Goal: Task Accomplishment & Management: Manage account settings

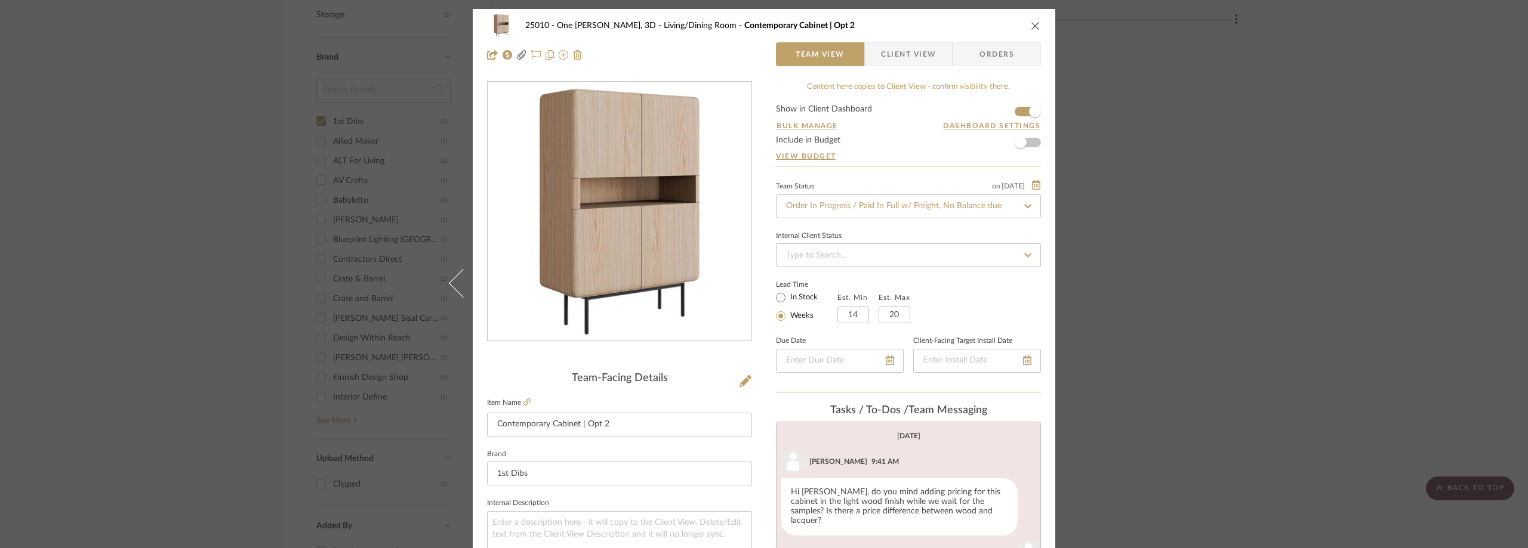
click at [272, 175] on div "25010 - One [PERSON_NAME], 3D Living/Dining Room Contemporary Cabinet | Opt 2 T…" at bounding box center [764, 274] width 1528 height 548
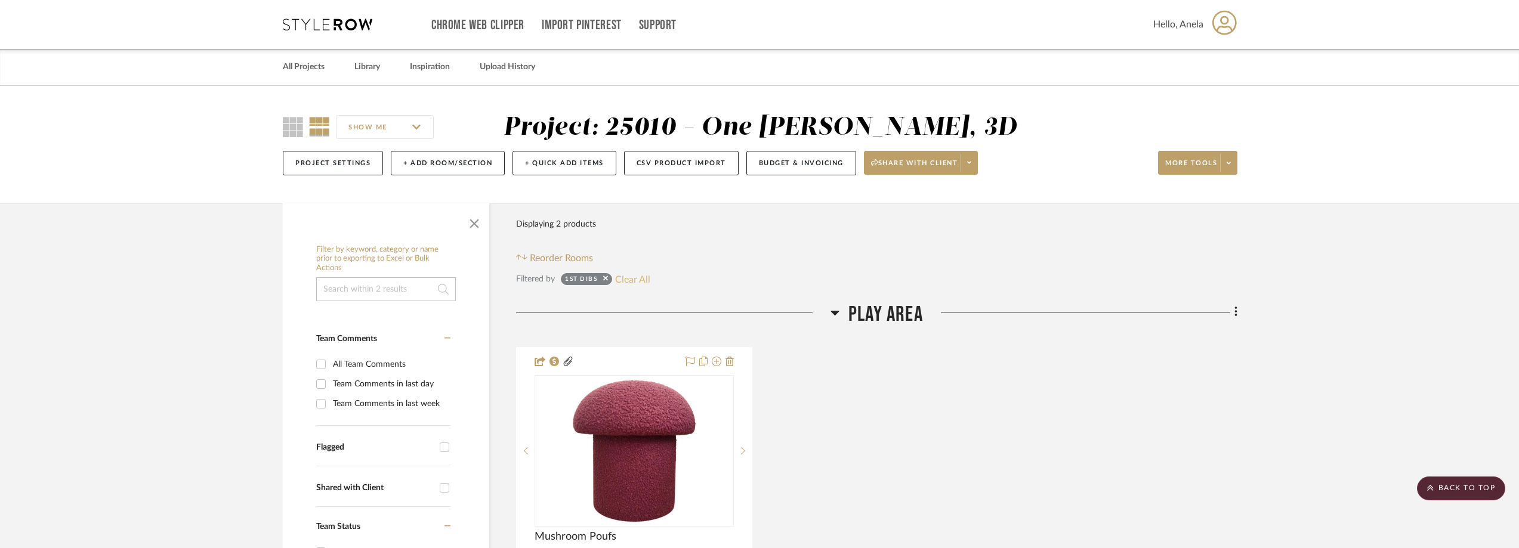
click at [624, 281] on button "Clear All" at bounding box center [632, 280] width 35 height 16
checkbox input "false"
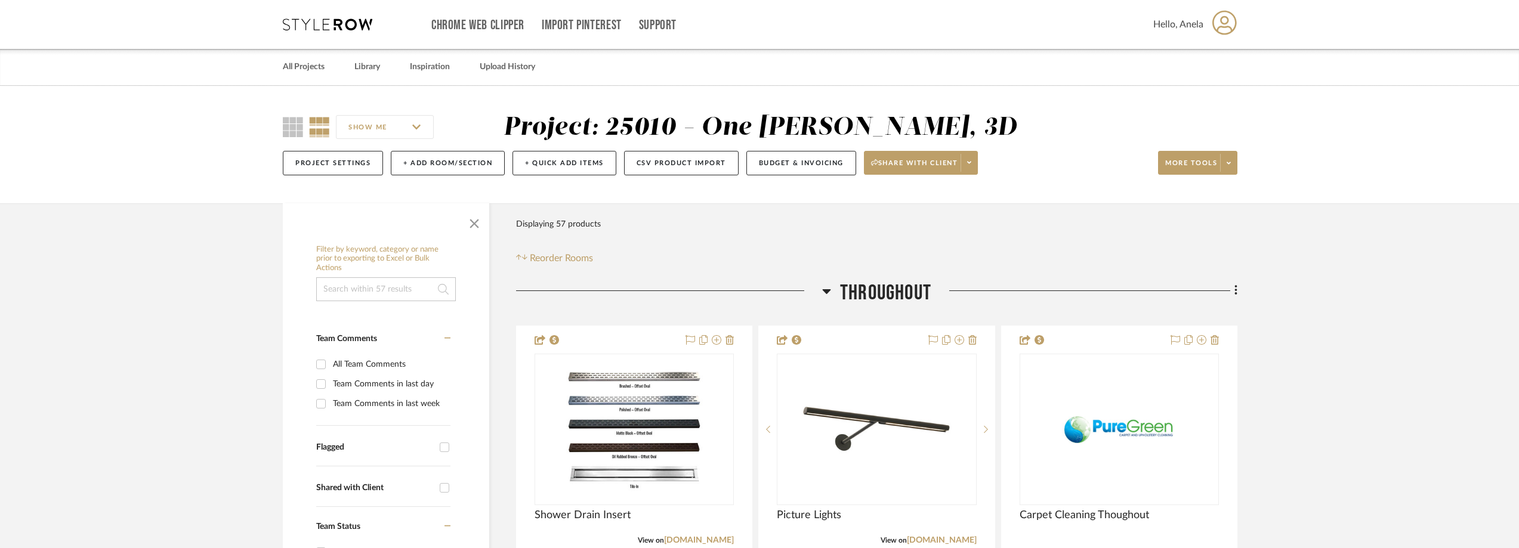
click at [328, 23] on icon at bounding box center [328, 24] width 90 height 12
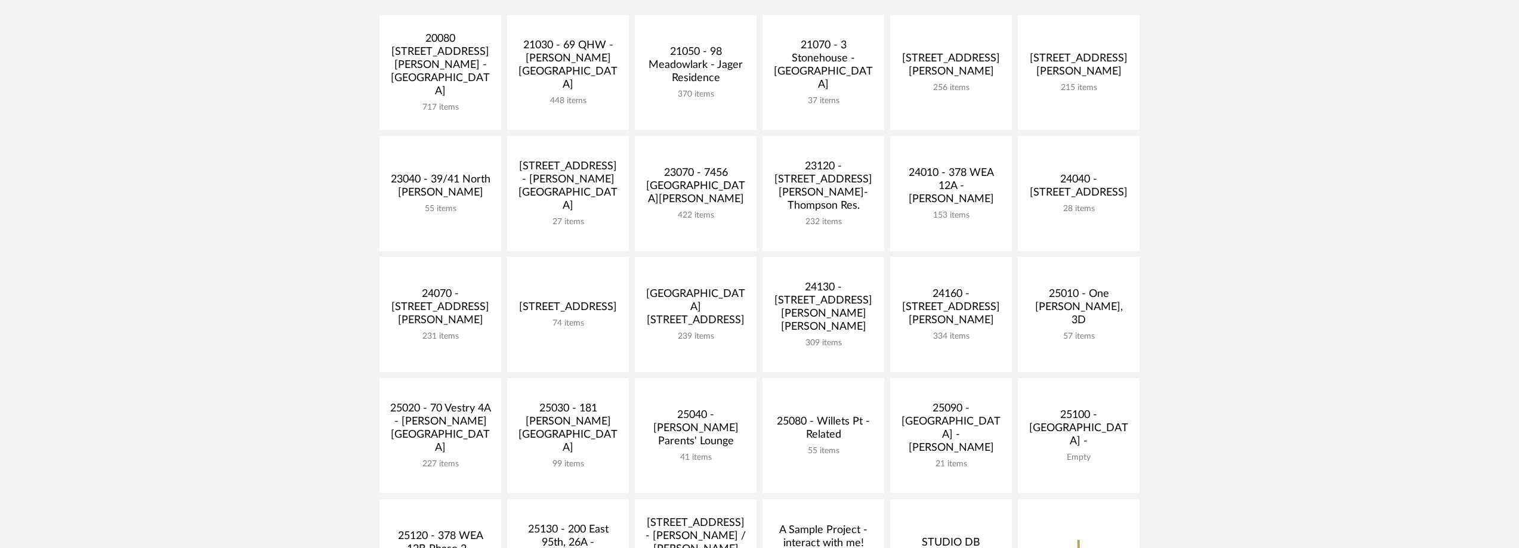
scroll to position [418, 0]
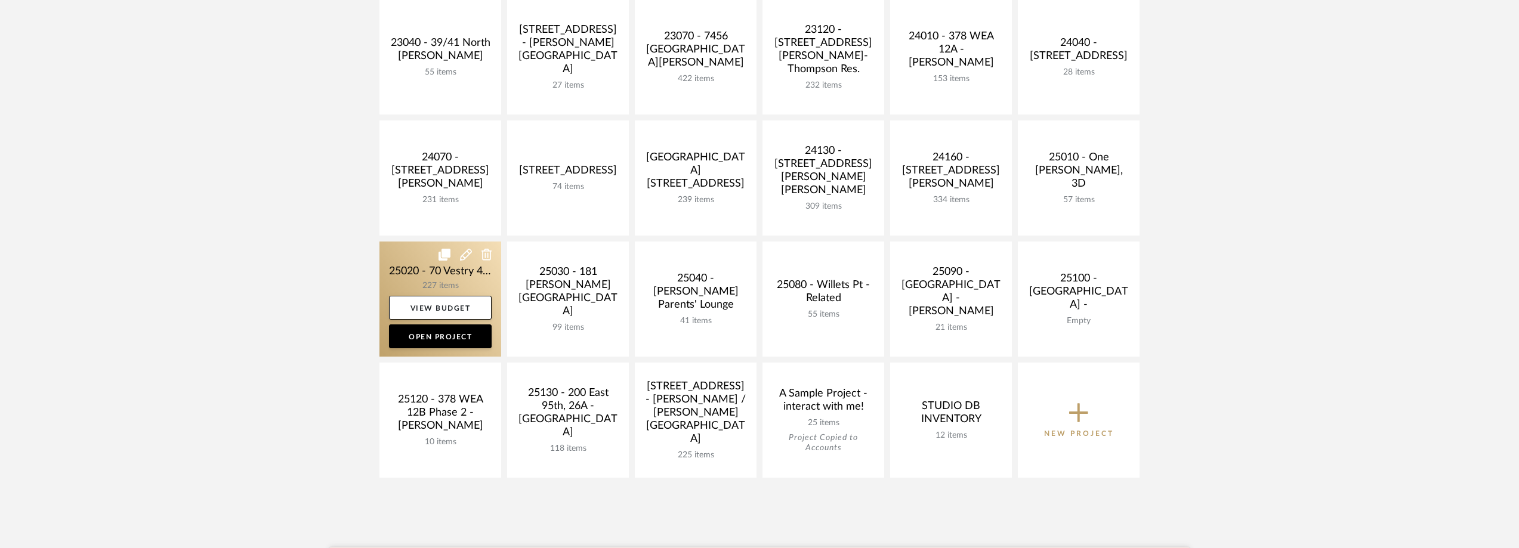
click at [406, 266] on link at bounding box center [441, 299] width 122 height 115
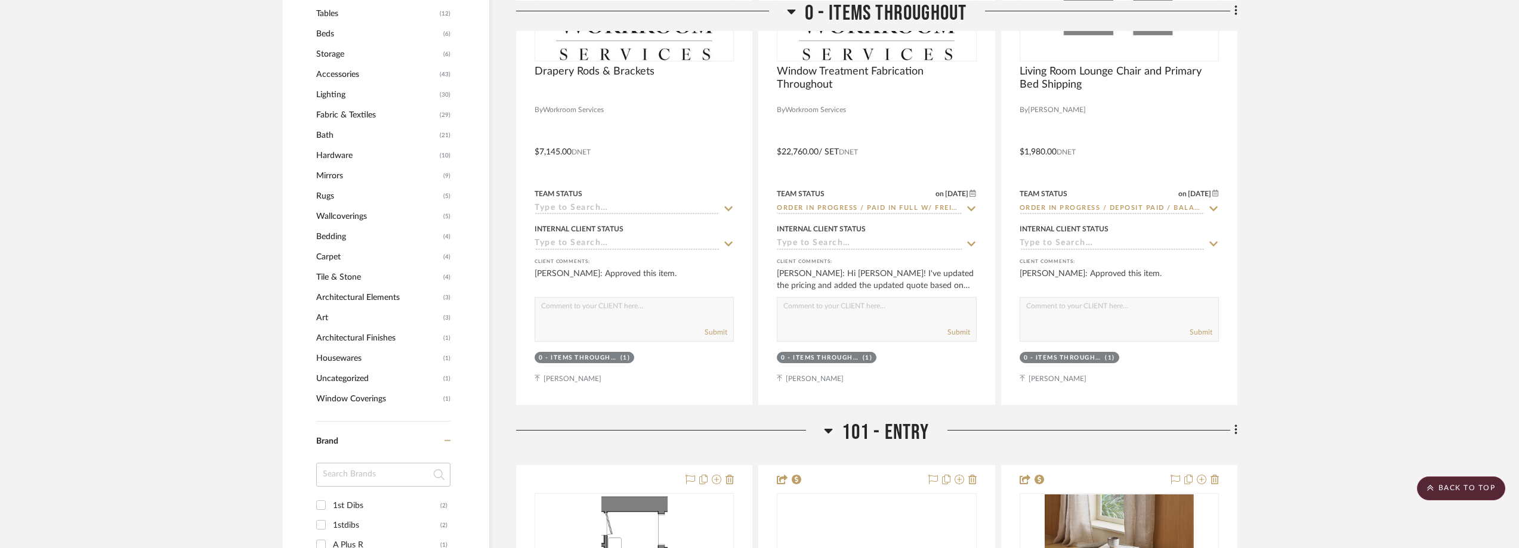
scroll to position [1134, 0]
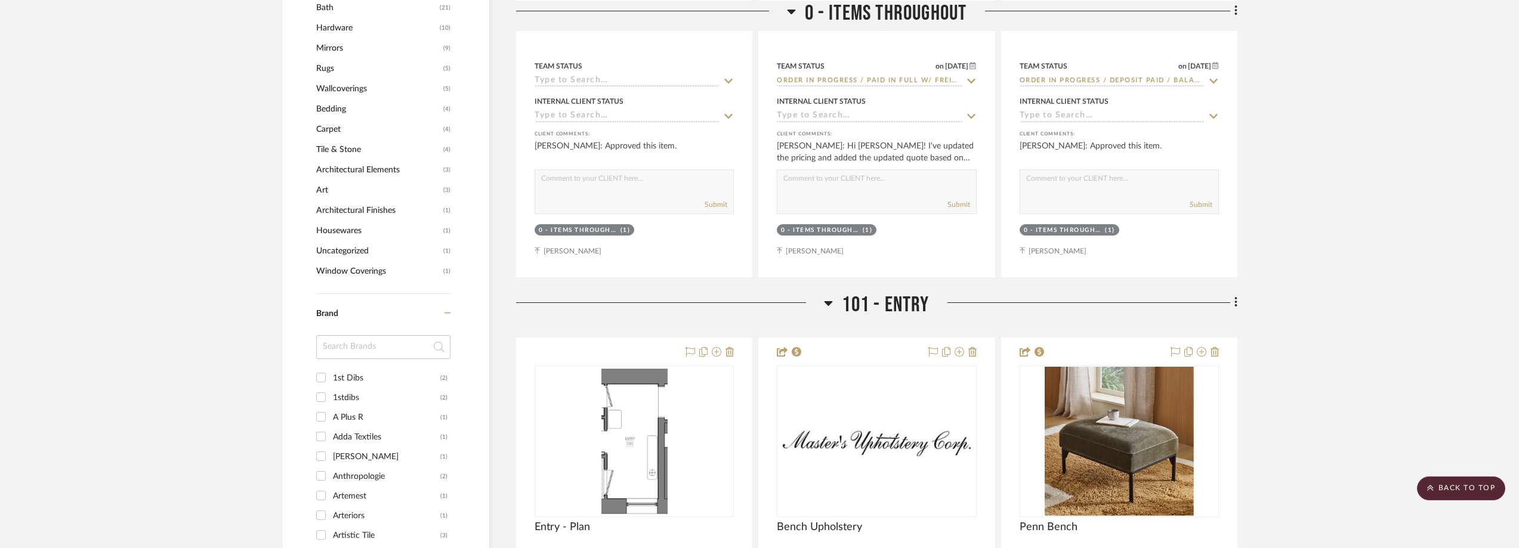
click at [369, 337] on input at bounding box center [383, 347] width 134 height 24
type input "hawk"
click at [355, 376] on div "[PERSON_NAME] [US_STATE]" at bounding box center [386, 378] width 107 height 19
click at [331, 376] on input "[PERSON_NAME] [US_STATE] (5)" at bounding box center [320, 377] width 19 height 19
checkbox input "true"
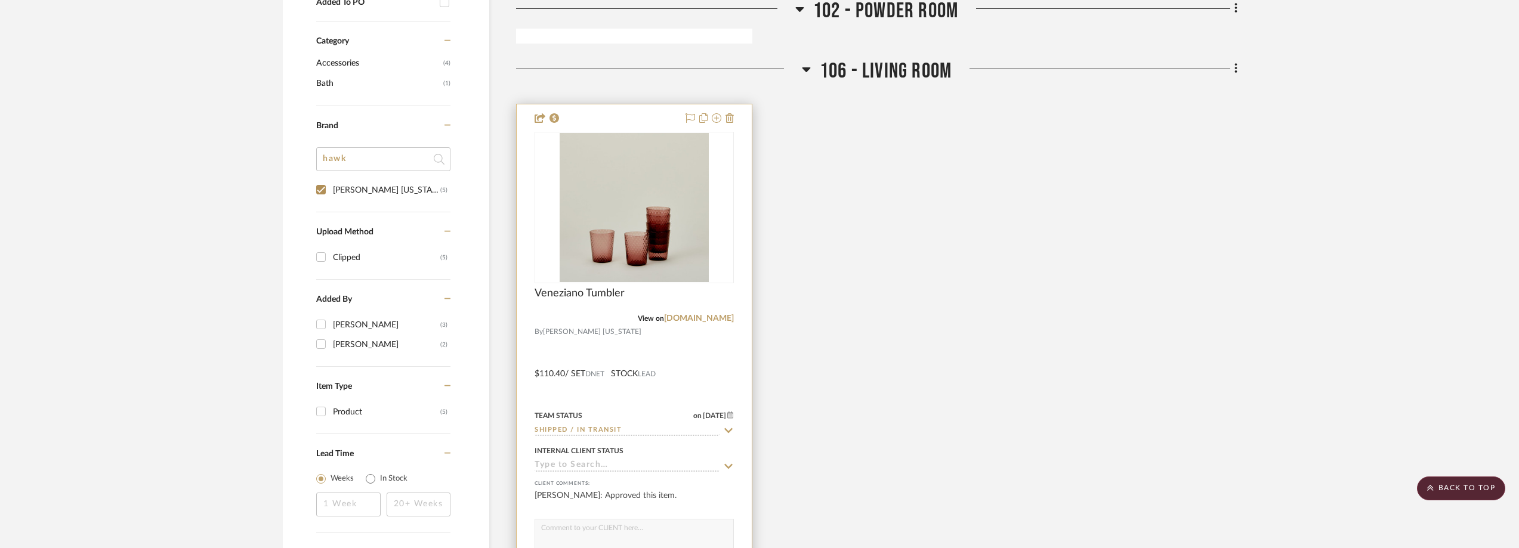
scroll to position [814, 0]
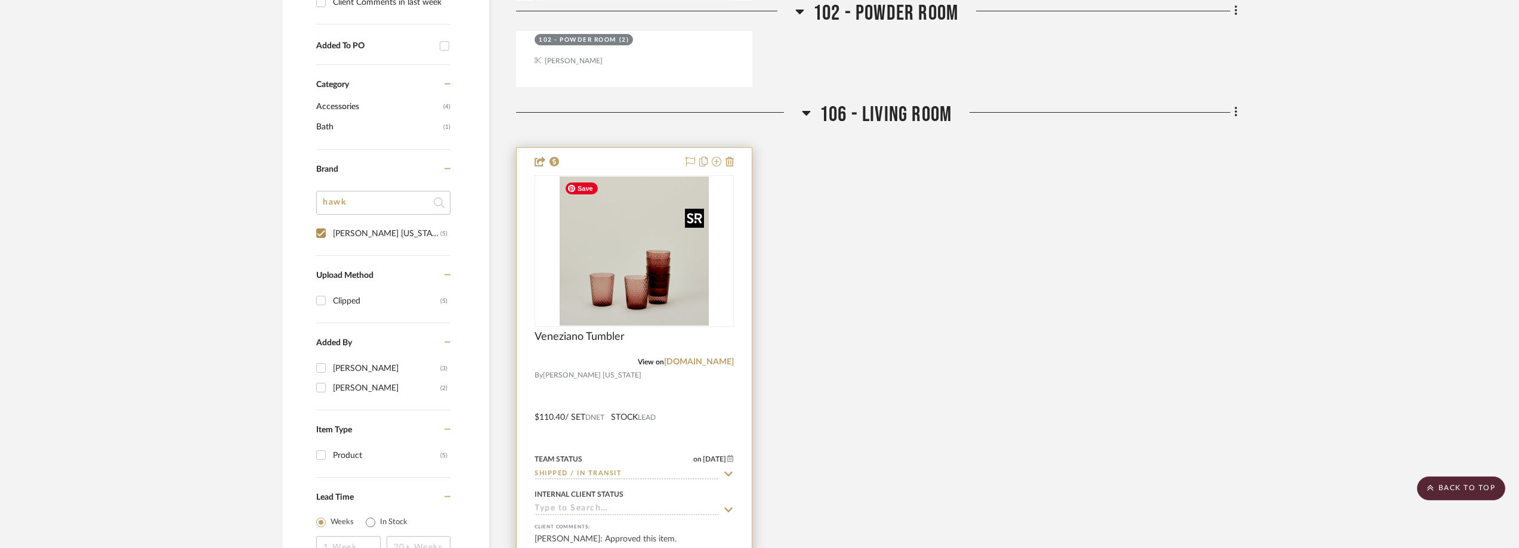
click at [634, 292] on img "0" at bounding box center [634, 251] width 149 height 149
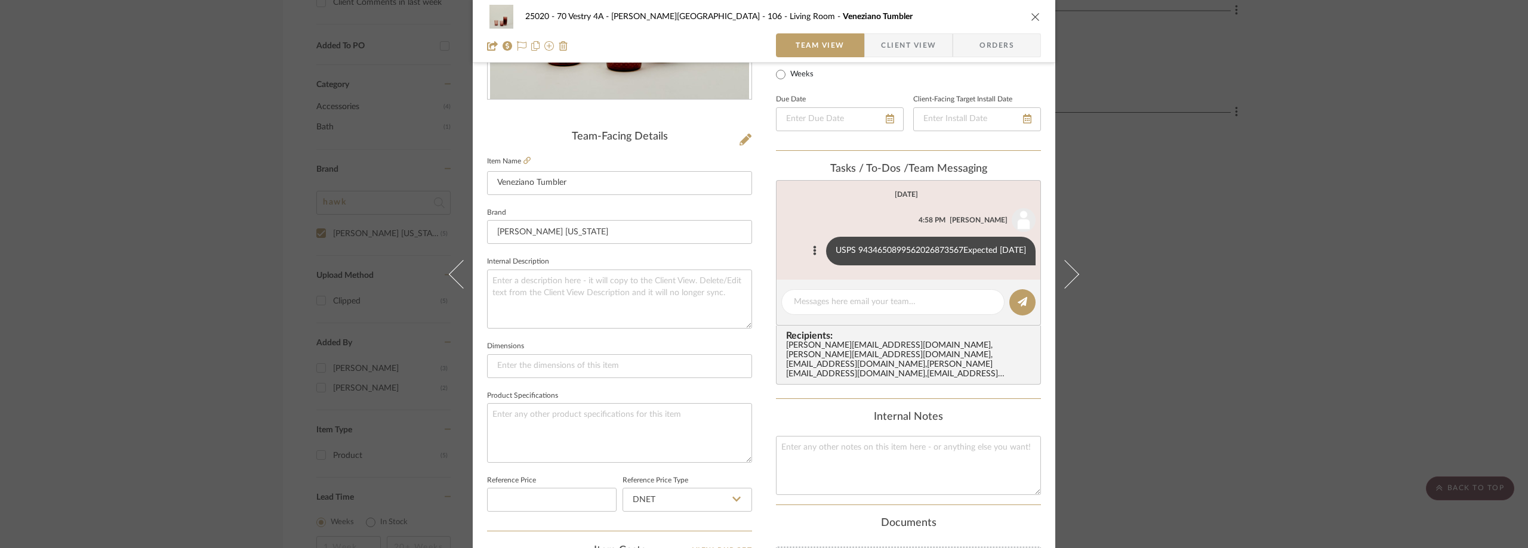
scroll to position [239, 0]
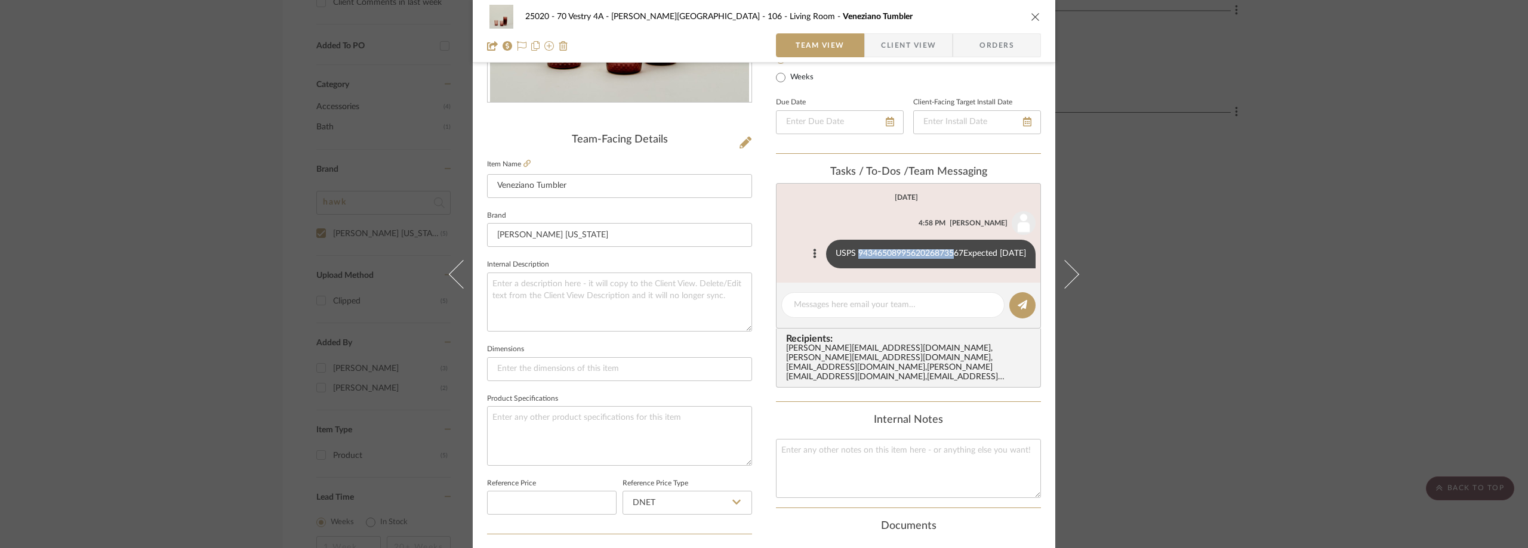
drag, startPoint x: 859, startPoint y: 254, endPoint x: 962, endPoint y: 253, distance: 103.8
click at [959, 253] on div "USPS 9434650899562026873567Expected [DATE]" at bounding box center [930, 254] width 209 height 29
click at [968, 254] on div "USPS 9434650899562026873567Expected [DATE]" at bounding box center [930, 254] width 209 height 29
drag, startPoint x: 963, startPoint y: 253, endPoint x: 858, endPoint y: 253, distance: 105.0
click at [858, 253] on div "USPS 9434650899562026873567Expected [DATE]" at bounding box center [930, 254] width 209 height 29
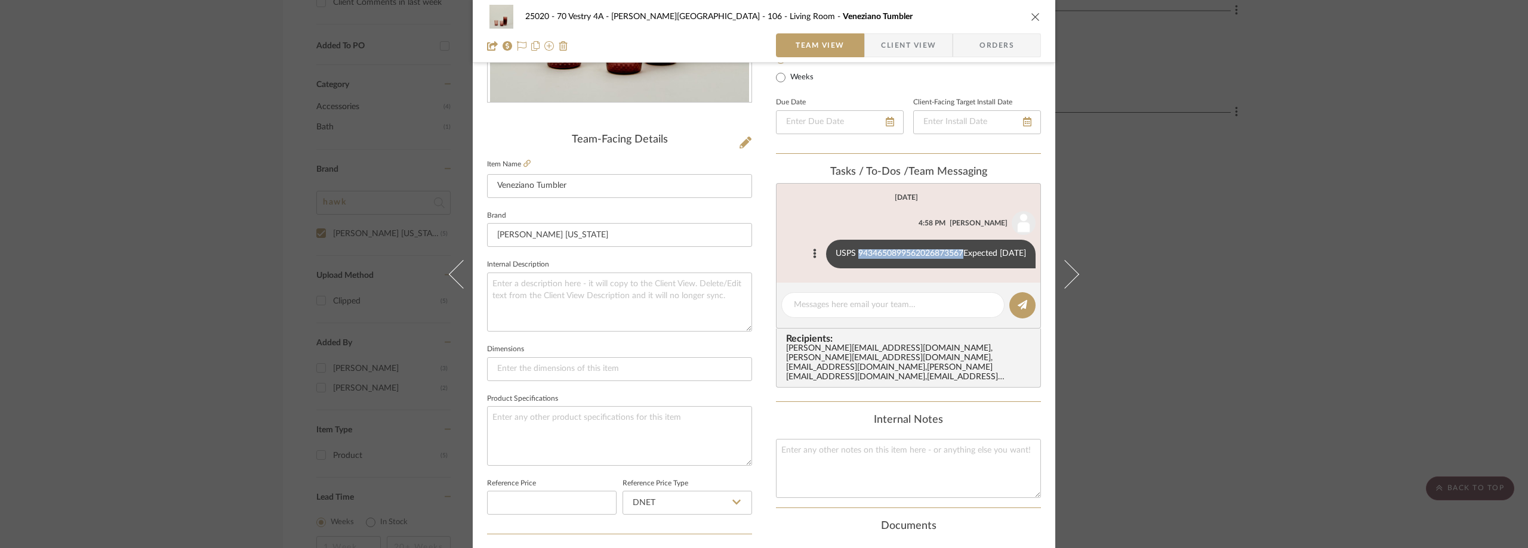
copy div "9434650899562026873567"
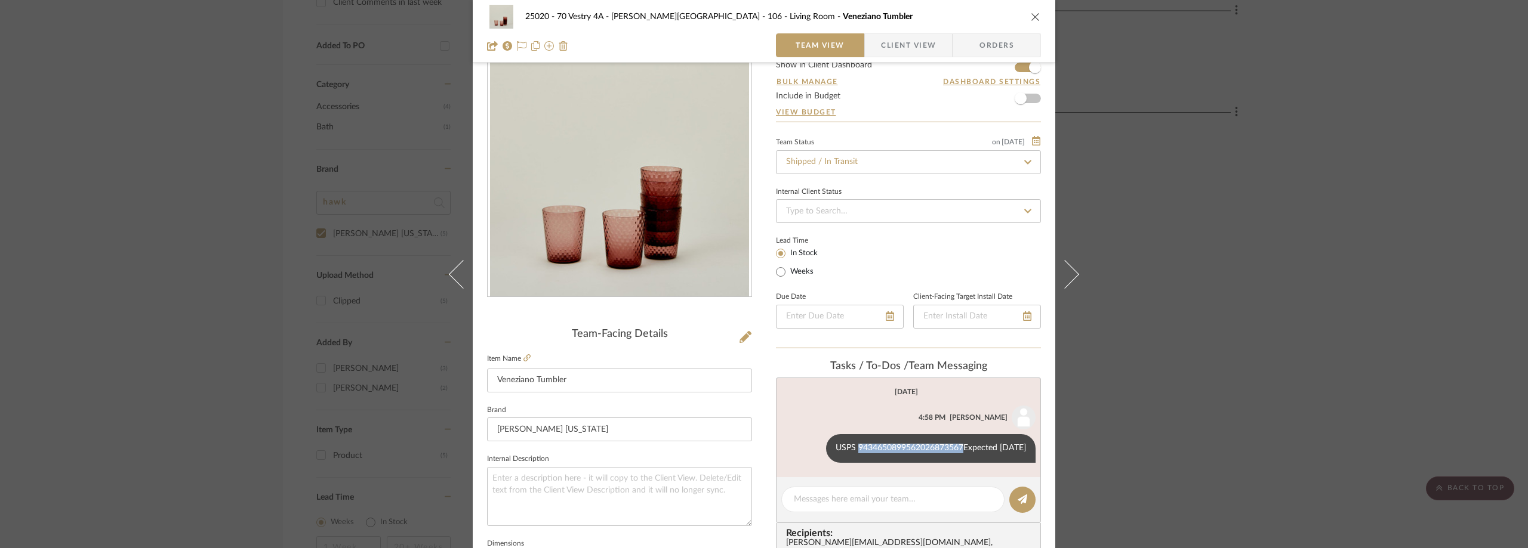
scroll to position [0, 0]
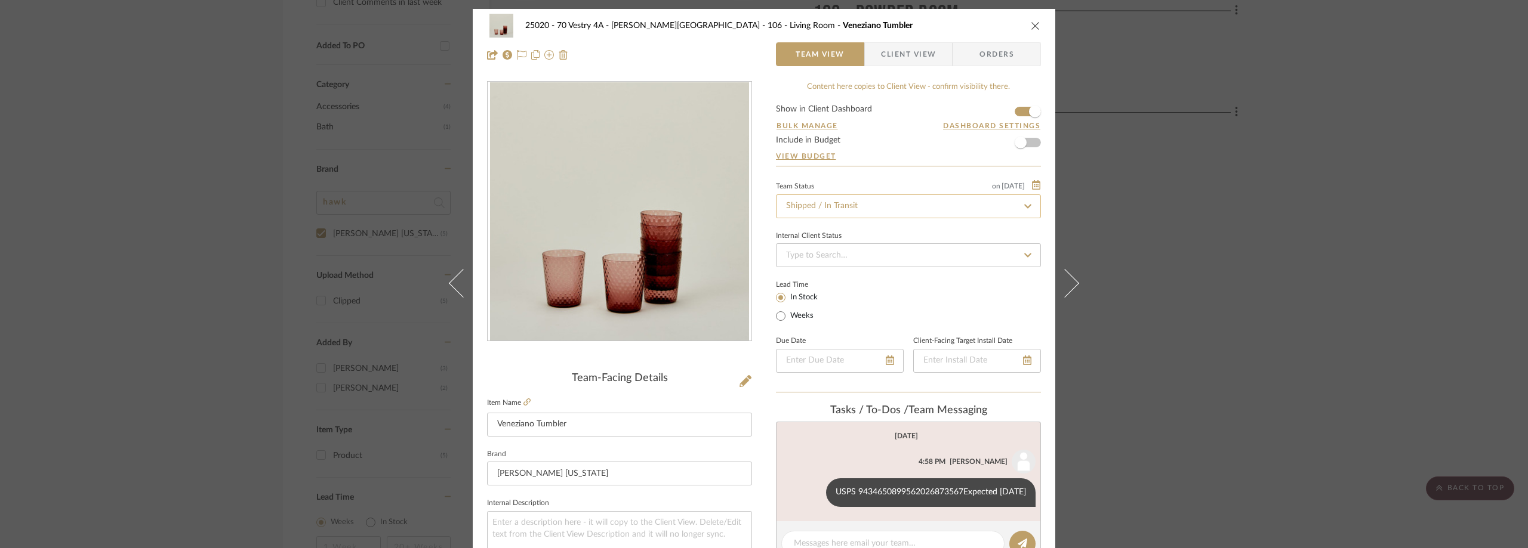
click at [816, 209] on input "Shipped / In Transit" at bounding box center [908, 207] width 265 height 24
type input "rece"
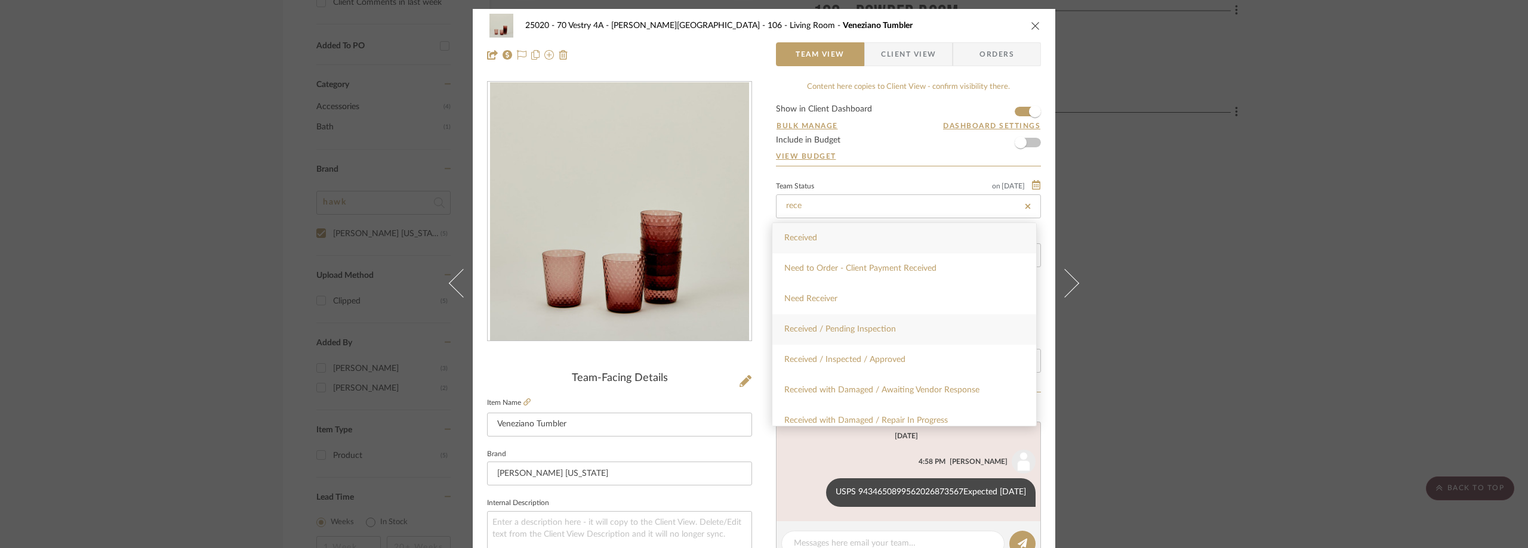
click at [851, 331] on span "Received / Pending Inspection" at bounding box center [840, 329] width 112 height 8
type input "[DATE]"
type input "Received / Pending Inspection"
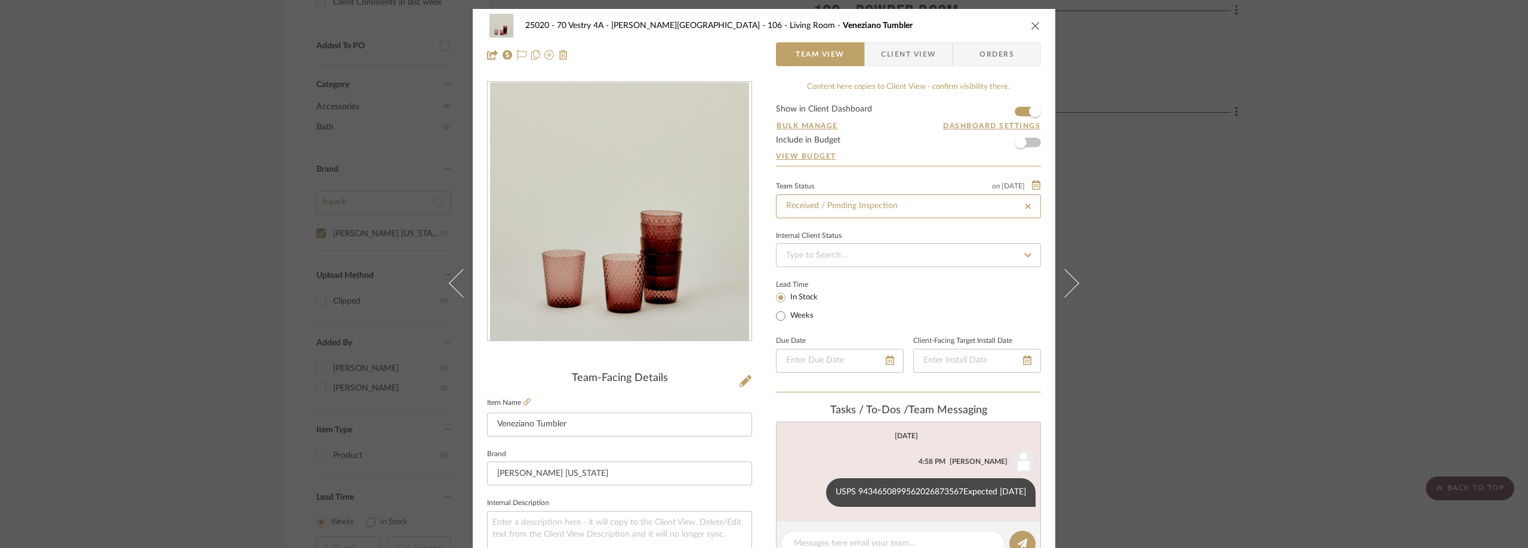
type input "[DATE]"
type input "Received / Pending Inspection"
click at [868, 179] on div "Team Status on [DATE] [DATE] Received / Pending Inspection" at bounding box center [908, 198] width 265 height 40
click at [1263, 162] on div "25020 - 70 Vestry 4A - [PERSON_NAME] 106 - Living Room [GEOGRAPHIC_DATA] Tumble…" at bounding box center [764, 274] width 1528 height 548
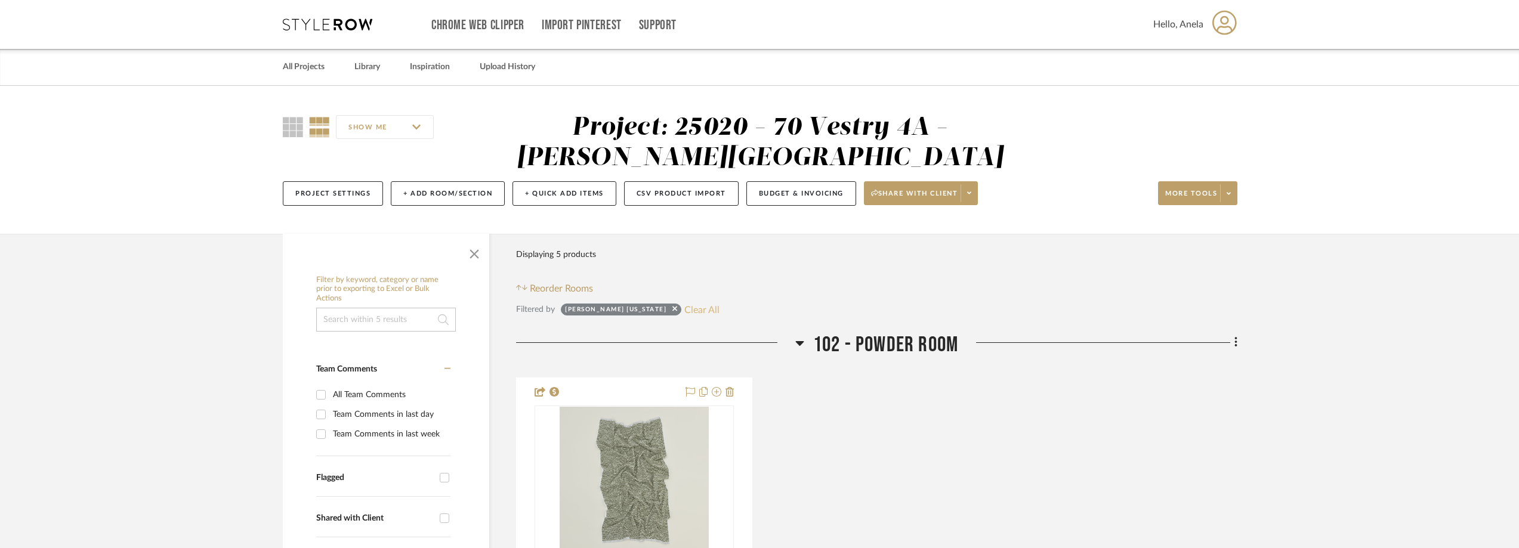
click at [684, 308] on button "Clear All" at bounding box center [701, 310] width 35 height 16
checkbox input "false"
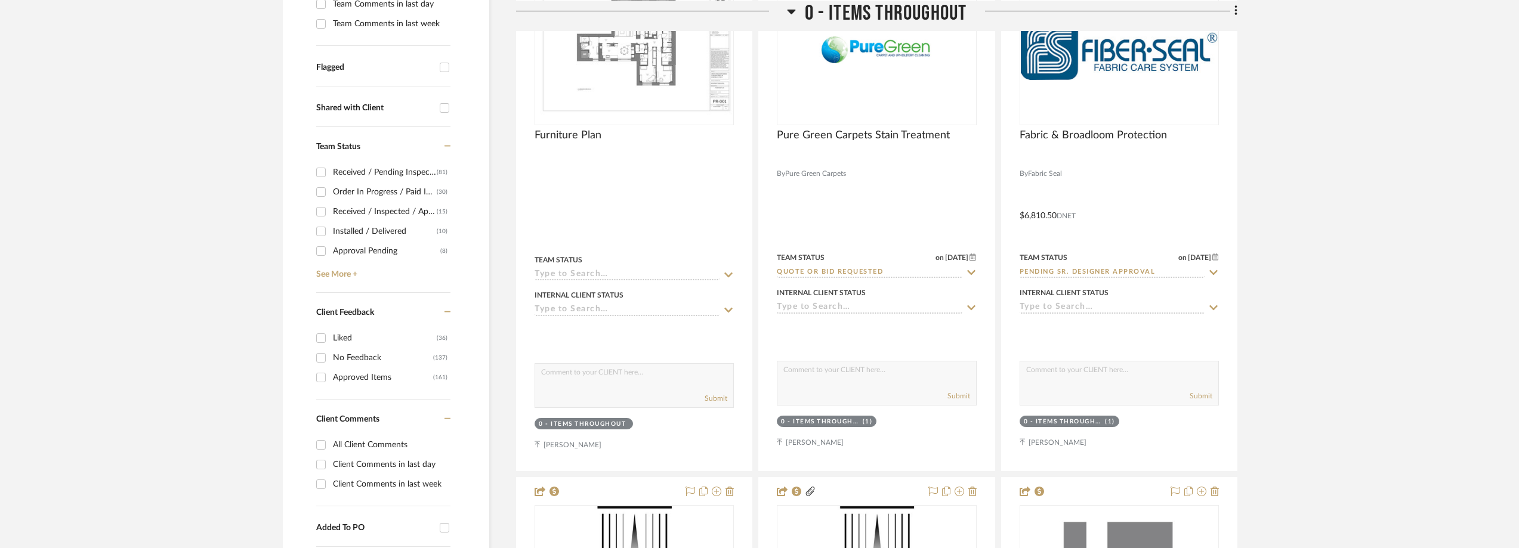
scroll to position [418, 0]
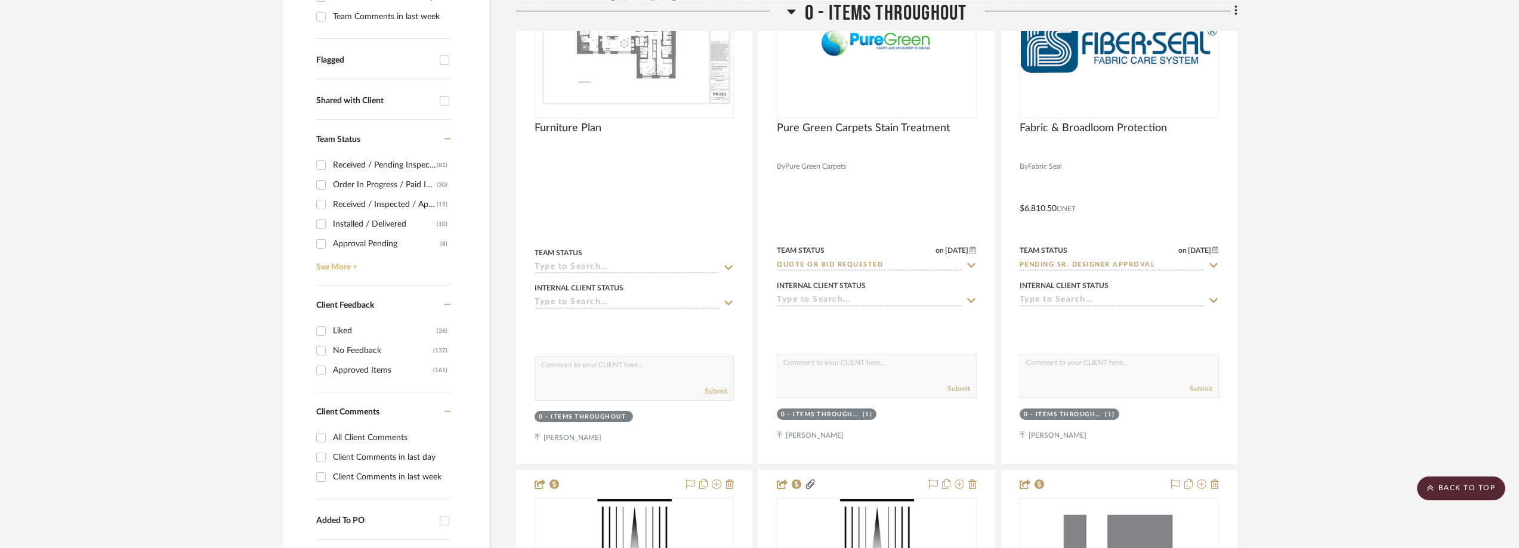
click at [334, 267] on link "See More +" at bounding box center [381, 263] width 137 height 19
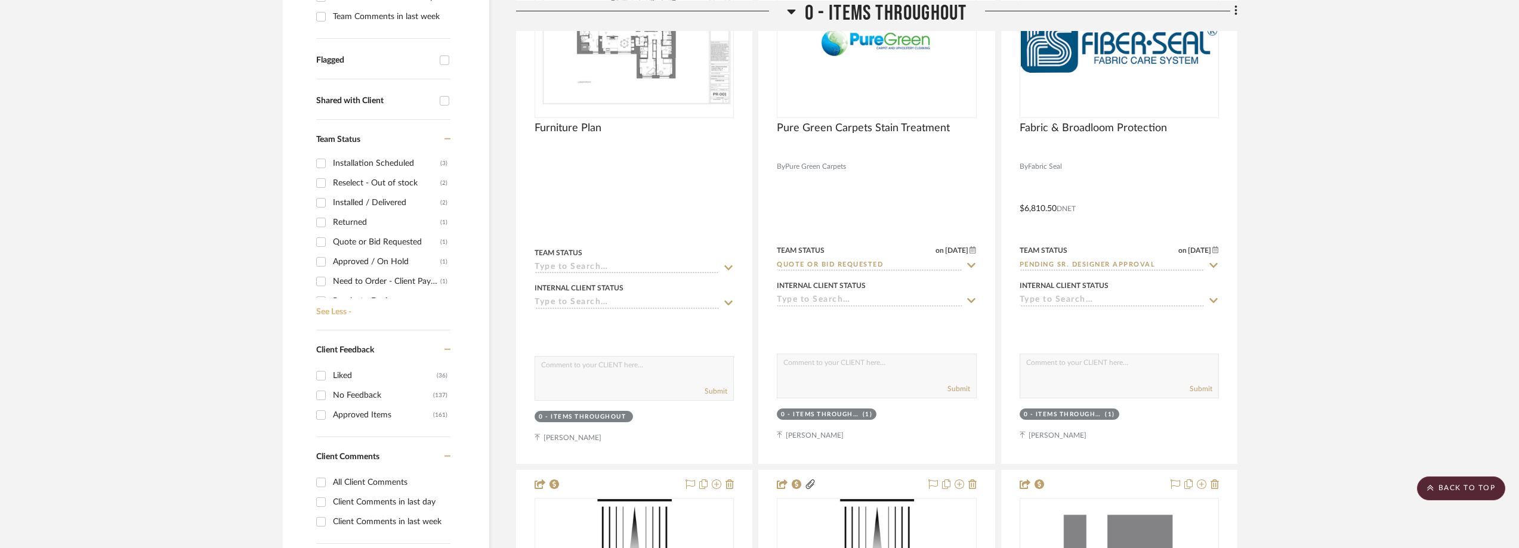
scroll to position [119, 0]
click at [371, 200] on div "Shipped / In Transit" at bounding box center [386, 203] width 107 height 19
click at [331, 200] on input "Shipped / In Transit (3)" at bounding box center [320, 203] width 19 height 19
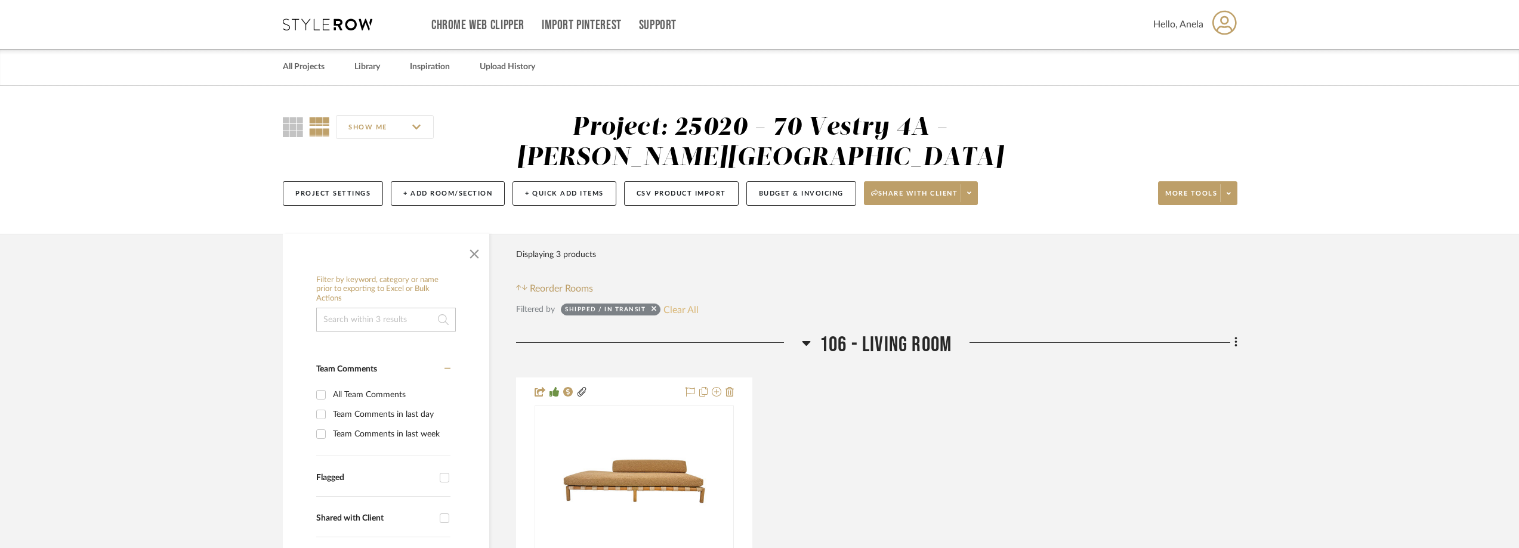
click at [690, 307] on button "Clear All" at bounding box center [681, 310] width 35 height 16
checkbox input "false"
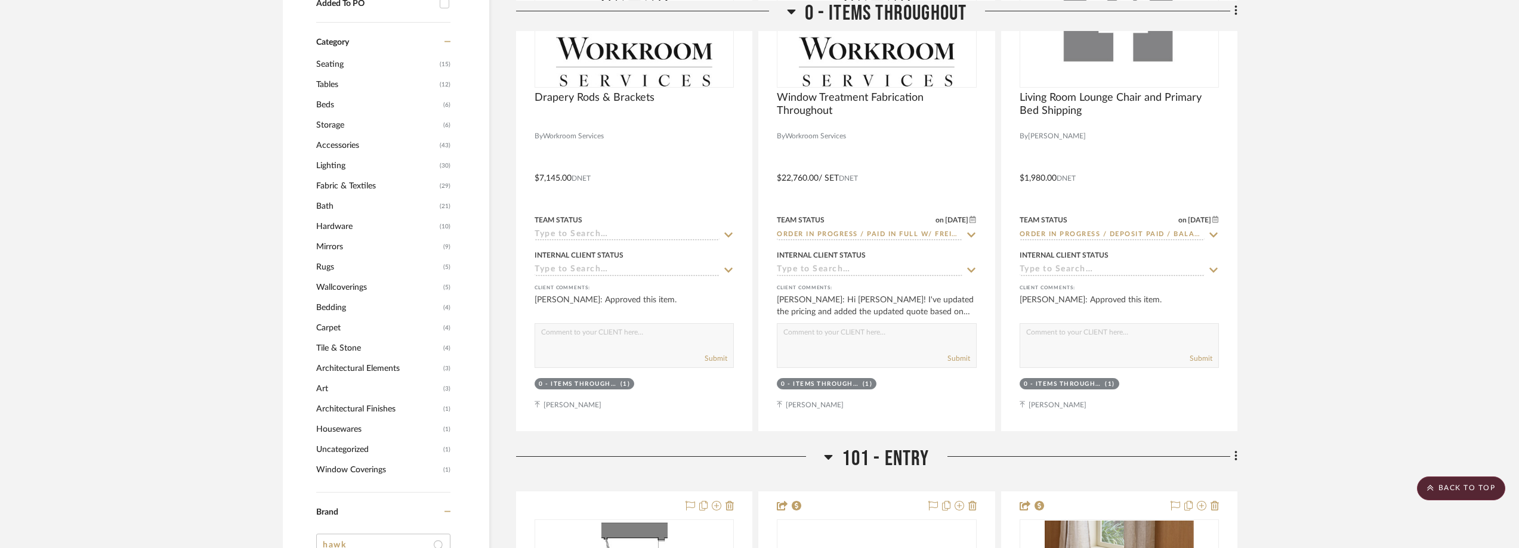
scroll to position [1338, 0]
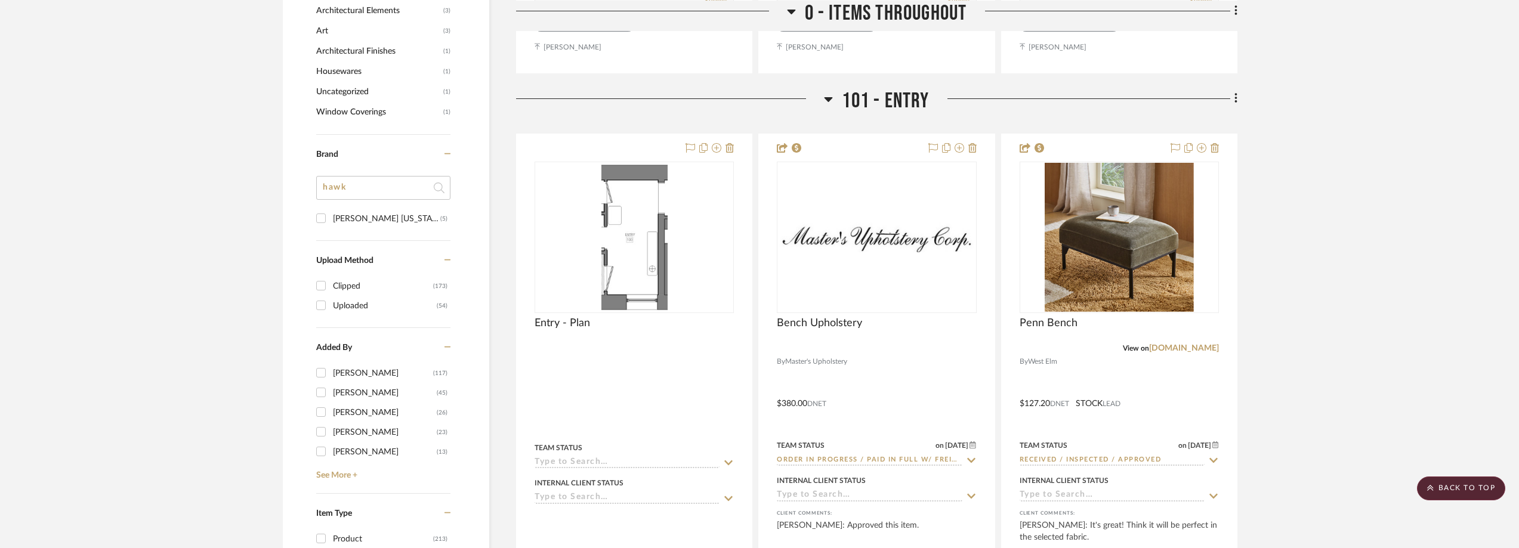
drag, startPoint x: 329, startPoint y: 185, endPoint x: 311, endPoint y: 179, distance: 18.3
type input "dw"
type input "e"
type input "des"
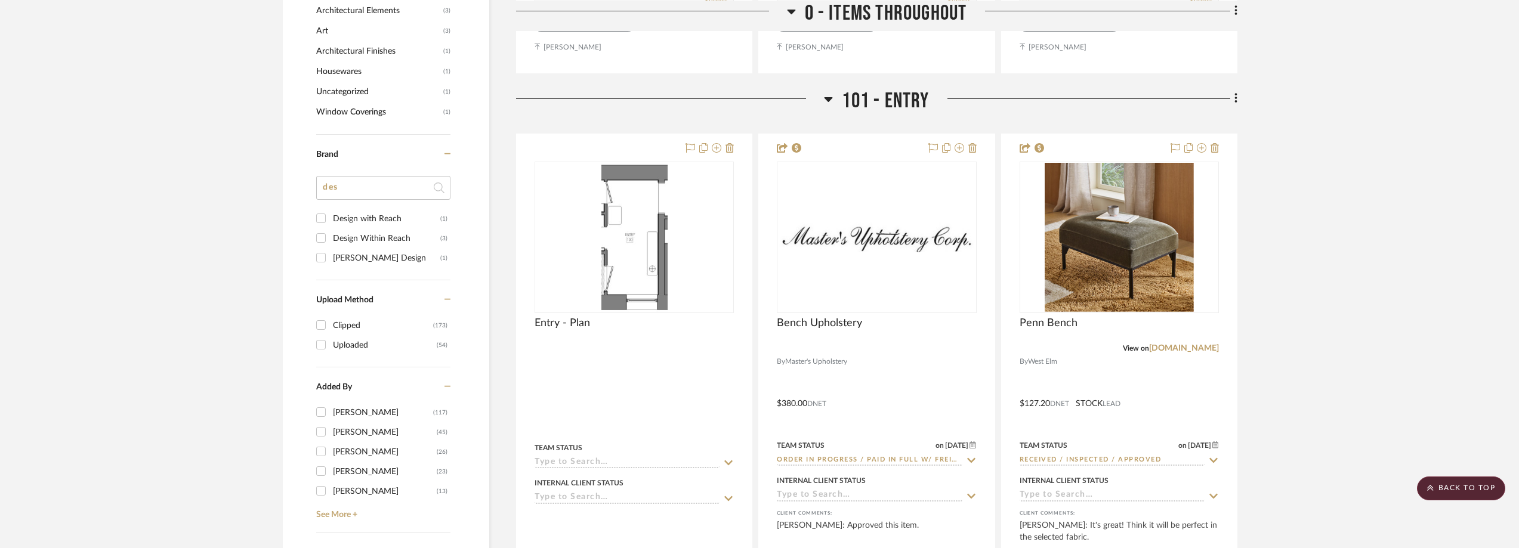
click at [397, 234] on div "Design Within Reach" at bounding box center [386, 238] width 107 height 19
click at [331, 234] on input "Design Within Reach (3)" at bounding box center [320, 238] width 19 height 19
checkbox input "true"
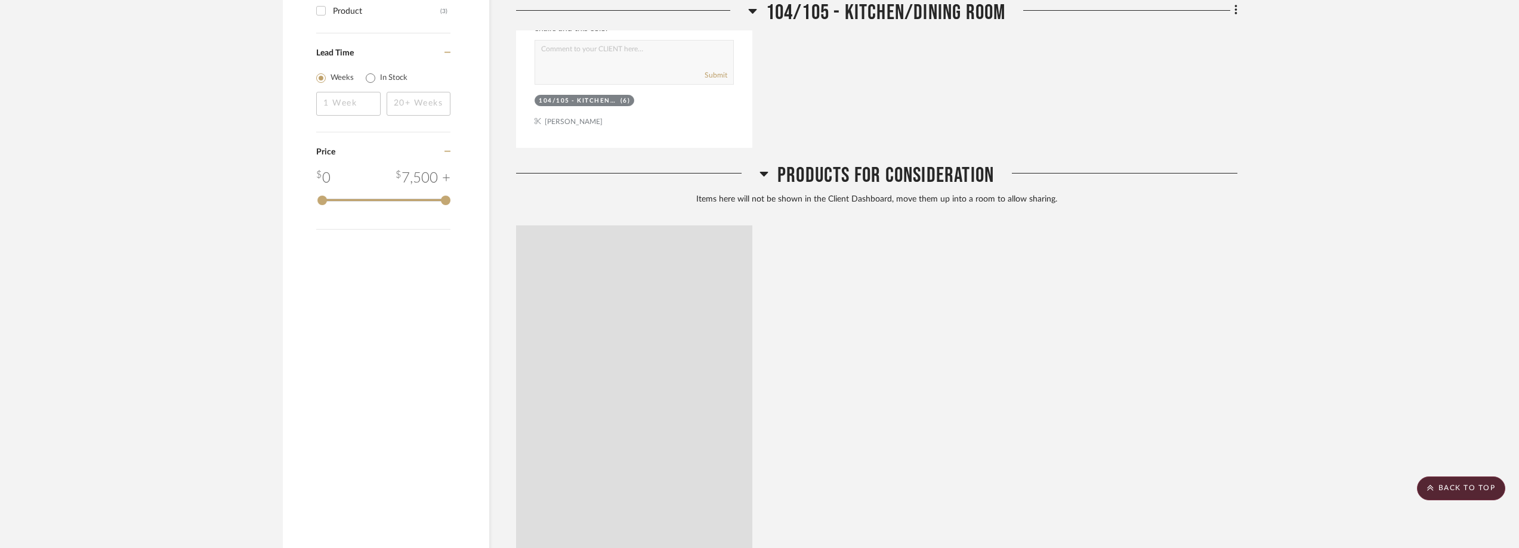
scroll to position [1195, 0]
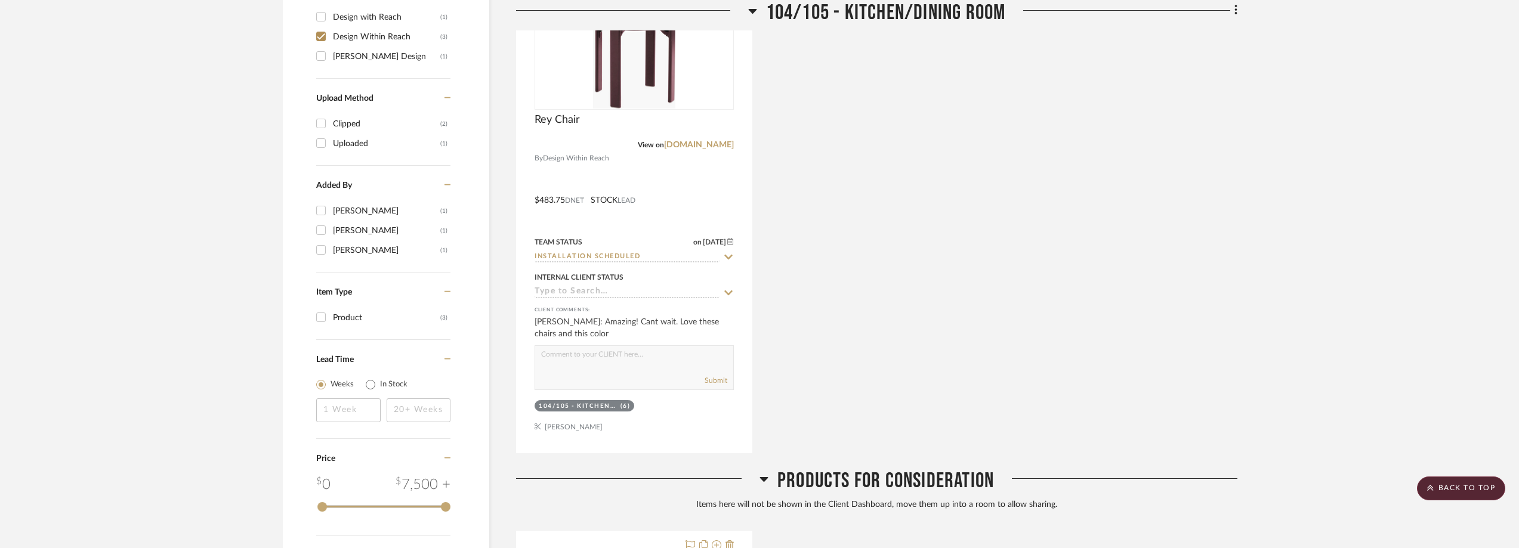
scroll to position [1016, 0]
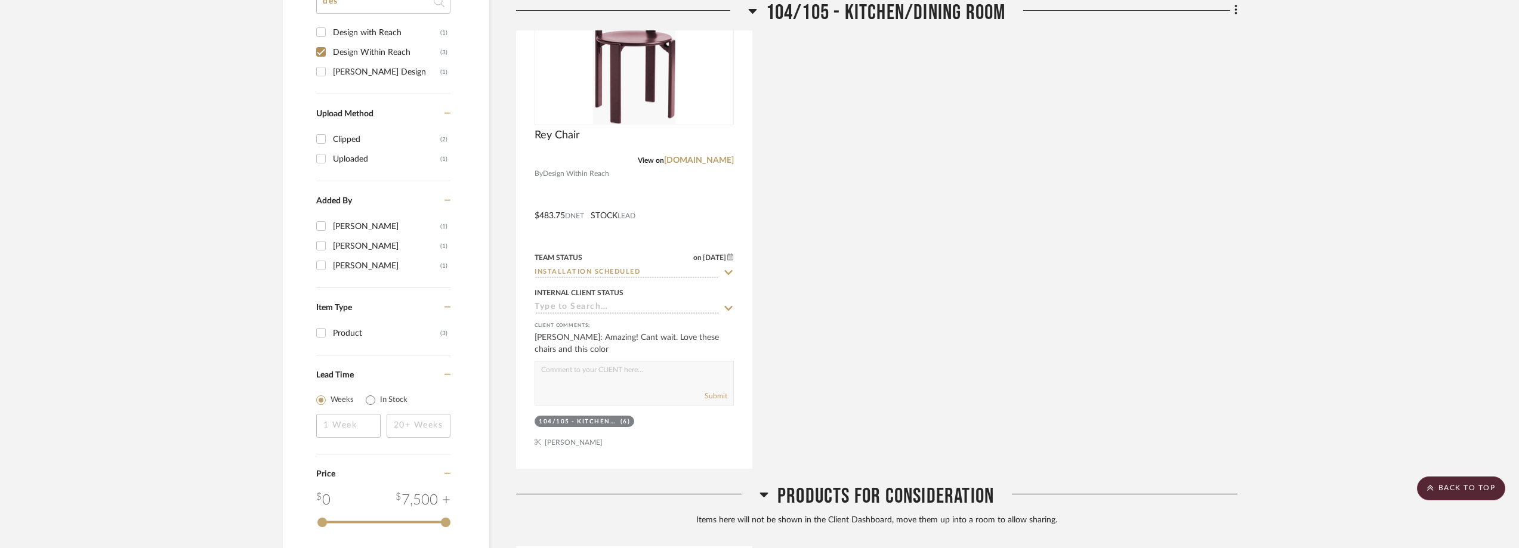
click at [393, 36] on div "Design with Reach" at bounding box center [386, 32] width 107 height 19
click at [331, 36] on input "Design with Reach (1)" at bounding box center [320, 32] width 19 height 19
checkbox input "true"
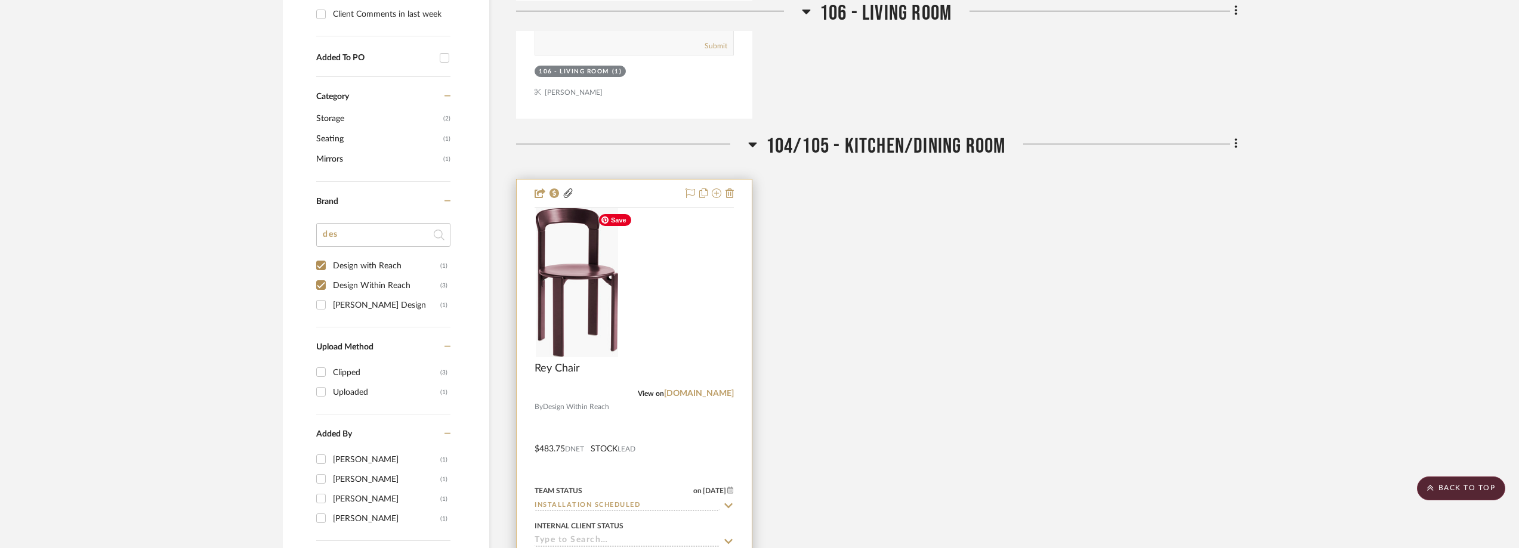
scroll to position [777, 0]
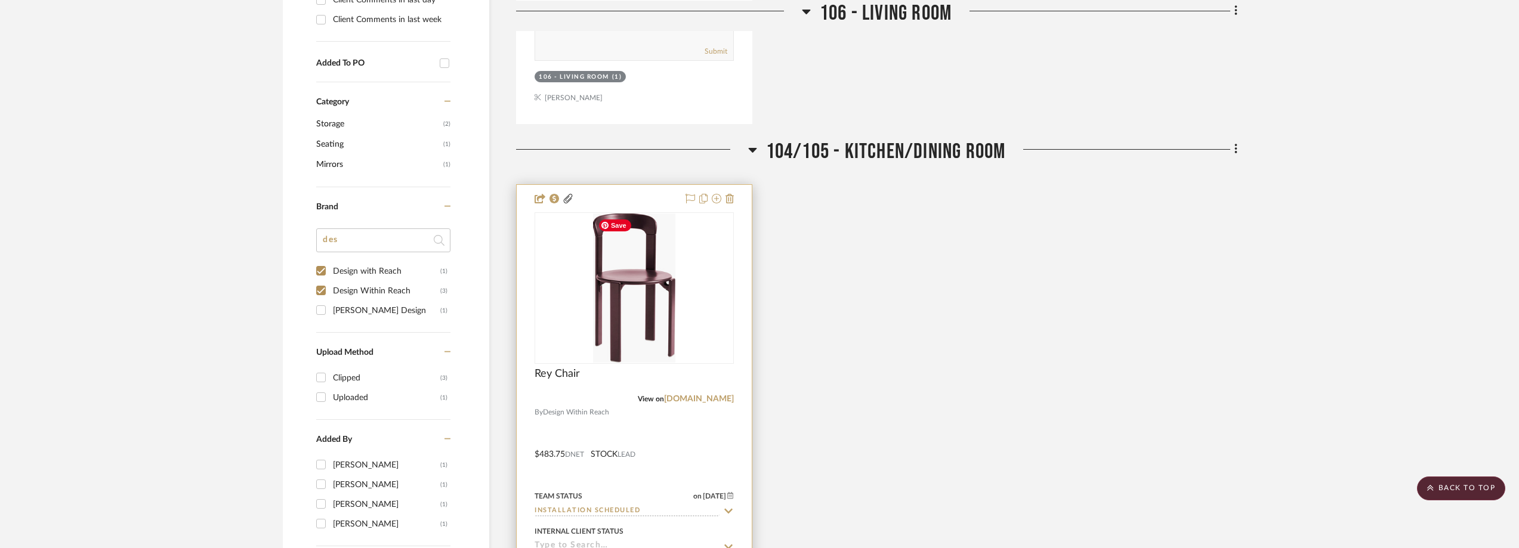
click at [640, 325] on img "0" at bounding box center [634, 288] width 82 height 149
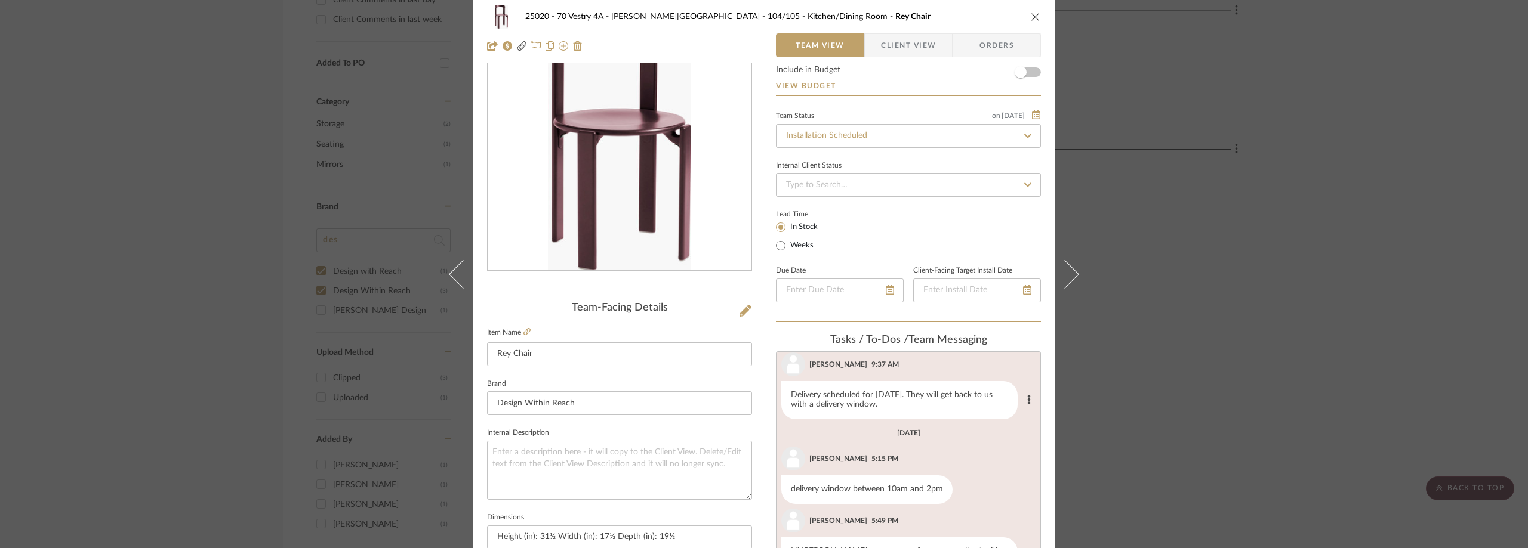
scroll to position [179, 0]
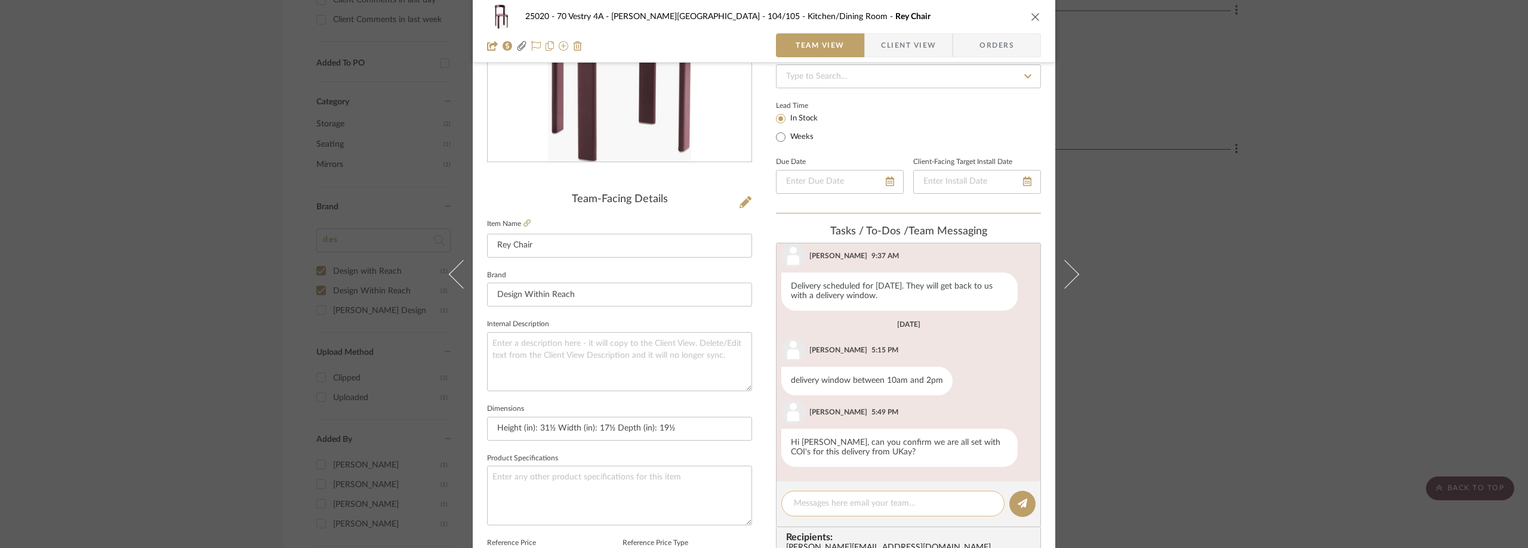
click at [853, 502] on textarea at bounding box center [893, 504] width 198 height 13
type textarea "COI Requested"
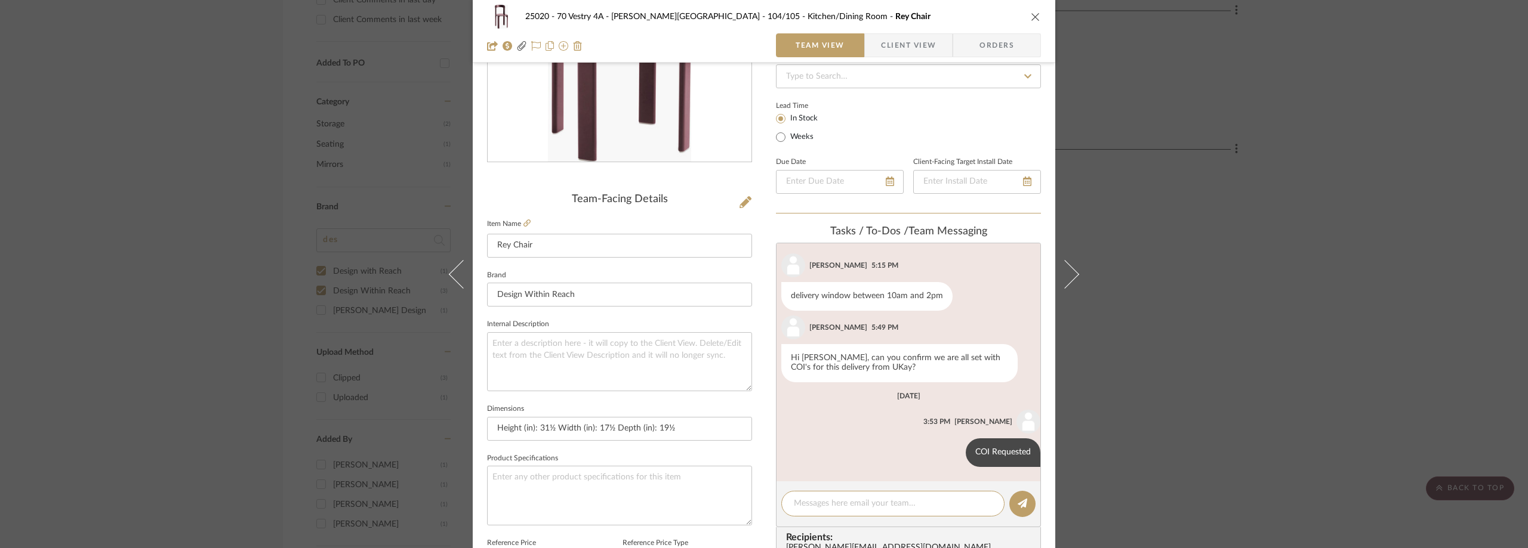
click at [1451, 239] on div "25020 - 70 Vestry 4A - [PERSON_NAME] 104/105 - Kitchen/Dining Room Rey Chair Te…" at bounding box center [764, 274] width 1528 height 548
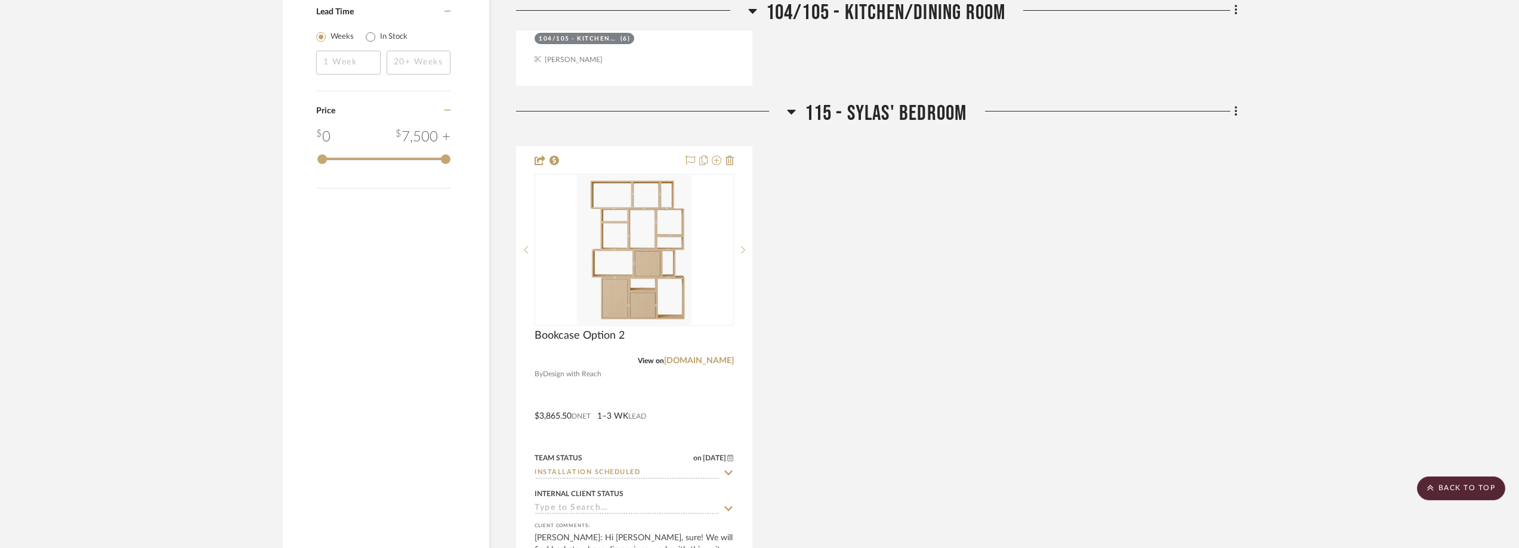
scroll to position [1611, 0]
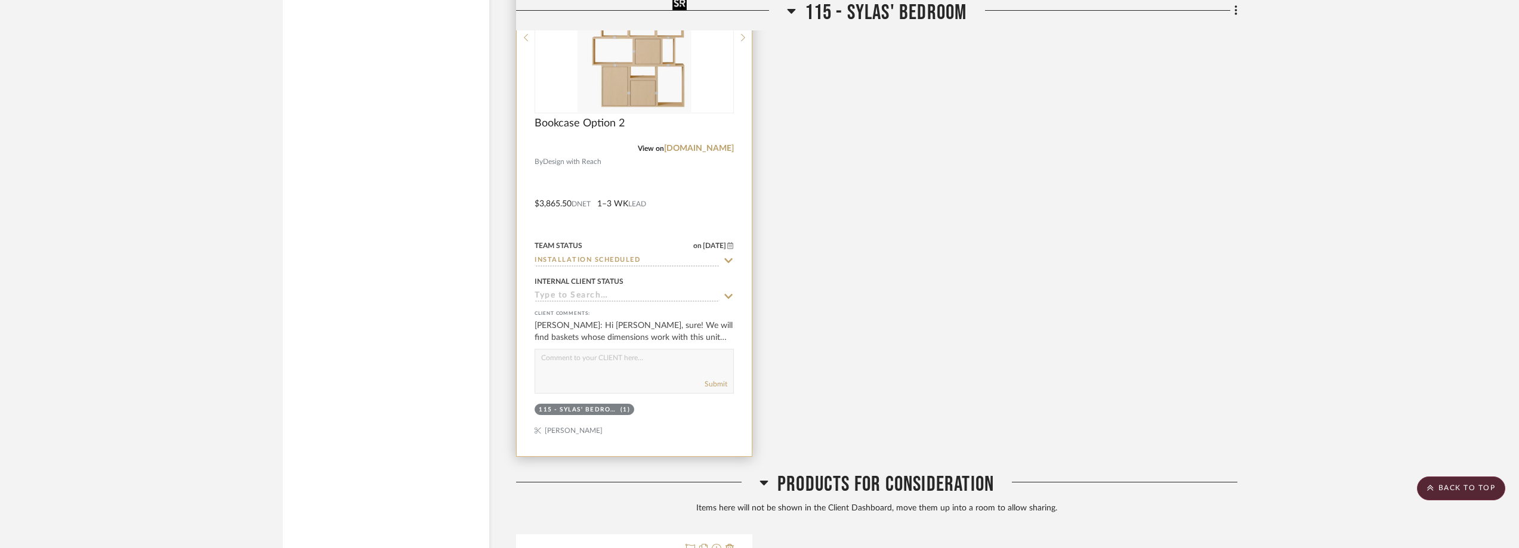
click at [0, 0] on img at bounding box center [0, 0] width 0 height 0
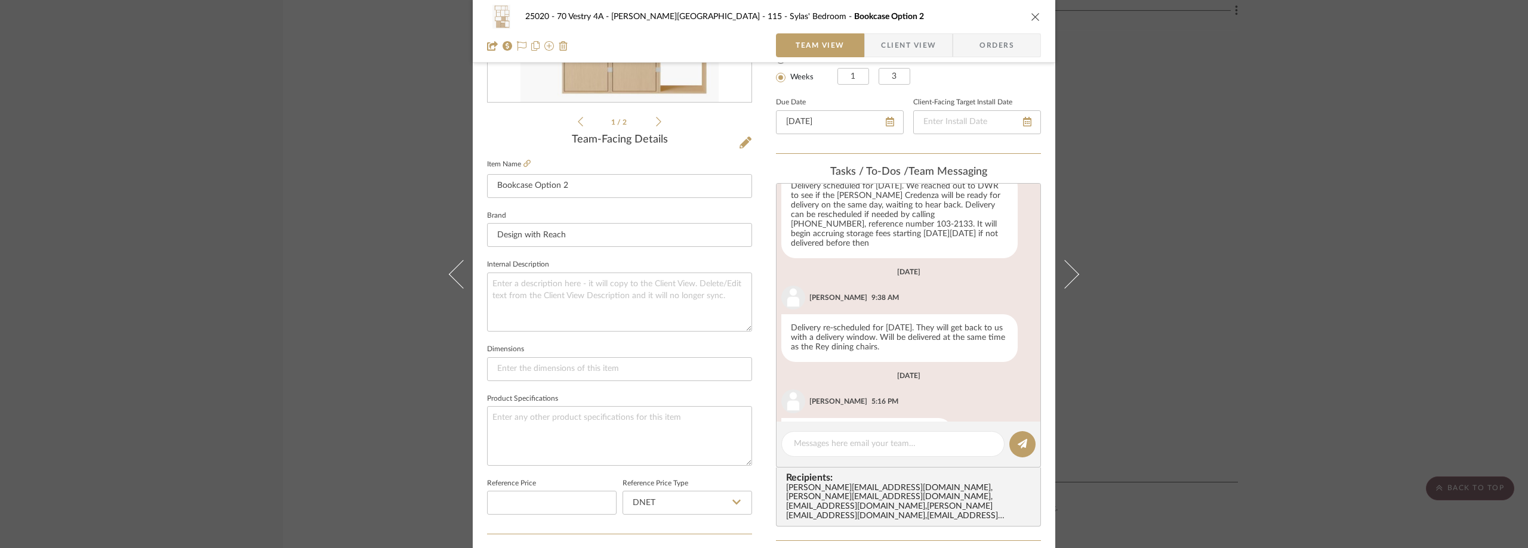
scroll to position [834, 0]
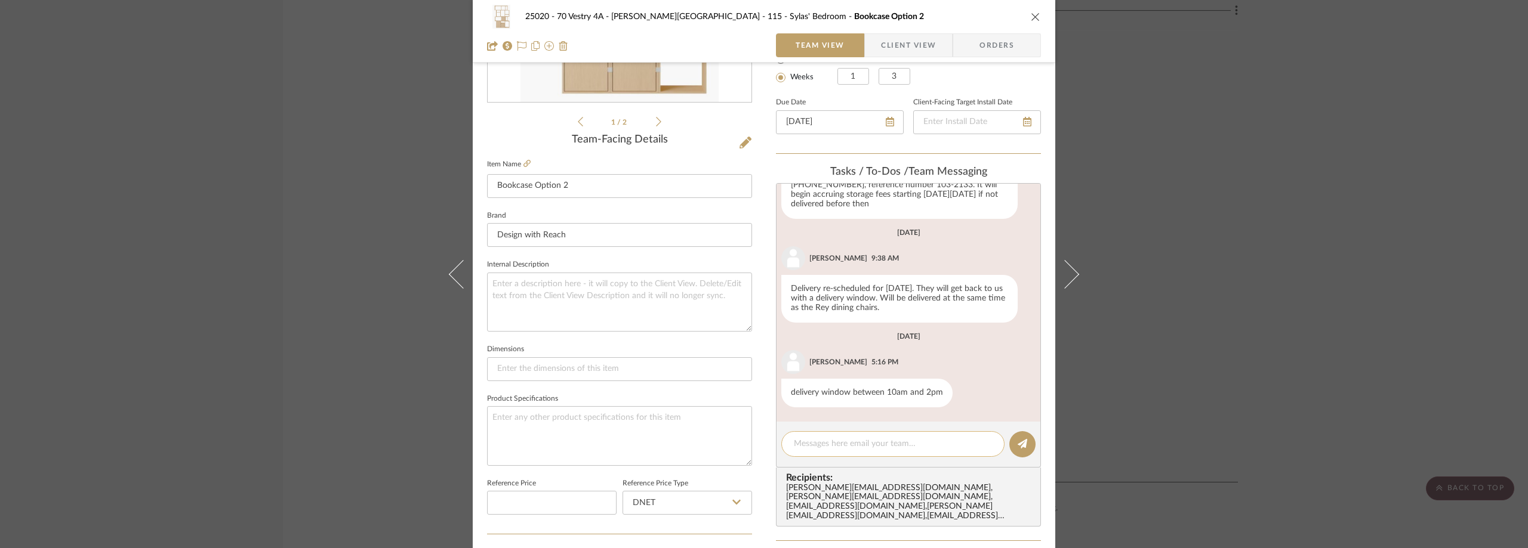
click at [893, 445] on textarea at bounding box center [893, 444] width 198 height 13
type textarea "COI Requested"
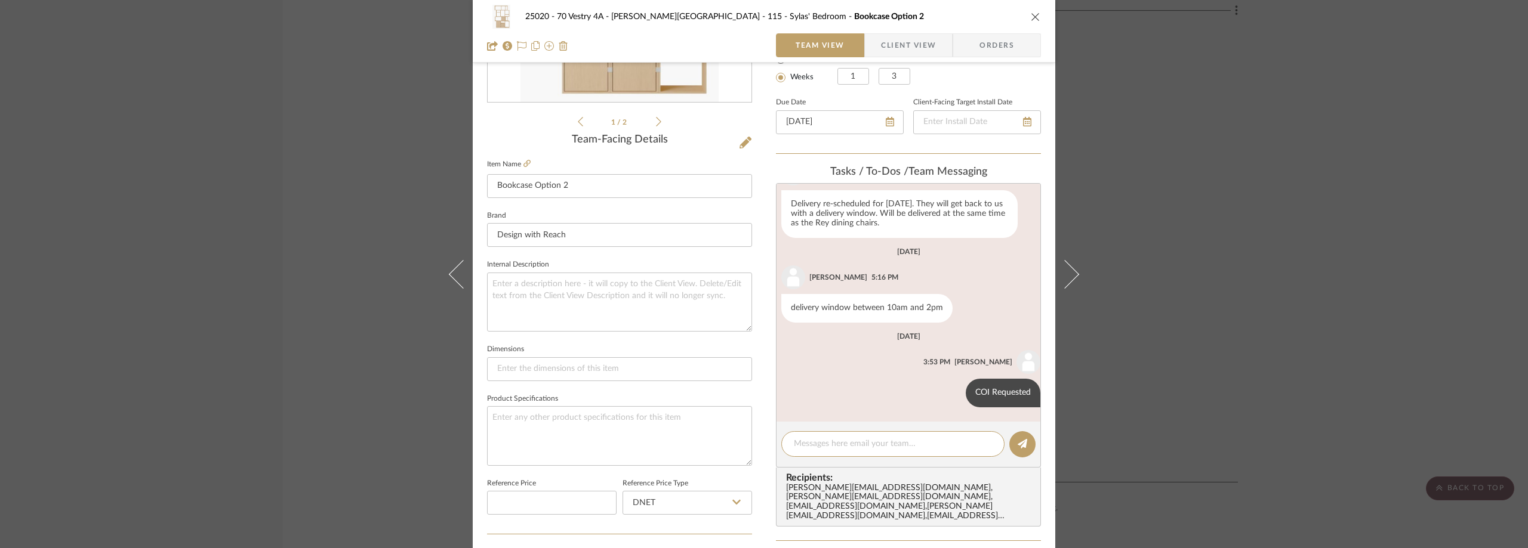
click at [252, 213] on div "25020 - 70 Vestry 4A - [PERSON_NAME] 115 - [PERSON_NAME]' Bedroom Bookcase [MED…" at bounding box center [764, 274] width 1528 height 548
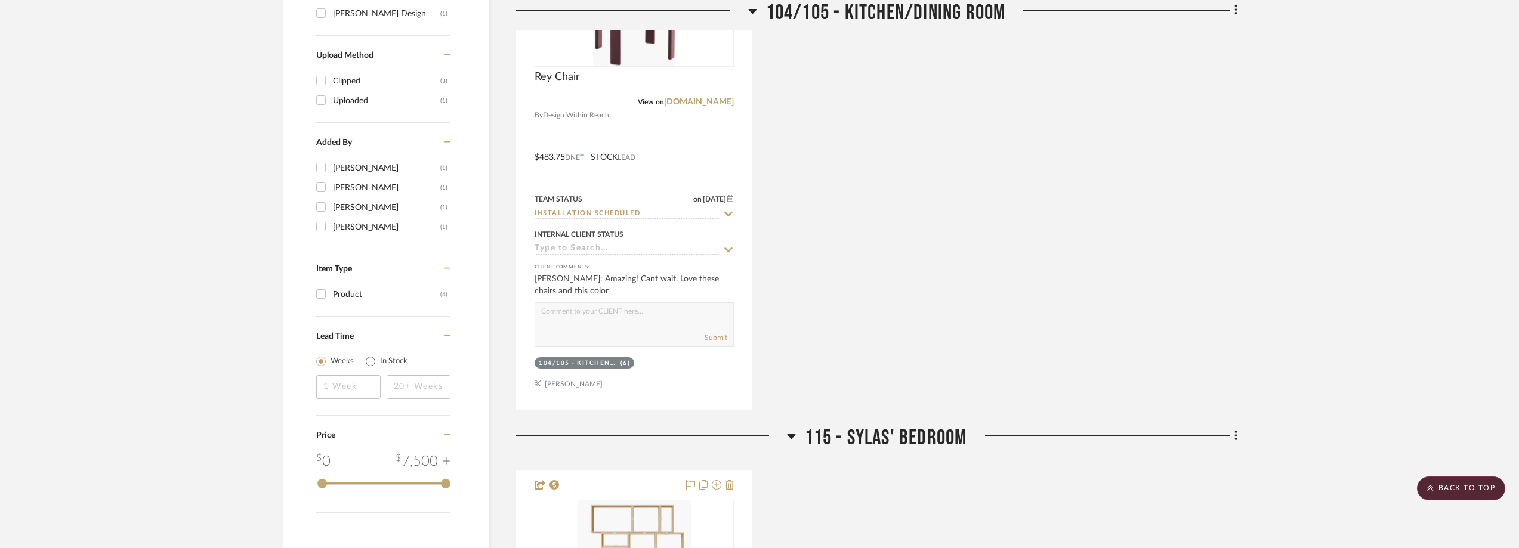
scroll to position [0, 0]
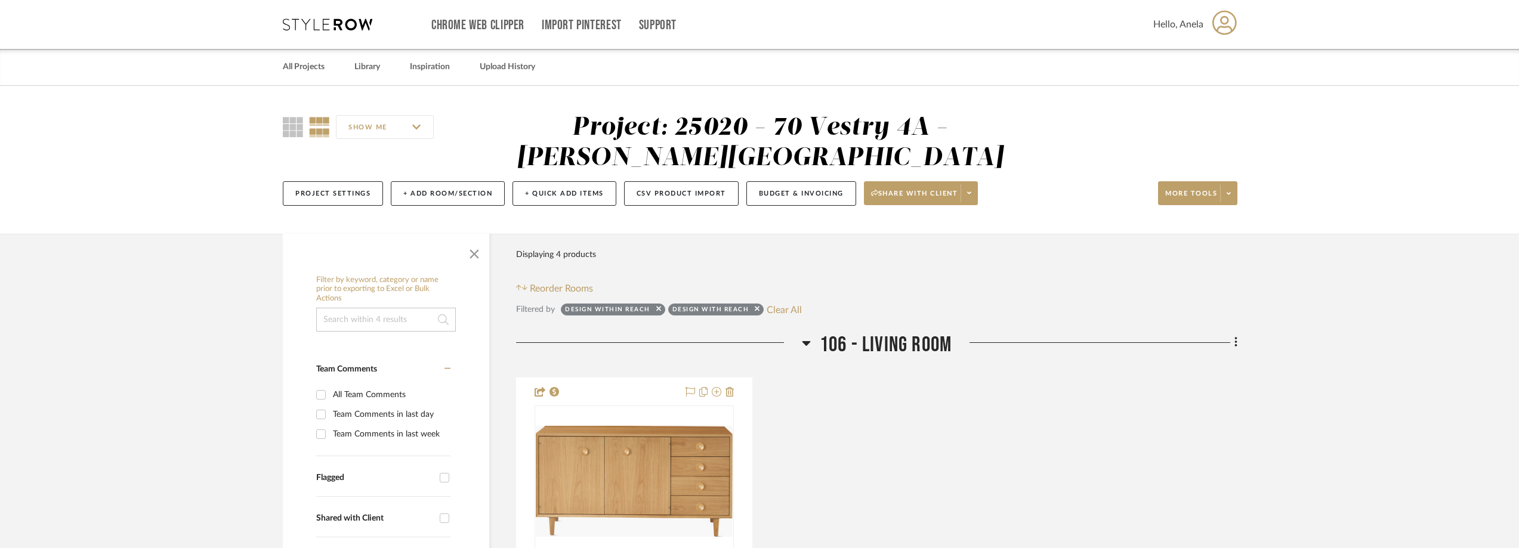
click at [304, 23] on icon at bounding box center [328, 24] width 90 height 12
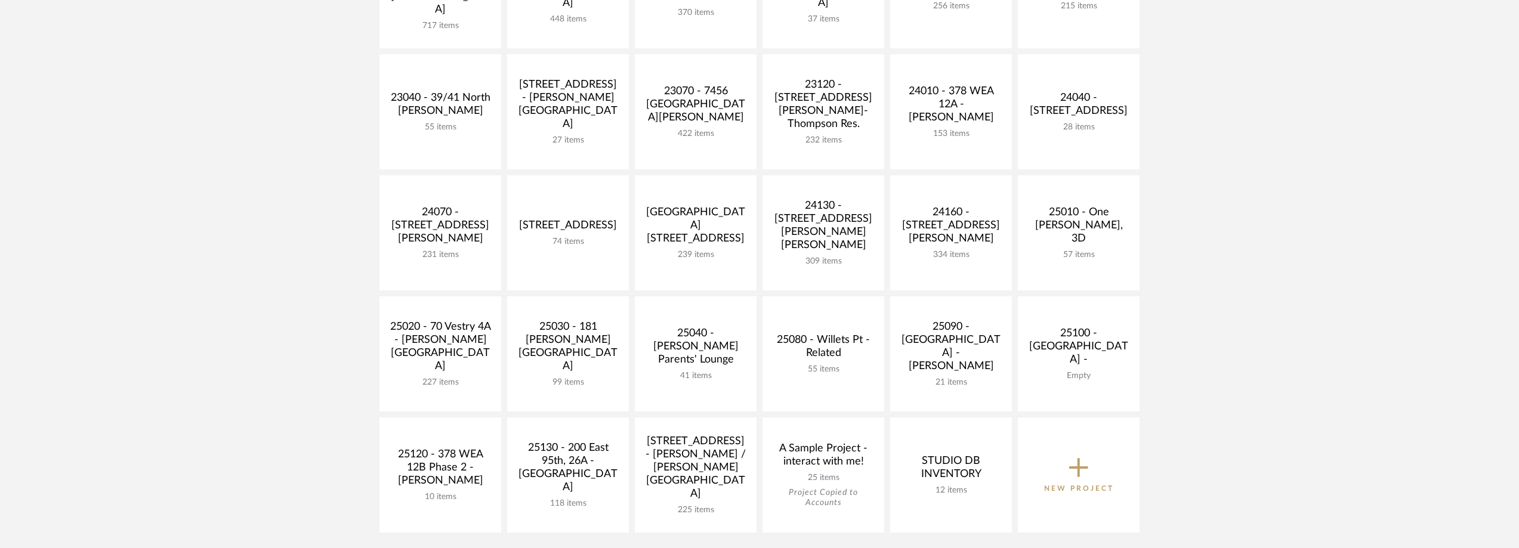
scroll to position [298, 0]
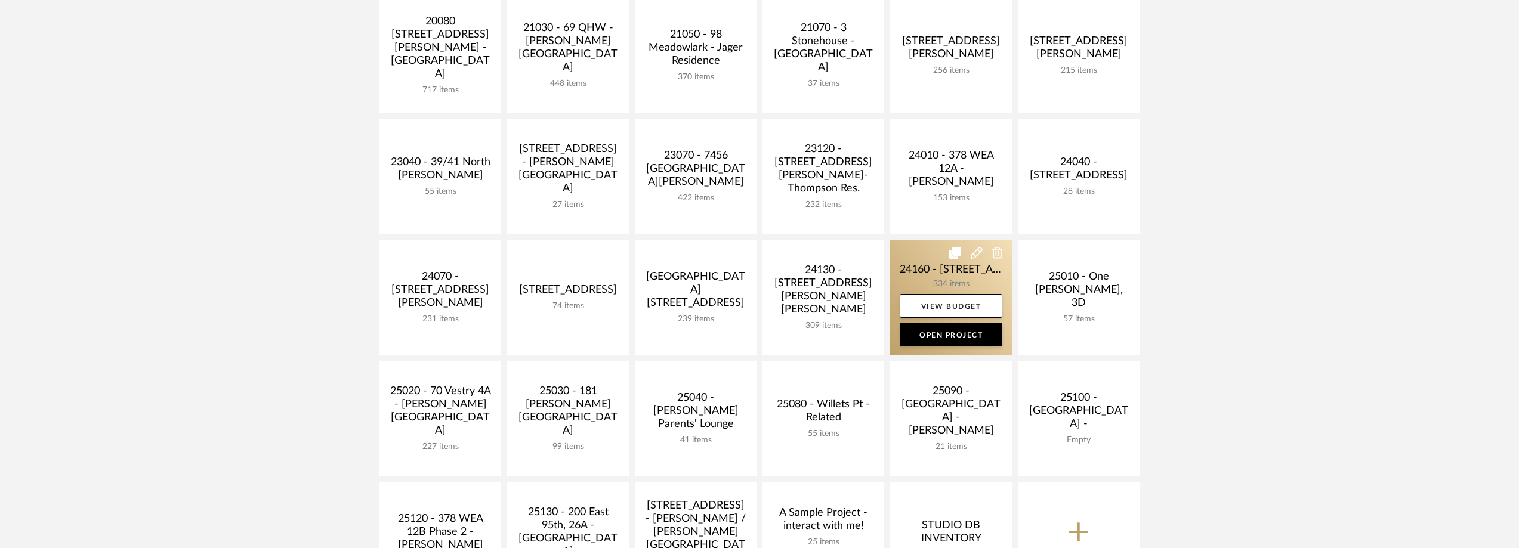
click at [905, 260] on link at bounding box center [951, 297] width 122 height 115
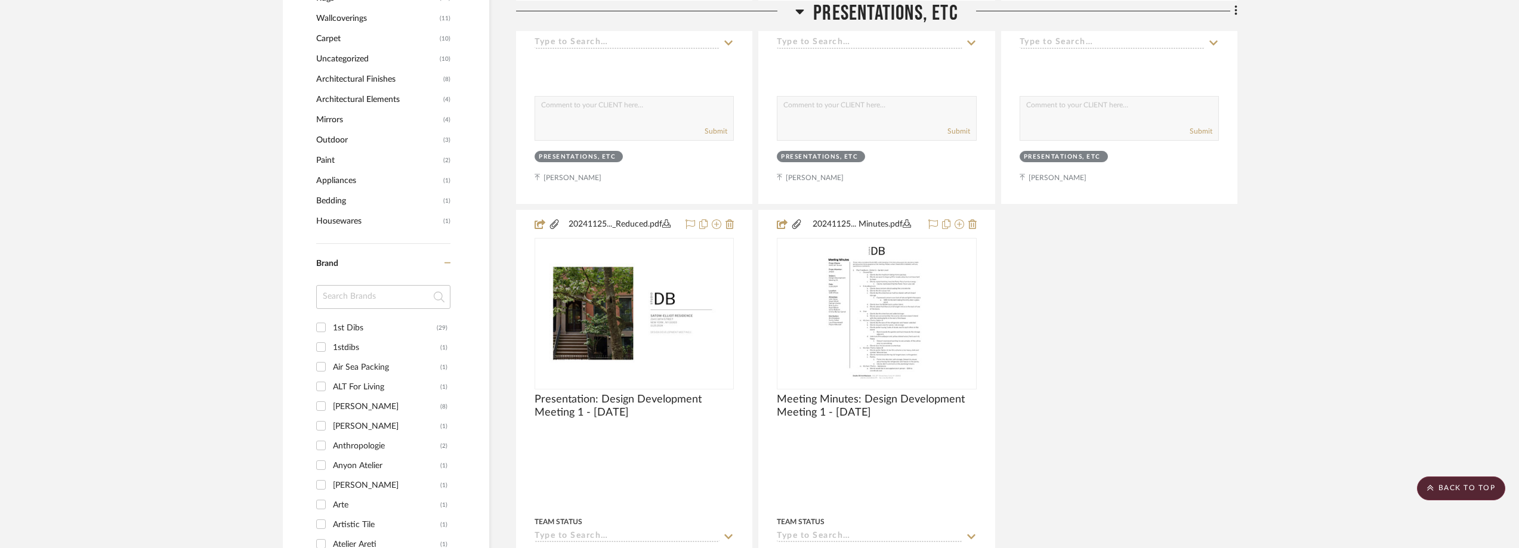
scroll to position [1313, 0]
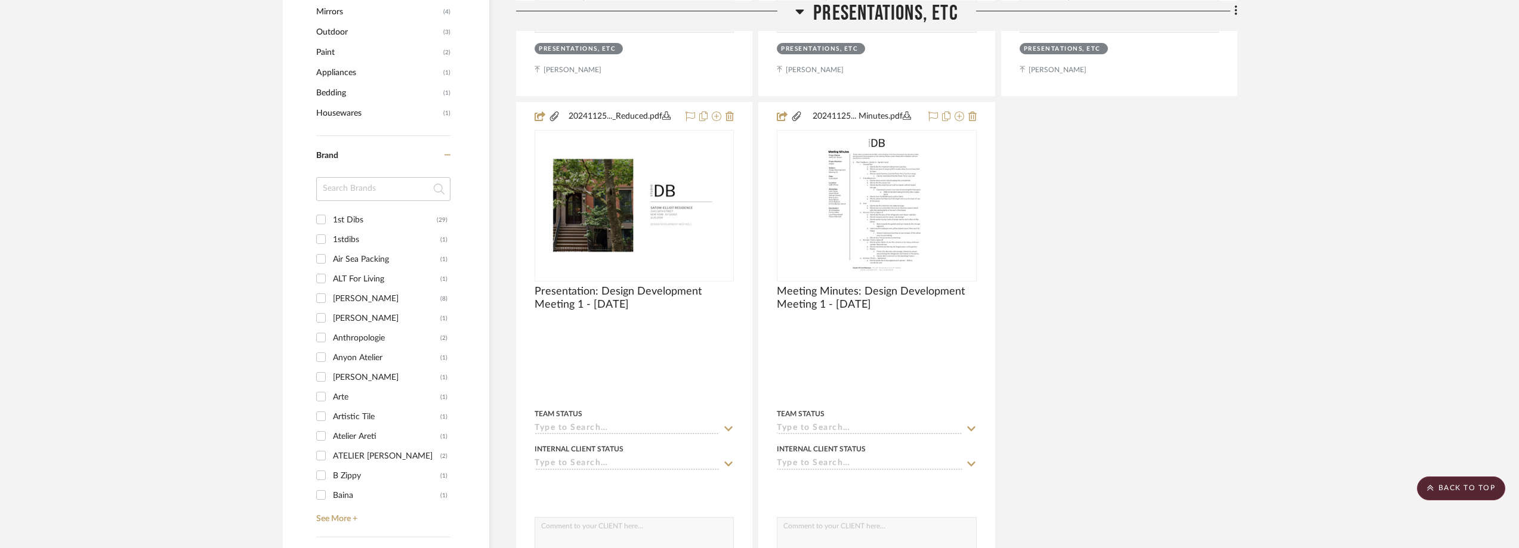
click at [378, 193] on input at bounding box center [383, 189] width 134 height 24
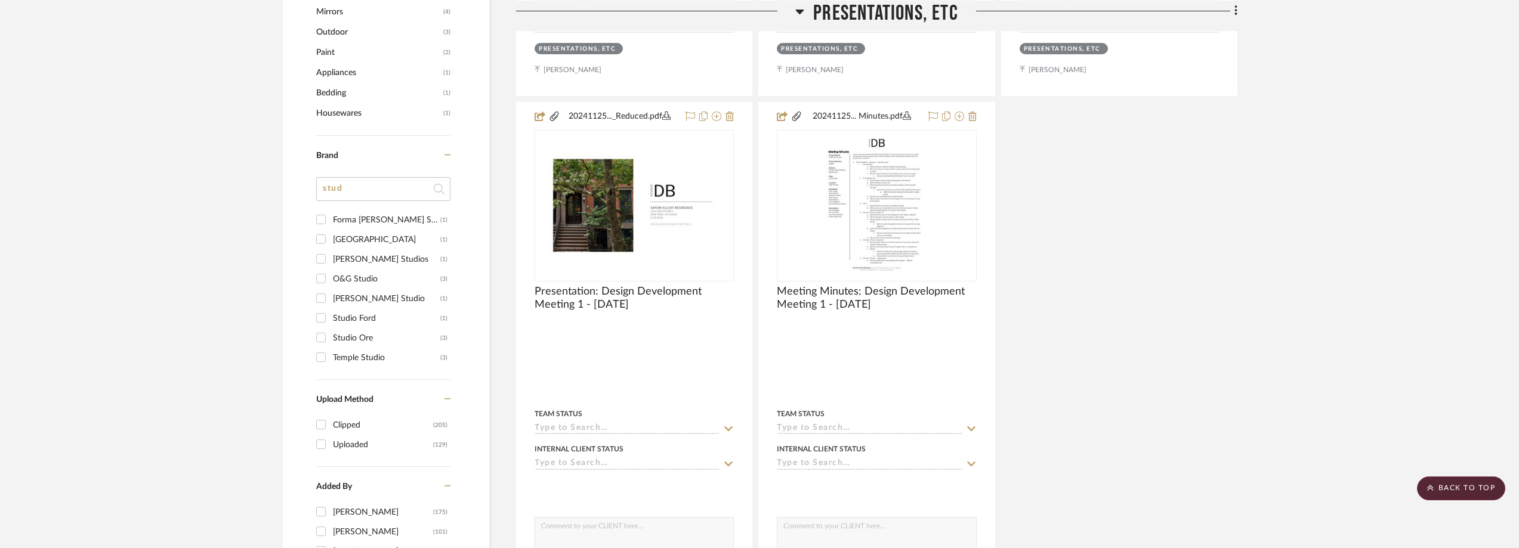
type input "stud"
click at [384, 312] on div "Studio Ford" at bounding box center [386, 318] width 107 height 19
click at [331, 312] on input "Studio Ford (1)" at bounding box center [320, 317] width 19 height 19
checkbox input "true"
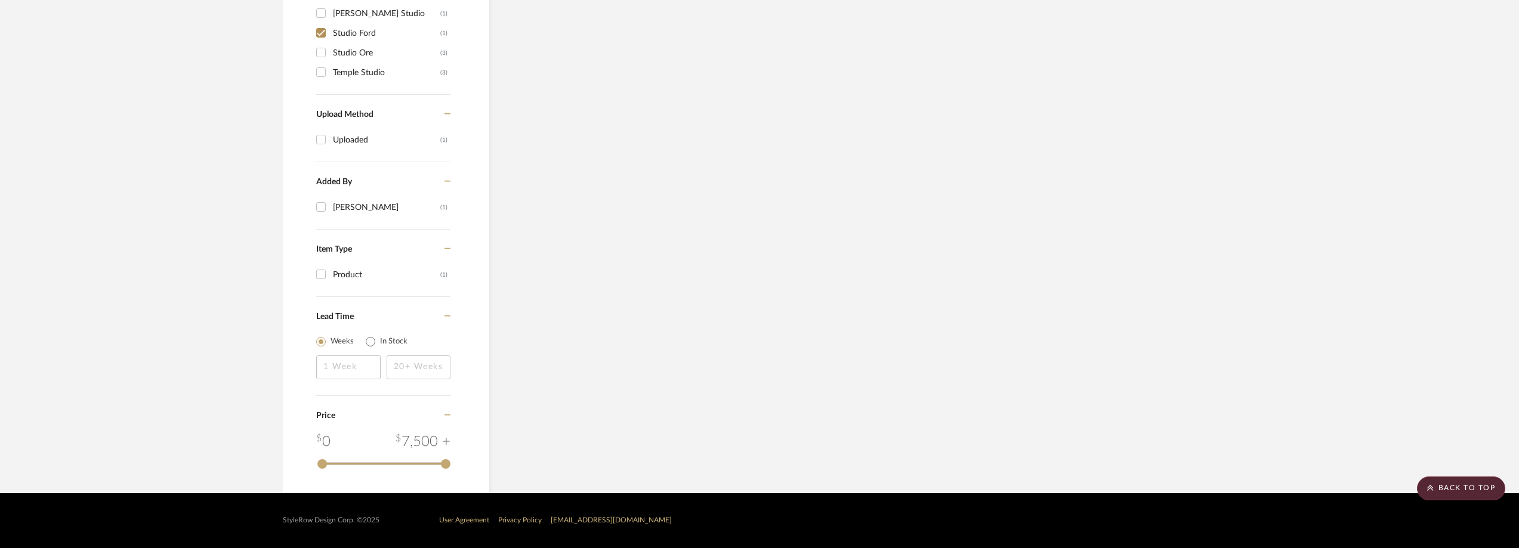
scroll to position [701, 0]
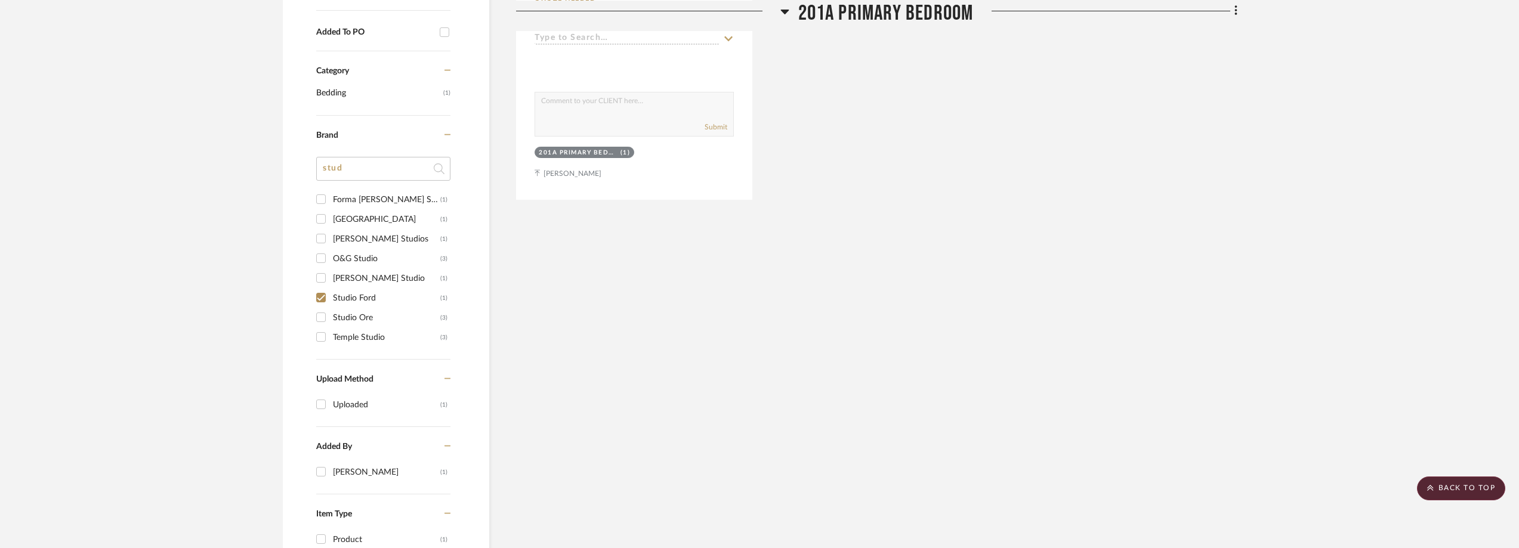
click at [383, 308] on label "Studio Ore (3)" at bounding box center [390, 318] width 115 height 20
click at [331, 308] on input "Studio Ore (3)" at bounding box center [320, 317] width 19 height 19
checkbox input "true"
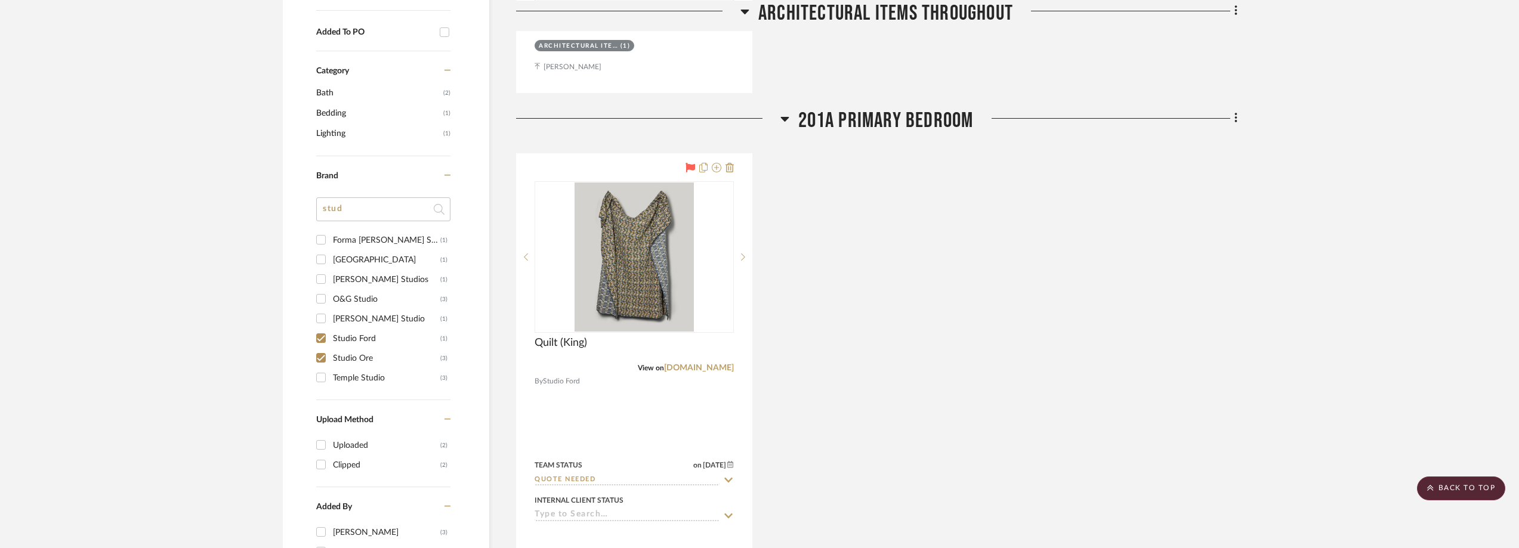
click at [374, 335] on div "Studio Ford" at bounding box center [386, 338] width 107 height 19
click at [331, 335] on input "Studio Ford (1)" at bounding box center [320, 338] width 19 height 19
checkbox input "false"
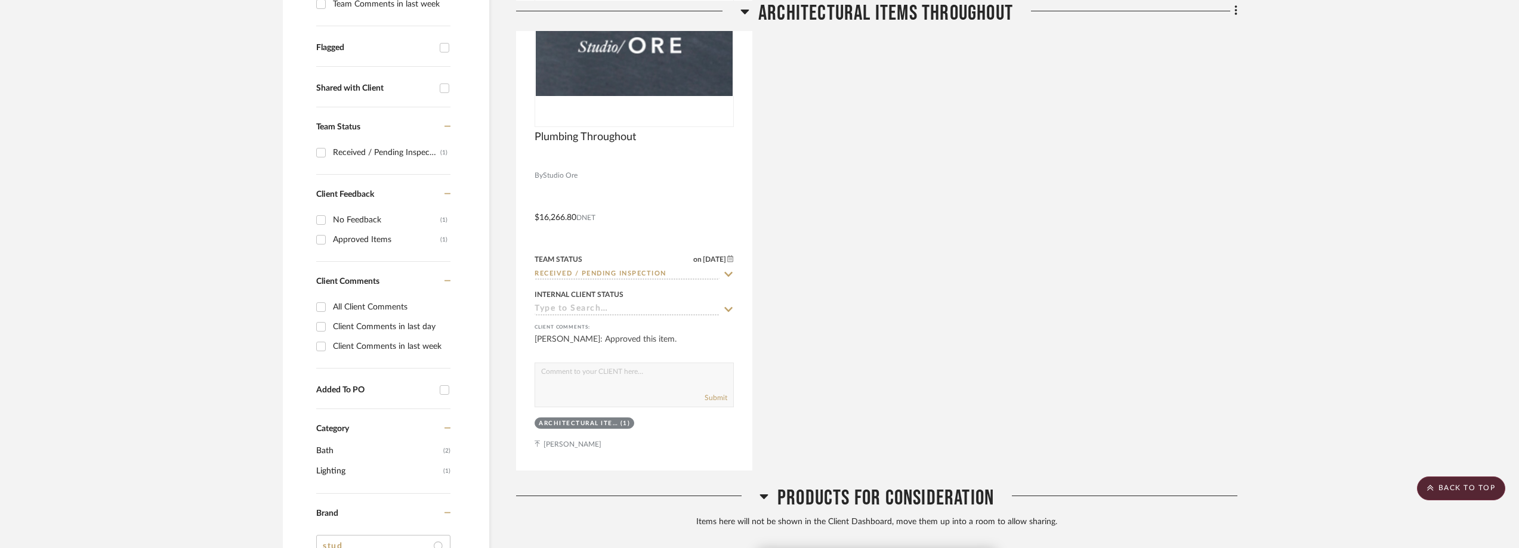
scroll to position [311, 0]
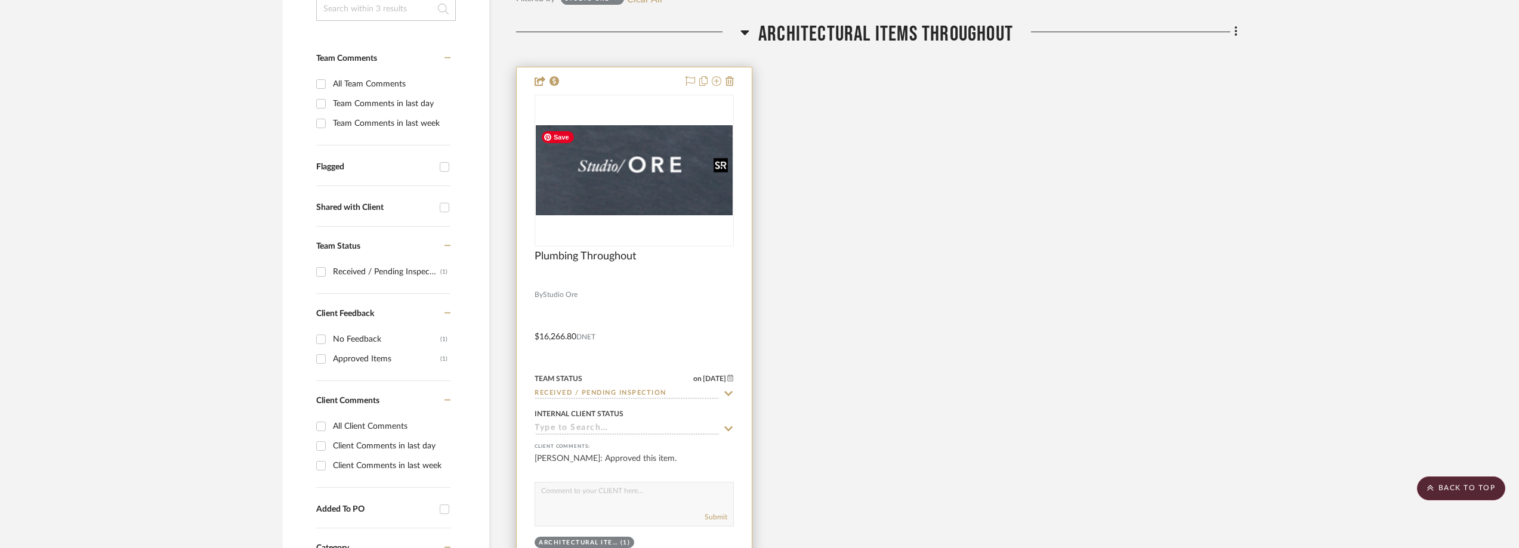
click at [634, 190] on img "0" at bounding box center [634, 170] width 197 height 90
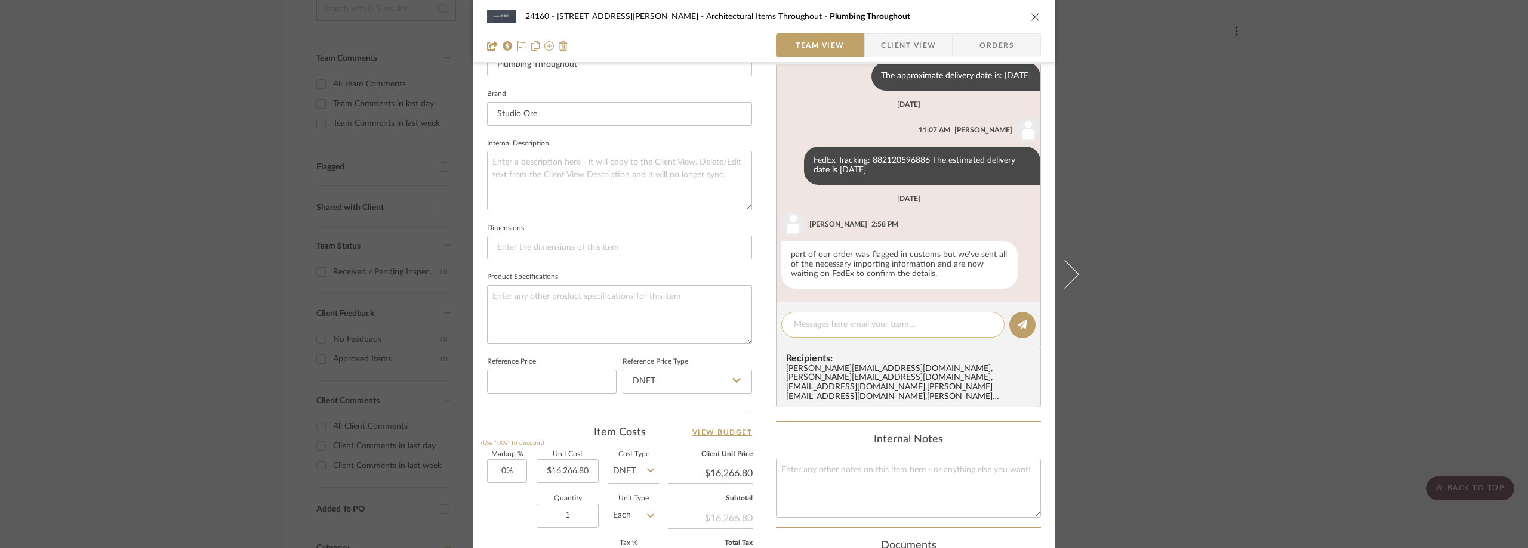
scroll to position [298, 0]
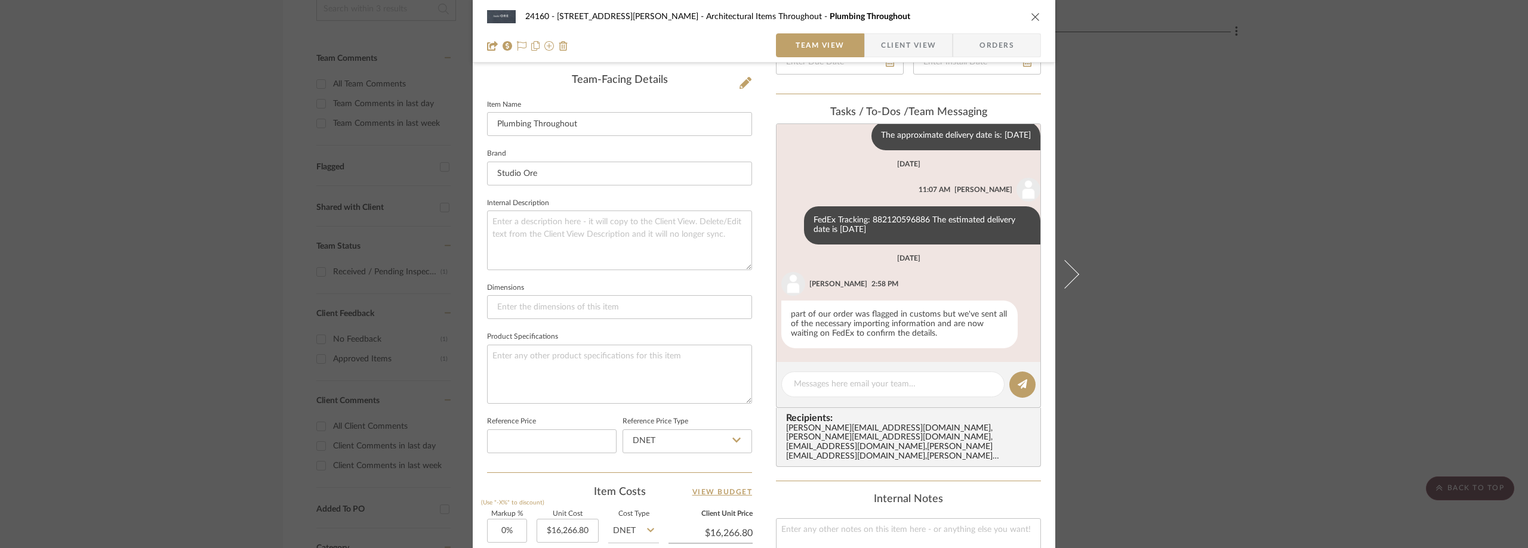
click at [912, 39] on span "Client View" at bounding box center [908, 45] width 55 height 24
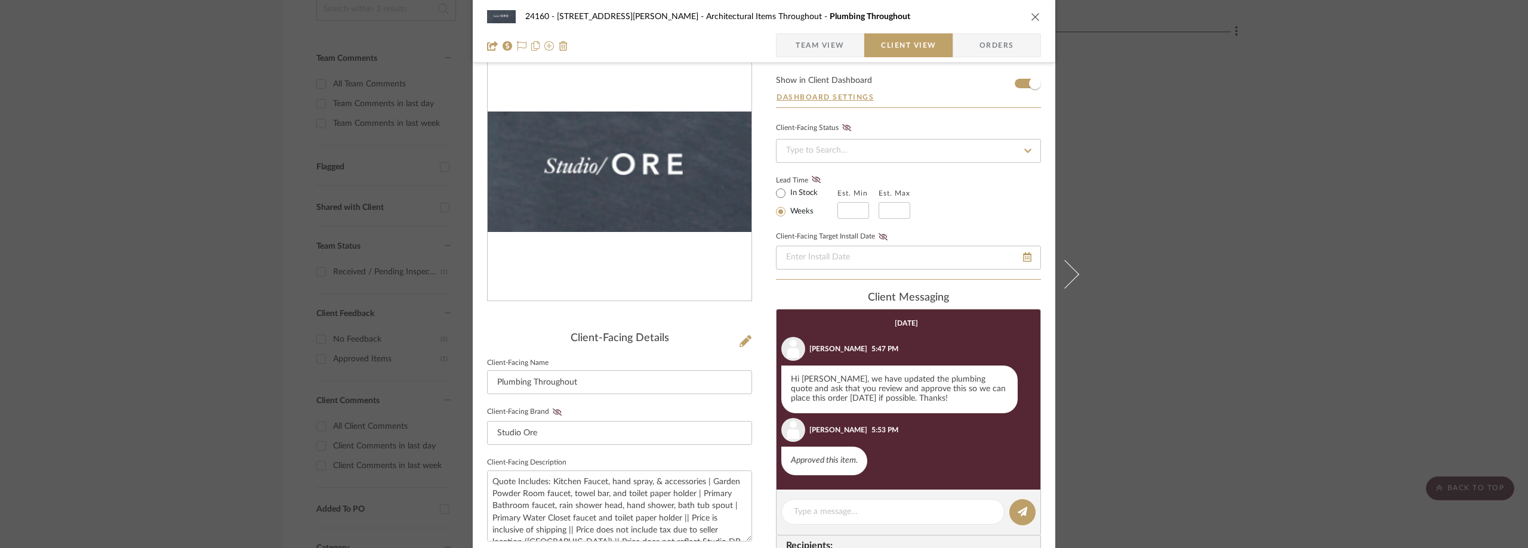
scroll to position [0, 0]
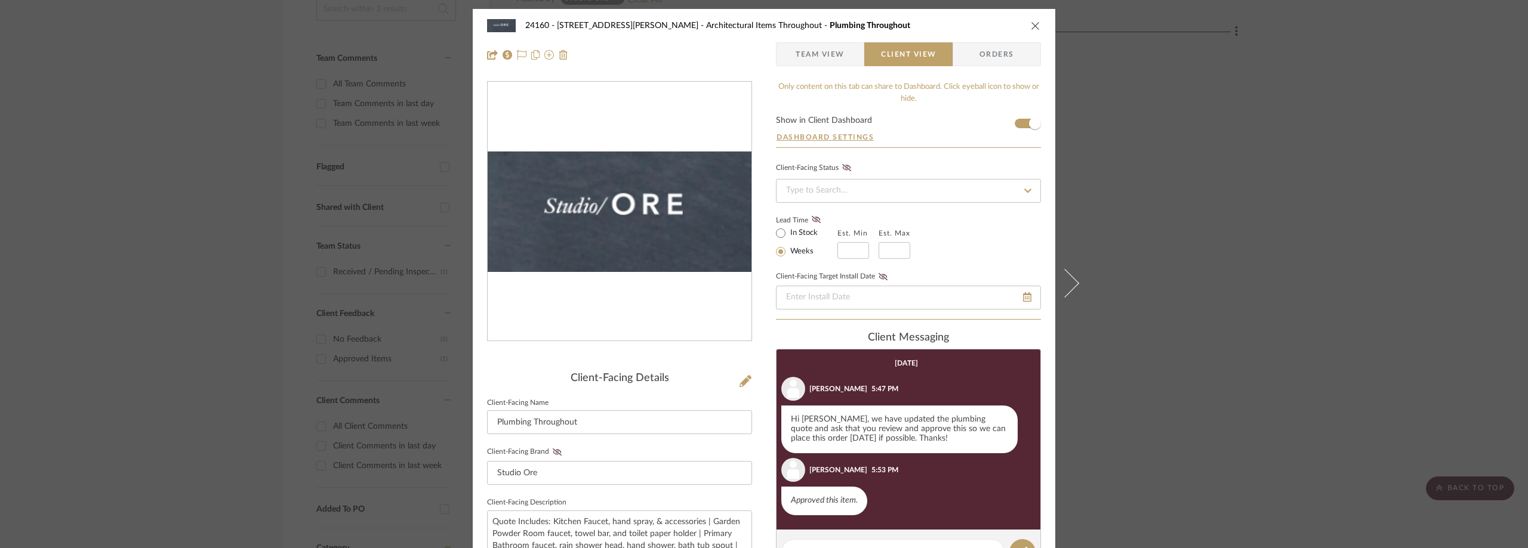
click at [318, 189] on div "24160 - [STREET_ADDRESS] - [PERSON_NAME] Architectural Items Throughout Plumbin…" at bounding box center [764, 274] width 1528 height 548
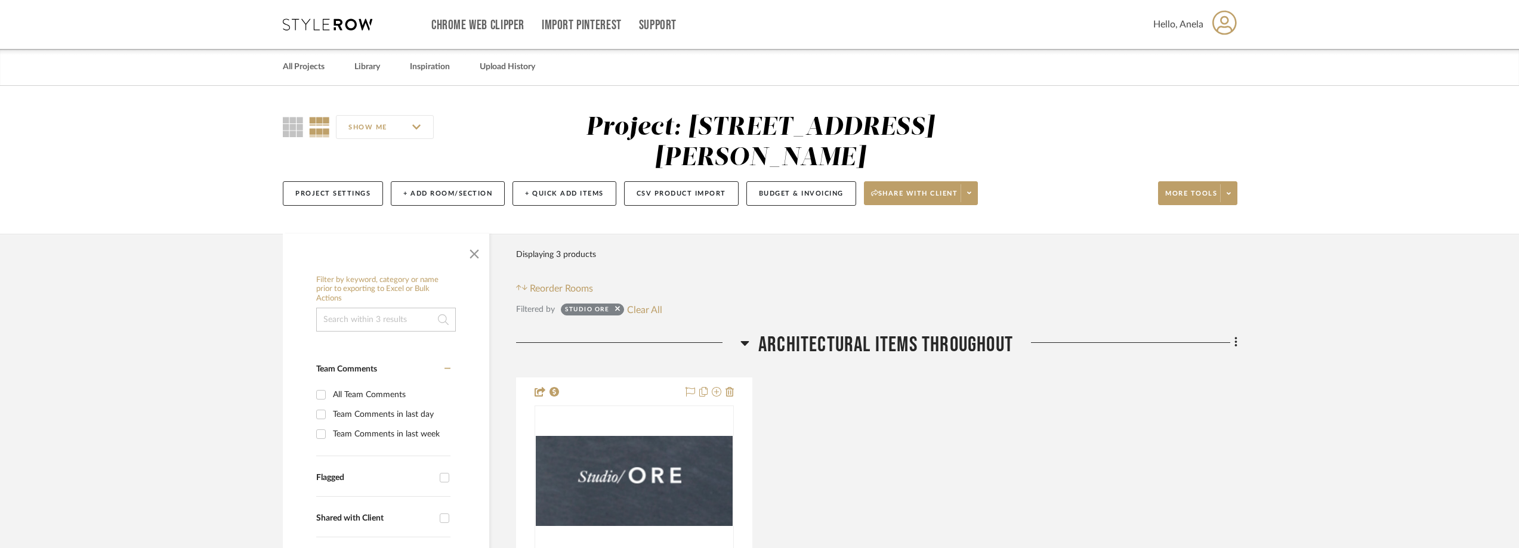
click at [652, 306] on button "Clear All" at bounding box center [644, 310] width 35 height 16
checkbox input "false"
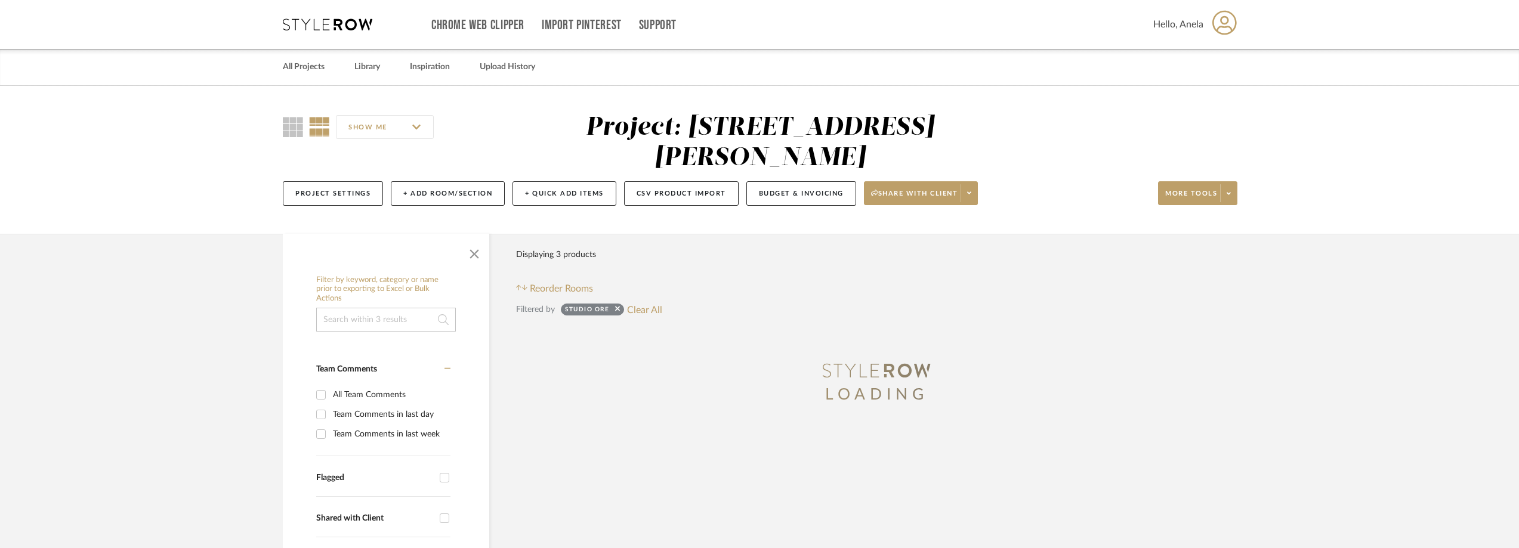
click at [329, 24] on icon at bounding box center [328, 24] width 90 height 12
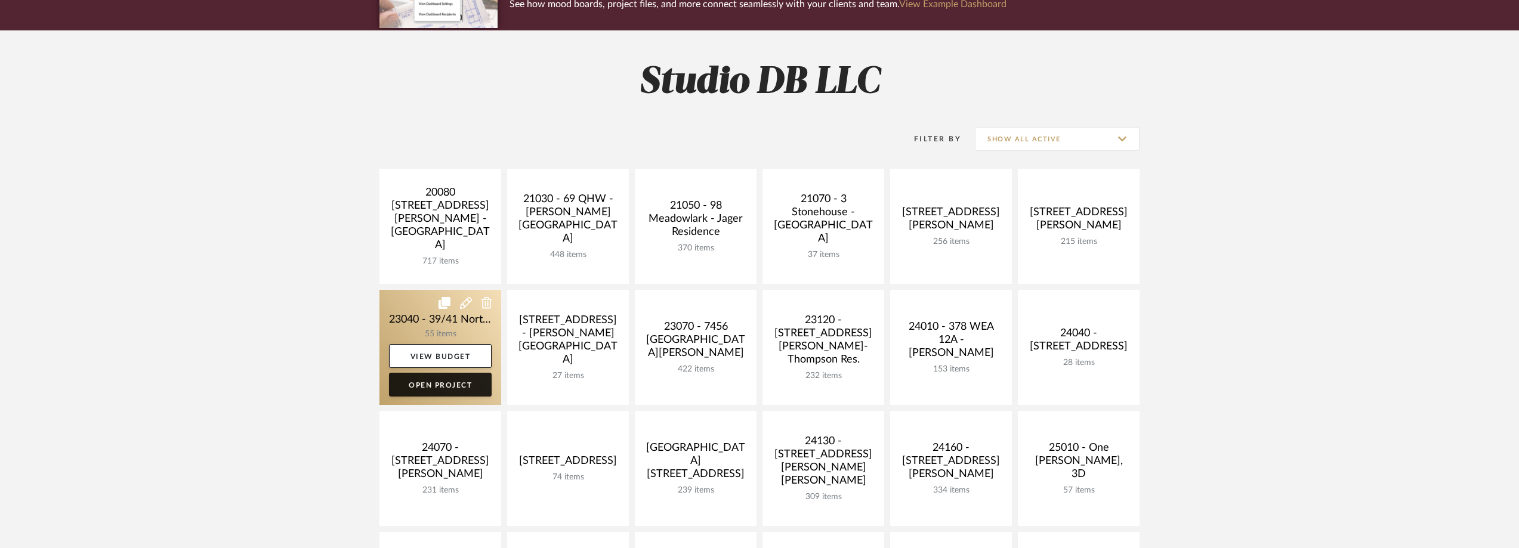
scroll to position [119, 0]
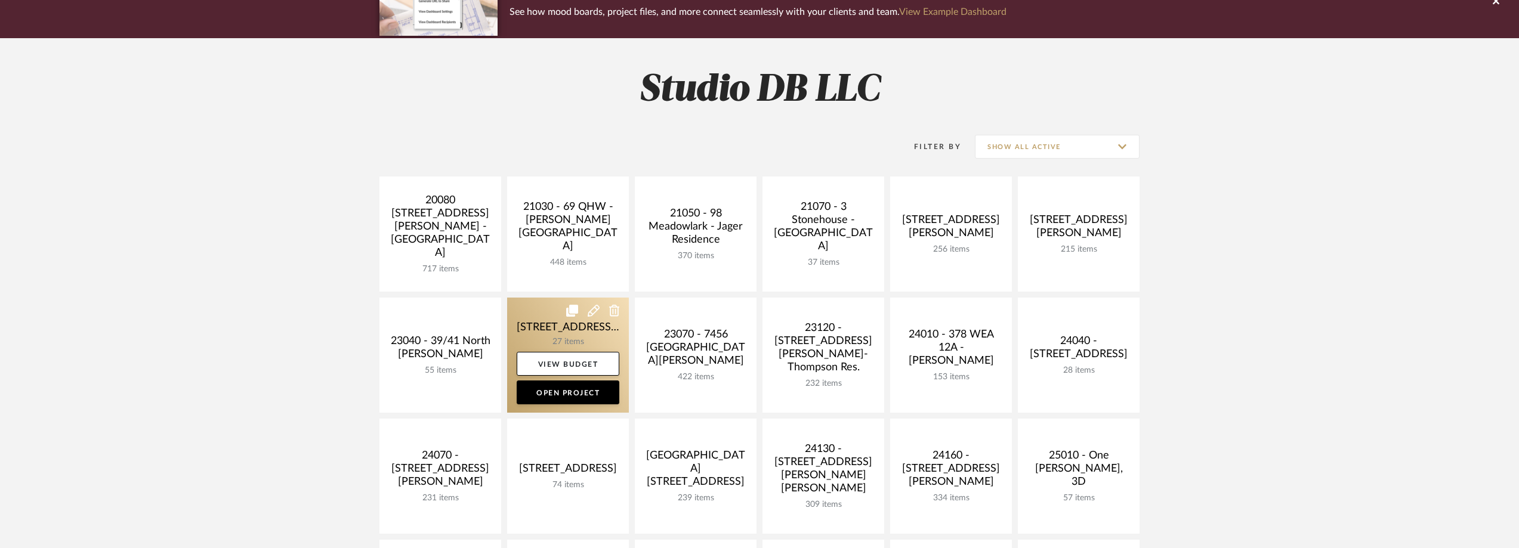
click at [553, 323] on link at bounding box center [568, 355] width 122 height 115
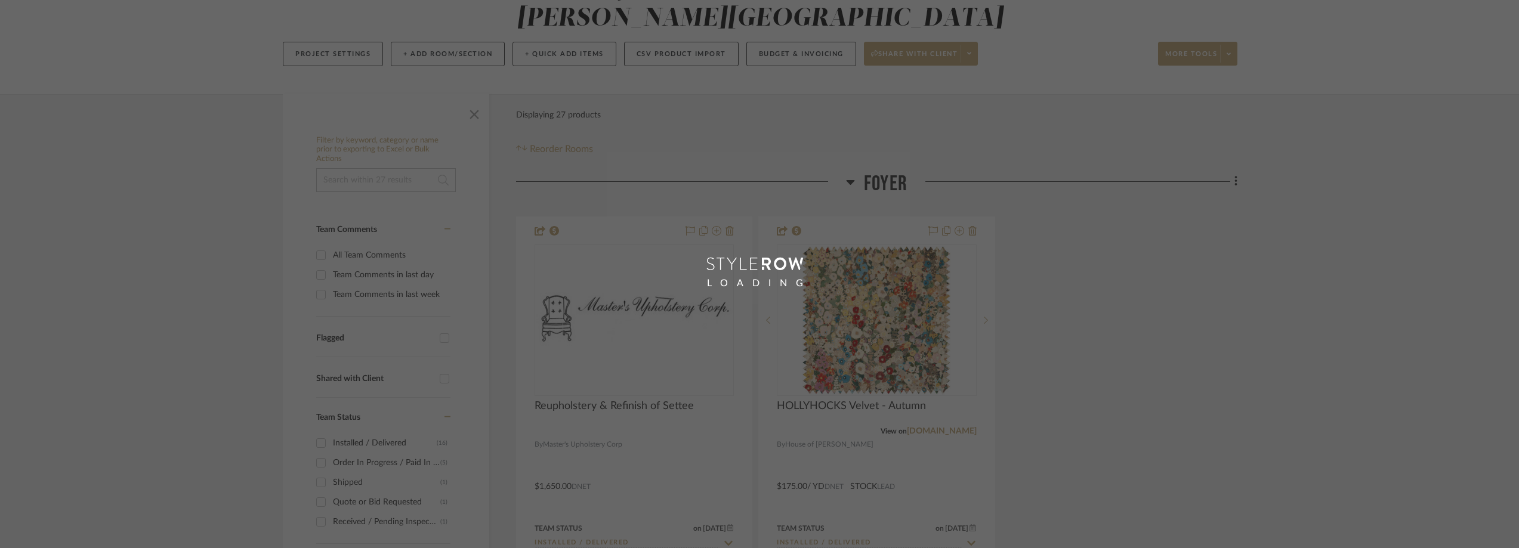
scroll to position [358, 0]
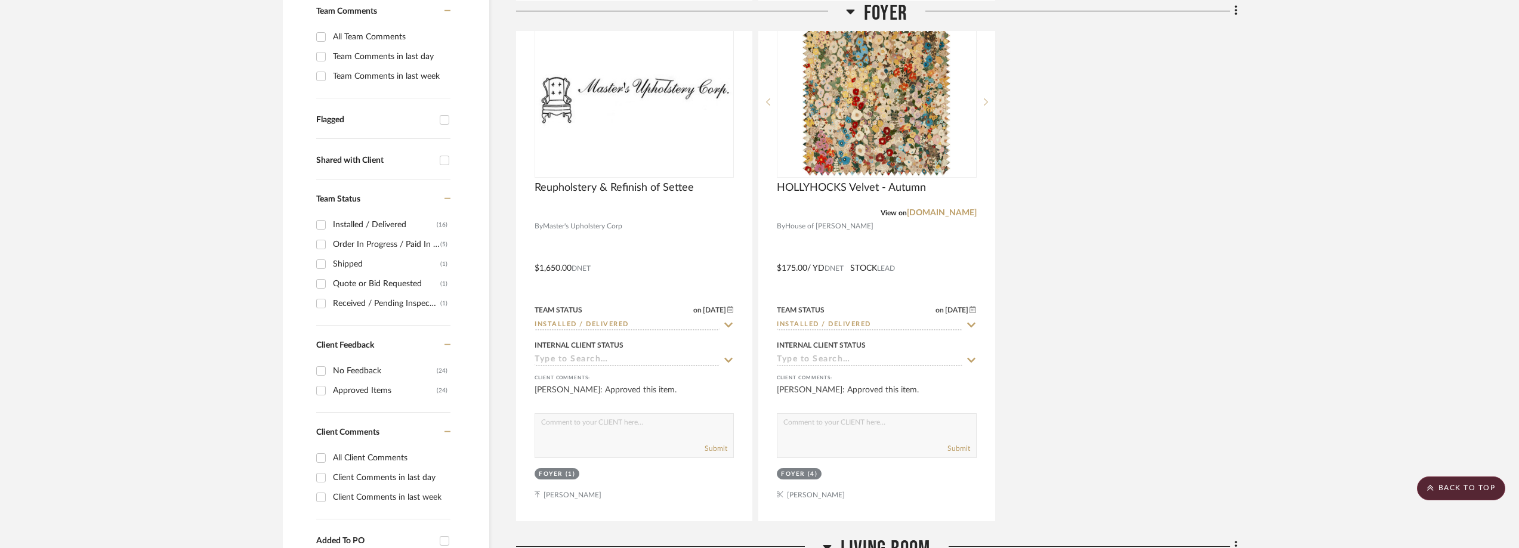
click at [348, 267] on div "Shipped" at bounding box center [386, 264] width 107 height 19
click at [331, 267] on input "Shipped (1)" at bounding box center [320, 264] width 19 height 19
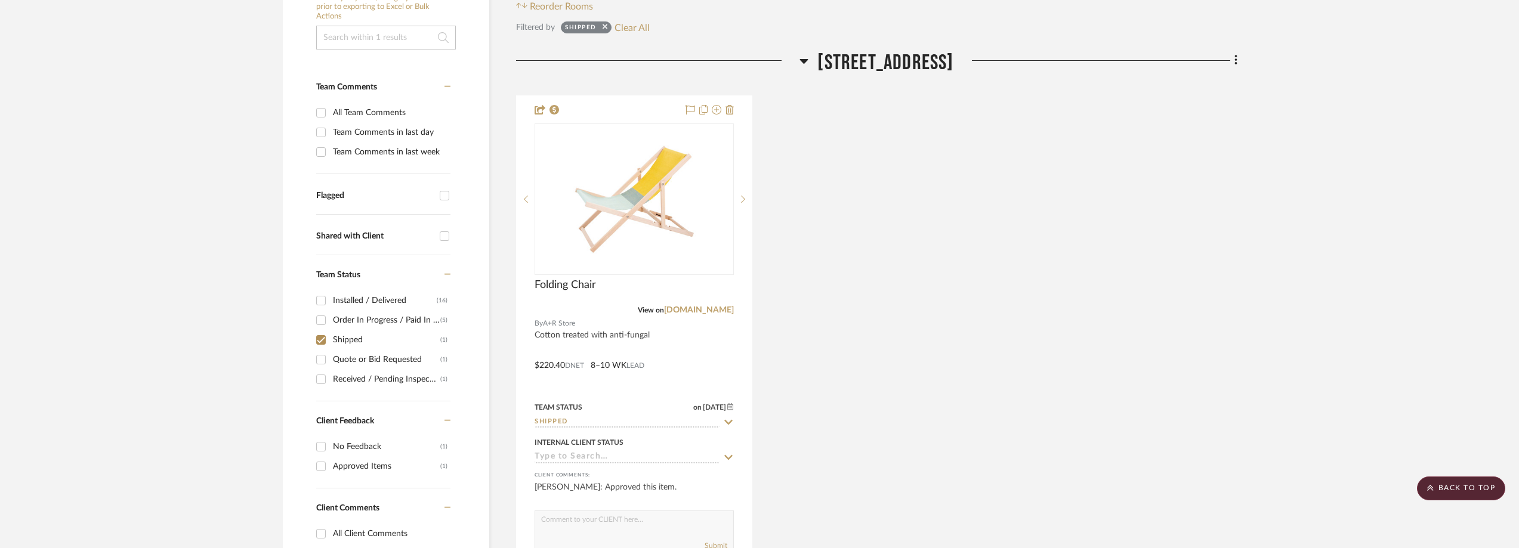
scroll to position [179, 0]
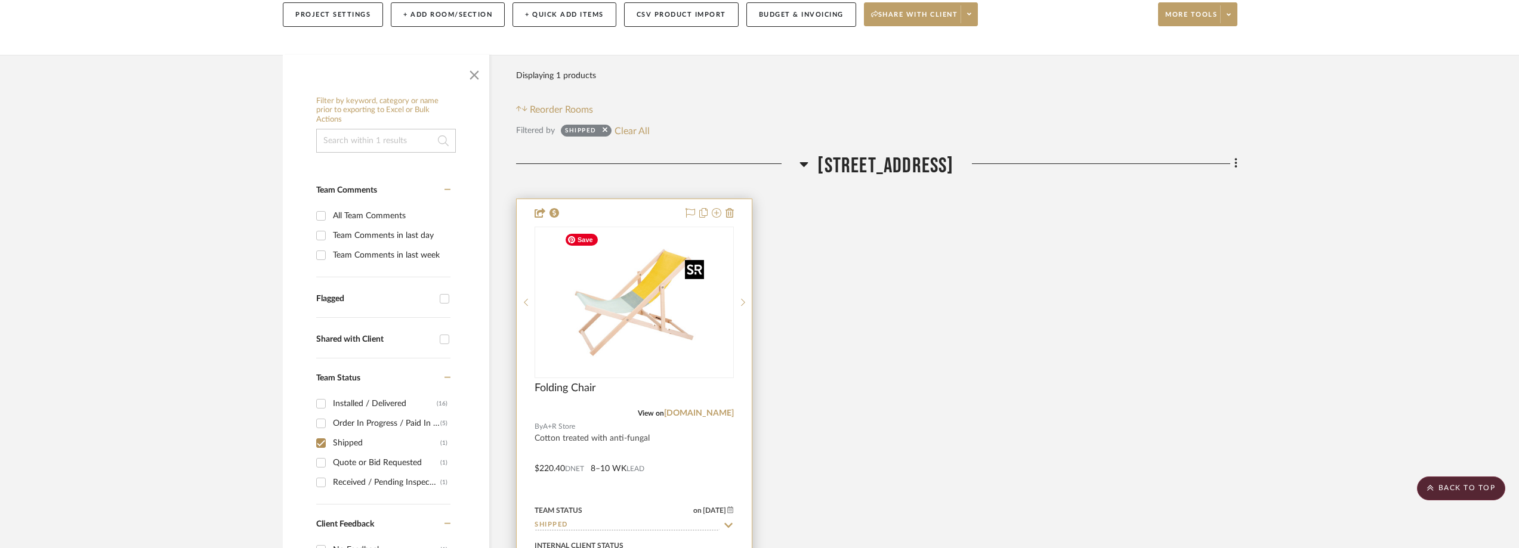
click at [0, 0] on img at bounding box center [0, 0] width 0 height 0
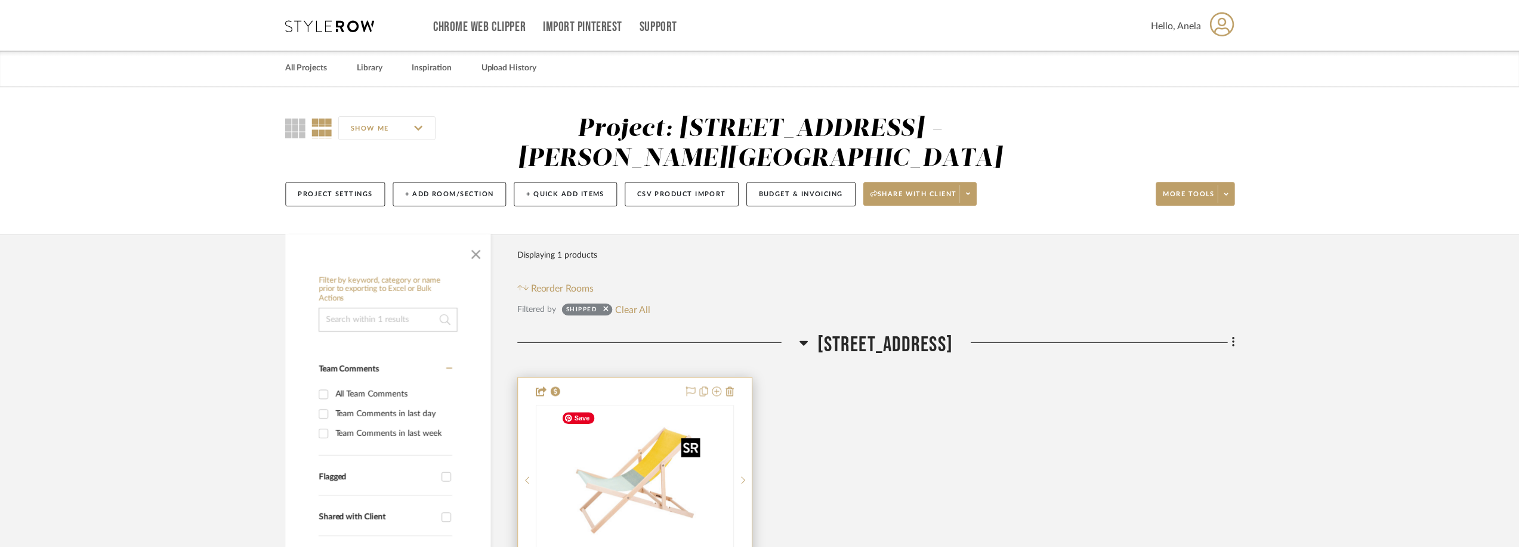
scroll to position [179, 0]
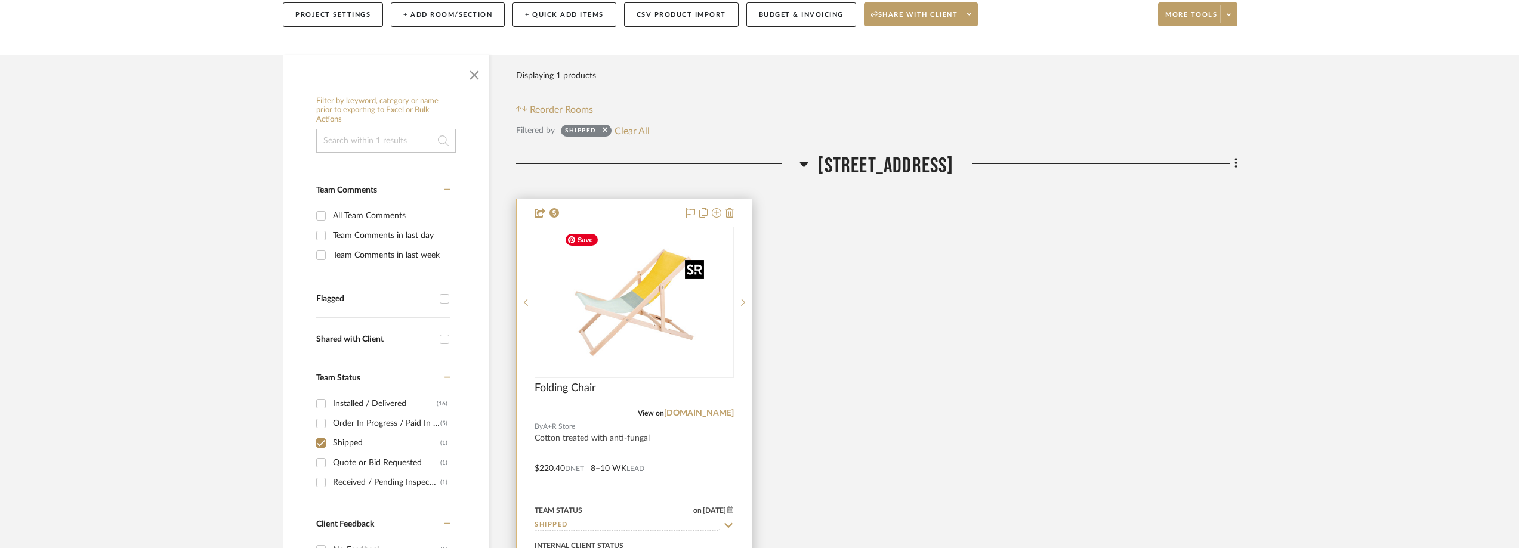
click at [628, 319] on img "0" at bounding box center [634, 302] width 149 height 149
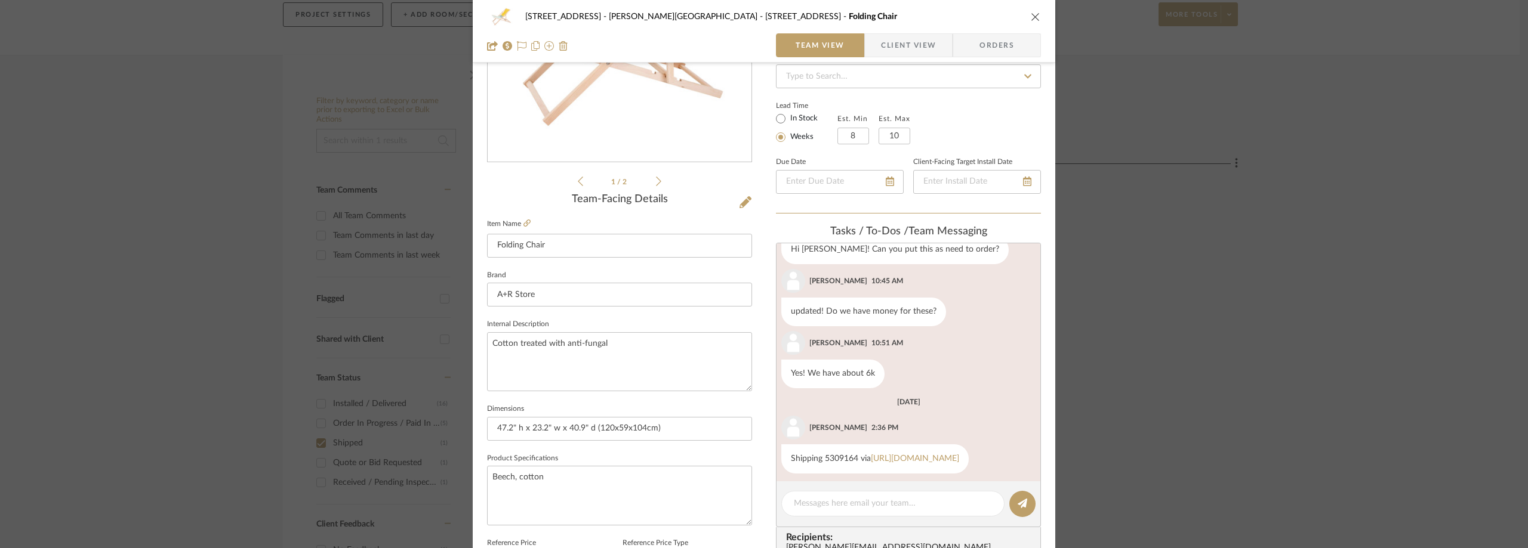
scroll to position [80, 0]
click at [894, 448] on div "Shipping 5309164 via [URL][DOMAIN_NAME]" at bounding box center [874, 452] width 187 height 29
click at [894, 451] on link "[URL][DOMAIN_NAME]" at bounding box center [915, 452] width 88 height 8
drag, startPoint x: 851, startPoint y: 442, endPoint x: 822, endPoint y: 441, distance: 29.3
click at [822, 441] on div "Shipping 5309164 via [URL][DOMAIN_NAME]" at bounding box center [874, 452] width 187 height 29
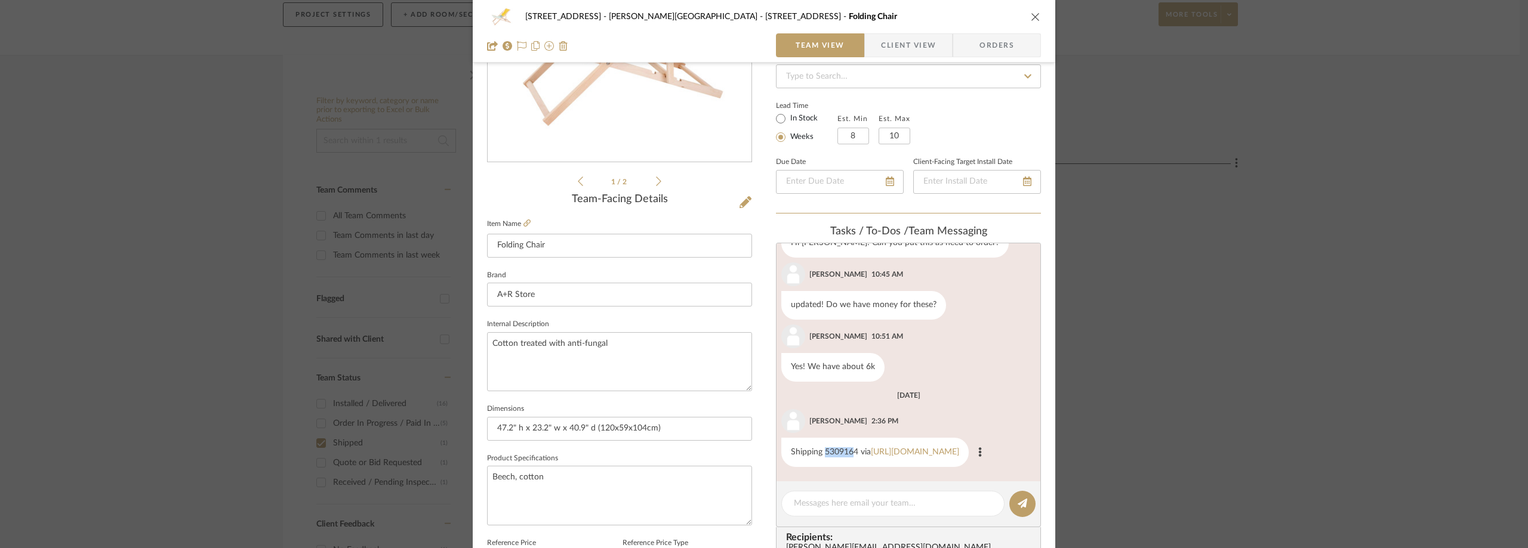
click at [822, 441] on div "Shipping 5309164 via [URL][DOMAIN_NAME]" at bounding box center [874, 452] width 187 height 29
drag, startPoint x: 820, startPoint y: 440, endPoint x: 852, endPoint y: 441, distance: 31.6
click at [852, 441] on div "Shipping 5309164 via [URL][DOMAIN_NAME]" at bounding box center [874, 452] width 187 height 29
copy div "5309164"
click at [192, 190] on div "23050 - [STREET_ADDRESS] - [PERSON_NAME] Residence [STREET_ADDRESS] Chair Team …" at bounding box center [764, 274] width 1528 height 548
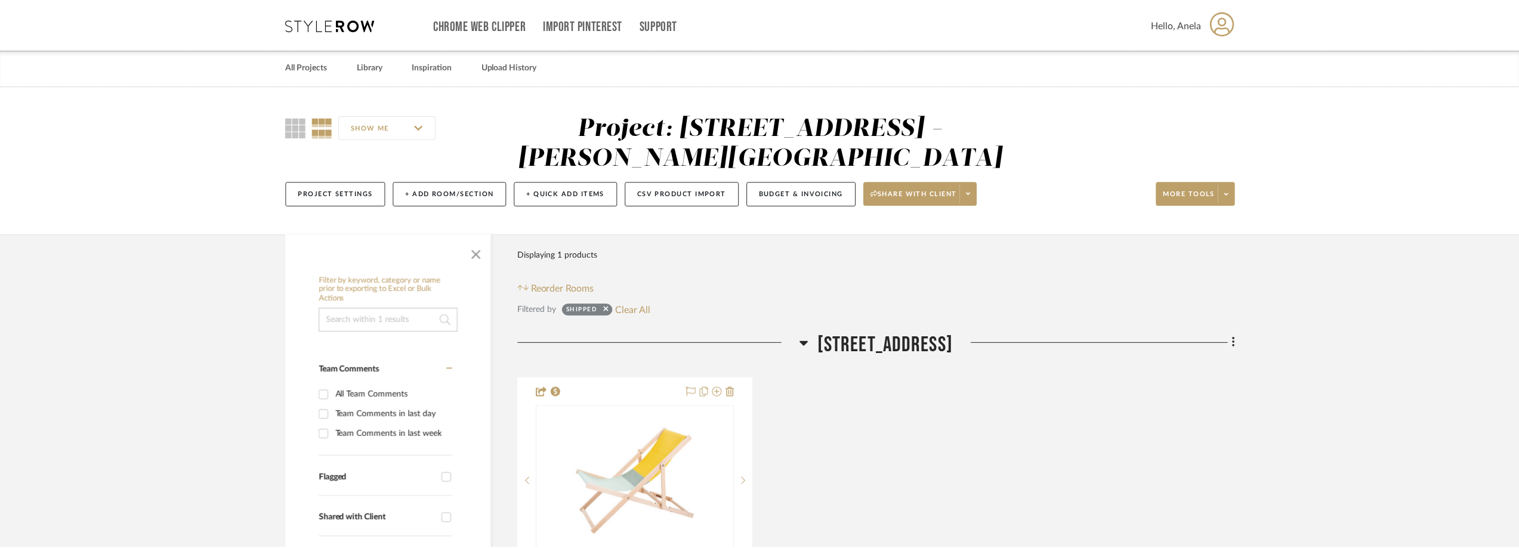
scroll to position [179, 0]
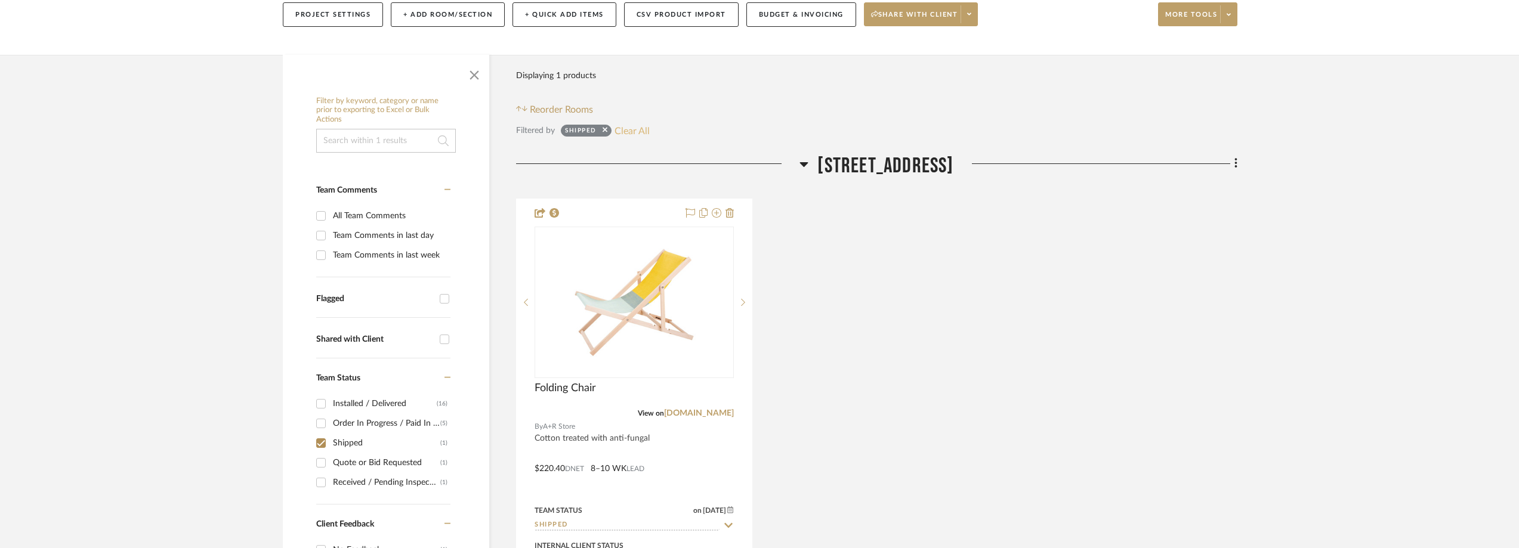
click at [633, 136] on button "Clear All" at bounding box center [632, 131] width 35 height 16
checkbox input "false"
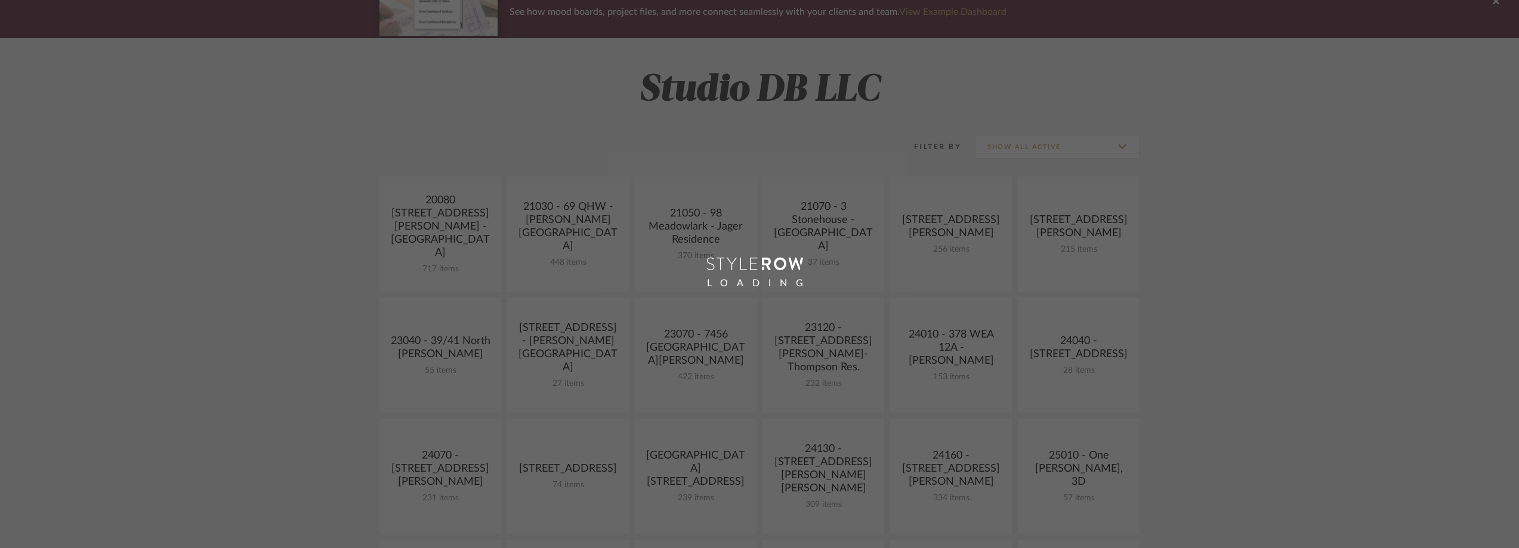
scroll to position [191, 0]
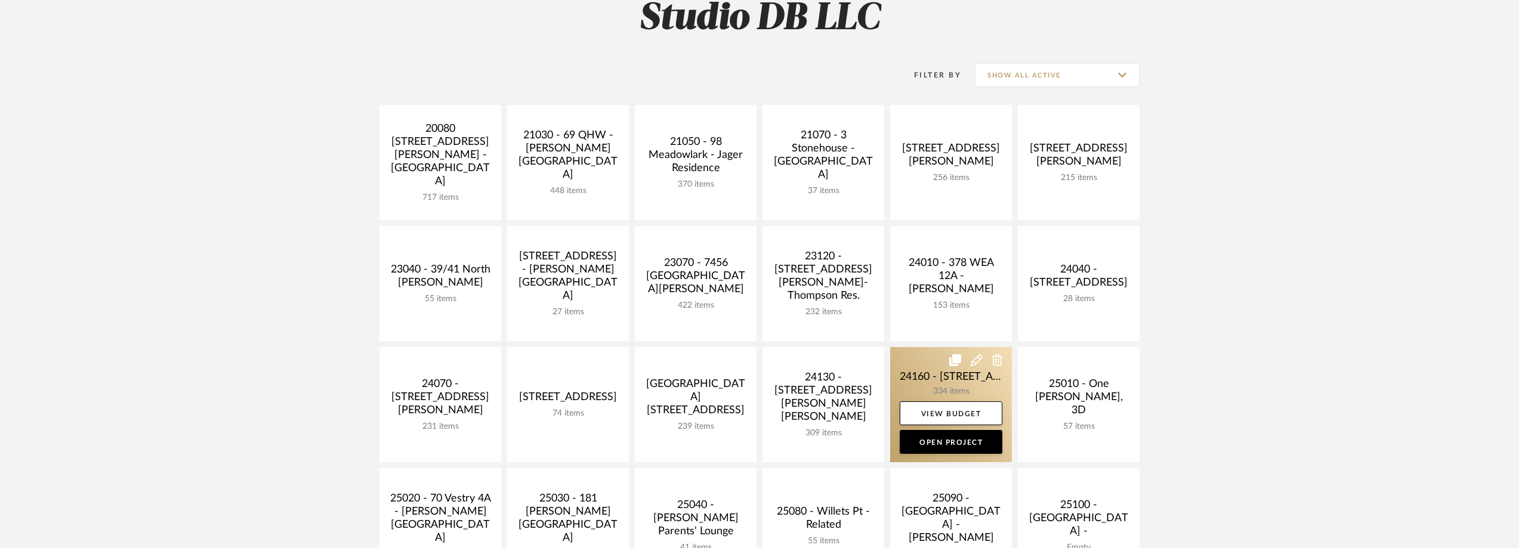
click at [972, 381] on link at bounding box center [951, 404] width 122 height 115
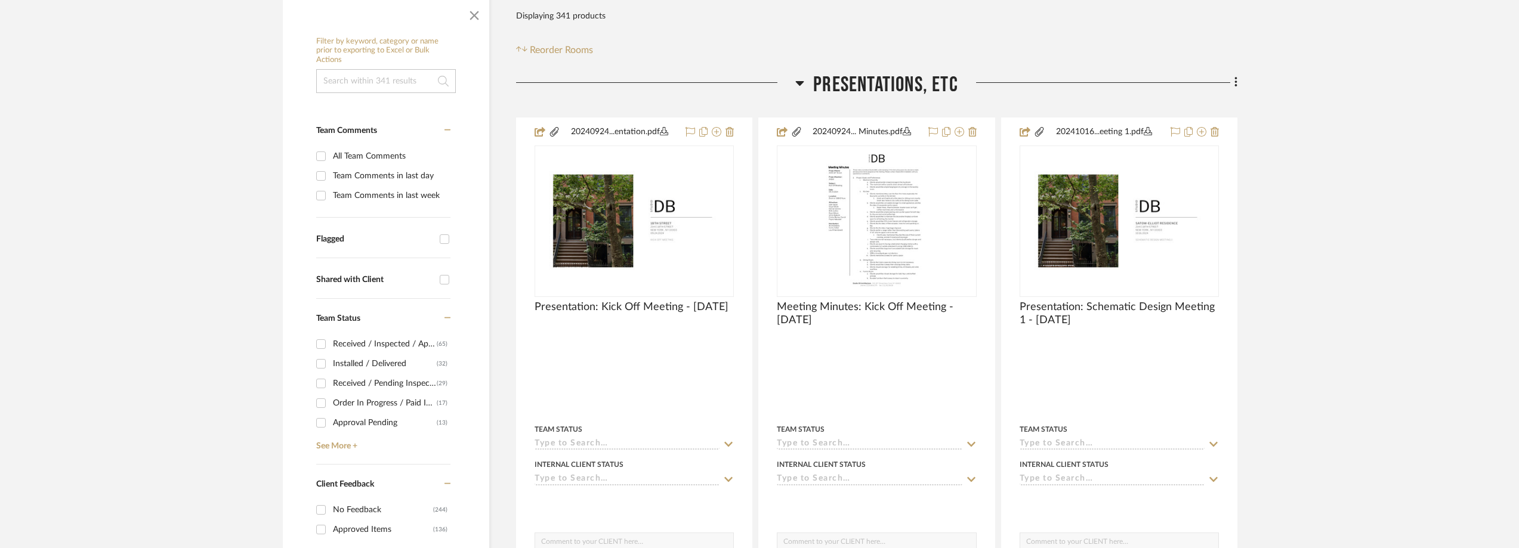
scroll to position [298, 0]
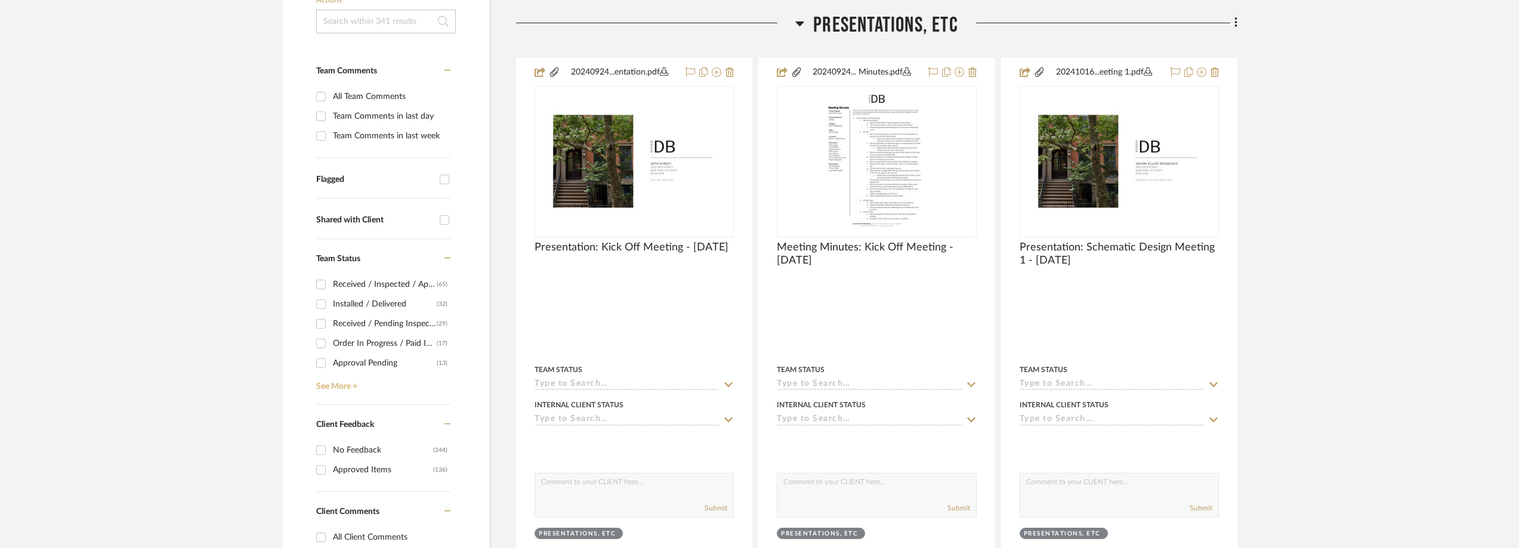
click at [333, 383] on link "See More +" at bounding box center [381, 382] width 137 height 19
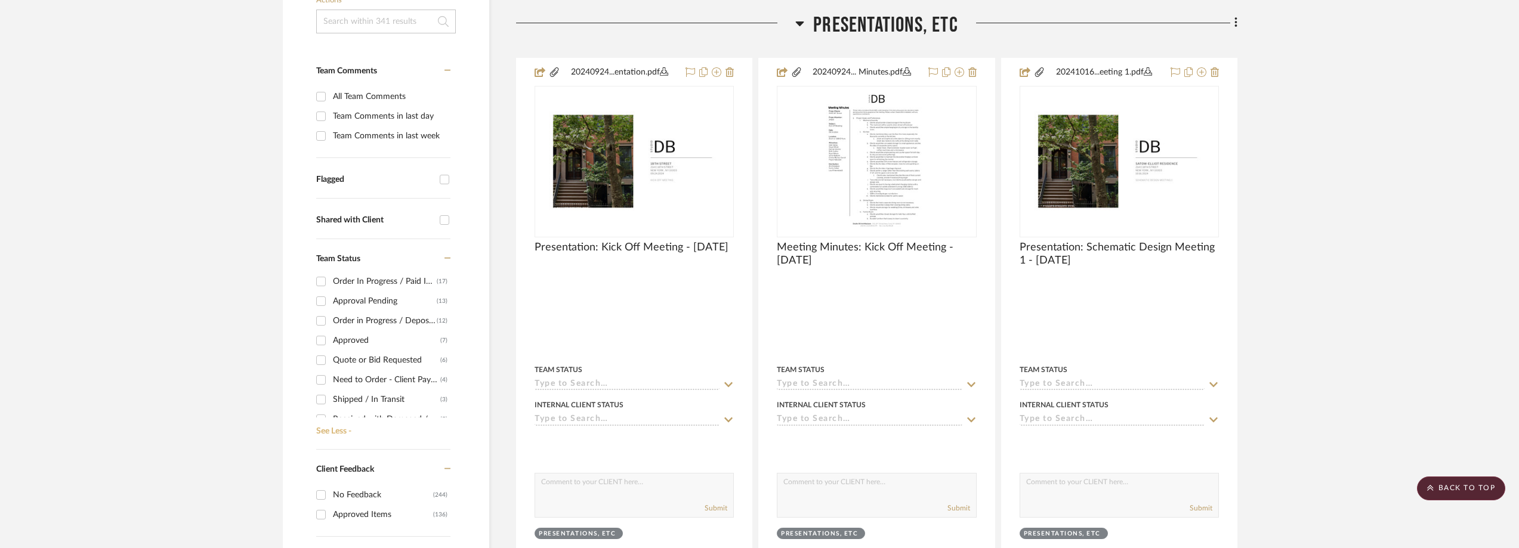
scroll to position [119, 0]
click at [386, 314] on div "Need to Order - Client Payment Received" at bounding box center [386, 322] width 107 height 19
click at [331, 314] on input "Need to Order - Client Payment Received (4)" at bounding box center [320, 322] width 19 height 19
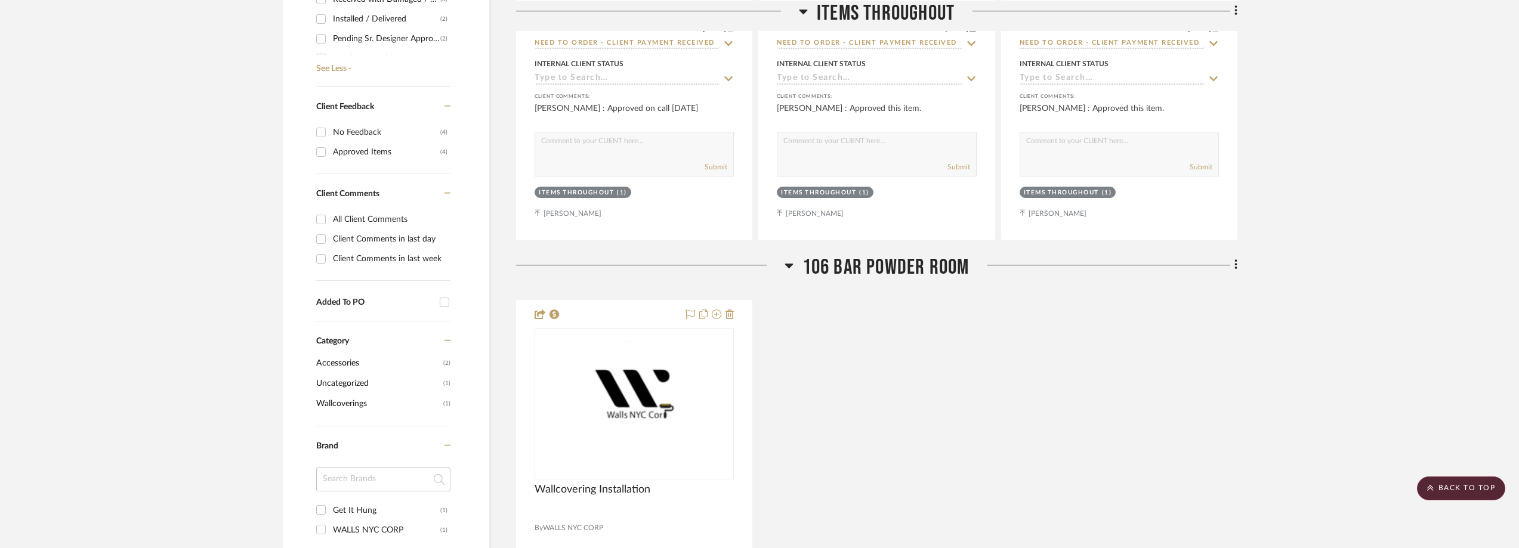
scroll to position [303, 0]
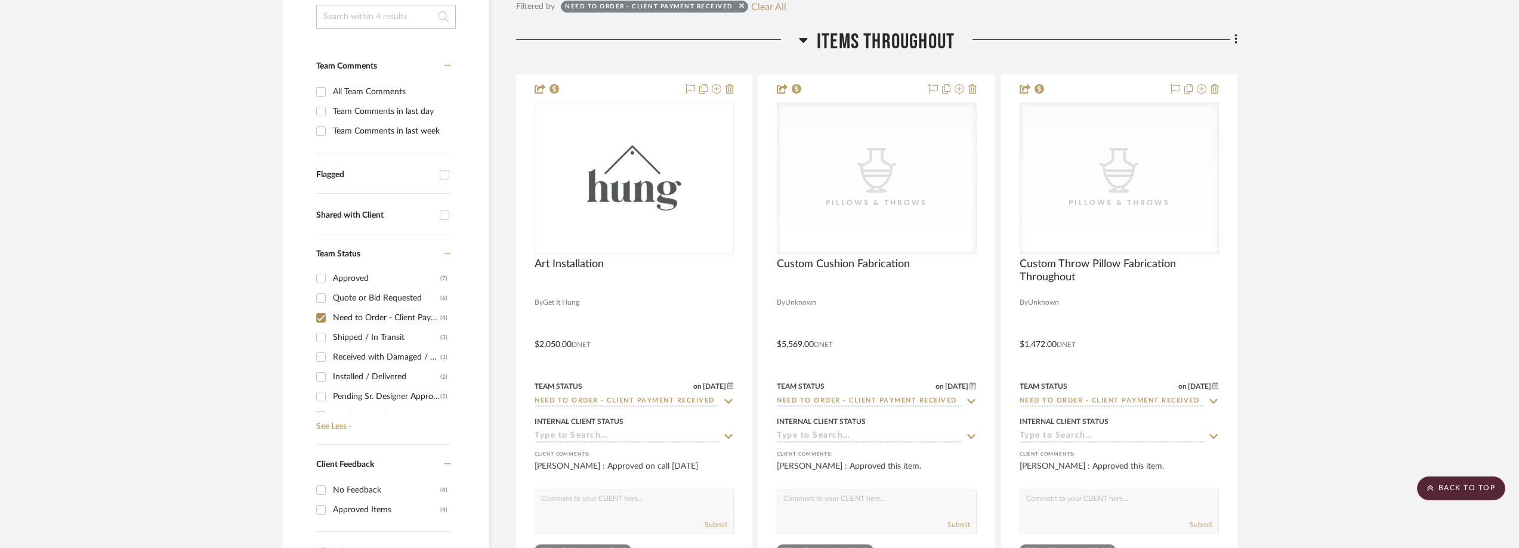
click at [349, 314] on div "Need to Order - Client Payment Received" at bounding box center [386, 317] width 107 height 19
click at [331, 314] on input "Need to Order - Client Payment Received (4)" at bounding box center [320, 317] width 19 height 19
checkbox input "false"
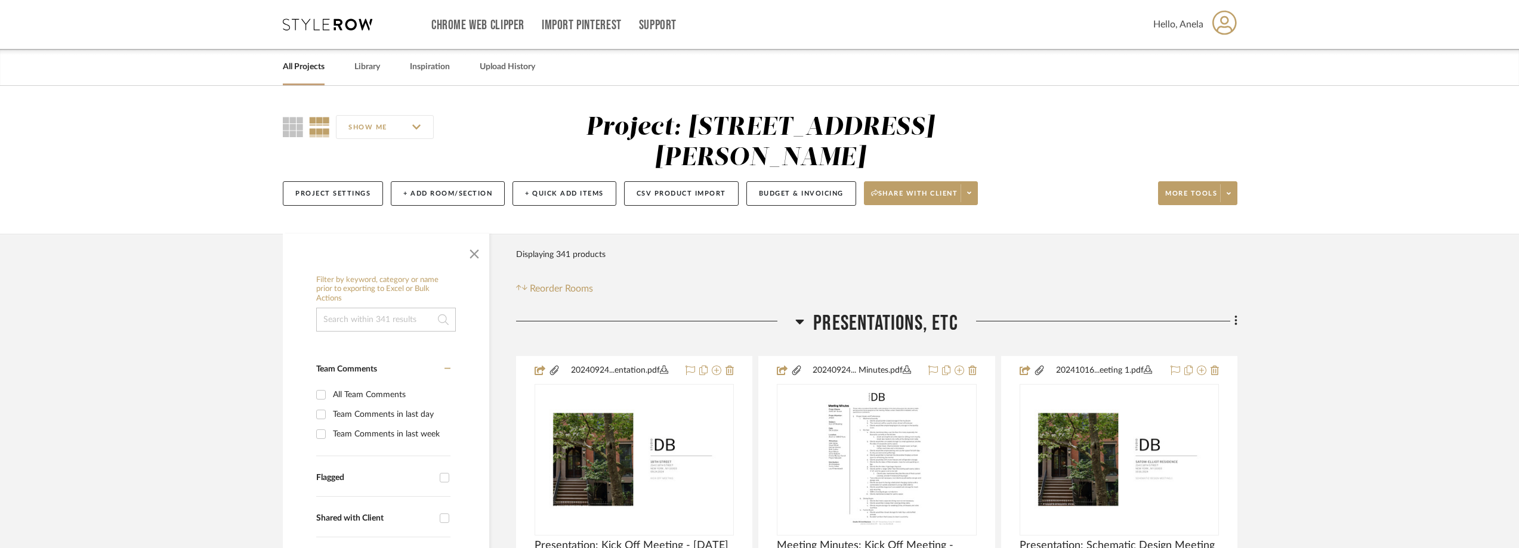
click at [326, 24] on icon at bounding box center [328, 24] width 90 height 12
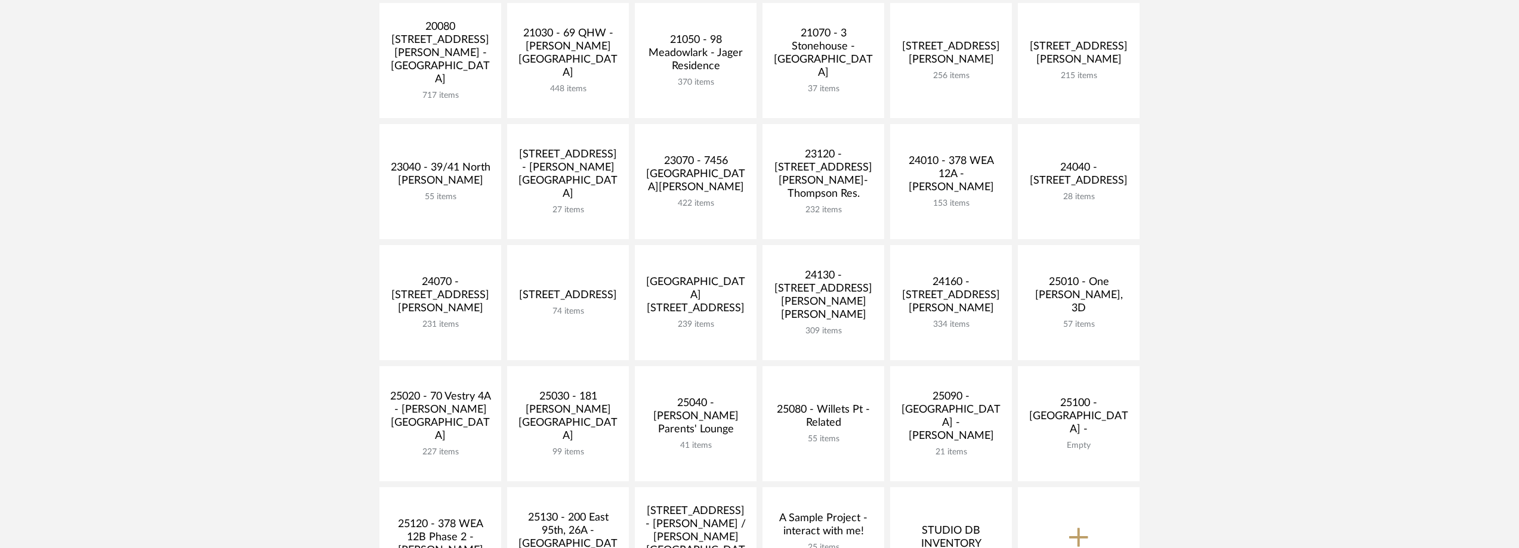
scroll to position [358, 0]
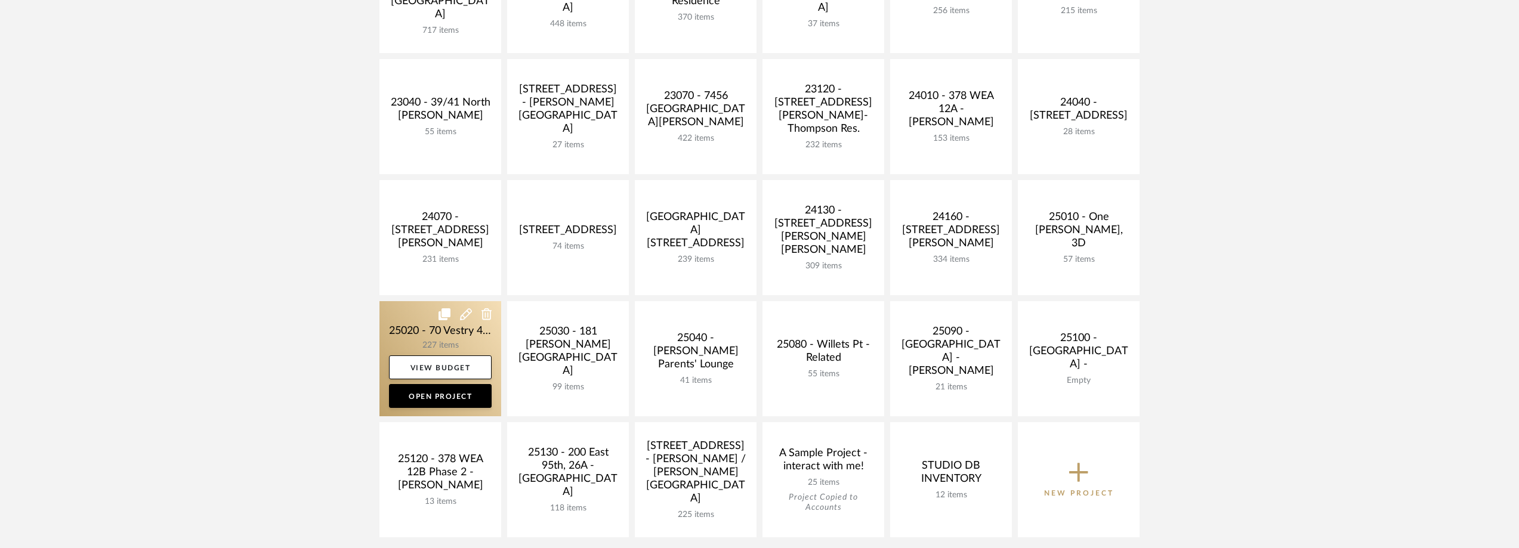
click at [430, 314] on link at bounding box center [441, 358] width 122 height 115
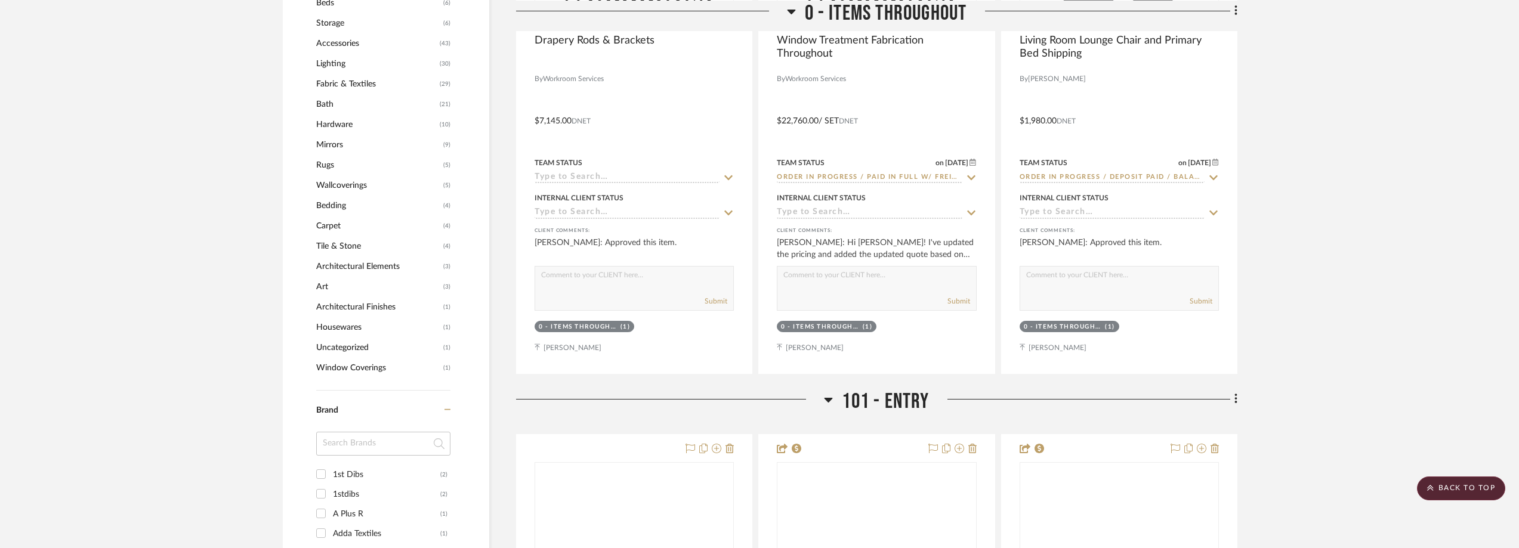
scroll to position [1253, 0]
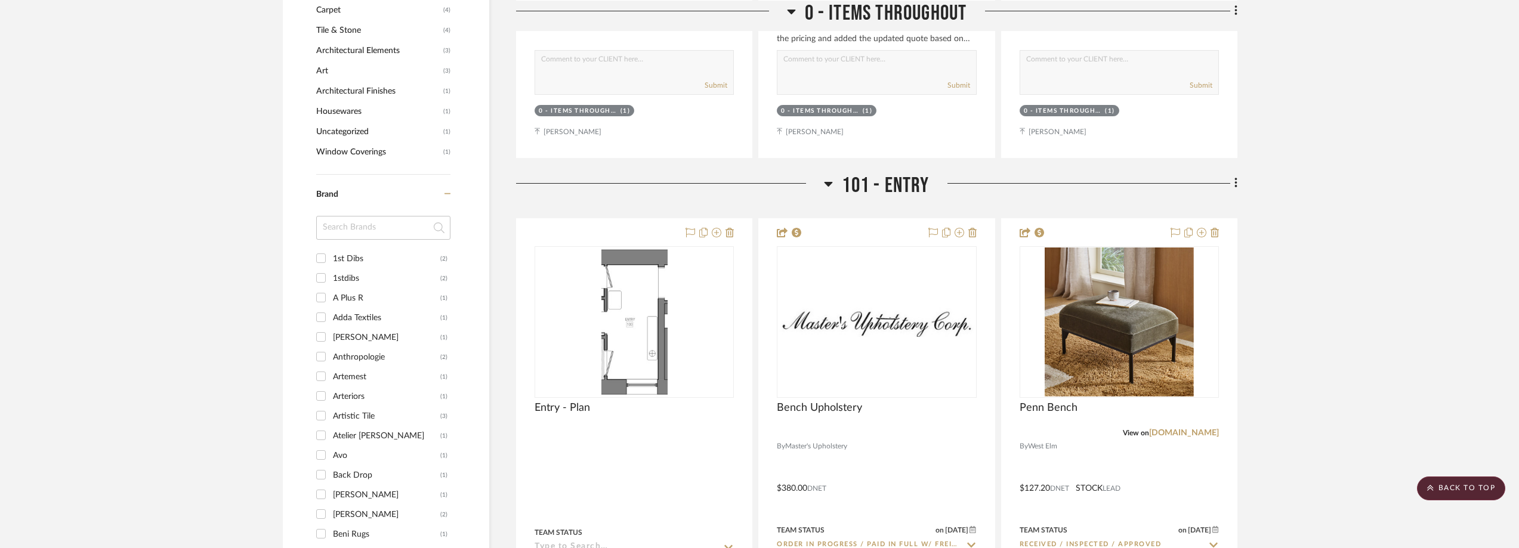
click at [353, 235] on input at bounding box center [383, 228] width 134 height 24
type input "basi"
click at [366, 261] on div "[PERSON_NAME]" at bounding box center [386, 258] width 107 height 19
click at [331, 261] on input "[PERSON_NAME] (1)" at bounding box center [320, 258] width 19 height 19
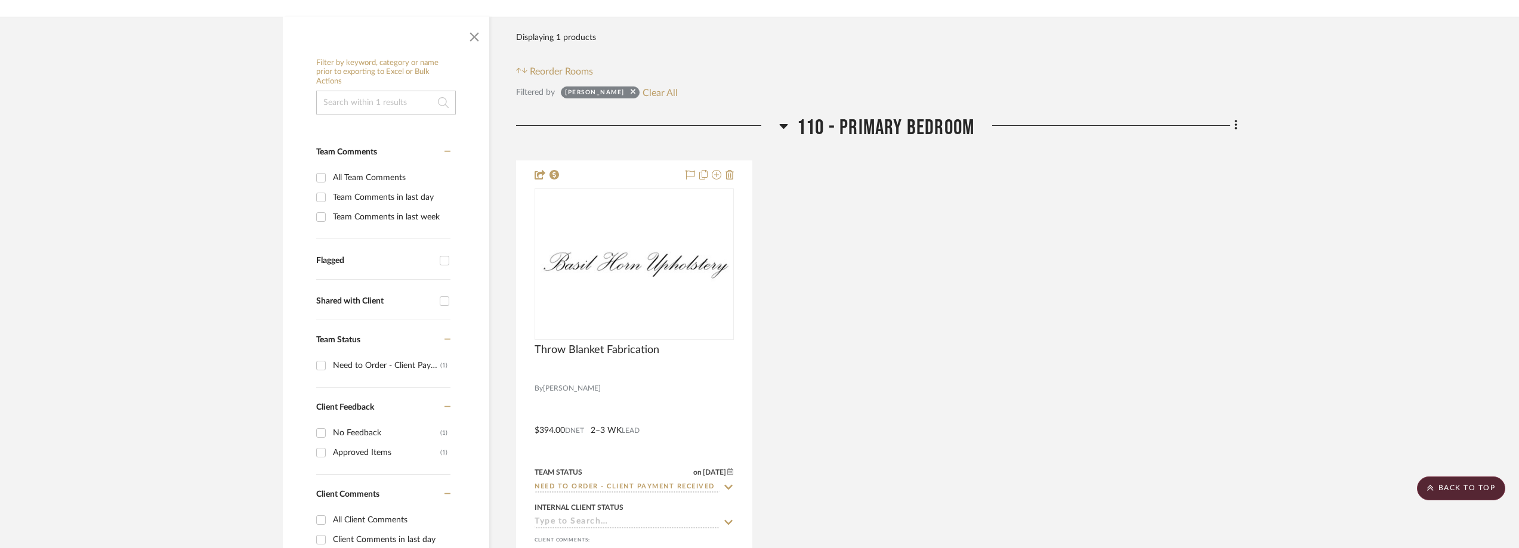
scroll to position [199, 0]
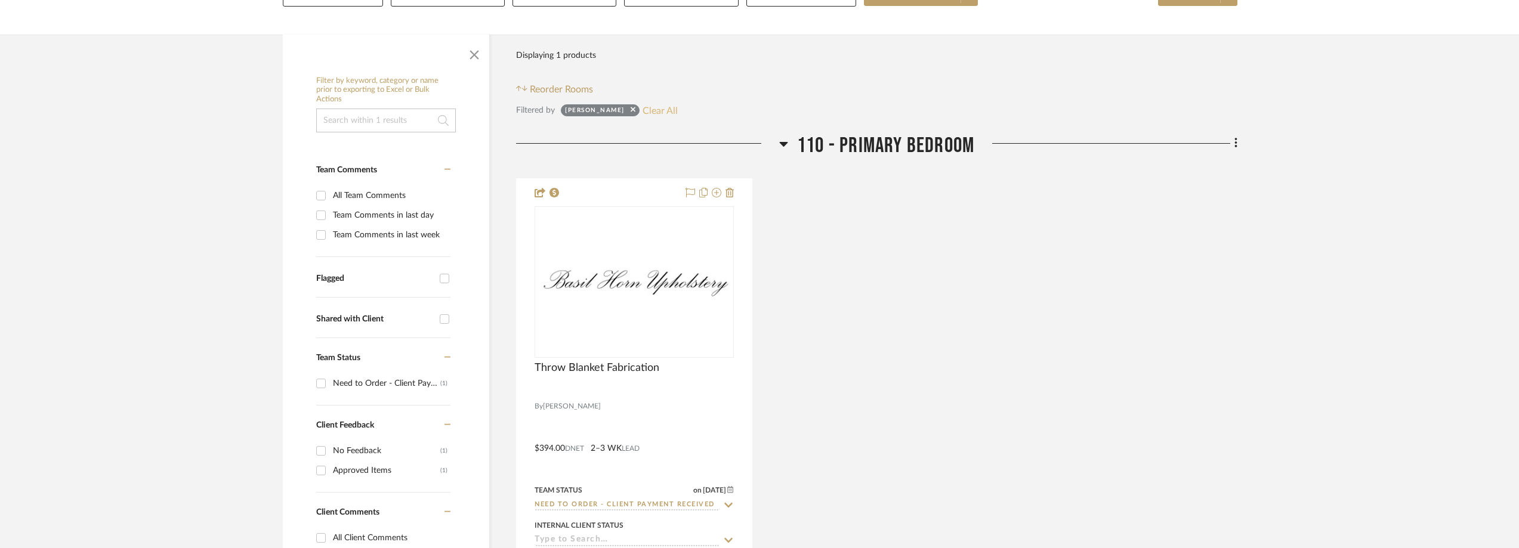
drag, startPoint x: 652, startPoint y: 103, endPoint x: 640, endPoint y: 110, distance: 14.7
click at [652, 103] on button "Clear All" at bounding box center [660, 111] width 35 height 16
checkbox input "false"
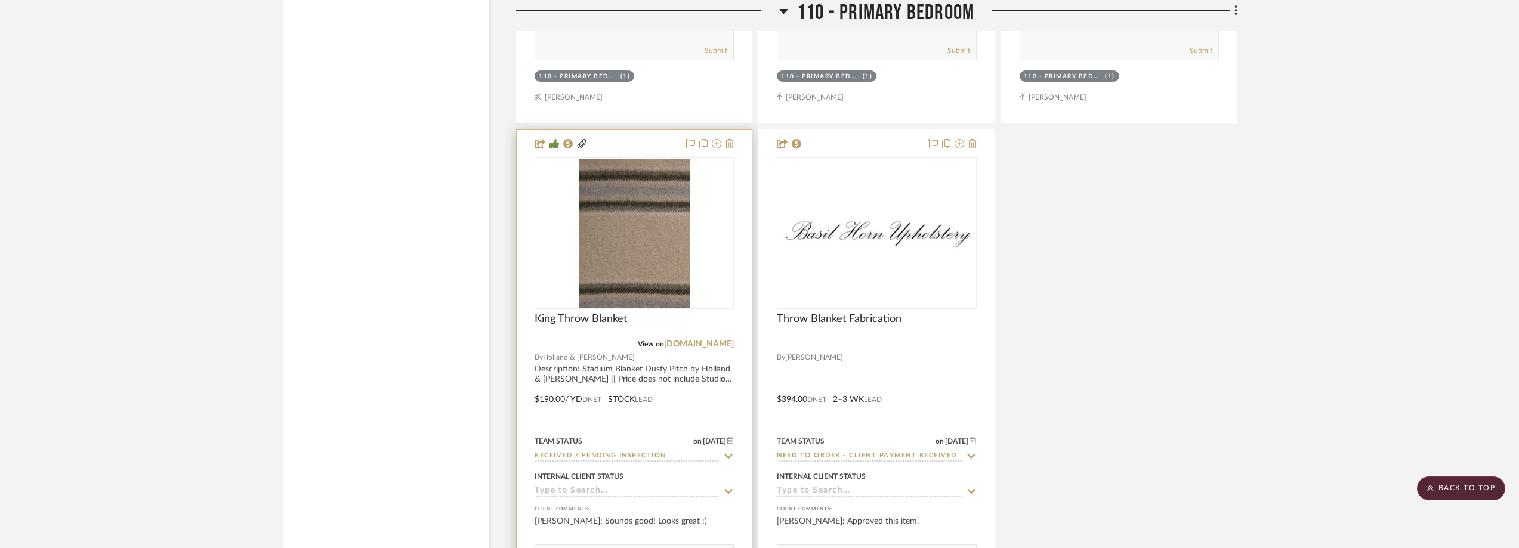
scroll to position [11337, 0]
click at [635, 248] on img "0" at bounding box center [634, 232] width 111 height 149
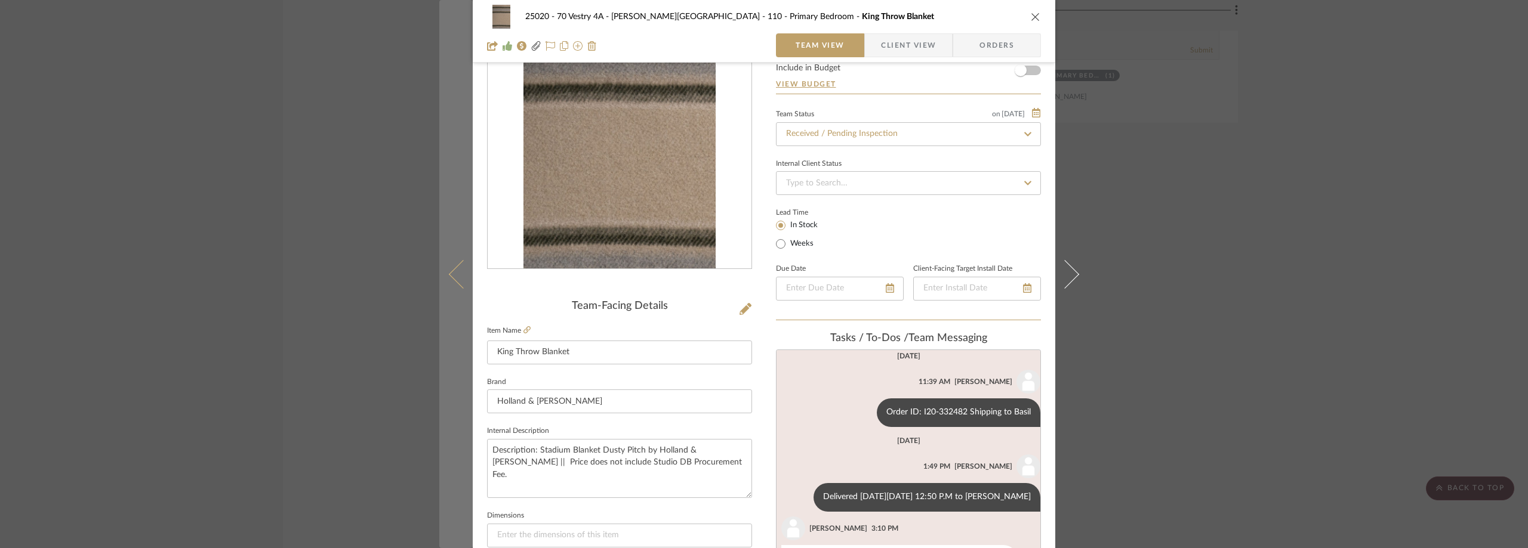
scroll to position [179, 0]
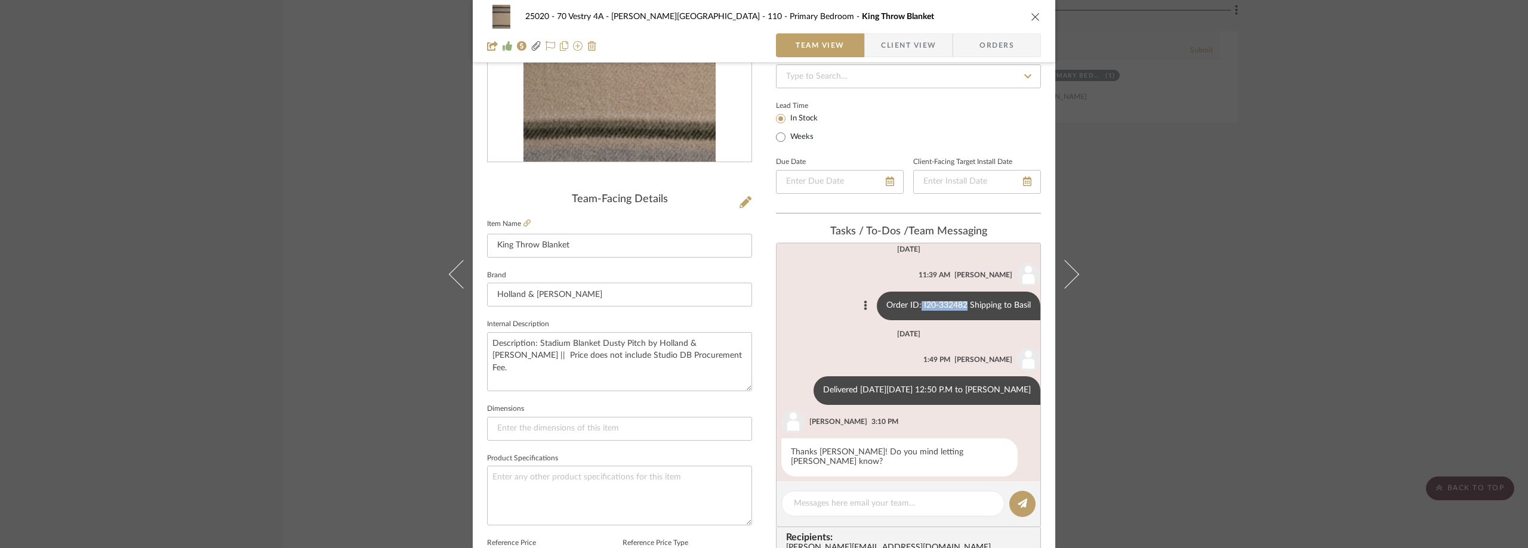
drag, startPoint x: 956, startPoint y: 304, endPoint x: 911, endPoint y: 303, distance: 44.8
click at [911, 303] on div "Order ID: I20-332482 Shipping to Basil" at bounding box center [958, 306] width 163 height 29
copy div "I20-332482"
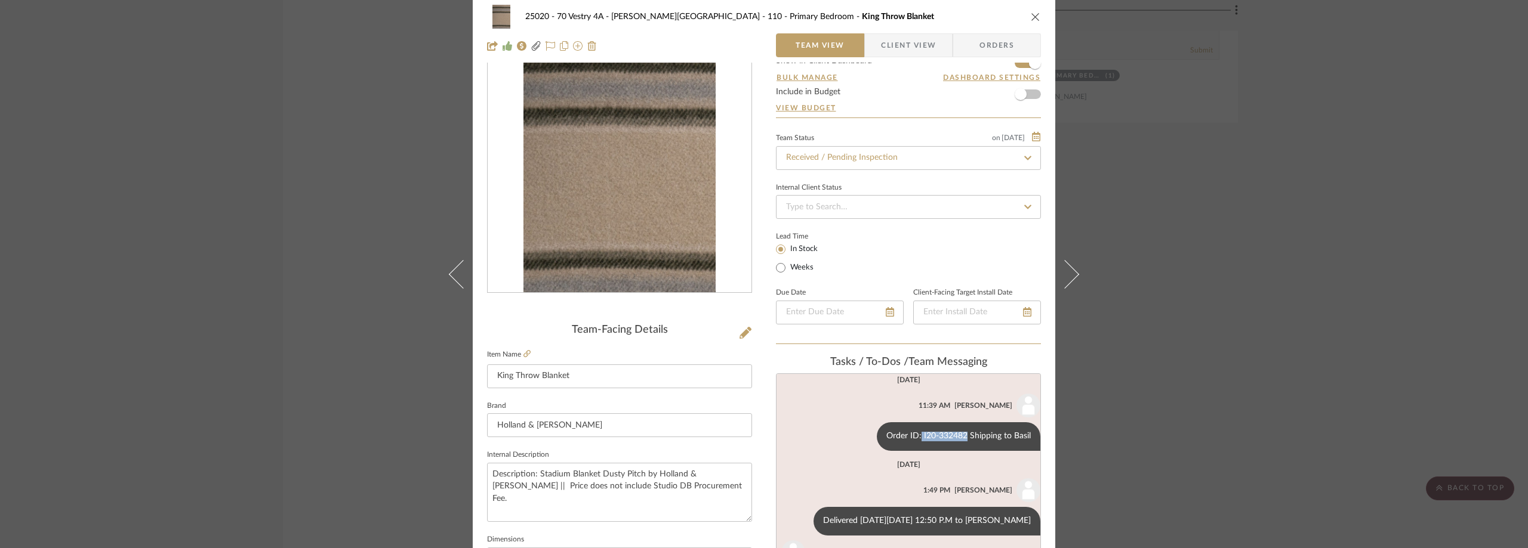
scroll to position [0, 0]
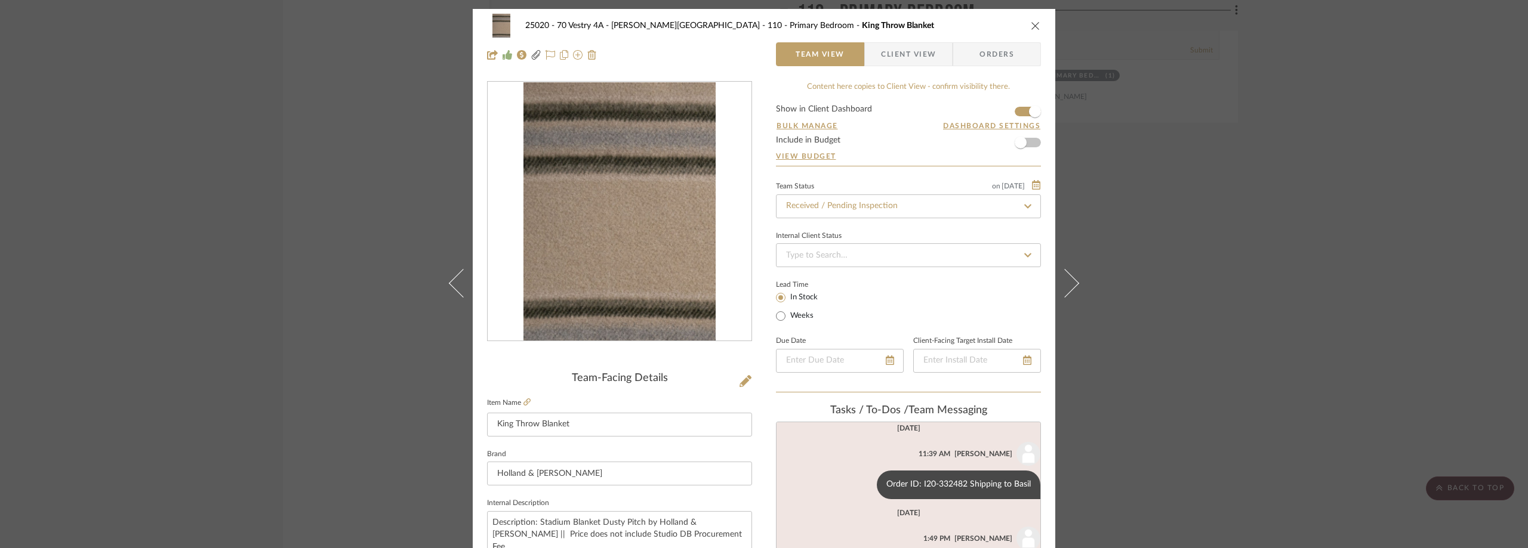
click at [1504, 258] on div "25020 - 70 Vestry 4A - [PERSON_NAME] 110 - Primary Bedroom King Throw Blanket T…" at bounding box center [764, 274] width 1528 height 548
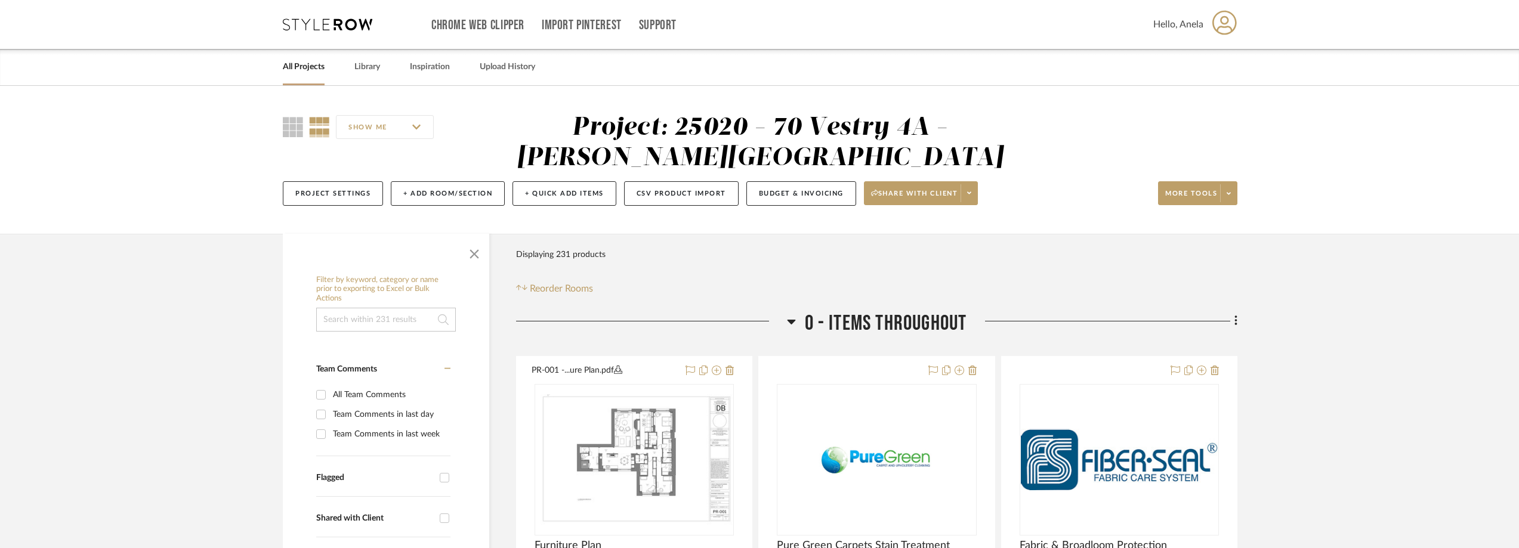
click at [350, 23] on icon at bounding box center [328, 24] width 90 height 12
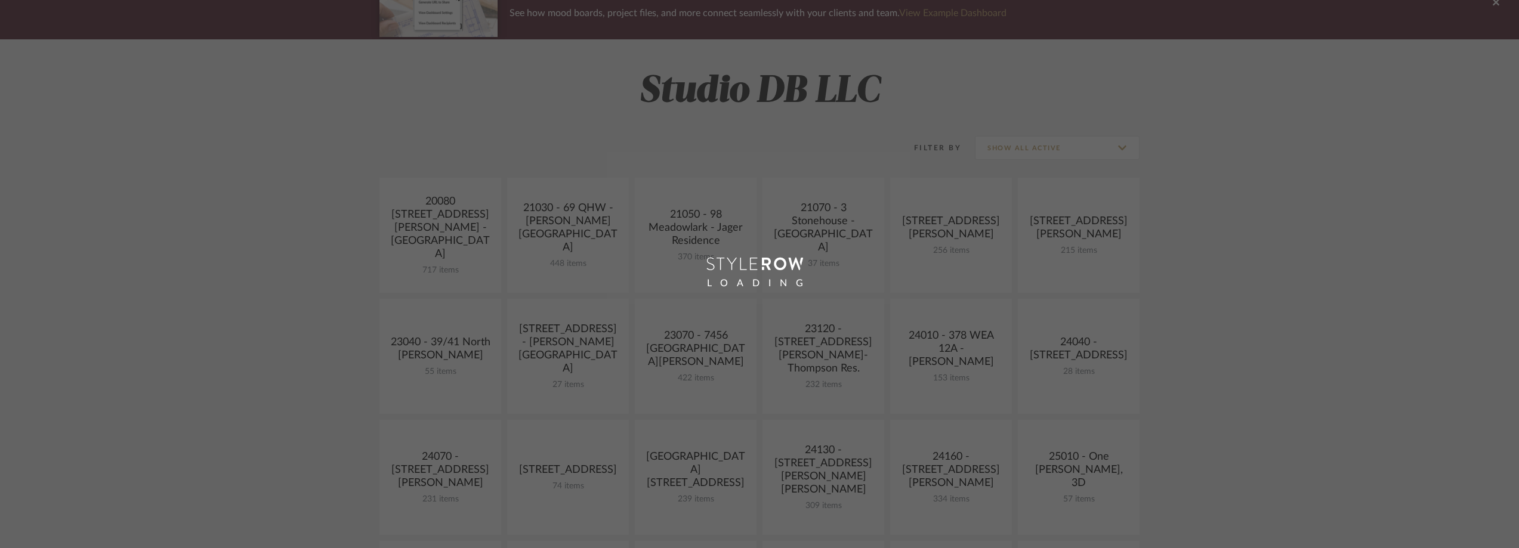
scroll to position [298, 0]
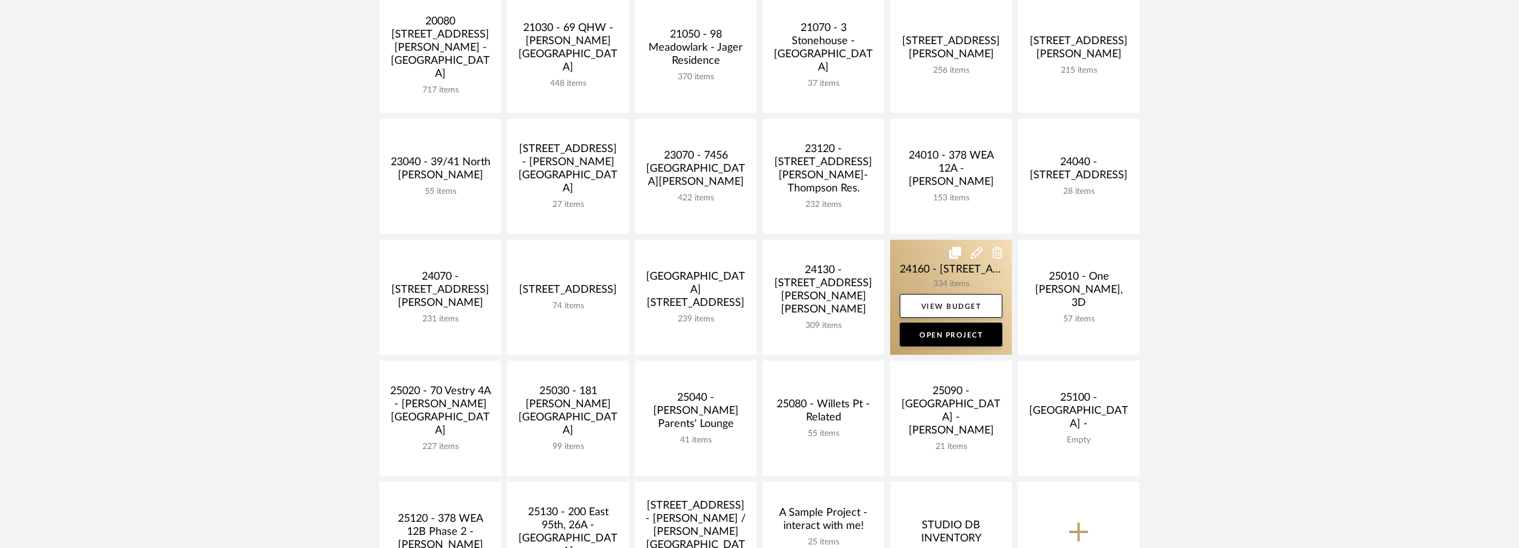
click at [932, 267] on link at bounding box center [951, 297] width 122 height 115
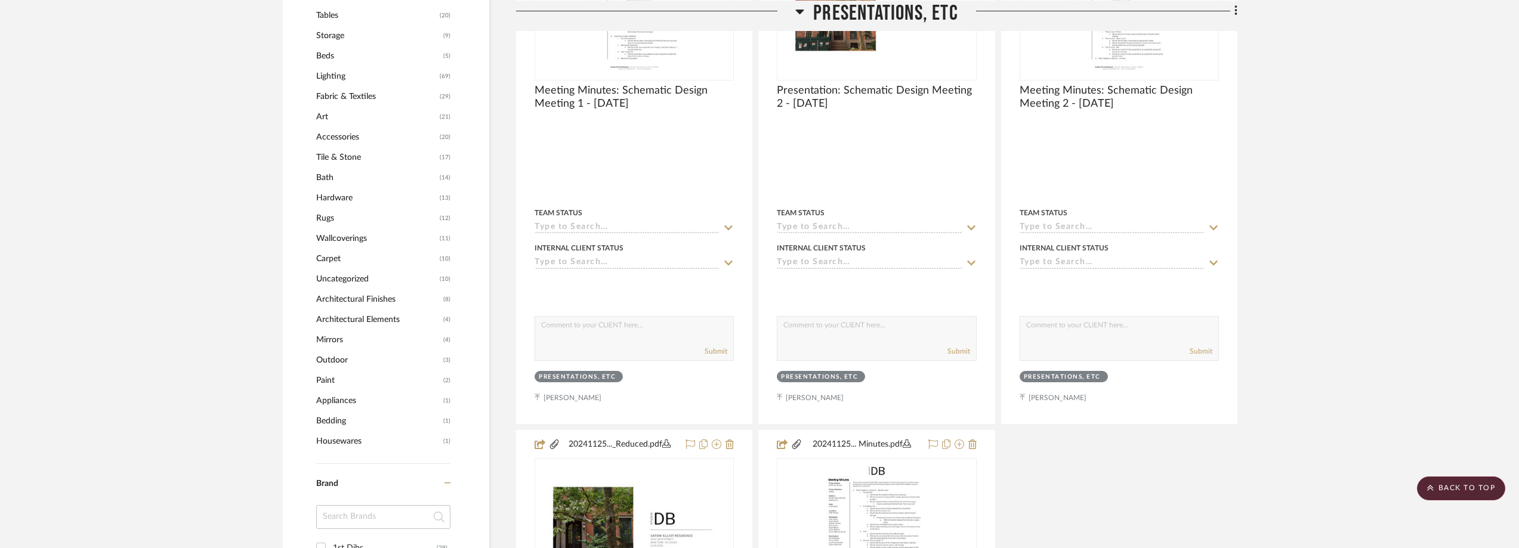
scroll to position [1074, 0]
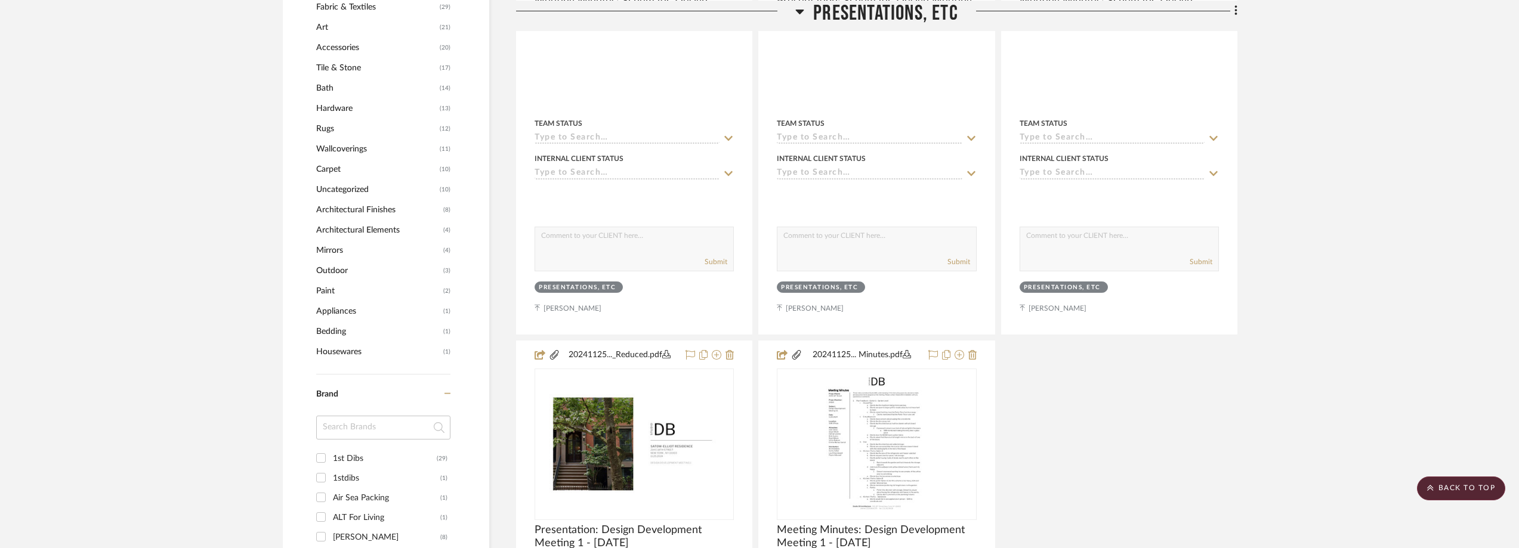
click at [356, 425] on input at bounding box center [383, 428] width 134 height 24
type input "fr"
drag, startPoint x: 357, startPoint y: 430, endPoint x: 316, endPoint y: 422, distance: 41.9
click at [317, 422] on input "fr" at bounding box center [383, 428] width 134 height 24
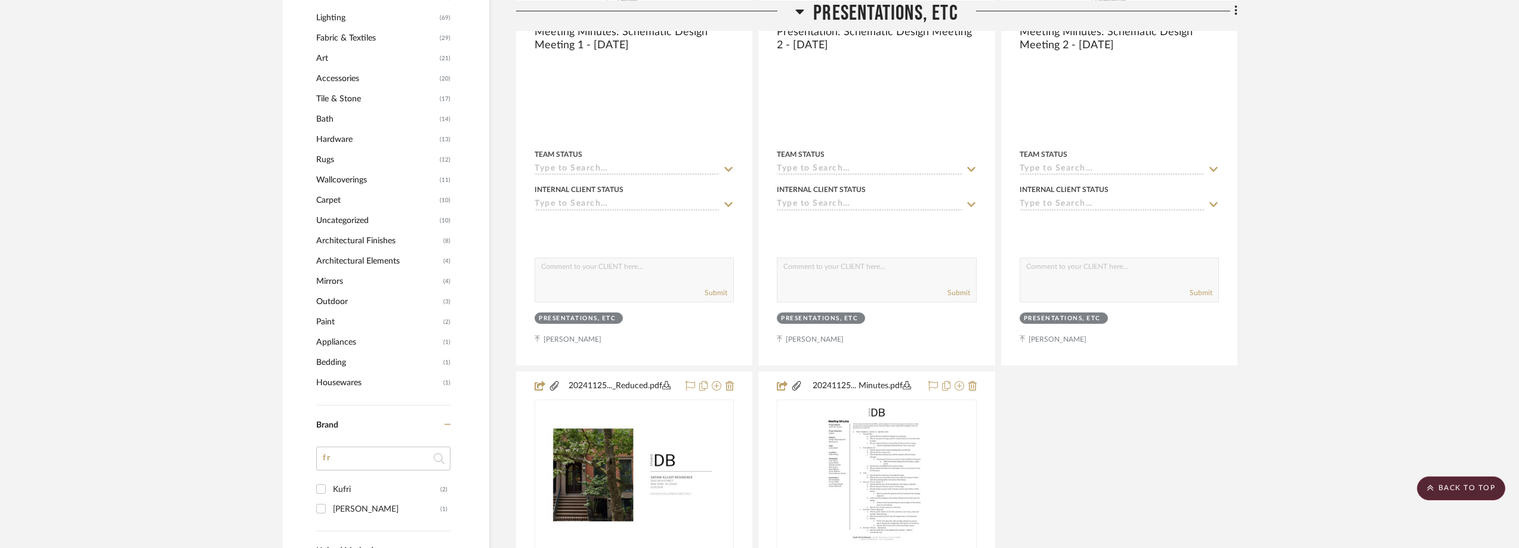
scroll to position [1134, 0]
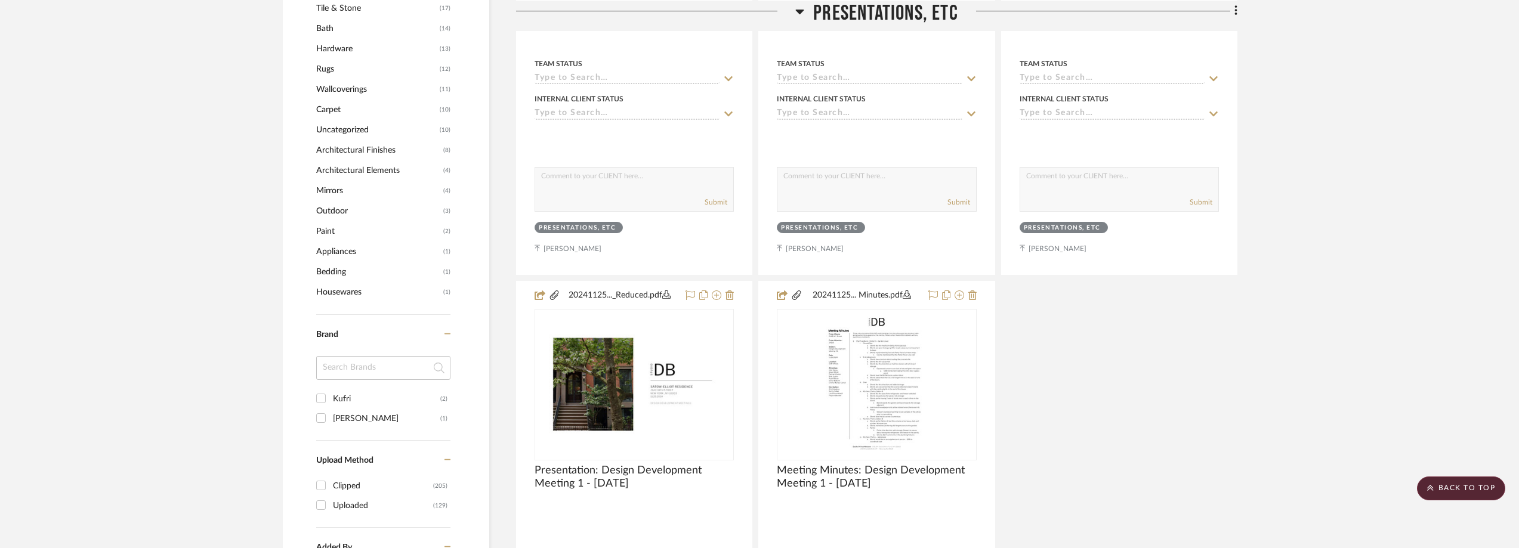
type input "s"
type input "1s"
click at [362, 412] on div "1stdibs" at bounding box center [386, 418] width 107 height 19
click at [331, 412] on input "1stdibs (1)" at bounding box center [320, 418] width 19 height 19
checkbox input "true"
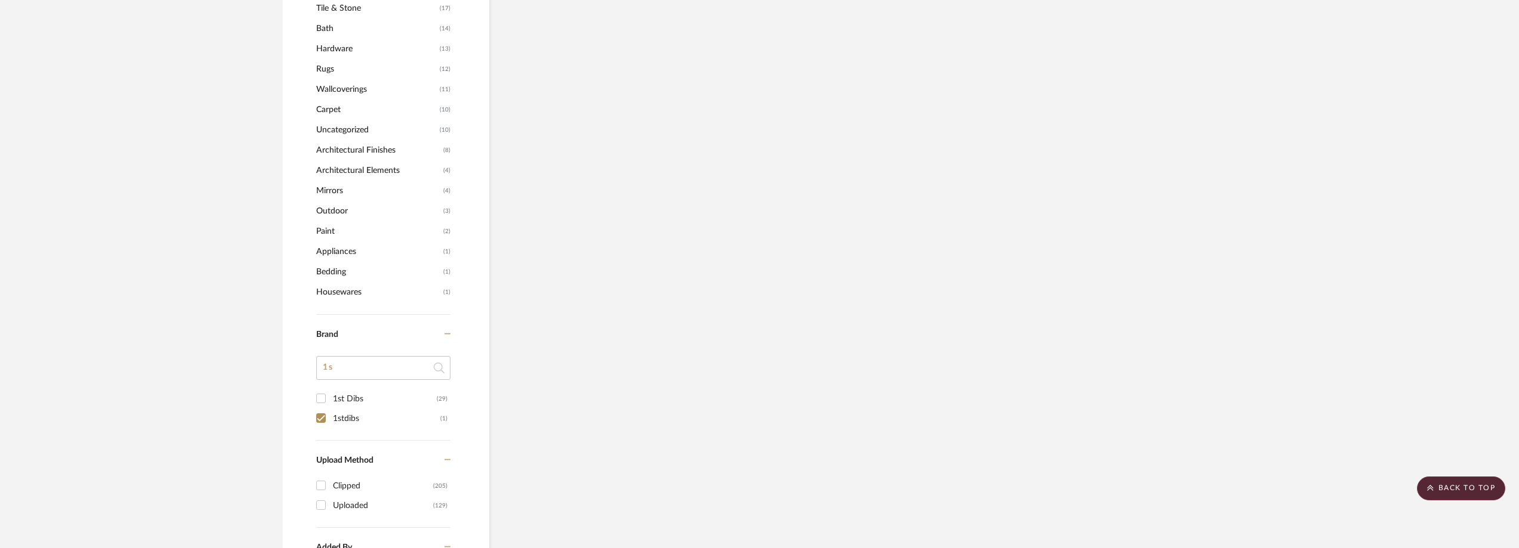
scroll to position [915, 0]
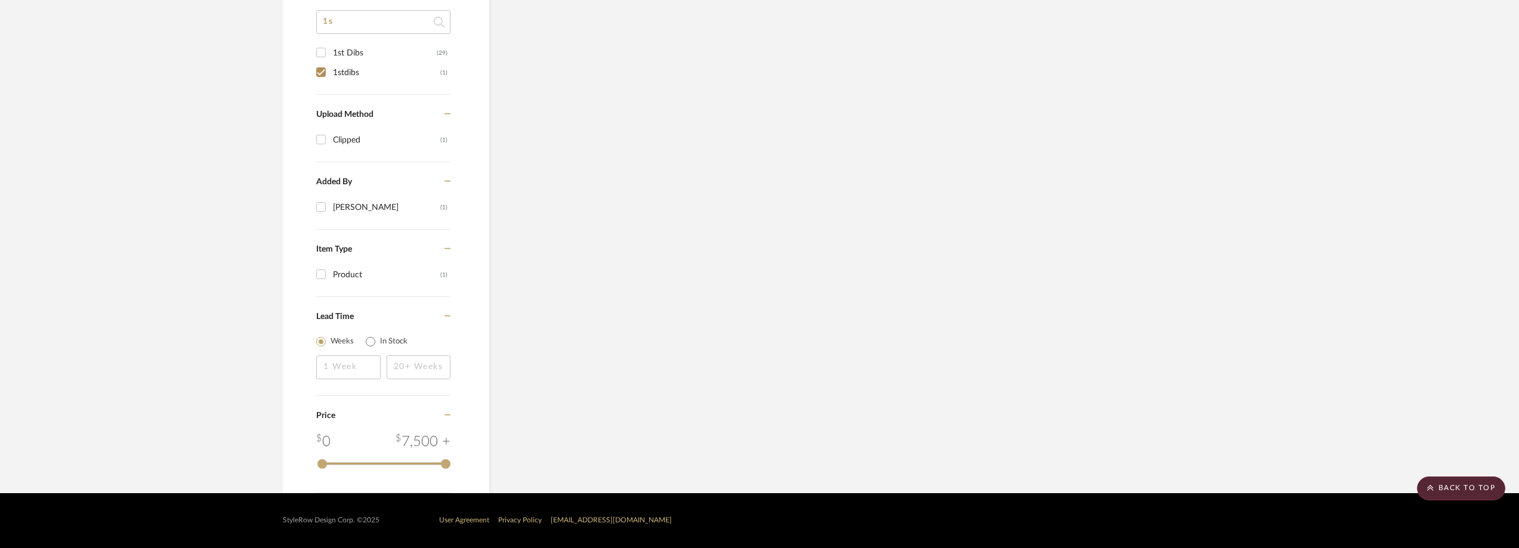
click at [374, 55] on div "1st Dibs" at bounding box center [385, 53] width 104 height 19
click at [331, 55] on input "1st Dibs (29)" at bounding box center [320, 52] width 19 height 19
checkbox input "true"
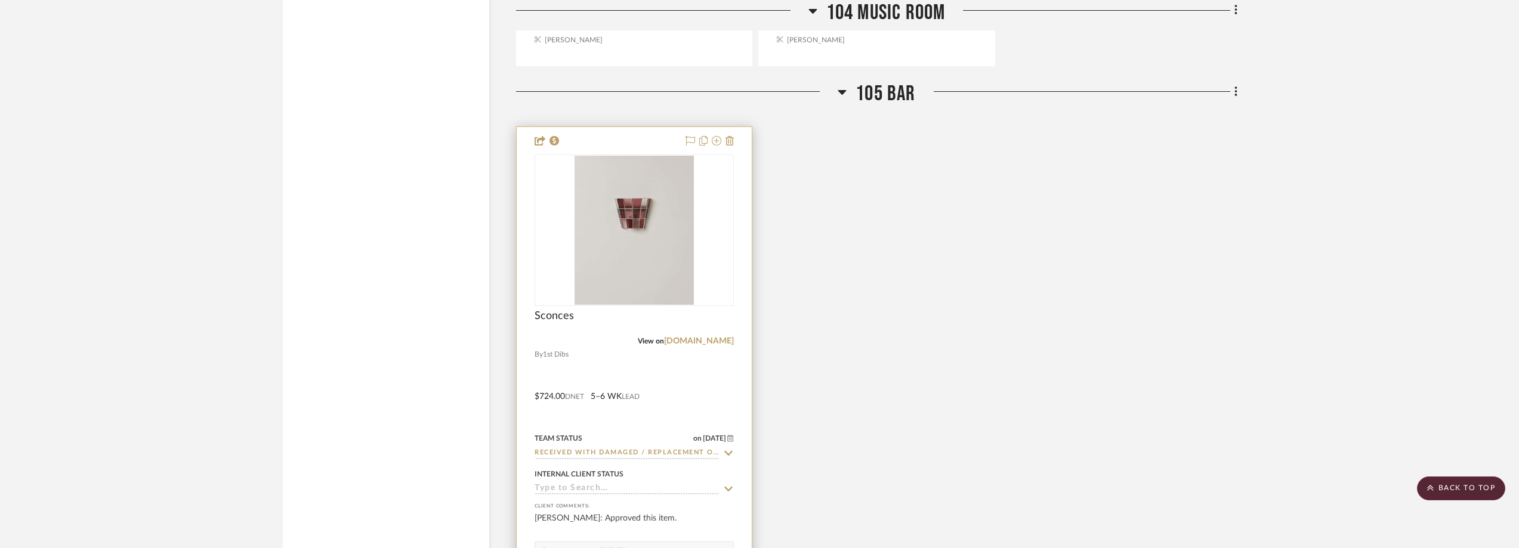
scroll to position [4237, 0]
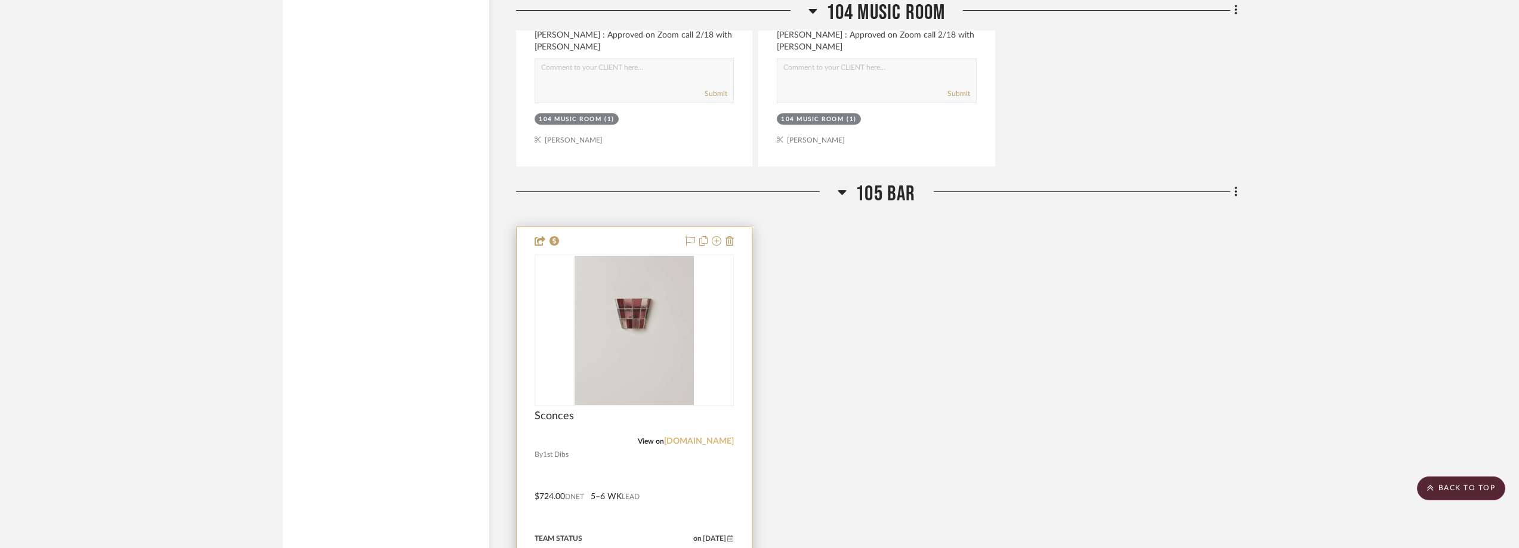
click at [729, 442] on link "[DOMAIN_NAME]" at bounding box center [699, 441] width 70 height 8
click at [632, 337] on img "0" at bounding box center [634, 330] width 119 height 149
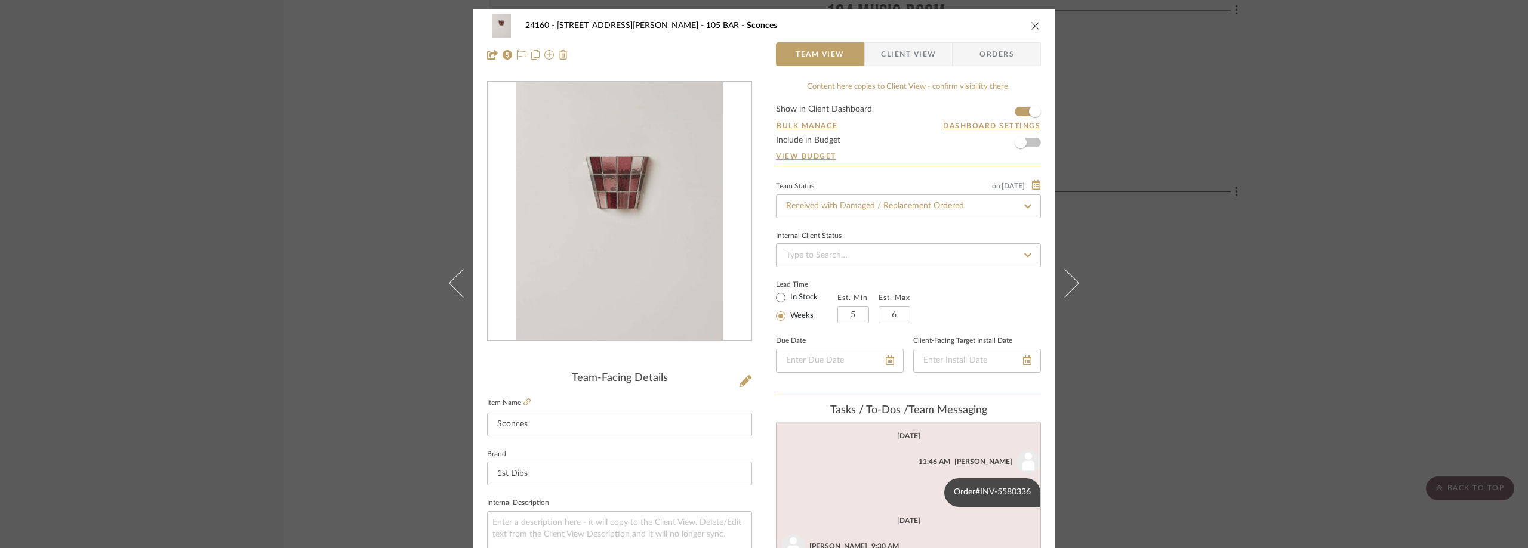
scroll to position [209, 0]
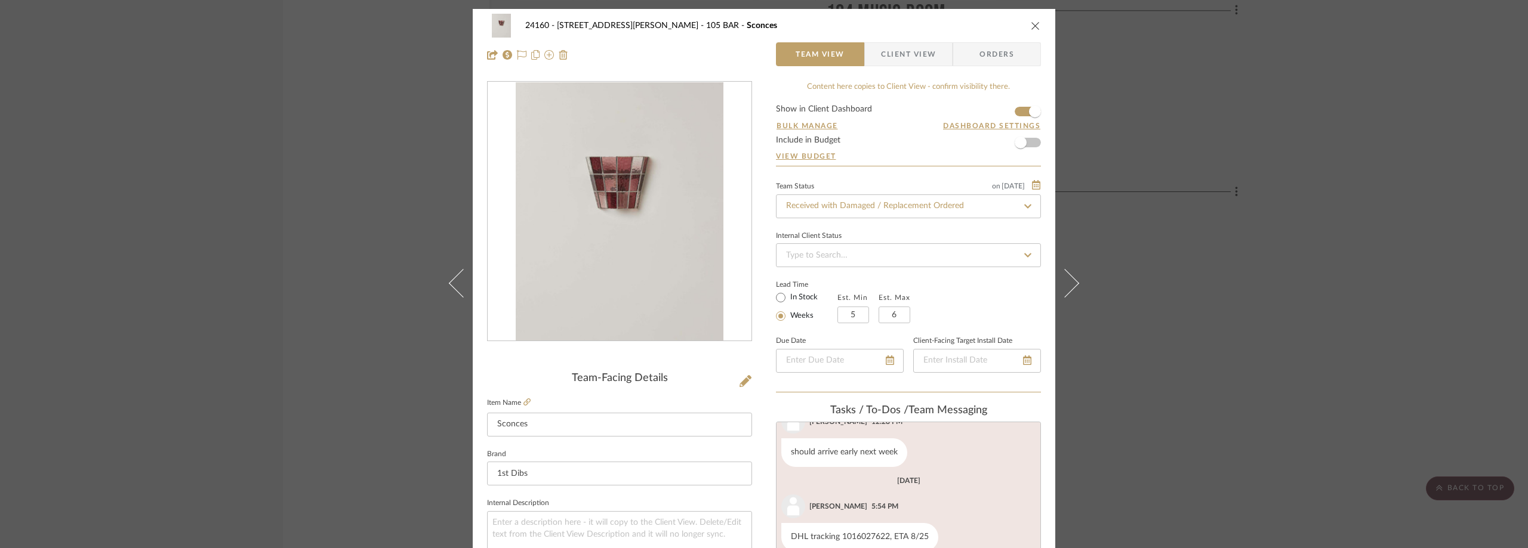
click at [300, 114] on div "24160 - [STREET_ADDRESS] - [PERSON_NAME] 105 BAR Sconces Team View Client View …" at bounding box center [764, 274] width 1528 height 548
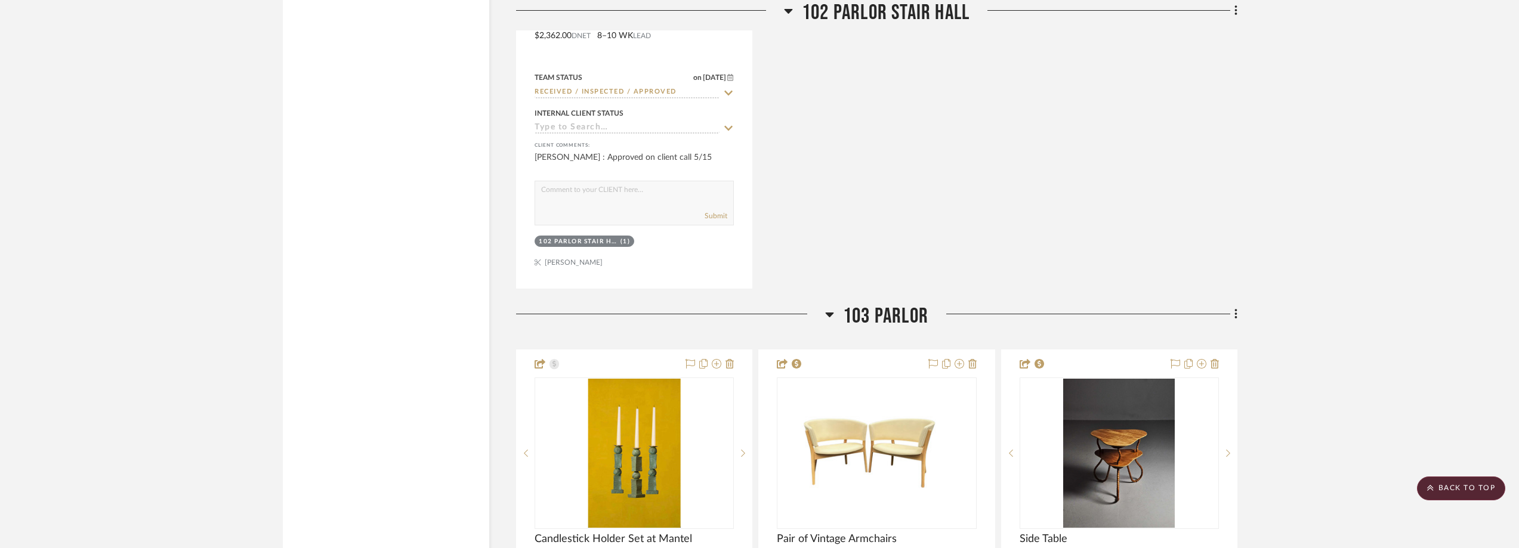
scroll to position [2864, 0]
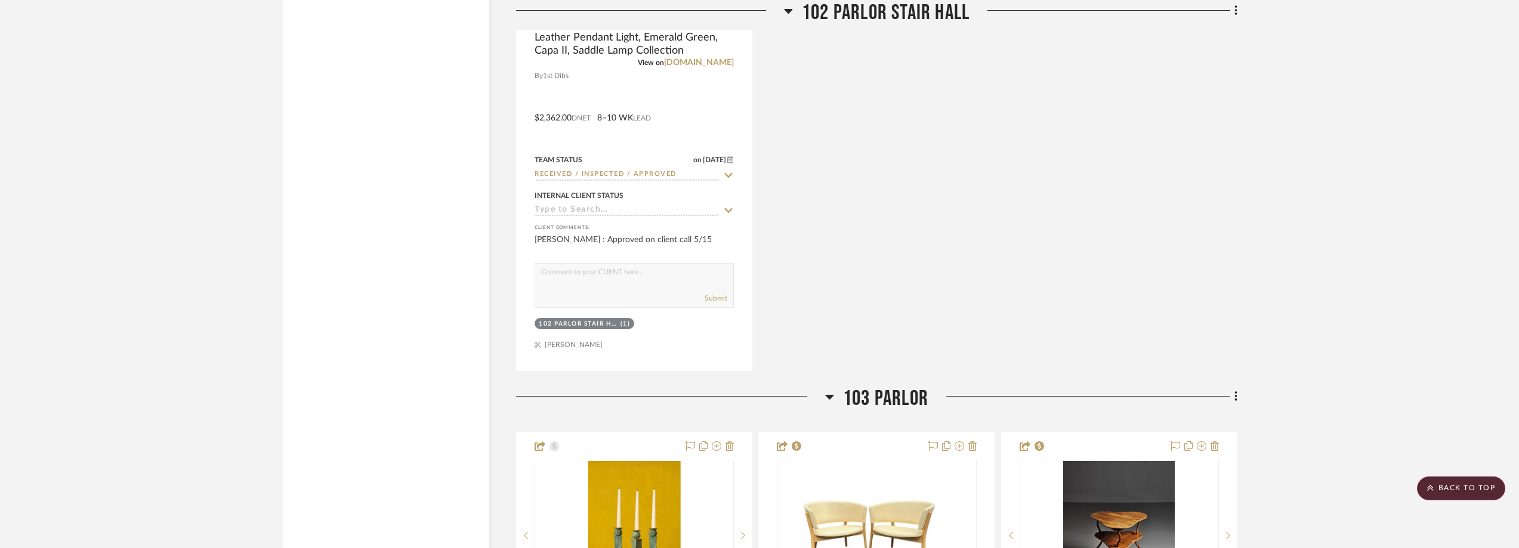
click at [1519, 223] on project-details-page "SHOW ME Project: [STREET_ADDRESS] - [PERSON_NAME] Project Settings + Add Room/S…" at bounding box center [759, 545] width 1519 height 6647
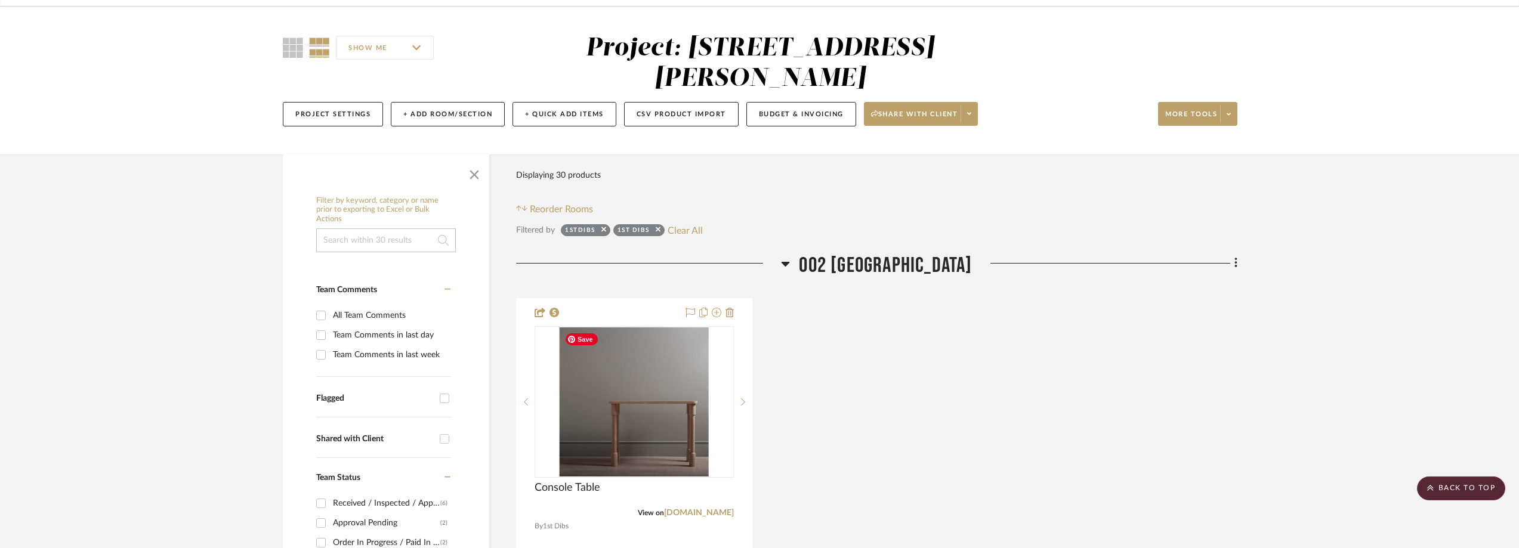
scroll to position [140, 0]
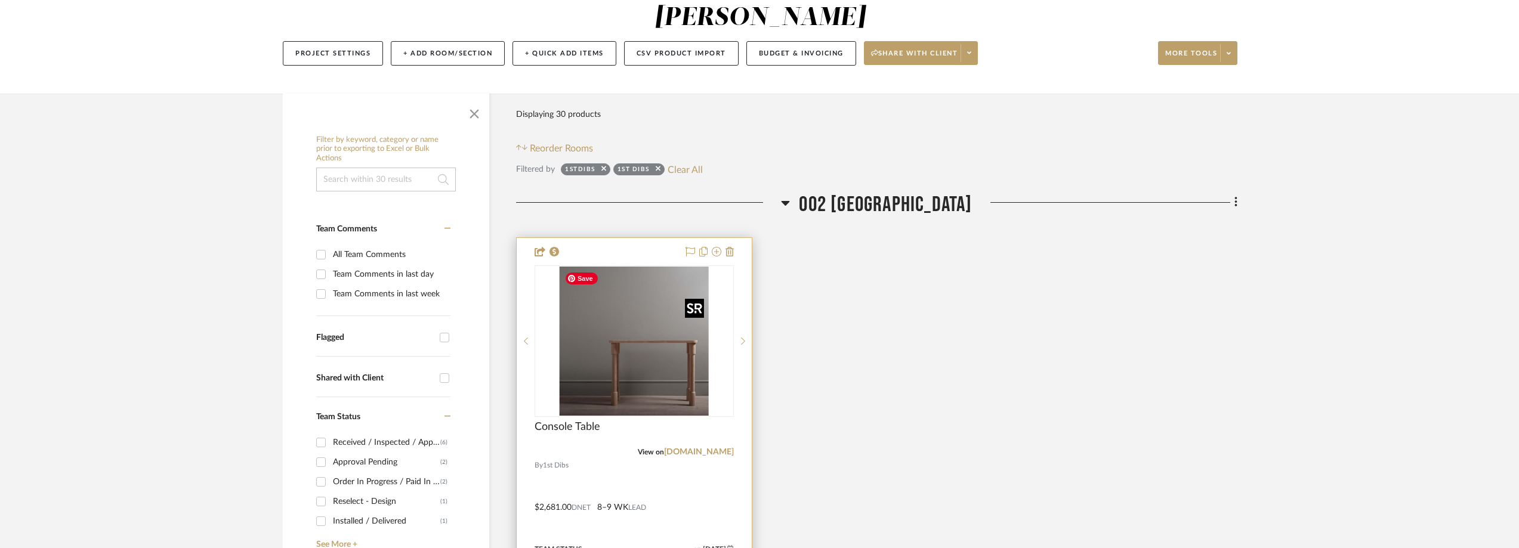
click at [622, 309] on img "0" at bounding box center [634, 341] width 149 height 149
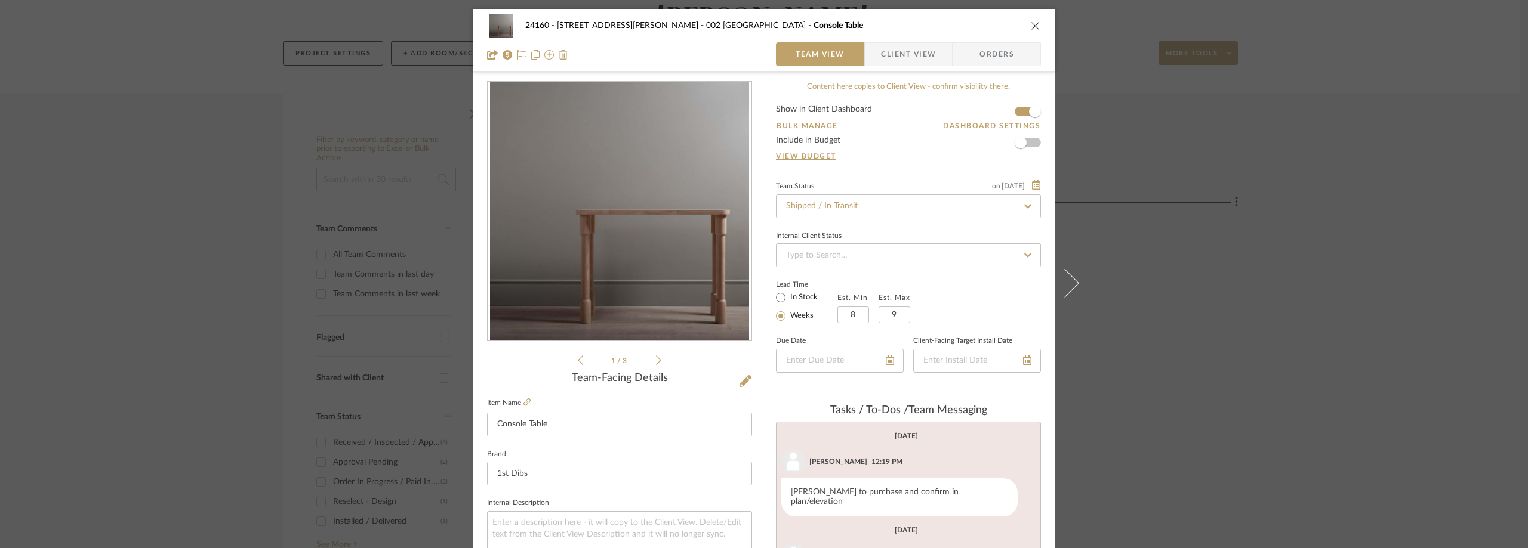
scroll to position [179, 0]
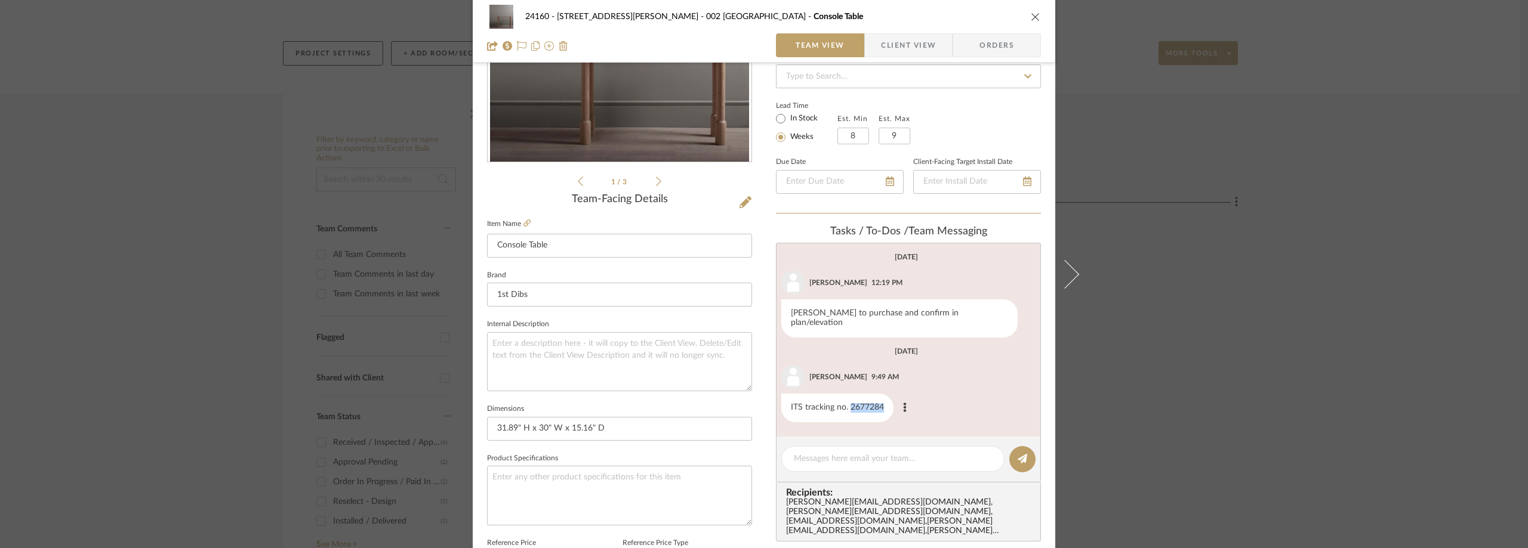
drag, startPoint x: 846, startPoint y: 397, endPoint x: 884, endPoint y: 399, distance: 38.3
click at [884, 399] on div "ITS tracking no. 2677284" at bounding box center [837, 408] width 112 height 29
copy div "2677284"
click at [311, 106] on div "24160 - [STREET_ADDRESS] - [PERSON_NAME] 002 GARDEN STAIR HALL Console Table Te…" at bounding box center [764, 274] width 1528 height 548
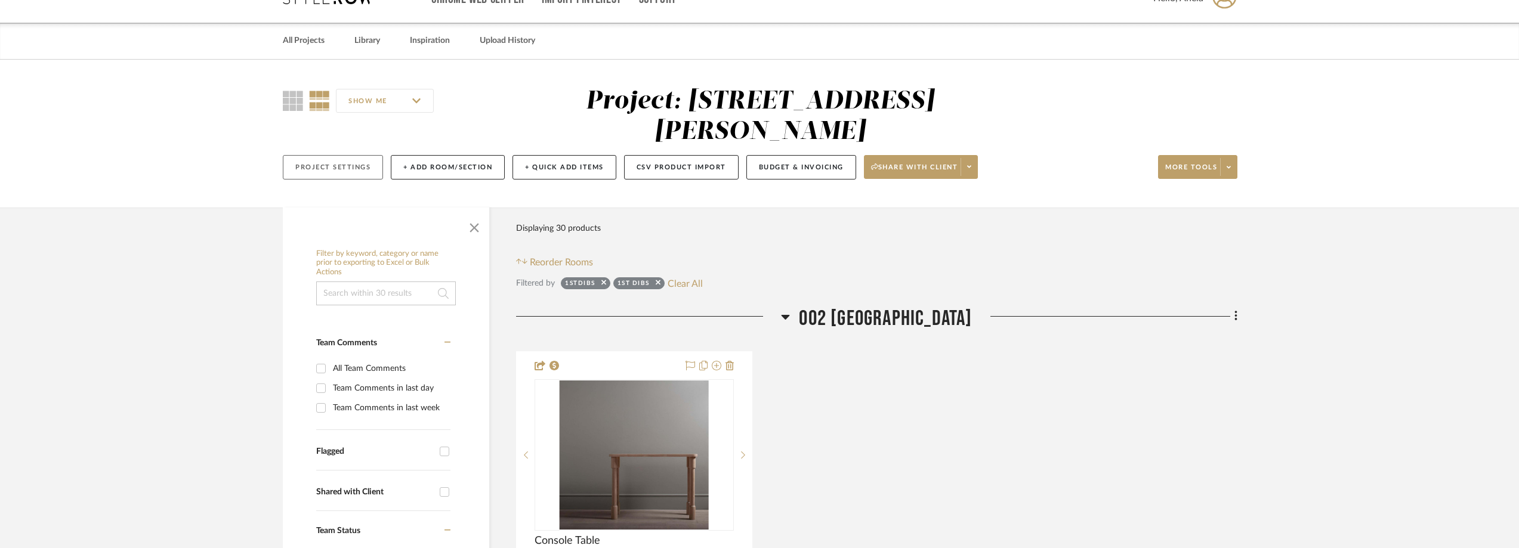
scroll to position [0, 0]
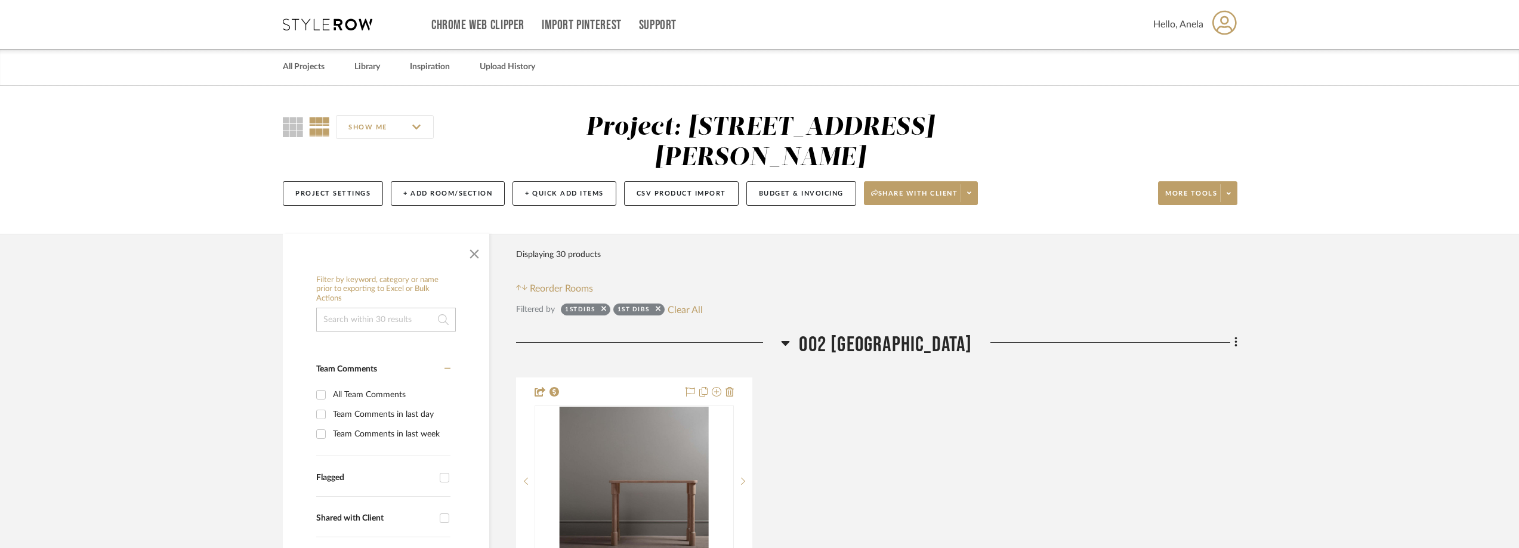
click at [306, 30] on div "Chrome Web Clipper Import Pinterest Support All Projects Library Inspiration Up…" at bounding box center [760, 24] width 955 height 49
click at [306, 30] on icon at bounding box center [328, 24] width 90 height 12
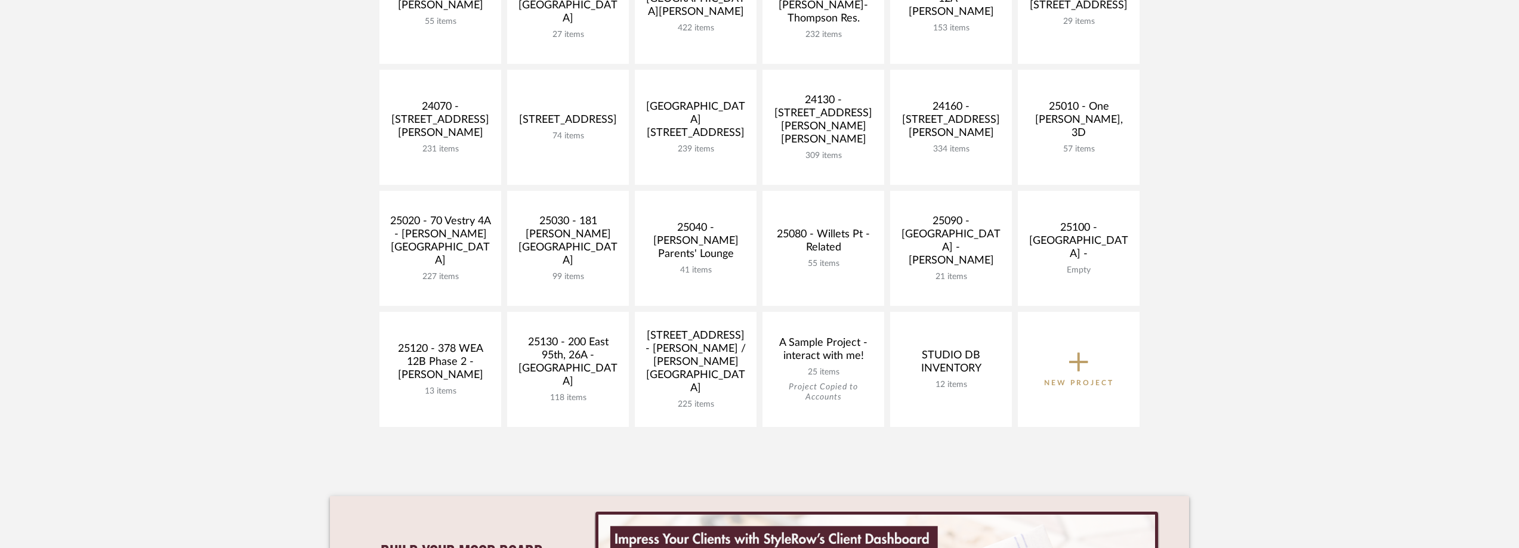
scroll to position [298, 0]
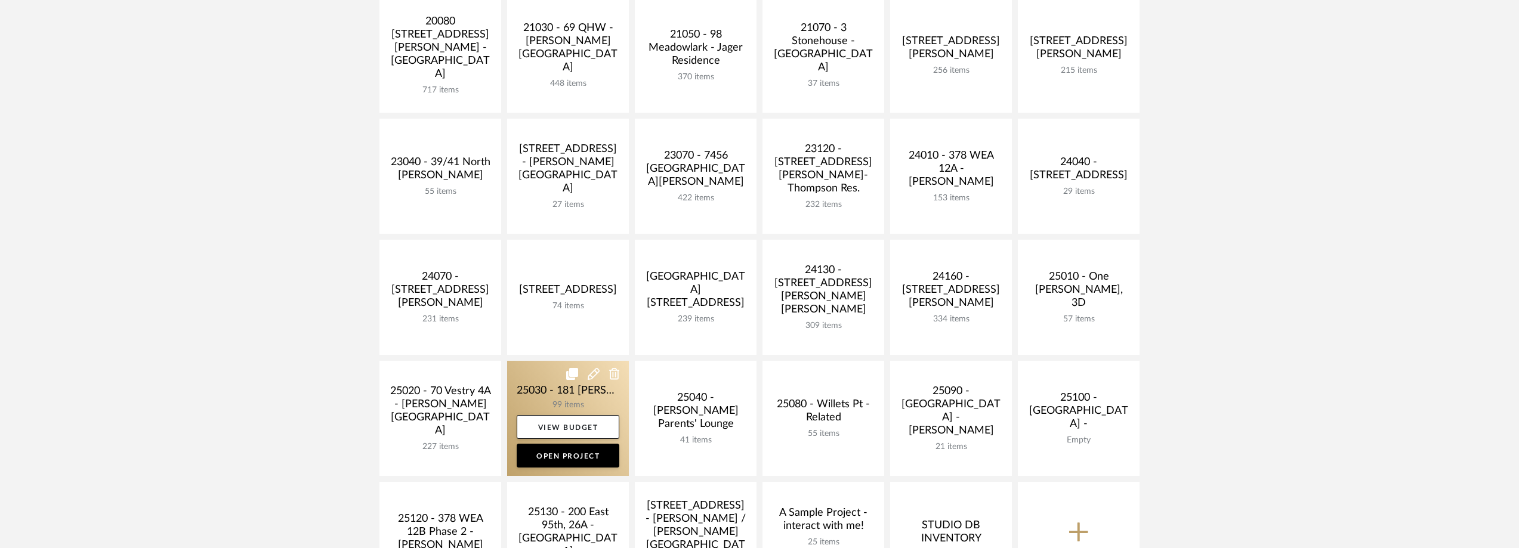
click at [548, 393] on link at bounding box center [568, 418] width 122 height 115
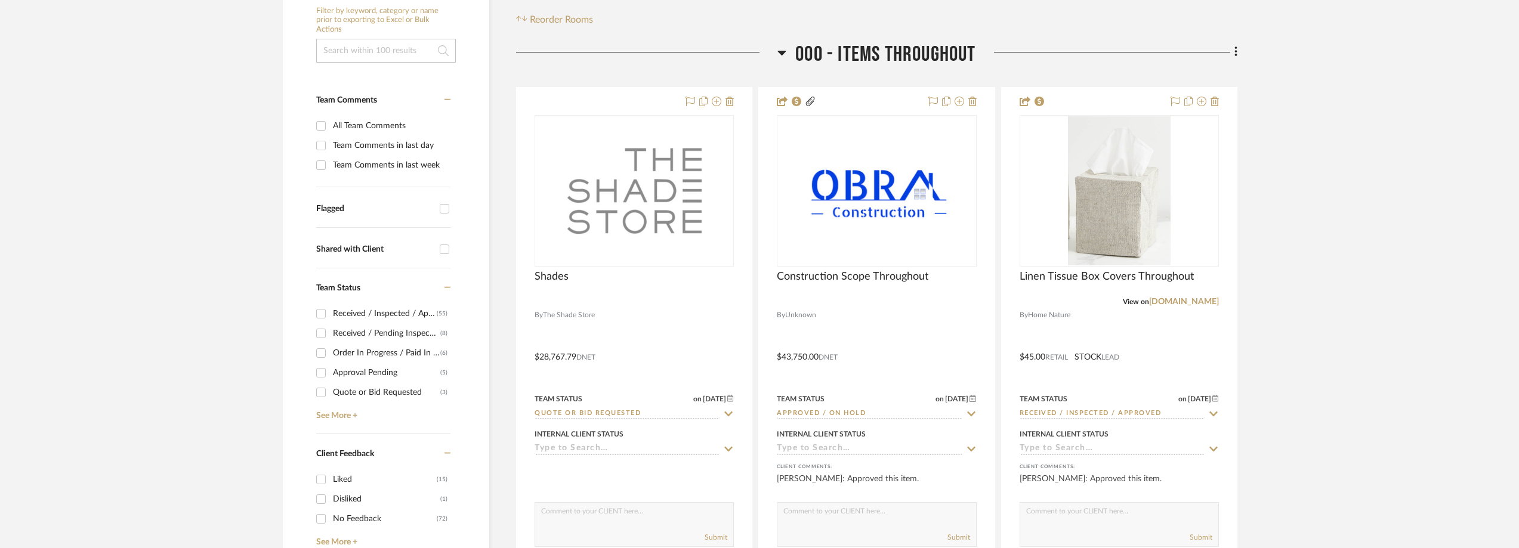
scroll to position [358, 0]
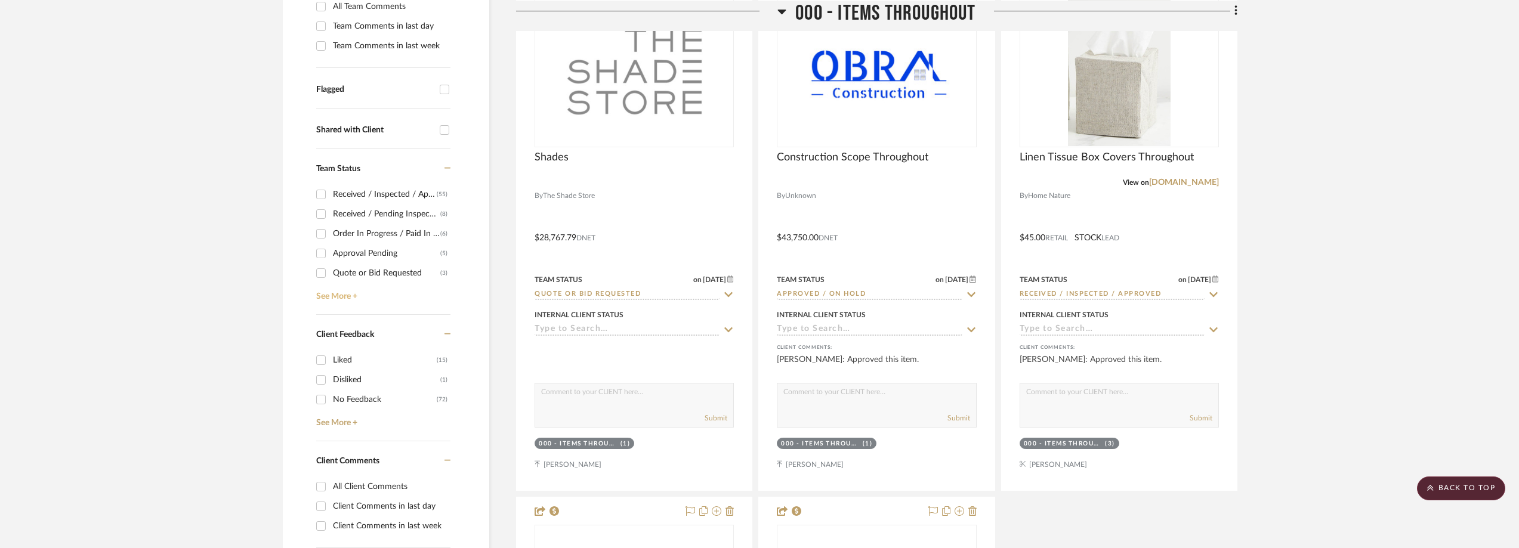
click at [338, 302] on link "See More +" at bounding box center [381, 292] width 137 height 19
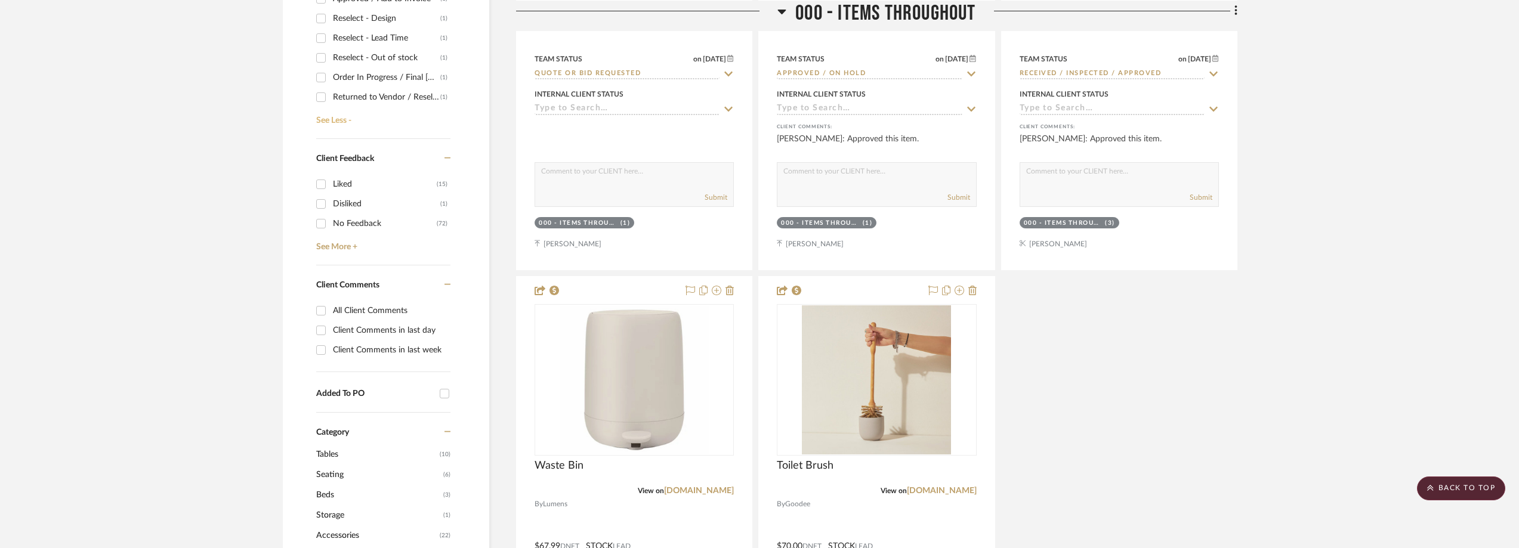
scroll to position [597, 0]
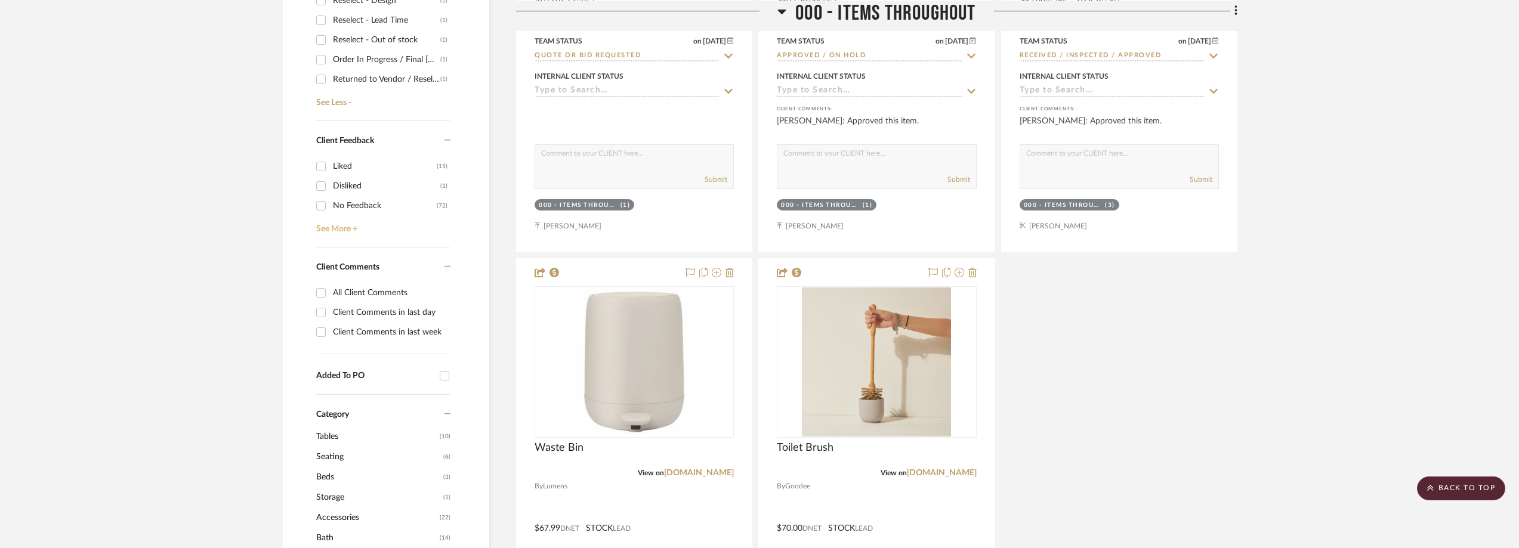
click at [338, 235] on link "See More +" at bounding box center [381, 224] width 137 height 19
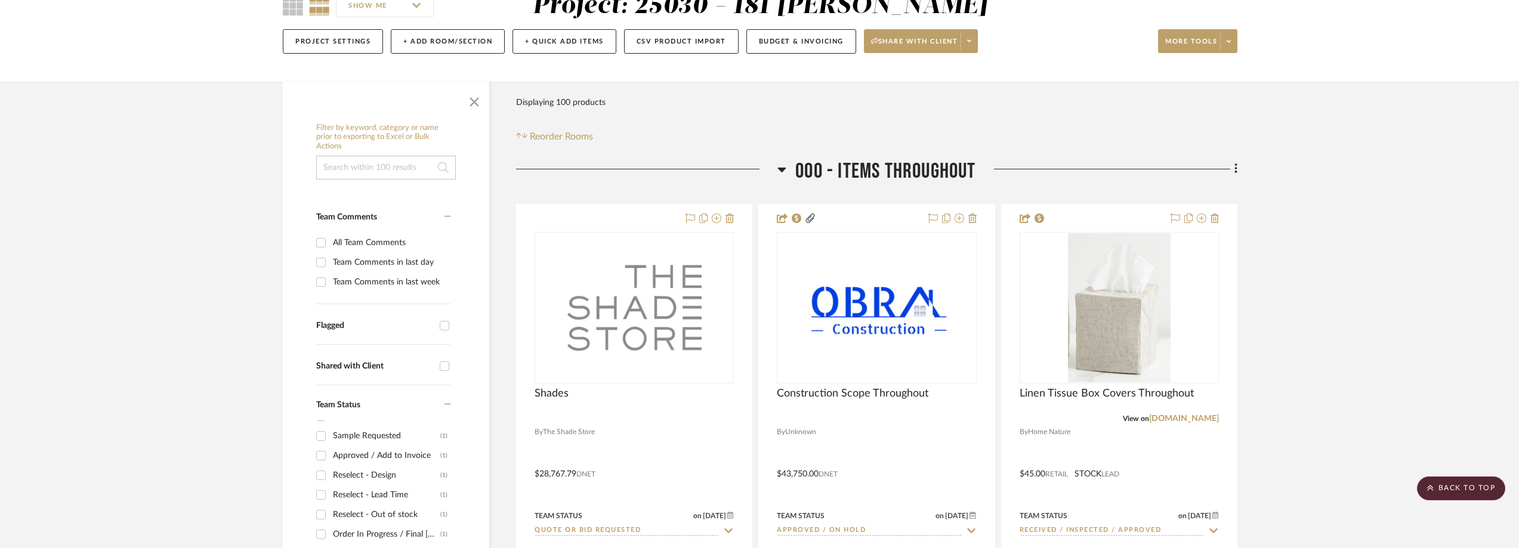
scroll to position [119, 0]
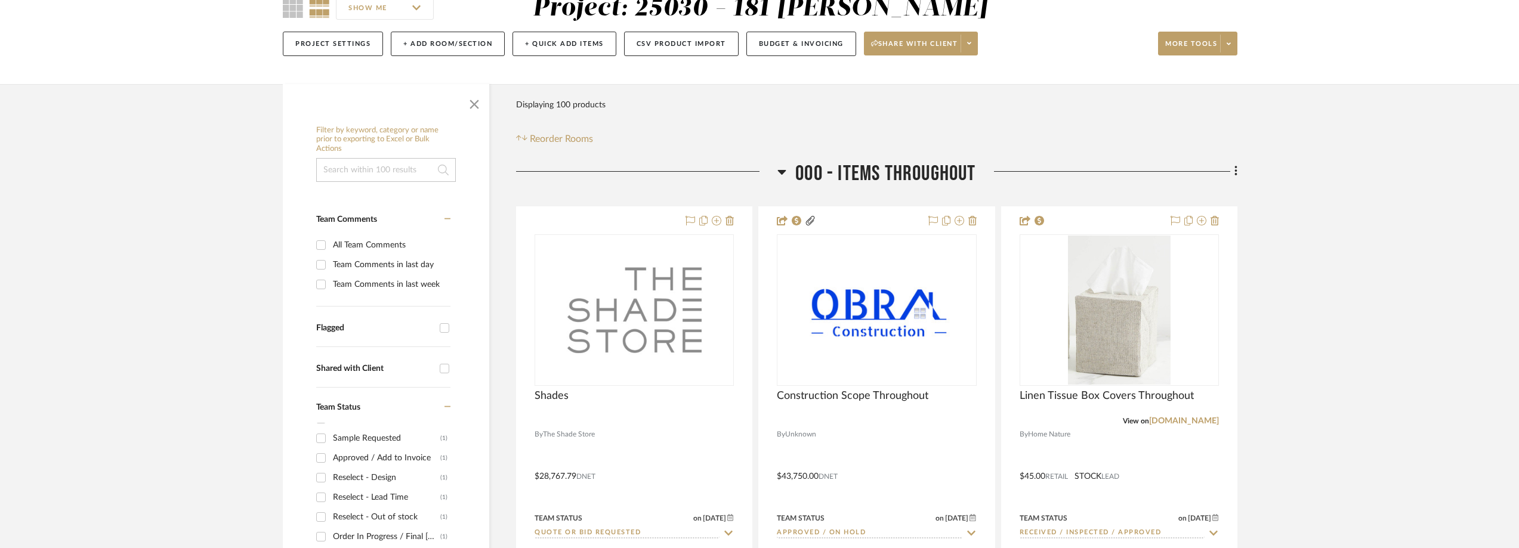
click at [350, 294] on div "Team Comments in last week" at bounding box center [390, 284] width 115 height 19
click at [331, 294] on input "Team Comments in last week" at bounding box center [320, 284] width 19 height 19
checkbox input "true"
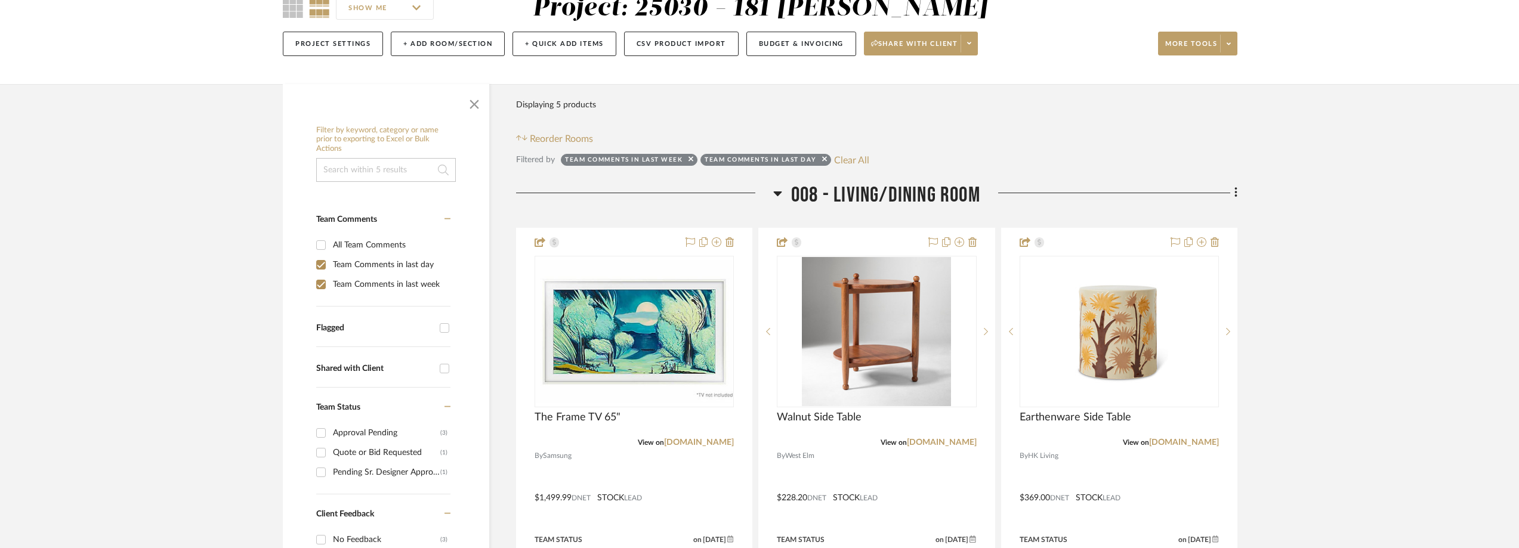
scroll to position [0, 0]
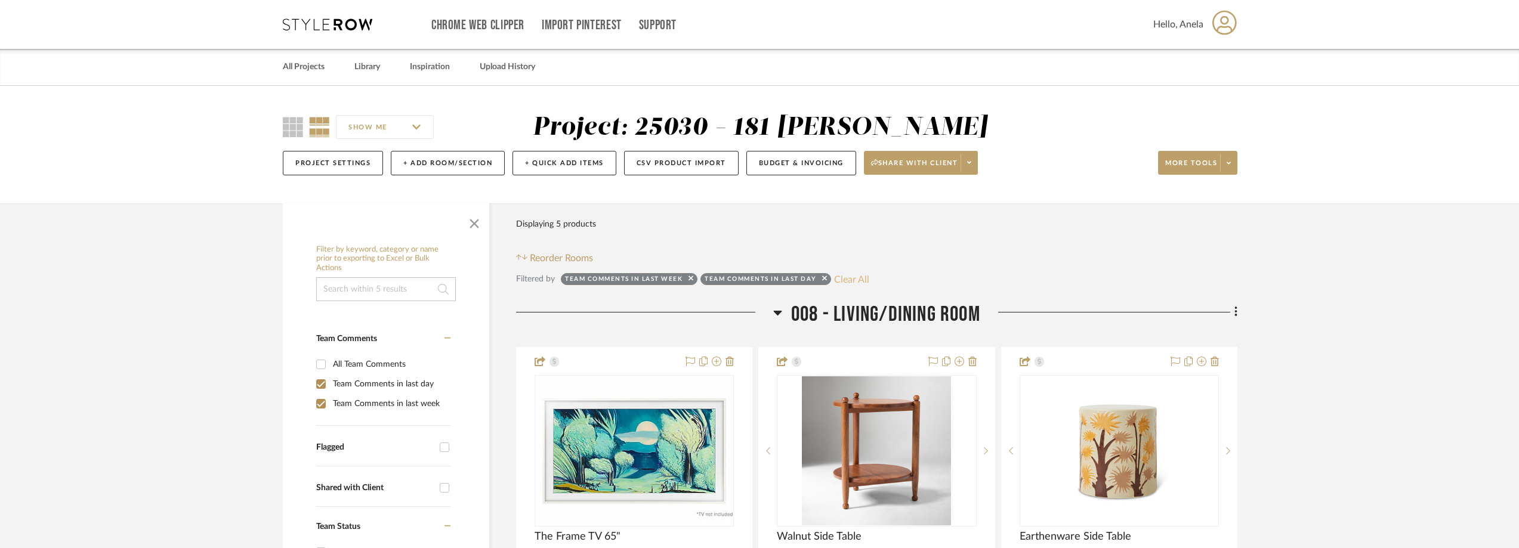
click at [861, 287] on button "Clear All" at bounding box center [851, 280] width 35 height 16
checkbox input "false"
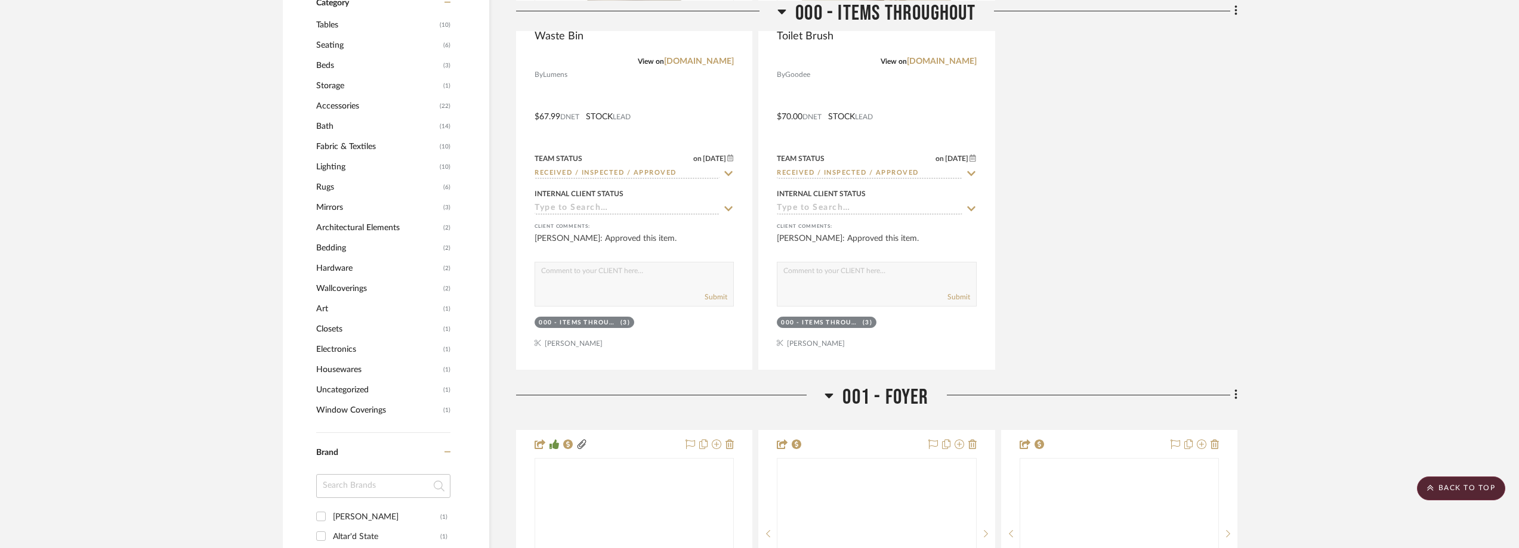
scroll to position [1193, 0]
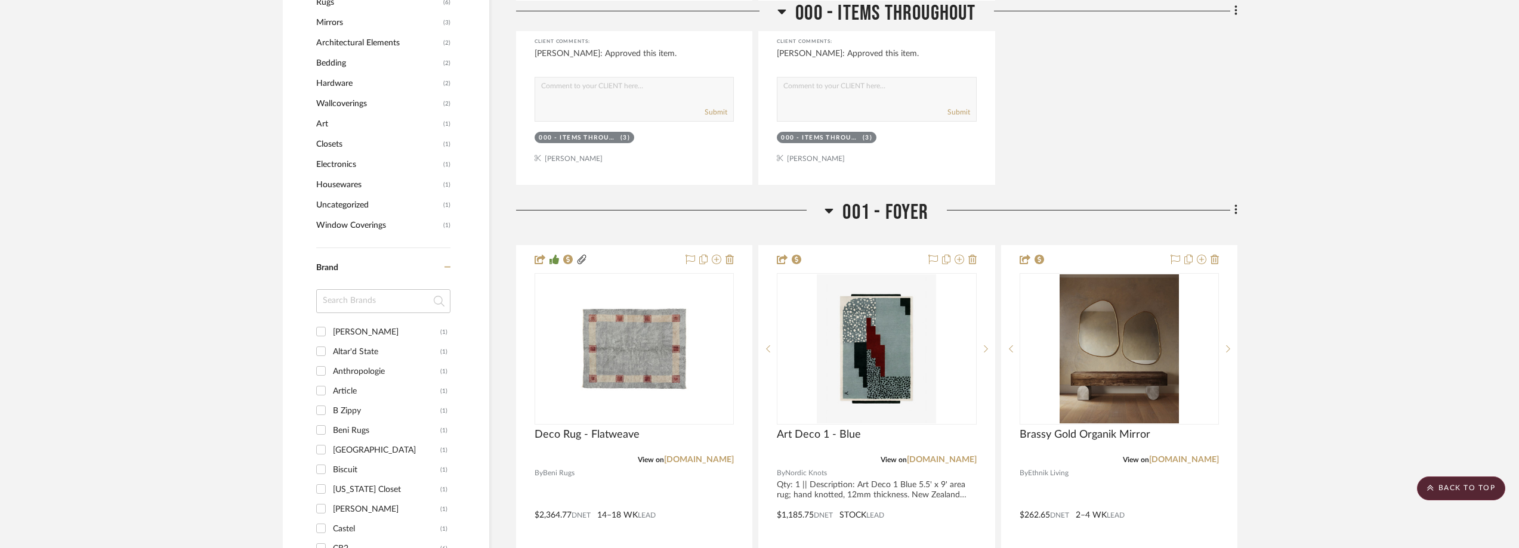
click at [356, 313] on input at bounding box center [383, 301] width 134 height 24
type input "pepp"
click at [360, 342] on div "Pepper Home" at bounding box center [386, 332] width 107 height 19
click at [331, 341] on input "Pepper Home (1)" at bounding box center [320, 331] width 19 height 19
checkbox input "true"
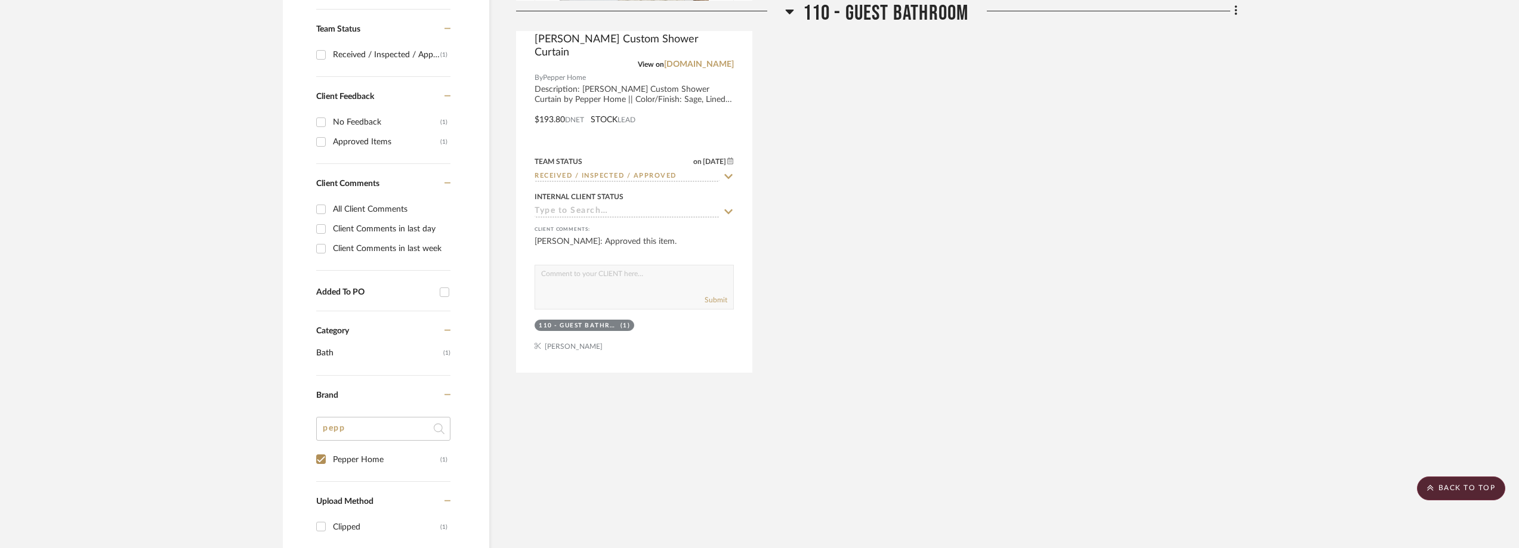
scroll to position [319, 0]
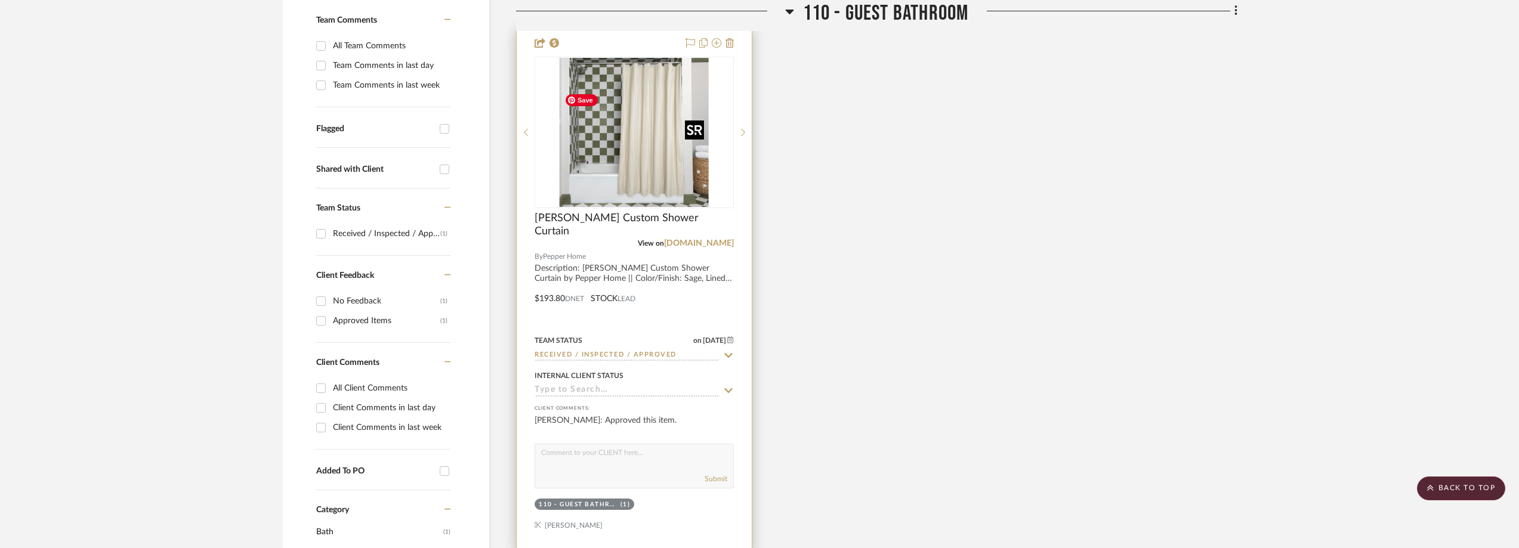
click at [0, 0] on img at bounding box center [0, 0] width 0 height 0
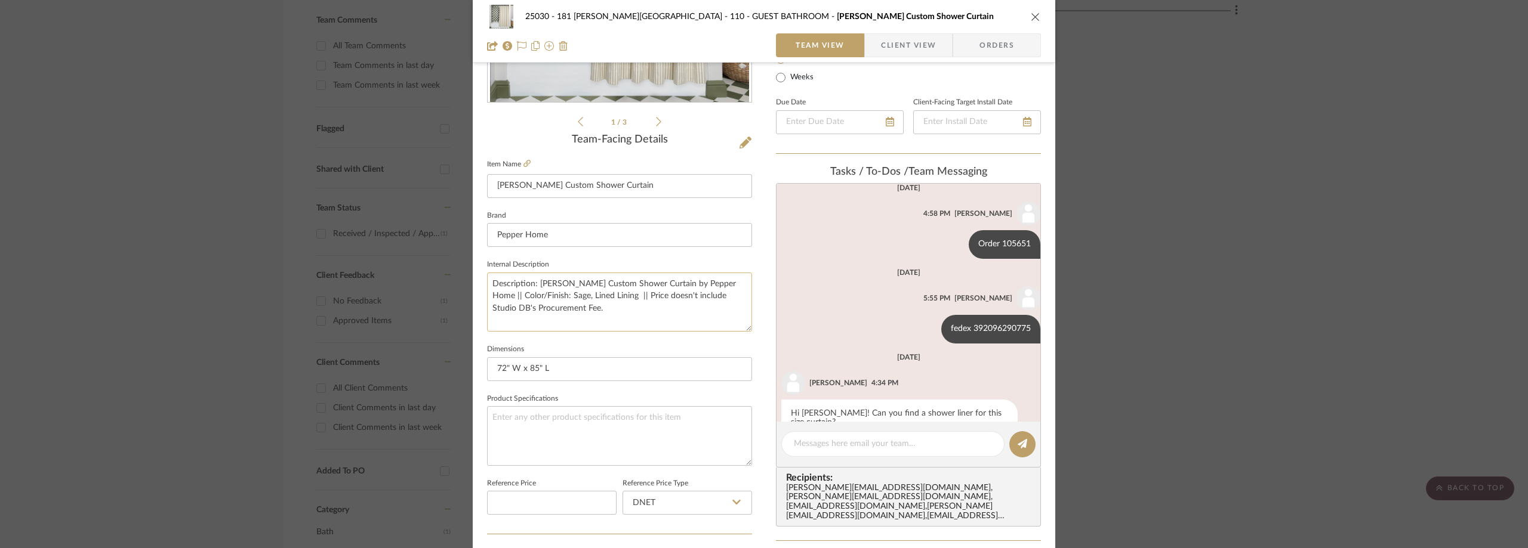
scroll to position [776, 0]
drag, startPoint x: 878, startPoint y: 389, endPoint x: 921, endPoint y: 395, distance: 43.4
click at [921, 399] on div "Hi [PERSON_NAME]! Can you find a shower liner for this size curtain?" at bounding box center [899, 418] width 236 height 38
click at [904, 399] on div "Hi [PERSON_NAME]! Can you find a shower liner for this size curtain?" at bounding box center [899, 418] width 236 height 38
drag, startPoint x: 877, startPoint y: 393, endPoint x: 922, endPoint y: 395, distance: 44.8
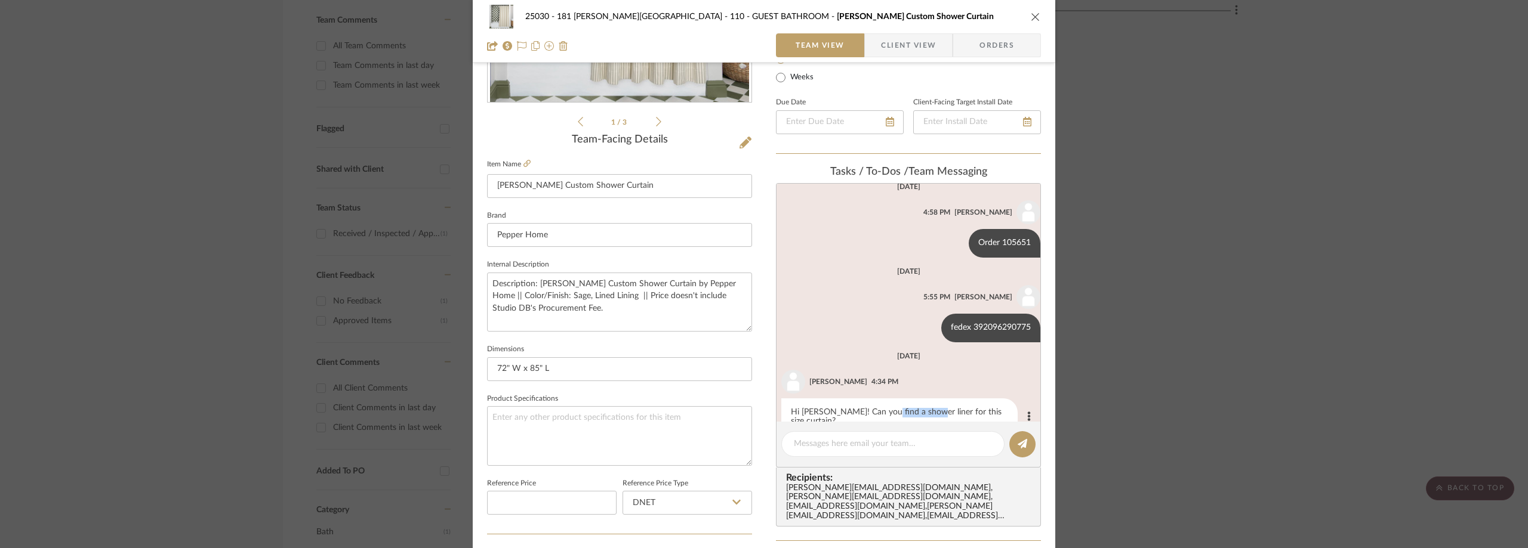
click at [922, 399] on div "Hi [PERSON_NAME]! Can you find a shower liner for this size curtain?" at bounding box center [899, 418] width 236 height 38
copy div "shower liner"
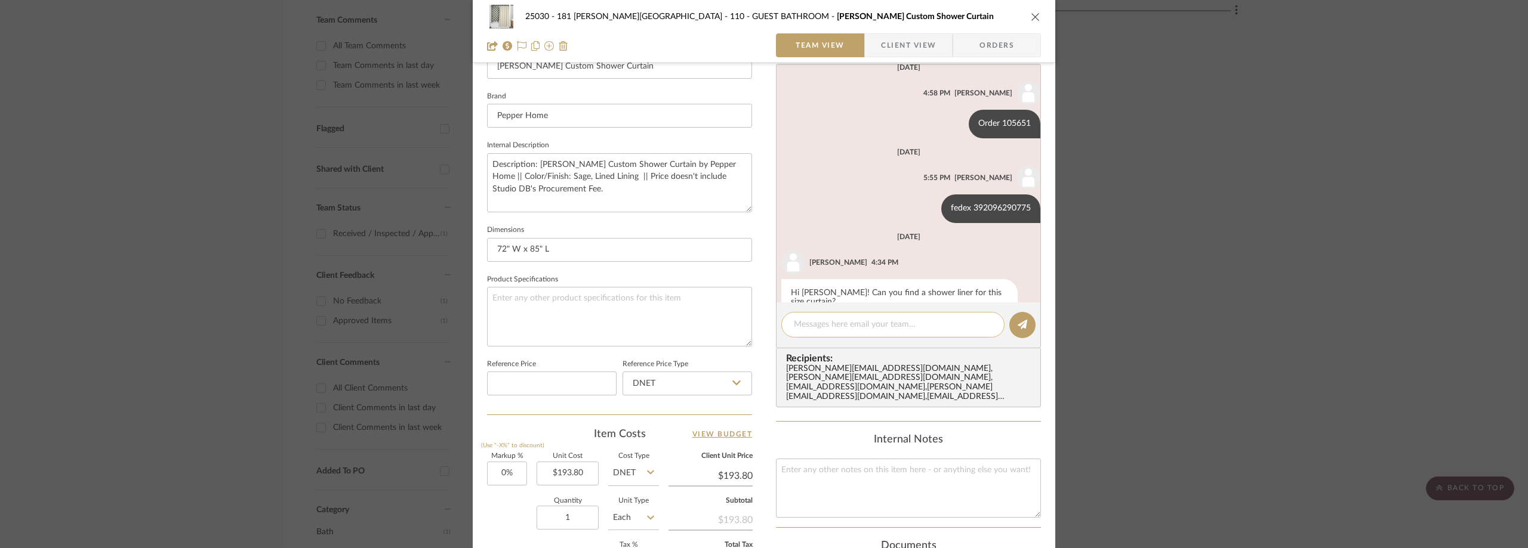
click at [841, 329] on textarea at bounding box center [893, 325] width 198 height 13
paste textarea "Order Number: 141682684"
type textarea "Shower Curtain Order Number: 141682684."
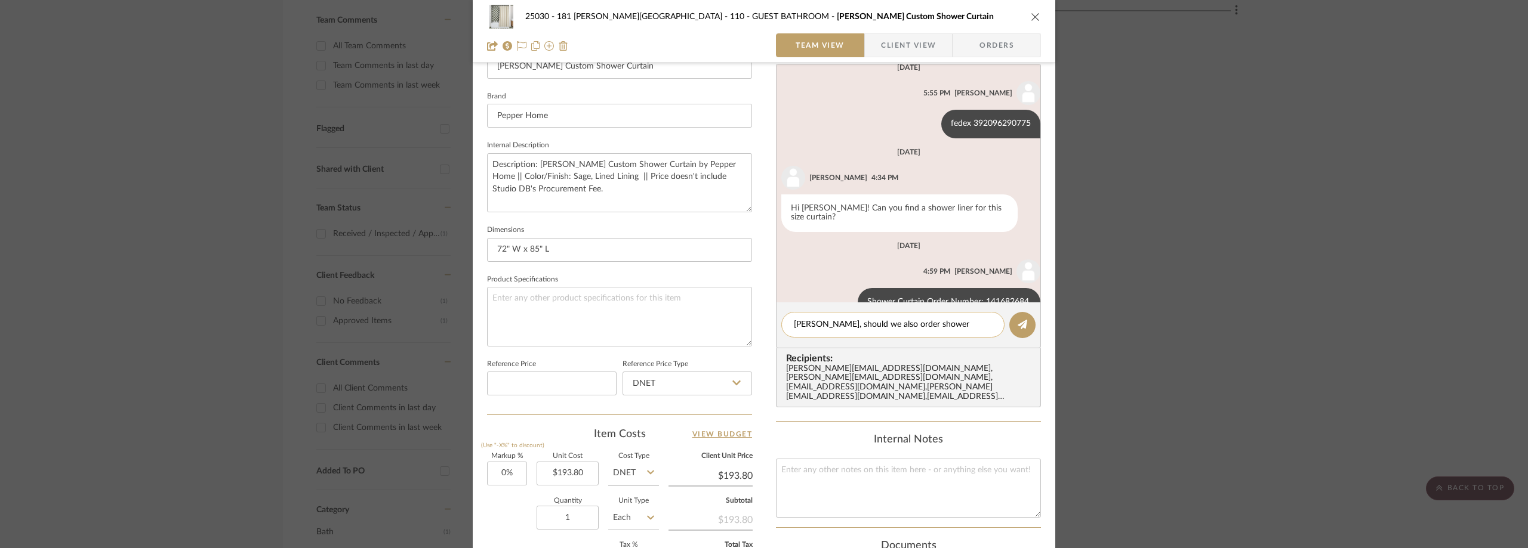
type textarea "[PERSON_NAME], should we also order shower rings? Thanks!"
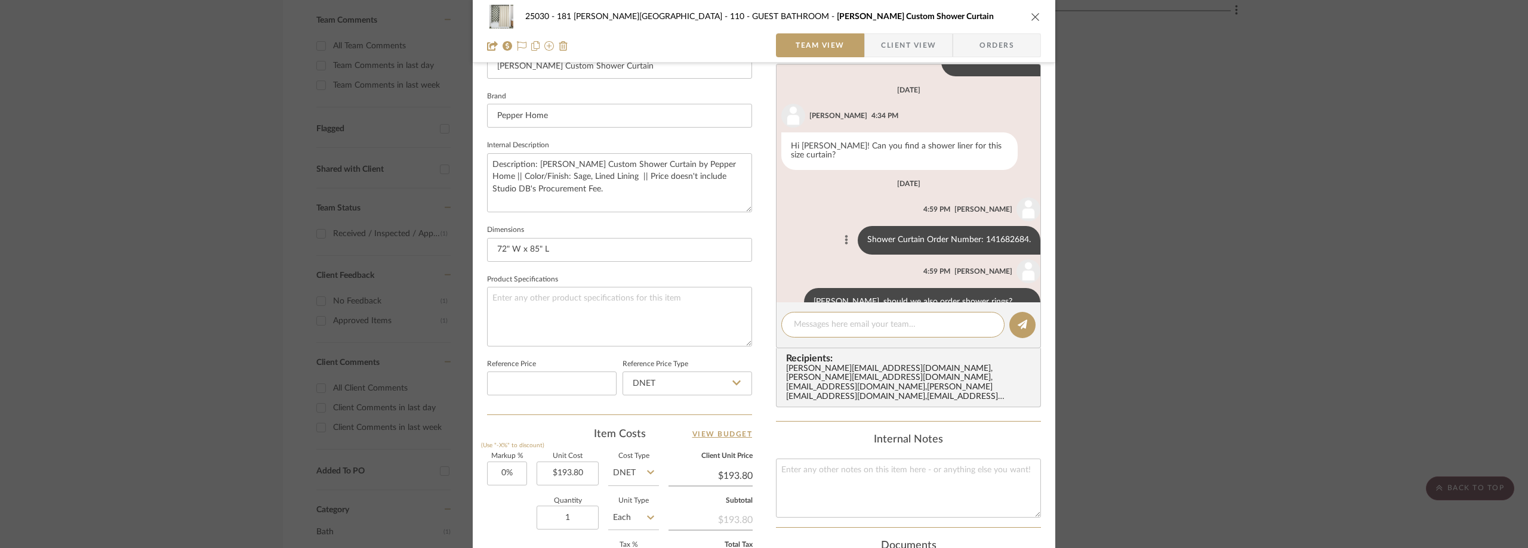
click at [839, 233] on button at bounding box center [846, 240] width 14 height 14
click at [791, 202] on span "Edit Message" at bounding box center [781, 198] width 49 height 10
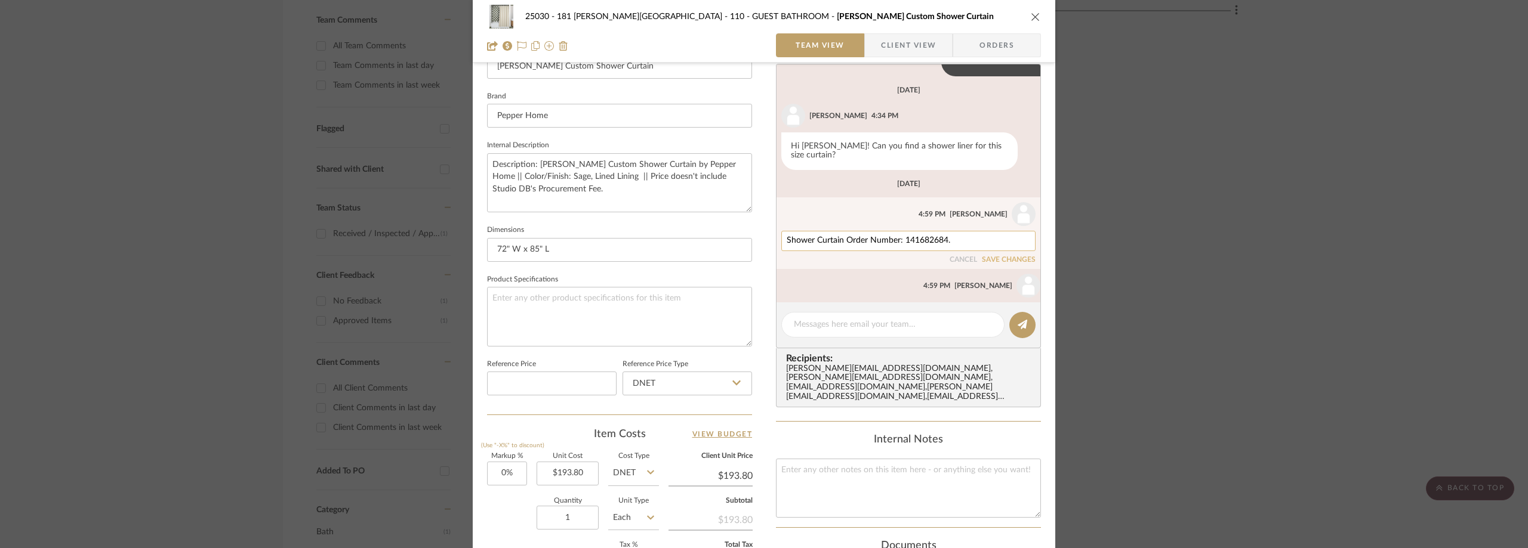
click at [836, 236] on textarea "Shower Curtain Order Number: 141682684." at bounding box center [907, 241] width 243 height 10
drag, startPoint x: 838, startPoint y: 214, endPoint x: 813, endPoint y: 214, distance: 24.5
click at [813, 236] on textarea "Shower Curtain Order Number: 141682684." at bounding box center [907, 241] width 243 height 10
type textarea "Shower Liner Order Number: 141682684."
click at [998, 256] on button "SAVE CHANGES" at bounding box center [1009, 260] width 54 height 8
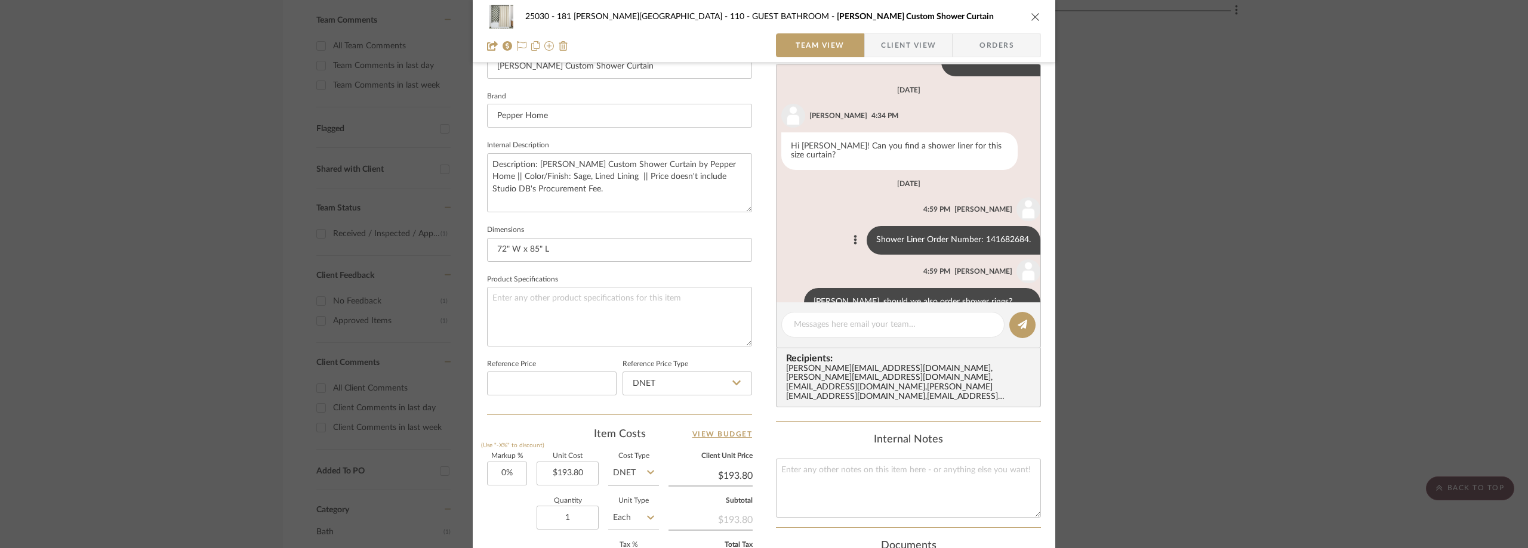
click at [295, 121] on div "25030 - 181 [PERSON_NAME] 110 - GUEST BATHROOM [PERSON_NAME] Custom Shower Curt…" at bounding box center [764, 274] width 1528 height 548
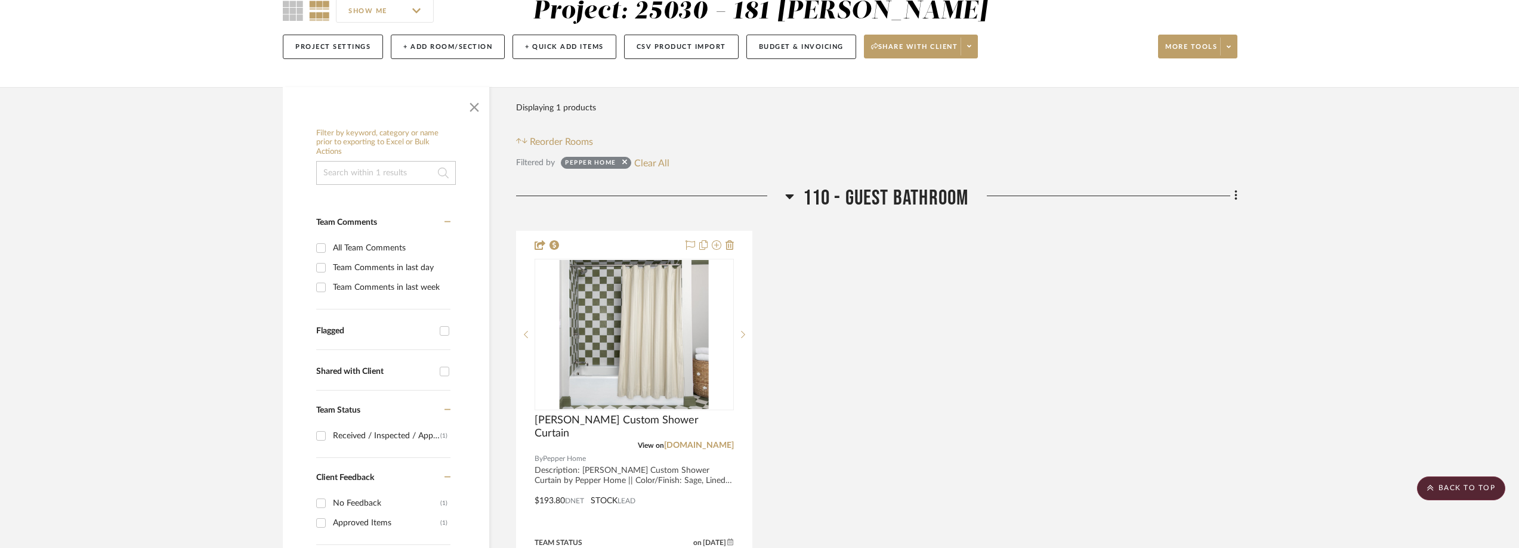
scroll to position [0, 0]
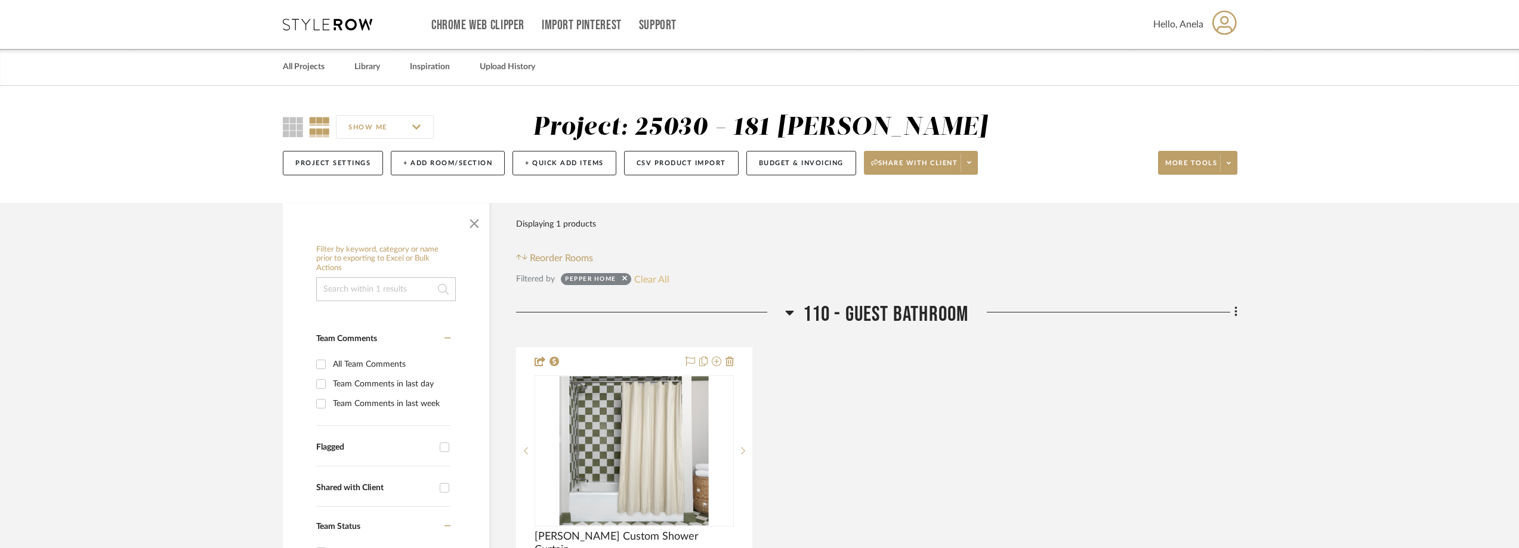
click at [646, 287] on button "Clear All" at bounding box center [651, 280] width 35 height 16
checkbox input "false"
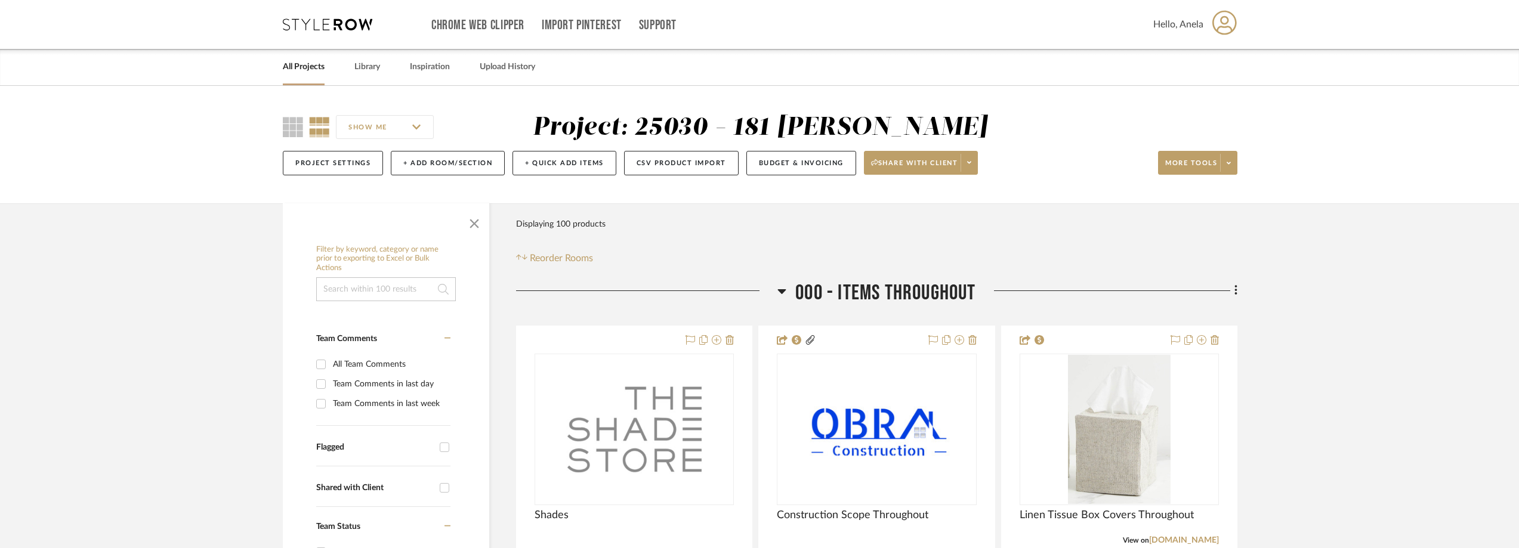
click at [325, 27] on icon at bounding box center [328, 24] width 90 height 12
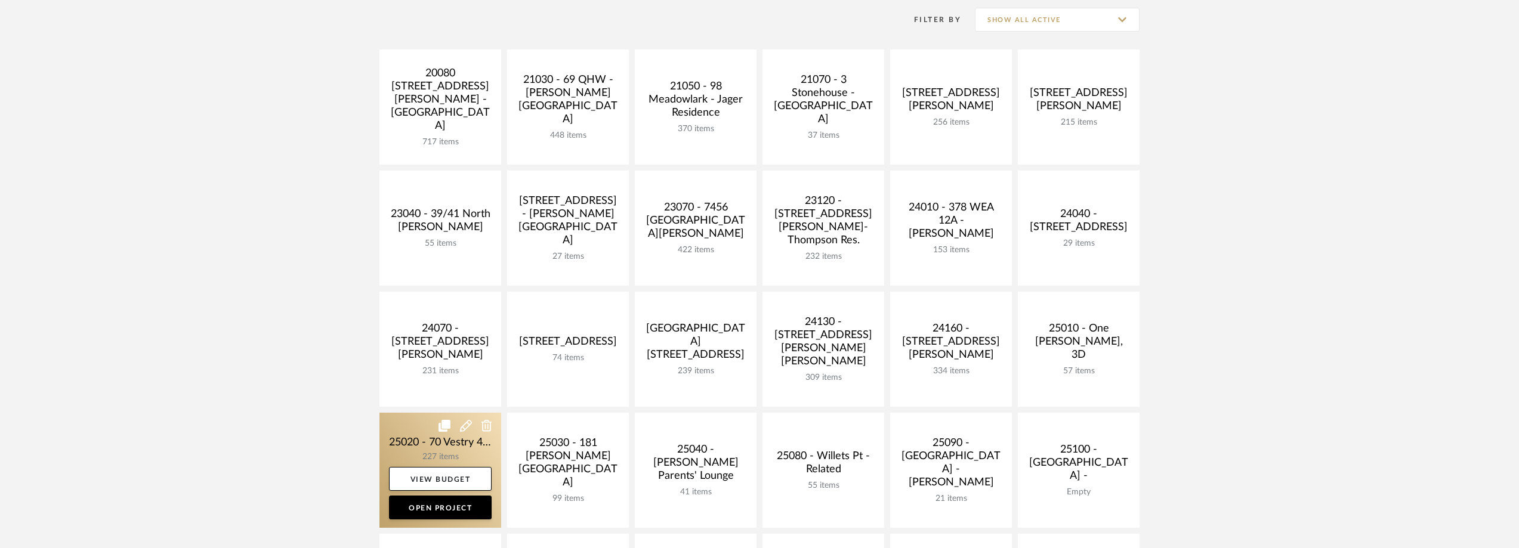
scroll to position [239, 0]
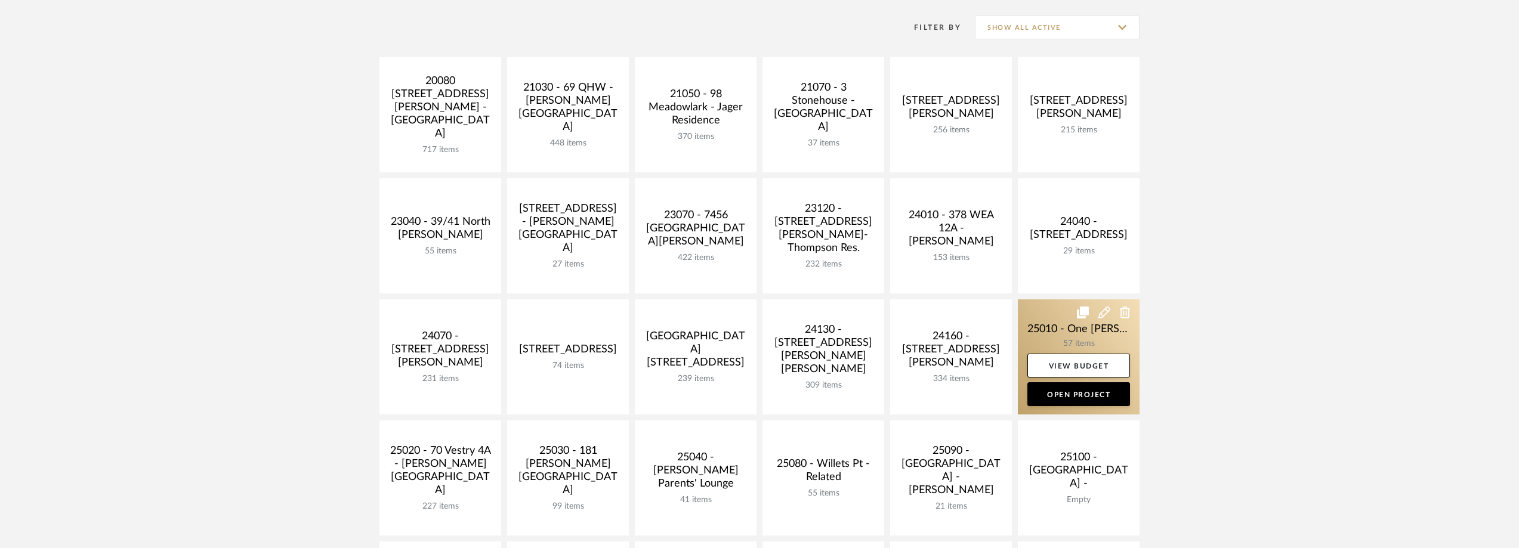
click at [1045, 325] on link at bounding box center [1079, 357] width 122 height 115
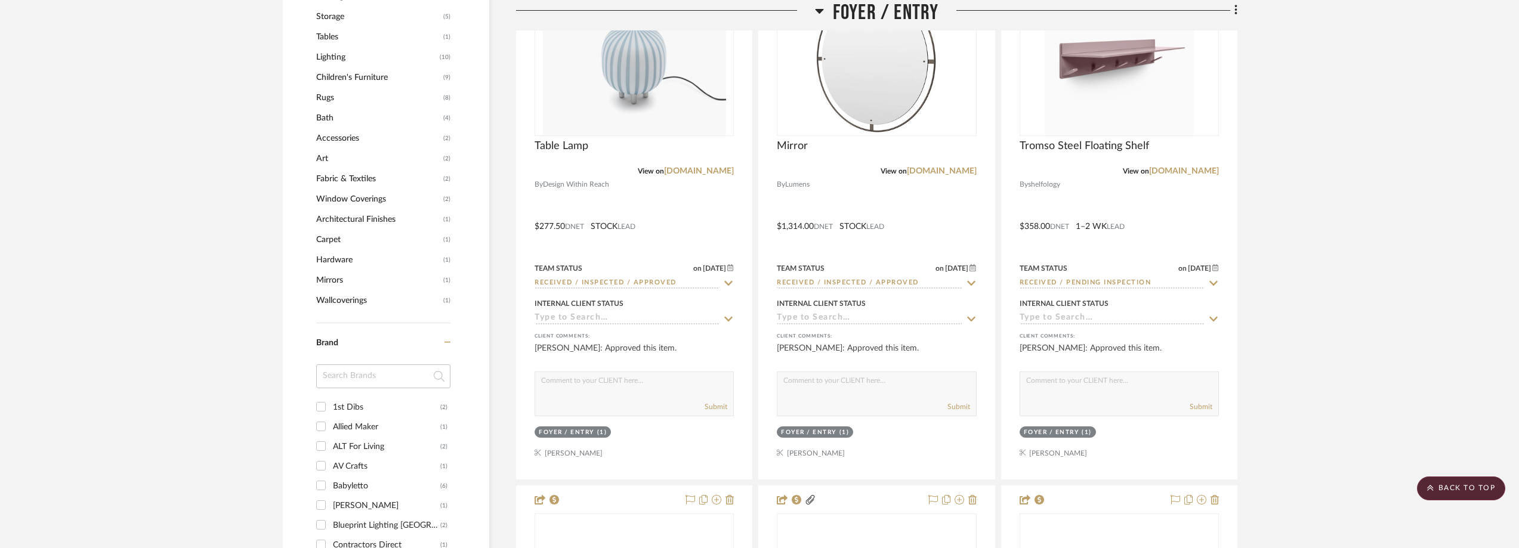
scroll to position [1014, 0]
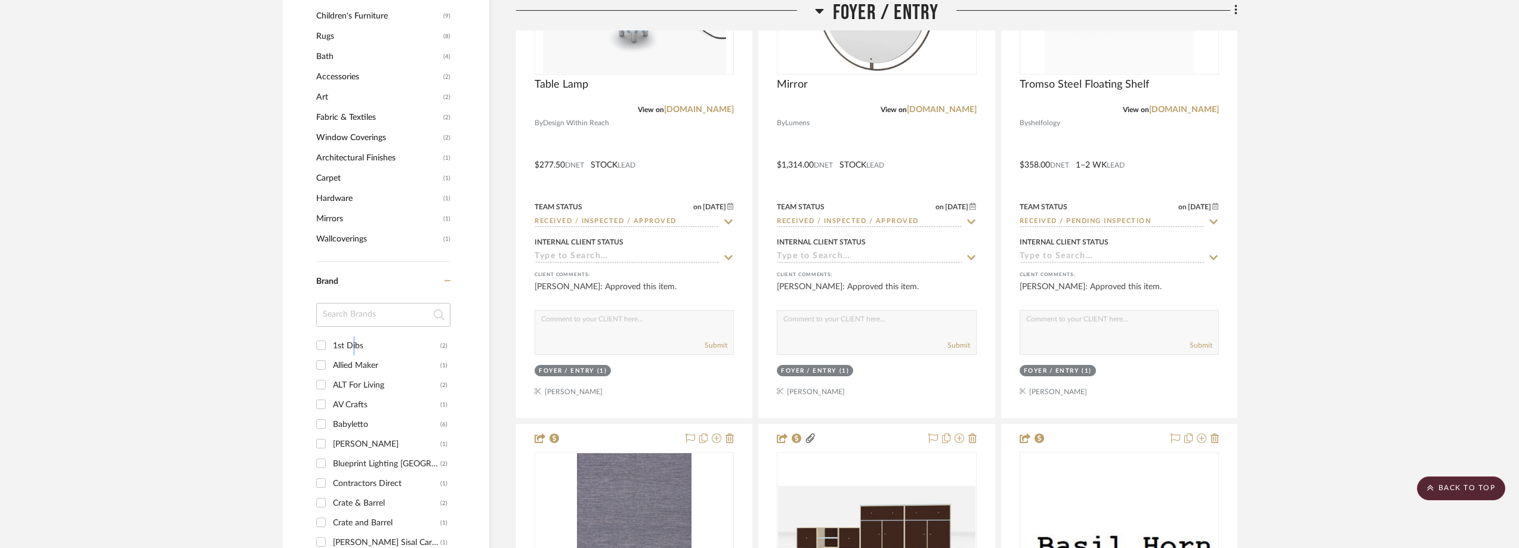
click at [354, 340] on div "1st Dibs" at bounding box center [386, 346] width 107 height 19
click at [357, 347] on div "1st Dibs" at bounding box center [386, 346] width 107 height 19
click at [331, 347] on input "1st Dibs (2)" at bounding box center [320, 345] width 19 height 19
checkbox input "true"
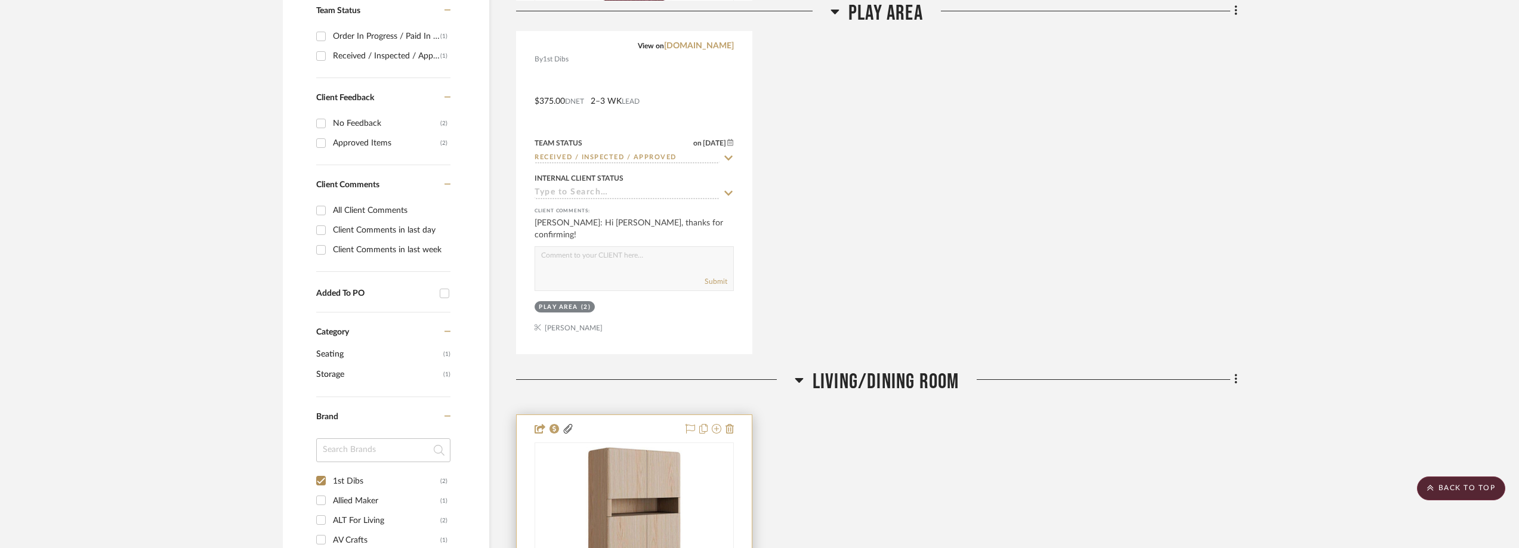
scroll to position [757, 0]
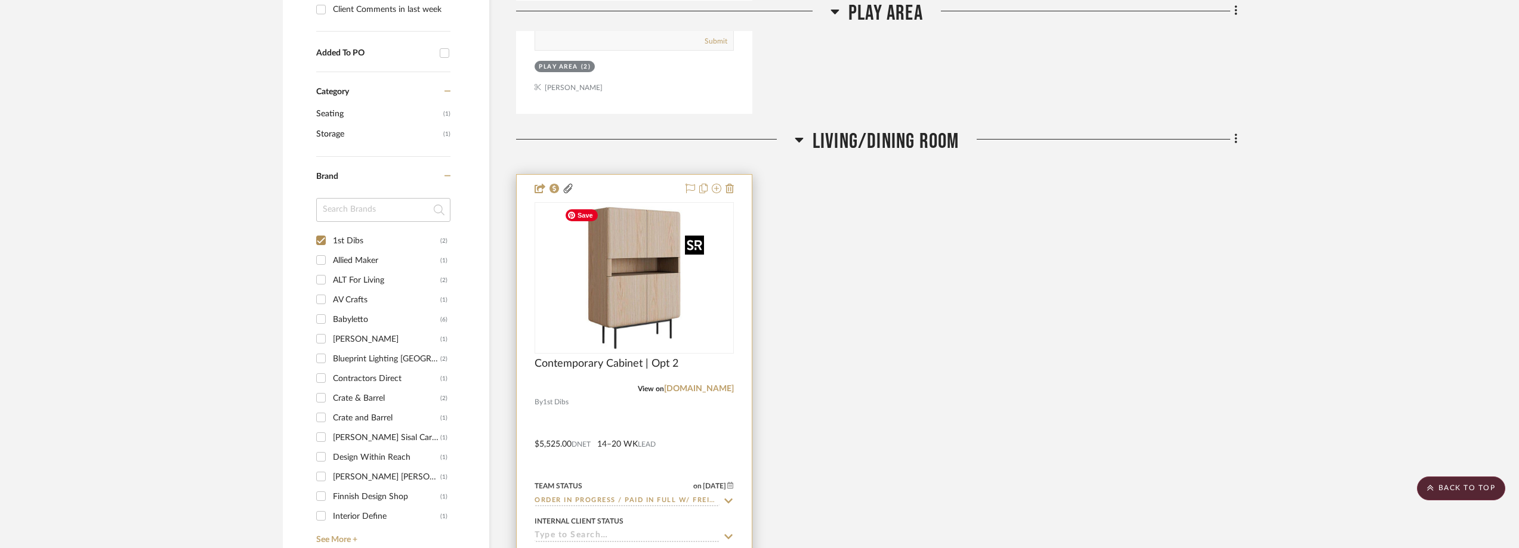
click at [632, 322] on img "0" at bounding box center [634, 277] width 149 height 149
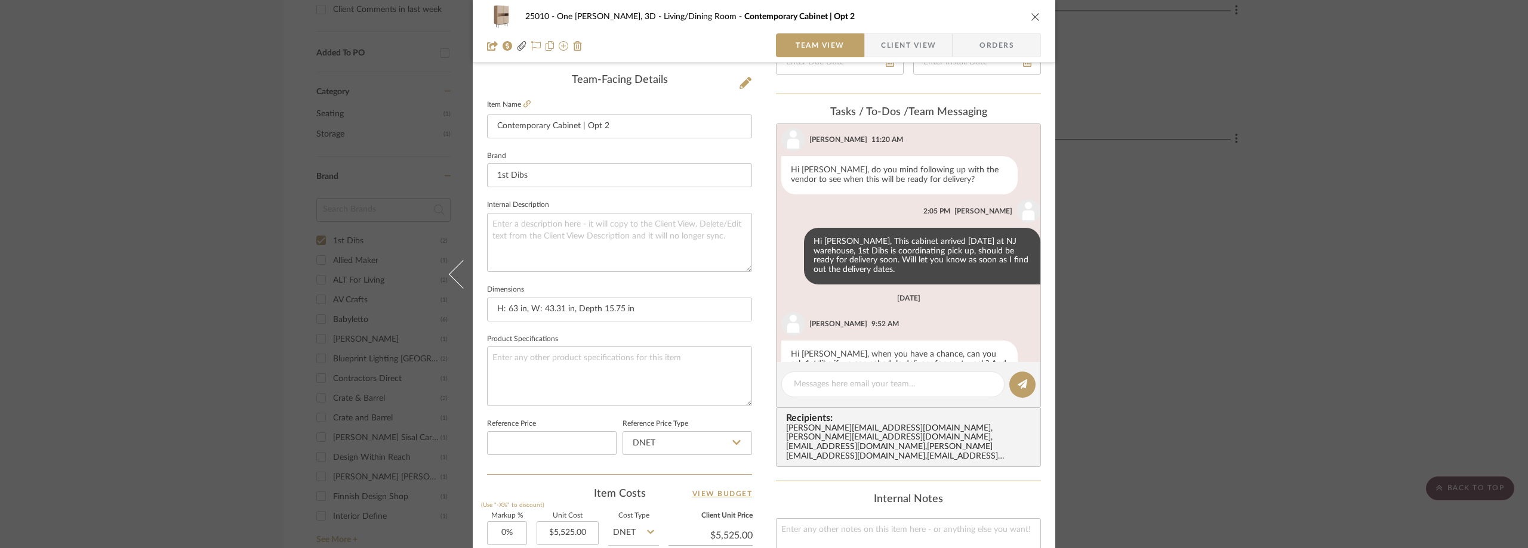
scroll to position [1190, 0]
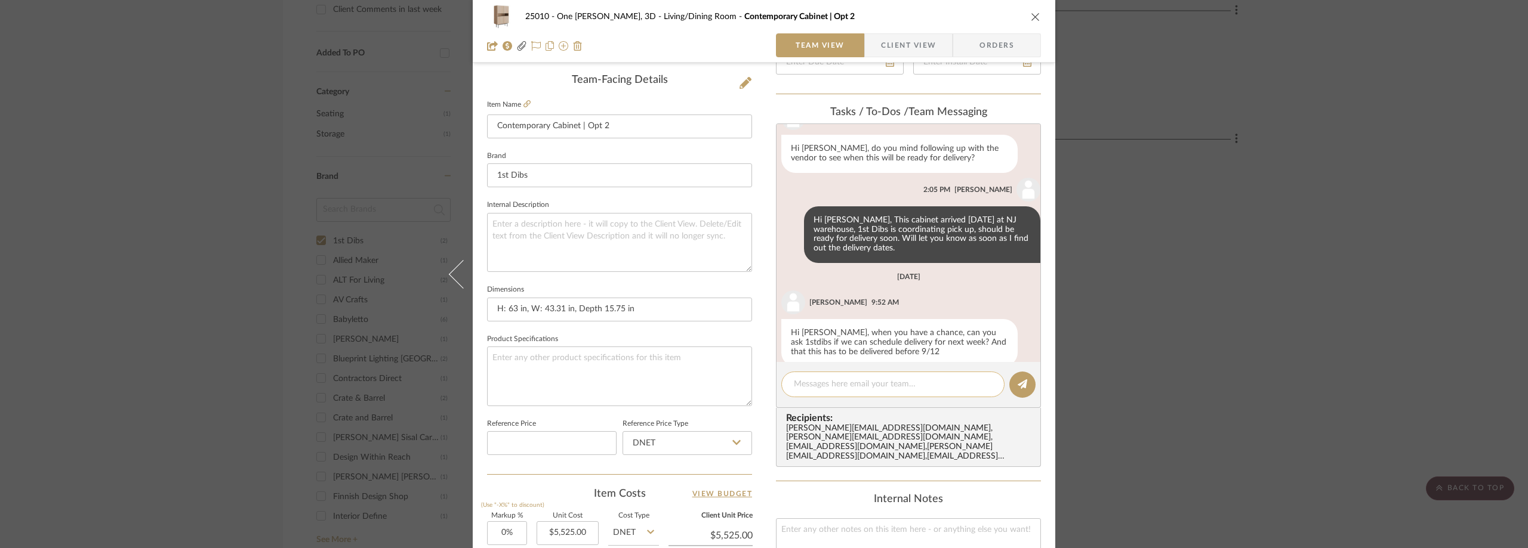
click at [856, 382] on textarea at bounding box center [893, 384] width 198 height 13
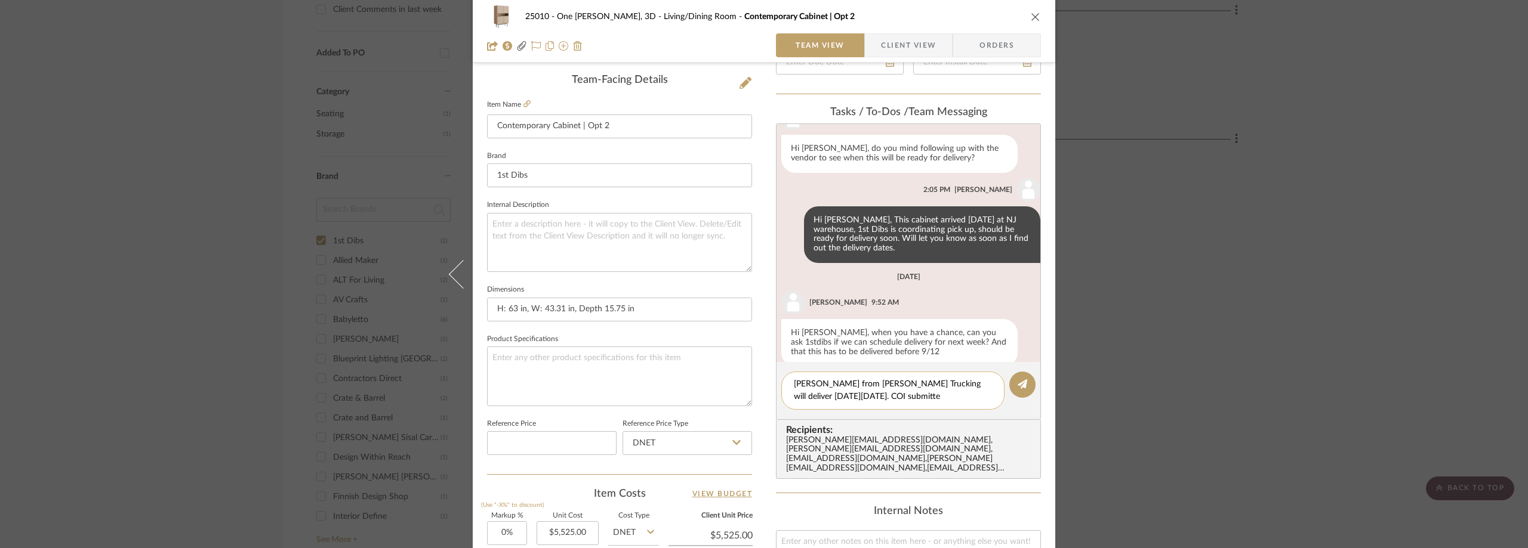
type textarea "[PERSON_NAME] from [PERSON_NAME] Trucking will deliver [DATE][DATE]. COI submit…"
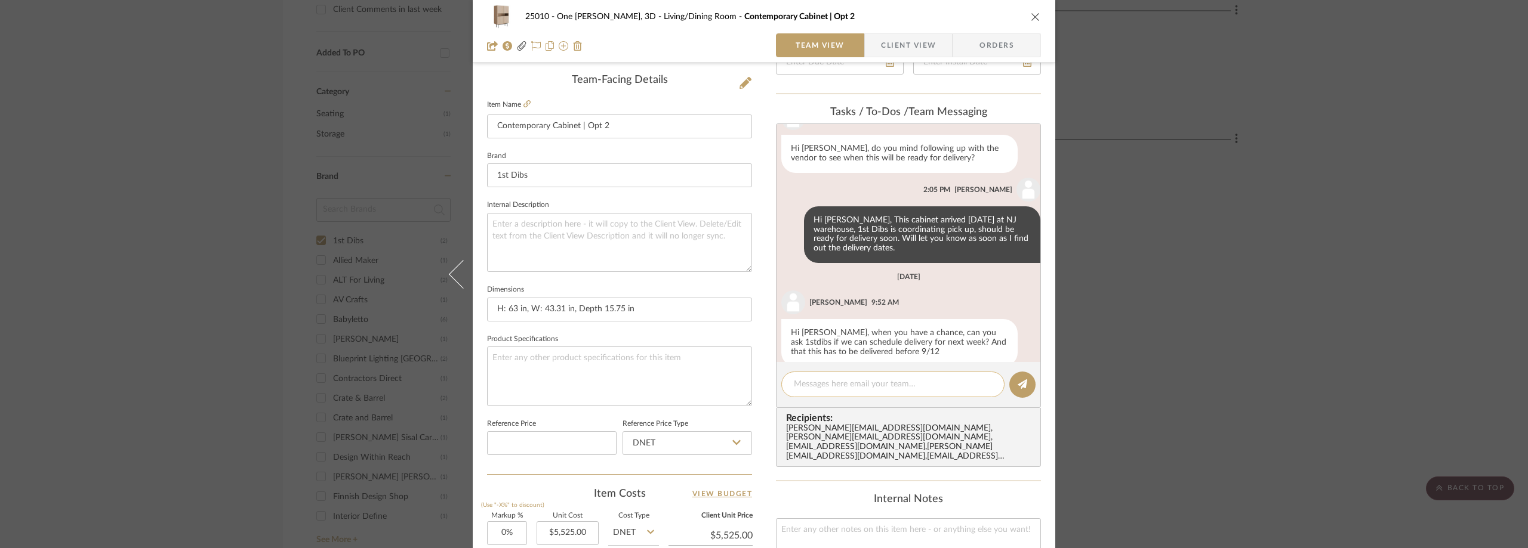
scroll to position [1285, 0]
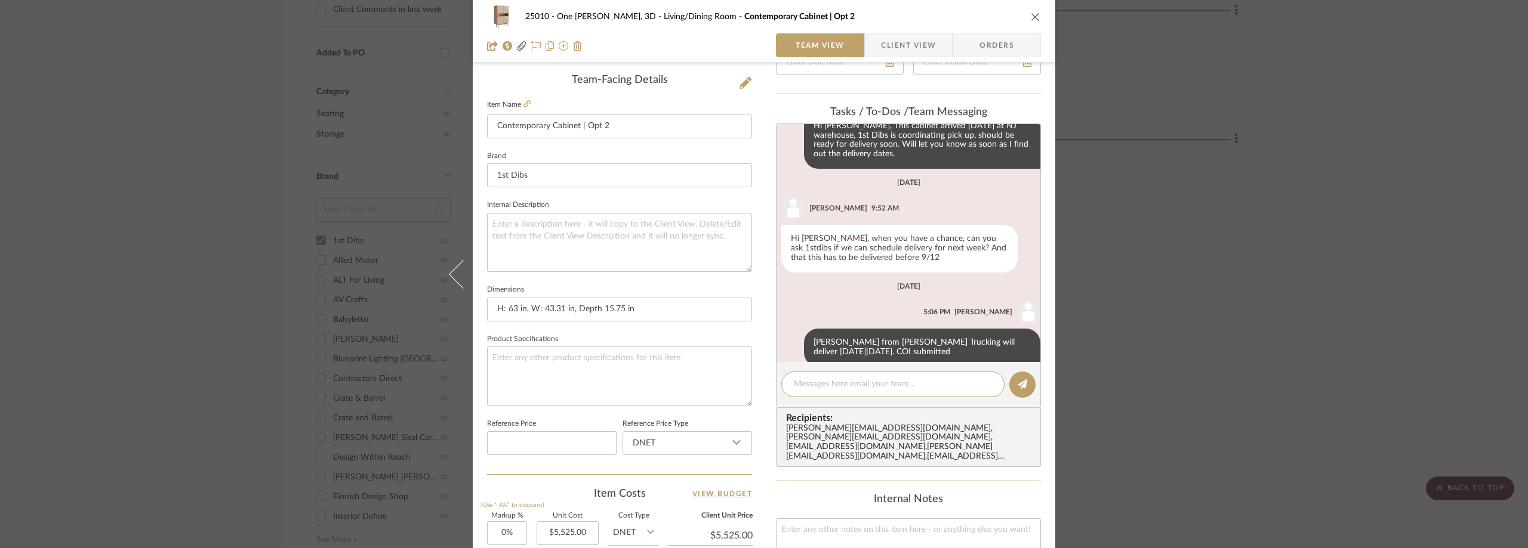
click at [318, 137] on div "25010 - One [PERSON_NAME], 3D Living/Dining Room Contemporary Cabinet | Opt 2 T…" at bounding box center [764, 274] width 1528 height 548
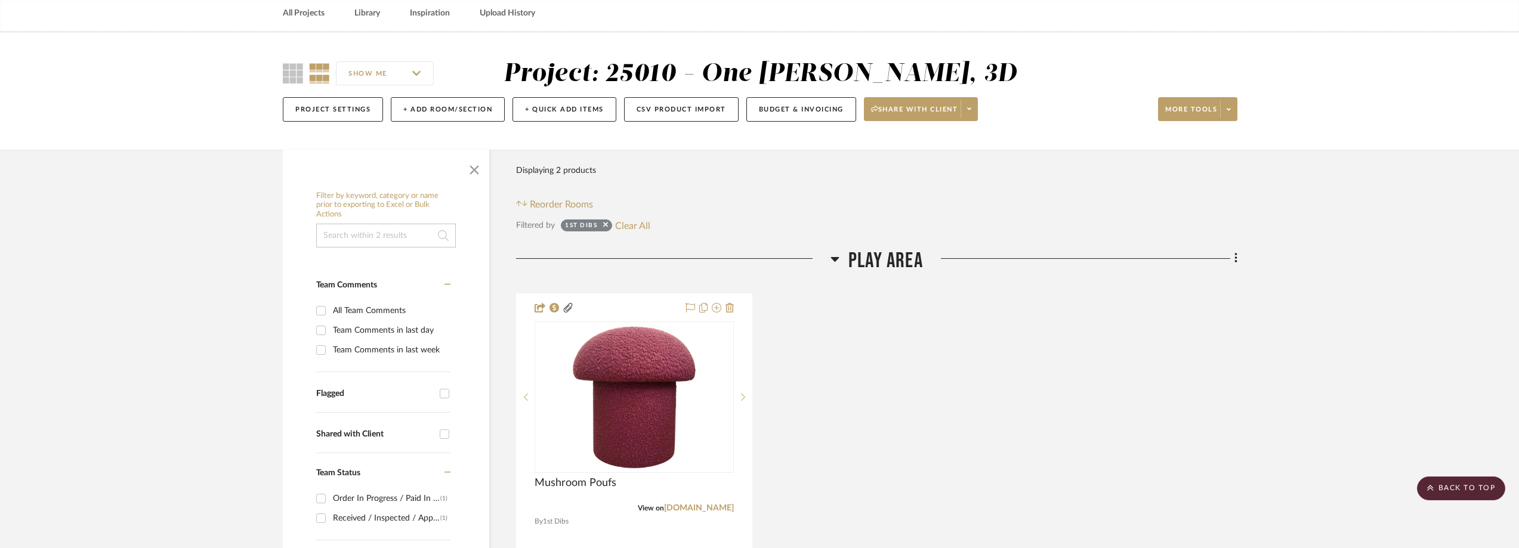
scroll to position [0, 0]
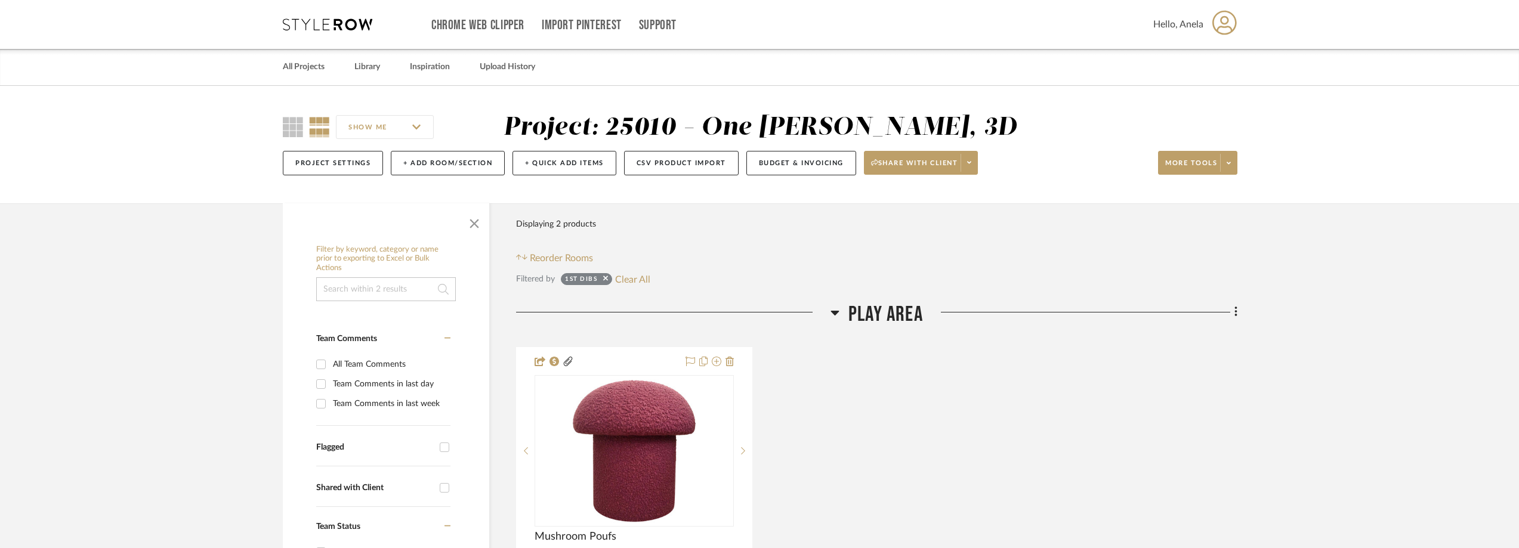
click at [321, 30] on div "Chrome Web Clipper Import Pinterest Support All Projects Library Inspiration Up…" at bounding box center [760, 24] width 955 height 49
click at [307, 23] on icon at bounding box center [328, 24] width 90 height 12
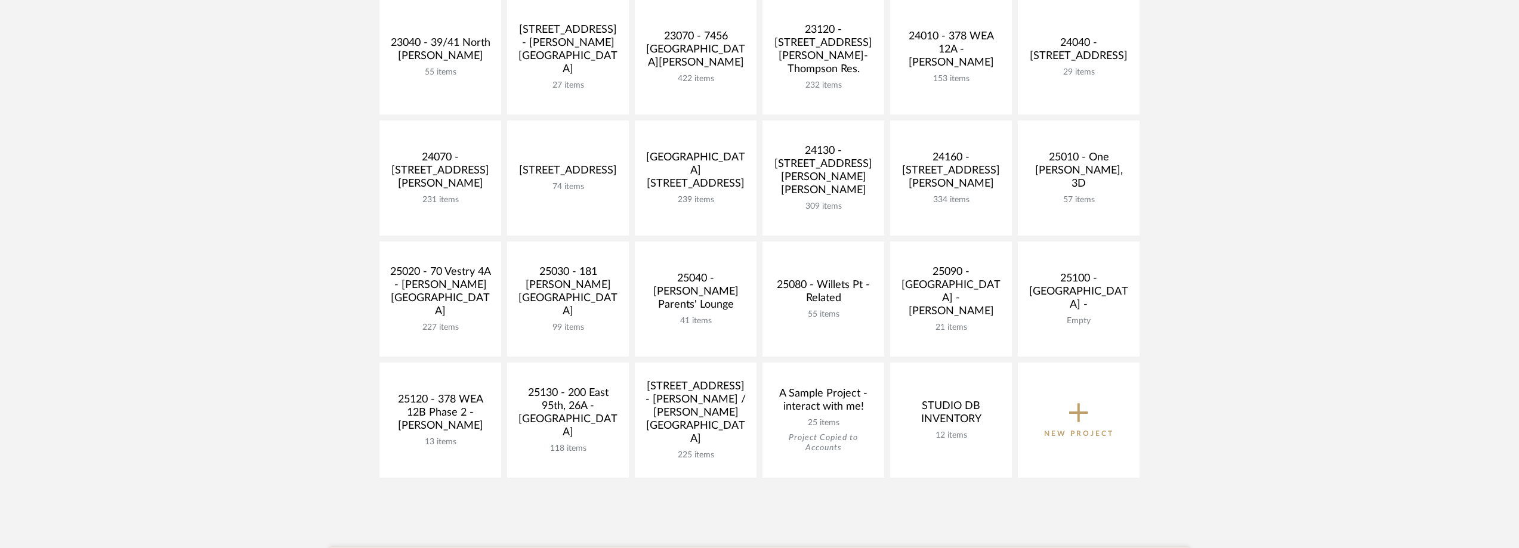
scroll to position [477, 0]
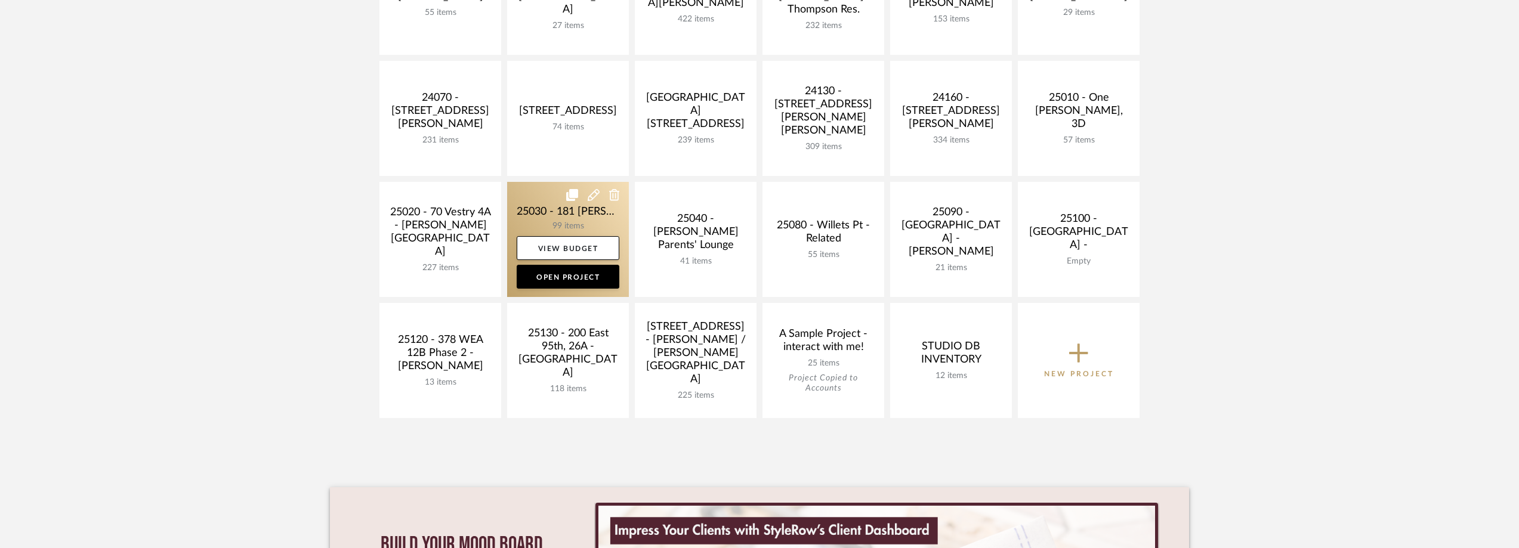
click at [568, 212] on link at bounding box center [568, 239] width 122 height 115
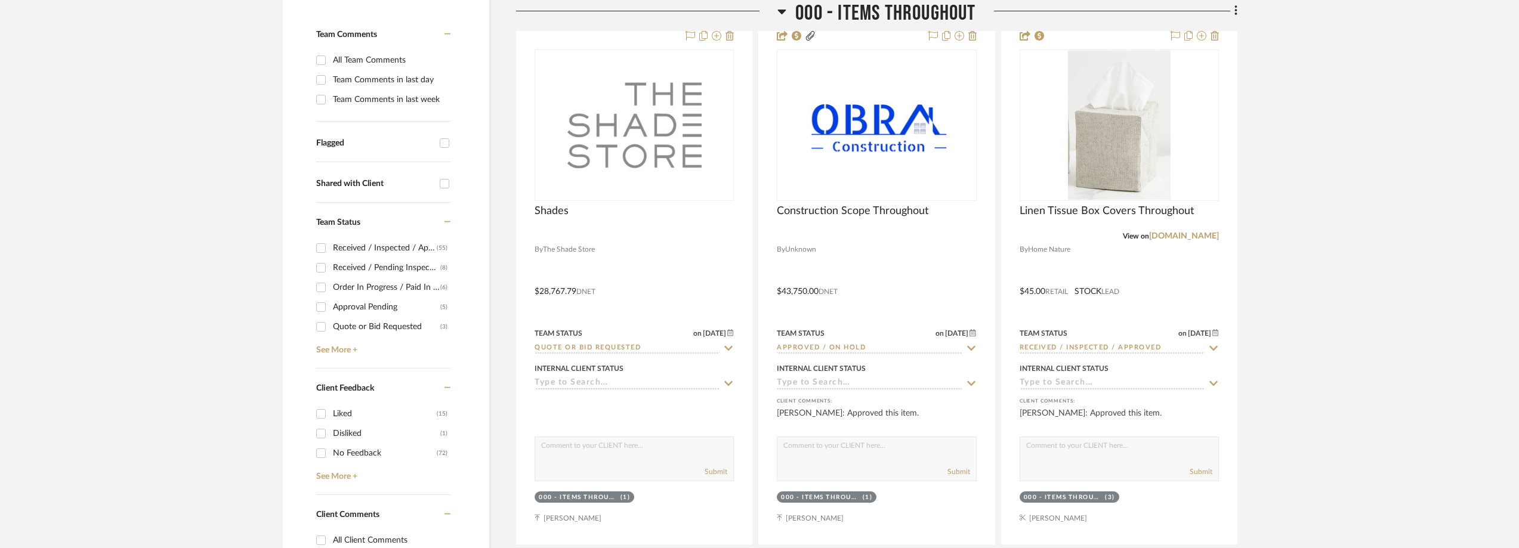
scroll to position [477, 0]
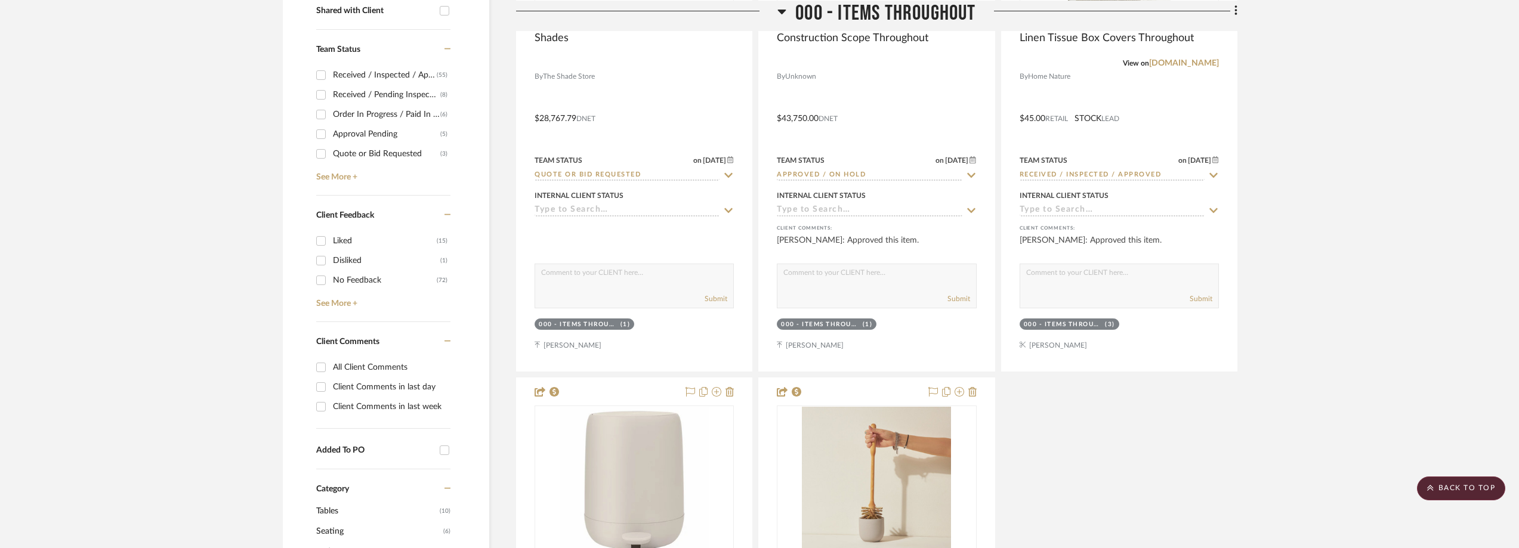
click at [378, 124] on div "Order In Progress / Paid In Full w/ Freight, No Balance due" at bounding box center [386, 114] width 107 height 19
click at [331, 124] on input "Order In Progress / Paid In Full w/ Freight, No Balance due (6)" at bounding box center [320, 114] width 19 height 19
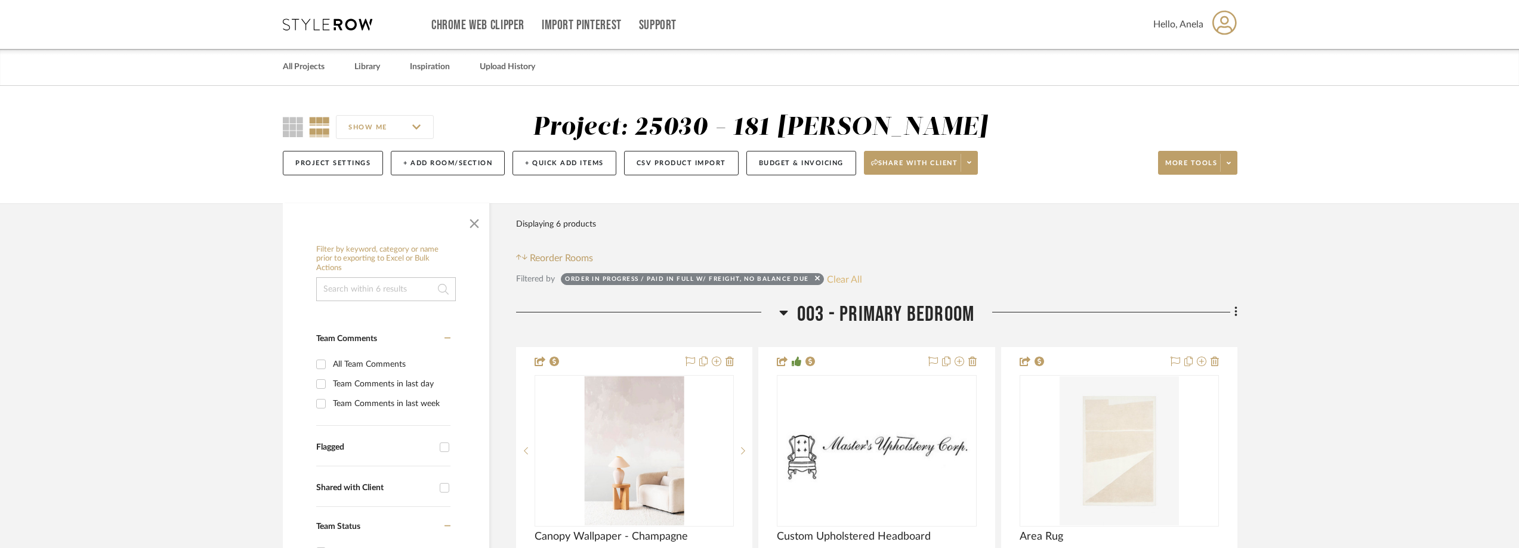
click at [849, 287] on button "Clear All" at bounding box center [844, 280] width 35 height 16
checkbox input "false"
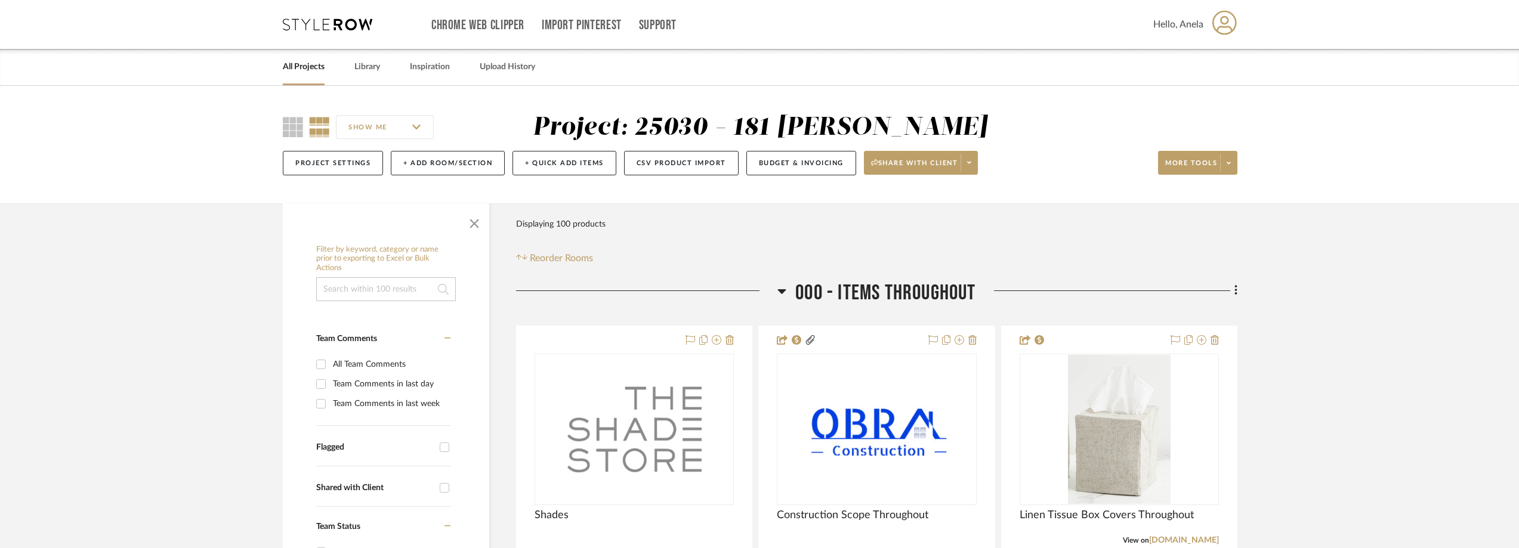
click at [330, 23] on icon at bounding box center [328, 24] width 90 height 12
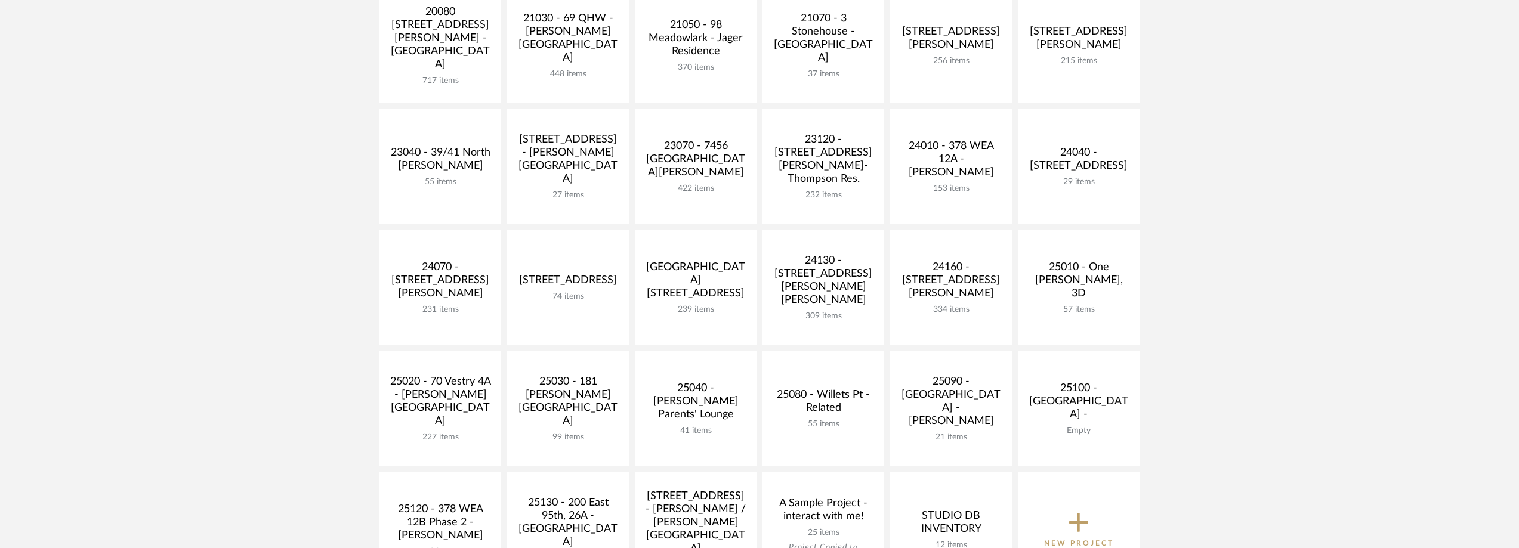
scroll to position [418, 0]
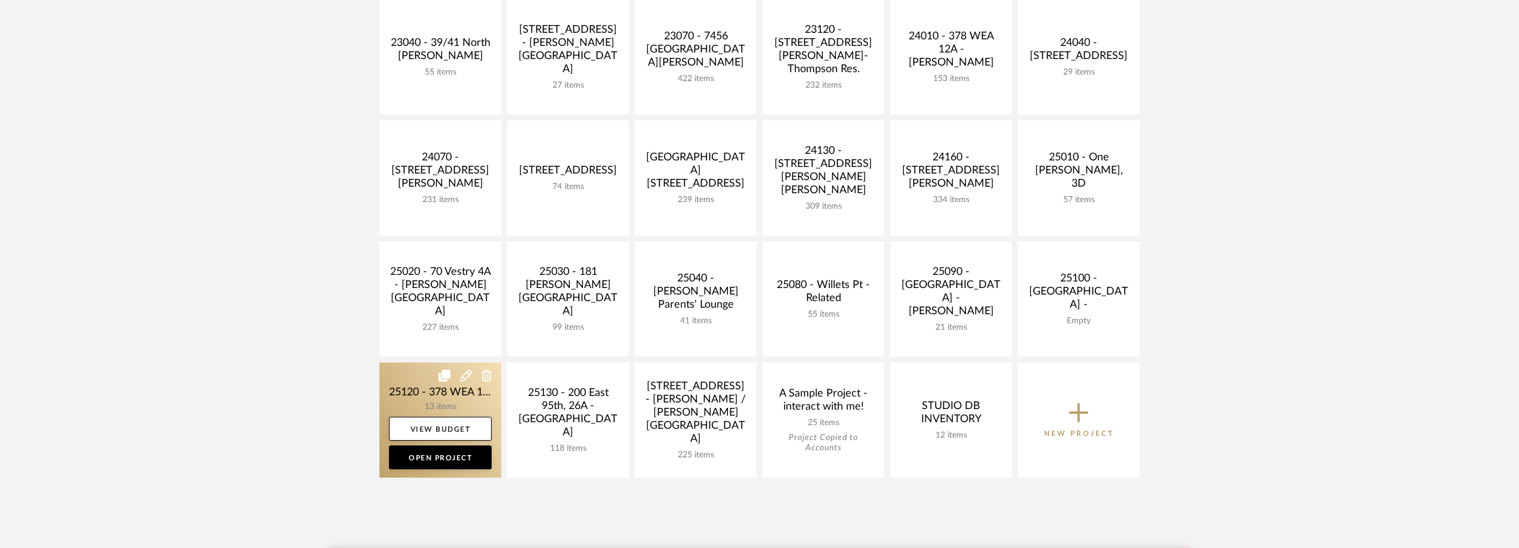
click at [408, 386] on link at bounding box center [441, 420] width 122 height 115
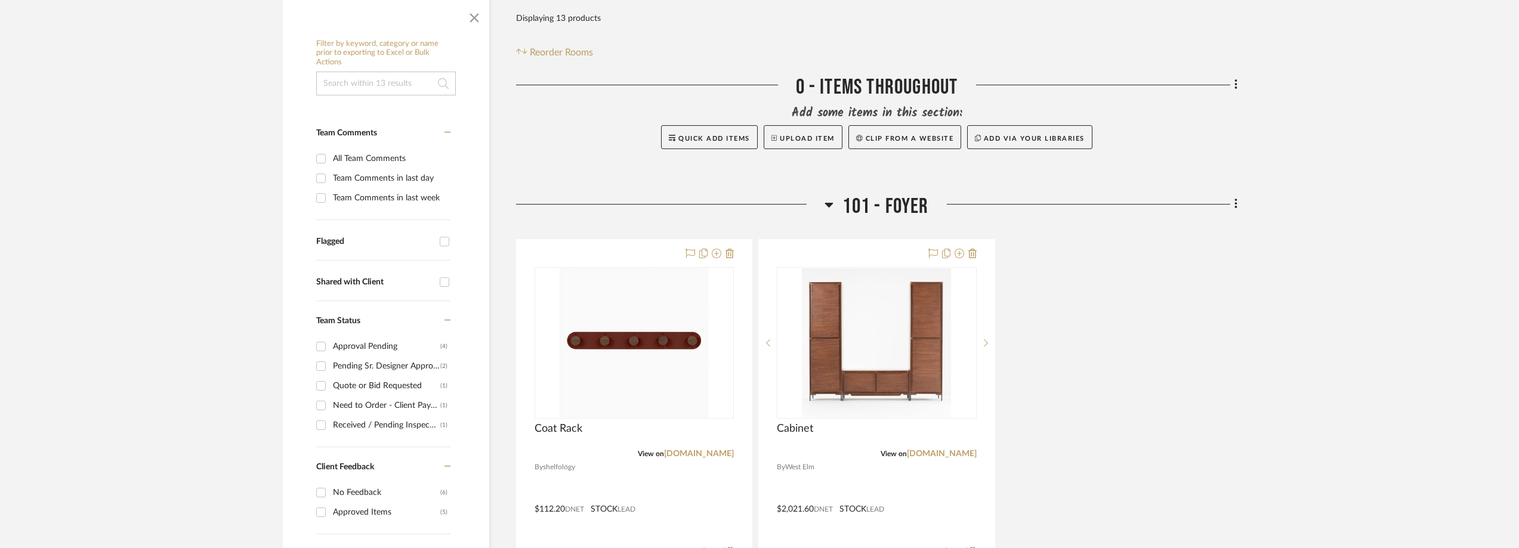
scroll to position [298, 0]
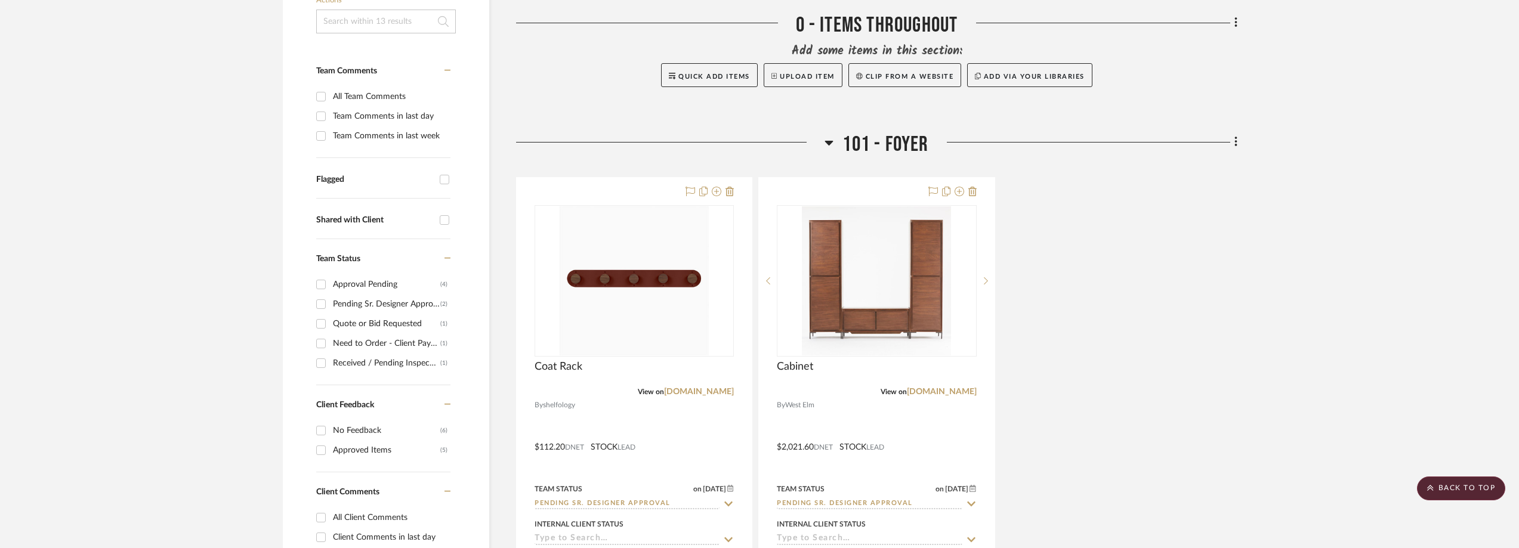
click at [317, 342] on input "Need to Order - Client Payment Received (1)" at bounding box center [320, 343] width 19 height 19
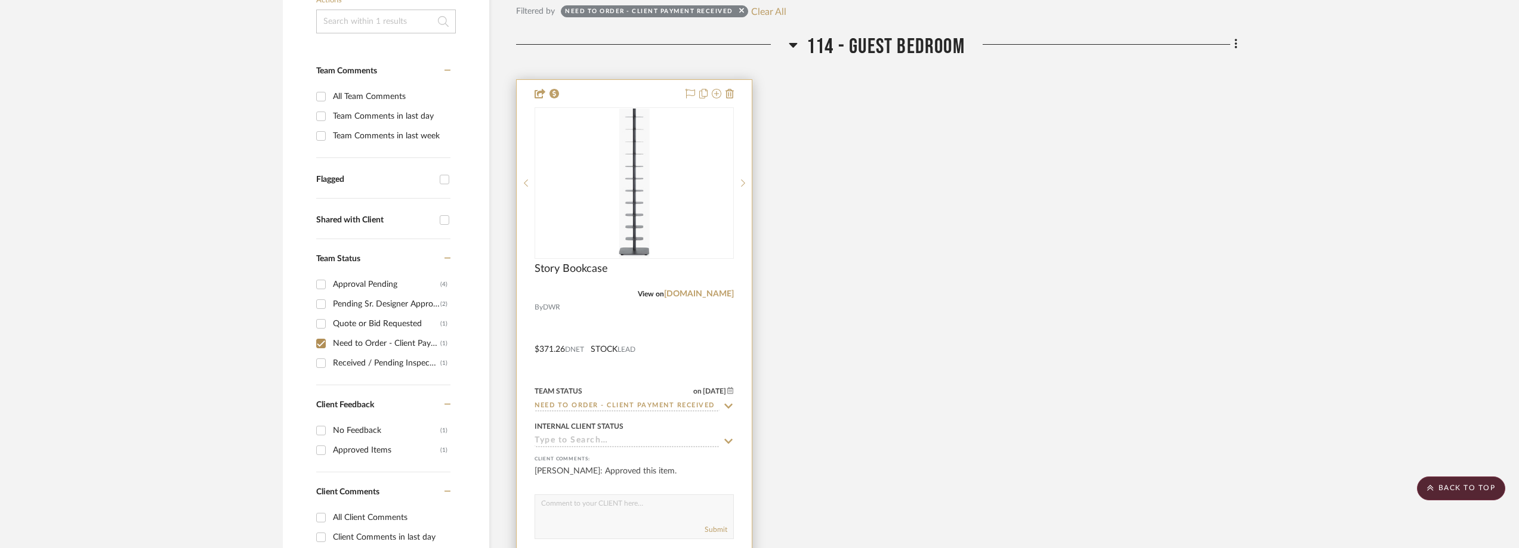
click at [0, 0] on div at bounding box center [0, 0] width 0 height 0
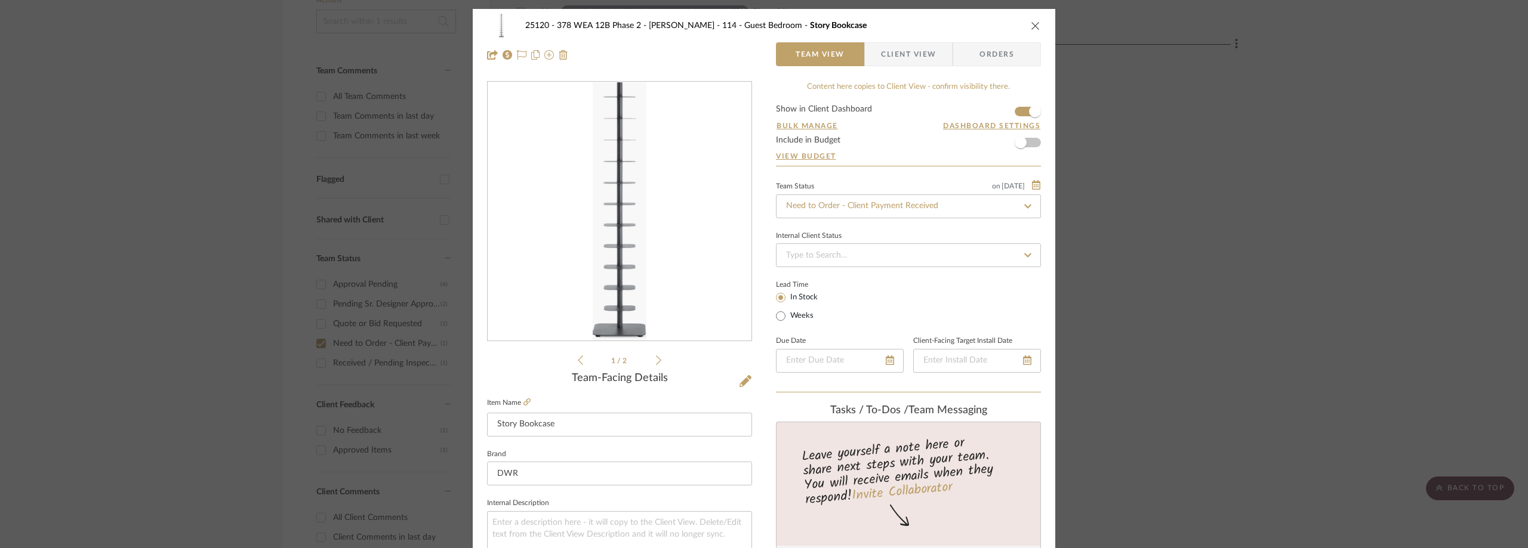
click at [1130, 102] on div "25120 - 378 WEA 12B Phase 2 - [PERSON_NAME] 114 - Guest Bedroom Story Bookcase …" at bounding box center [764, 274] width 1528 height 548
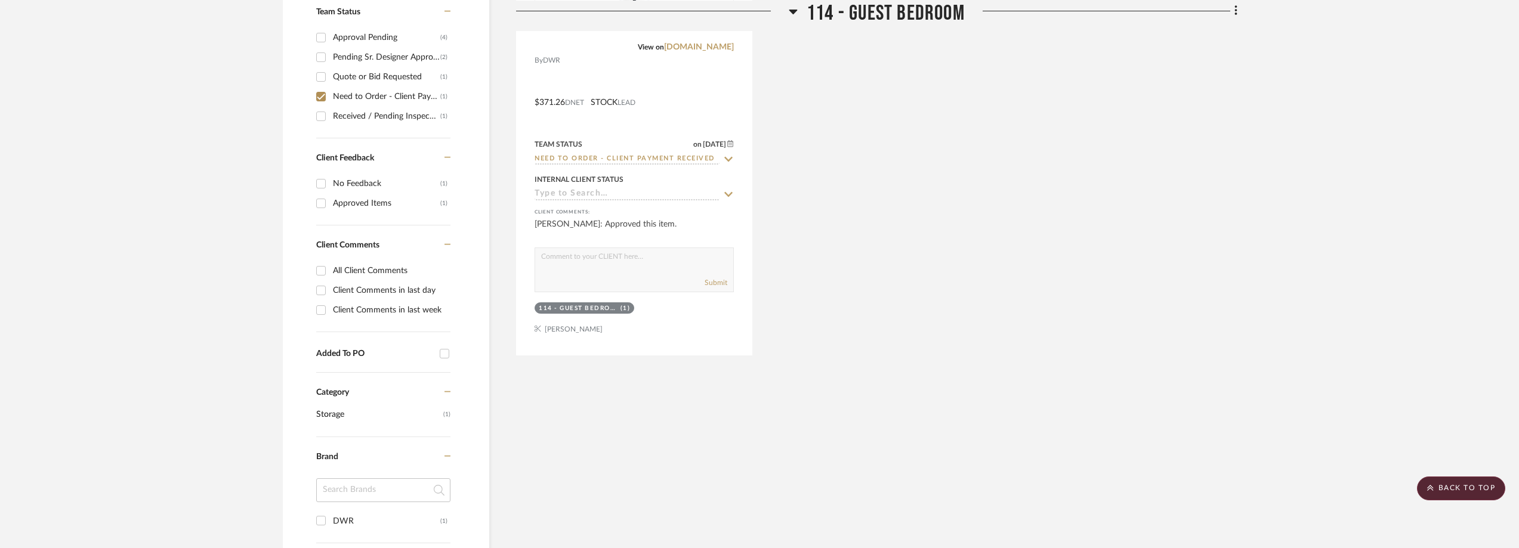
scroll to position [298, 0]
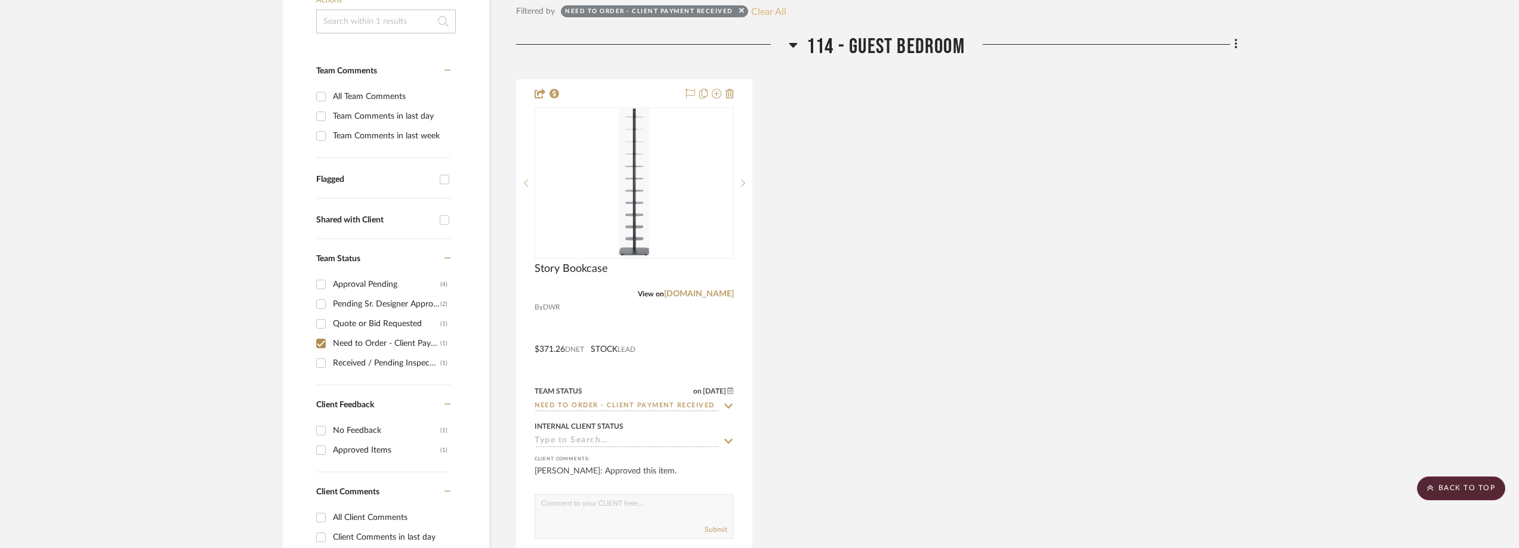
click at [772, 16] on button "Clear All" at bounding box center [768, 12] width 35 height 16
checkbox input "false"
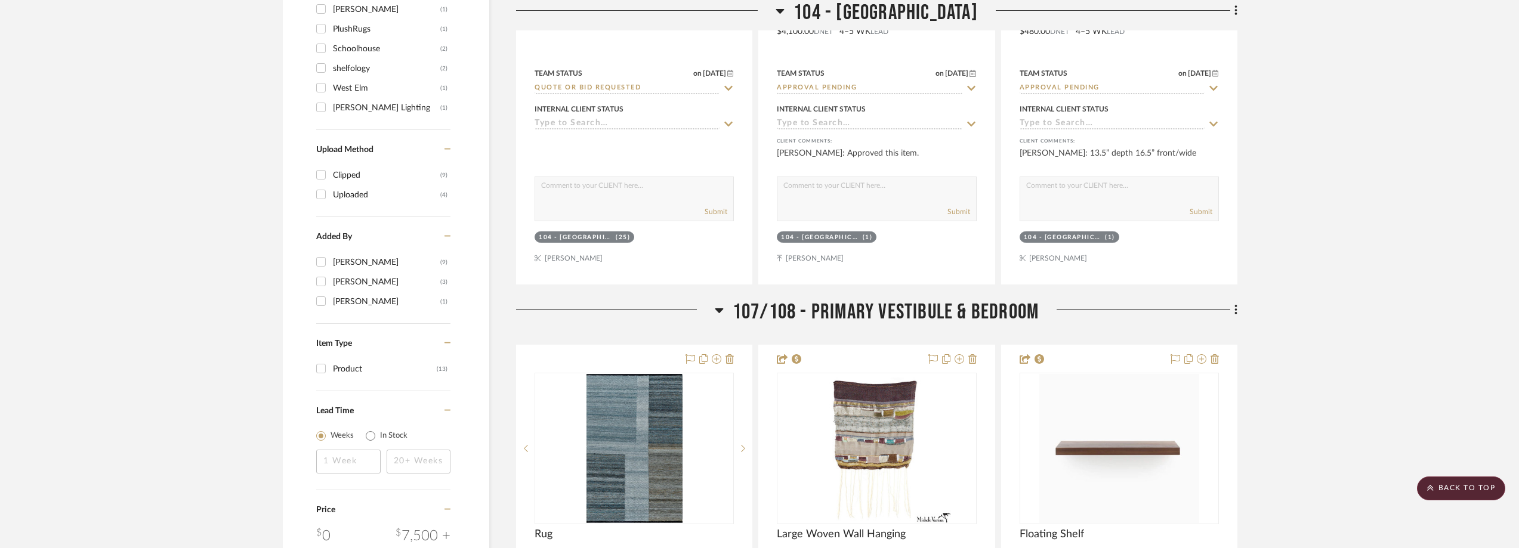
scroll to position [1074, 0]
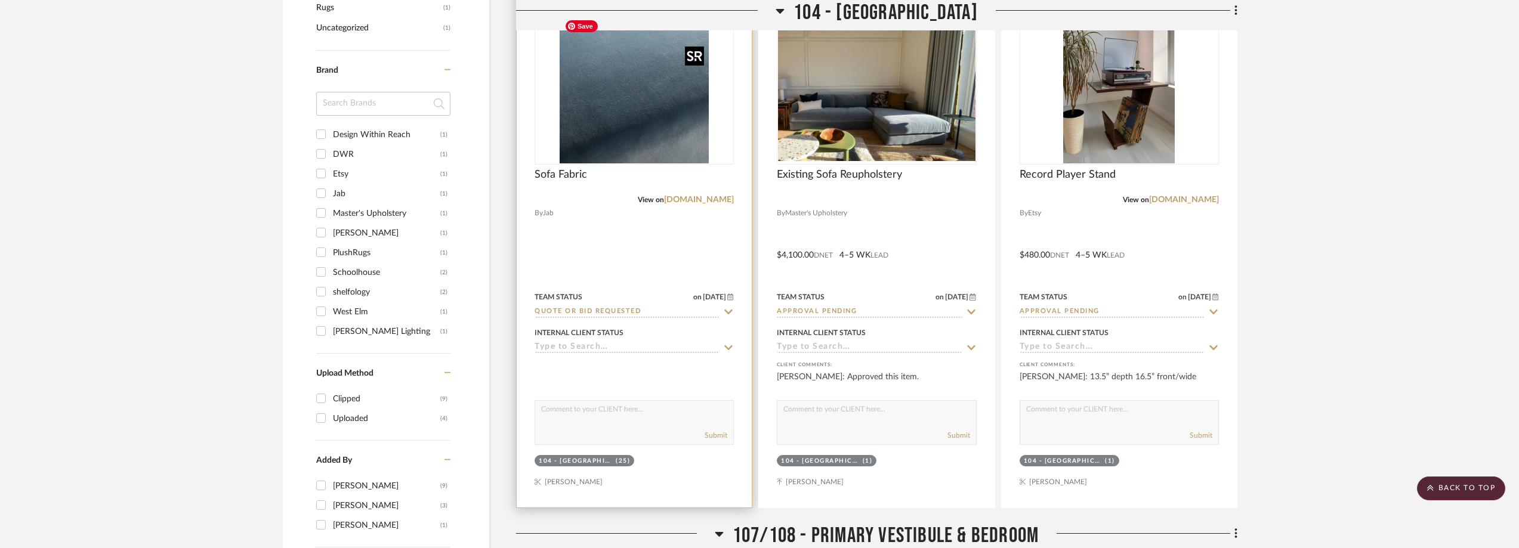
click at [0, 0] on img at bounding box center [0, 0] width 0 height 0
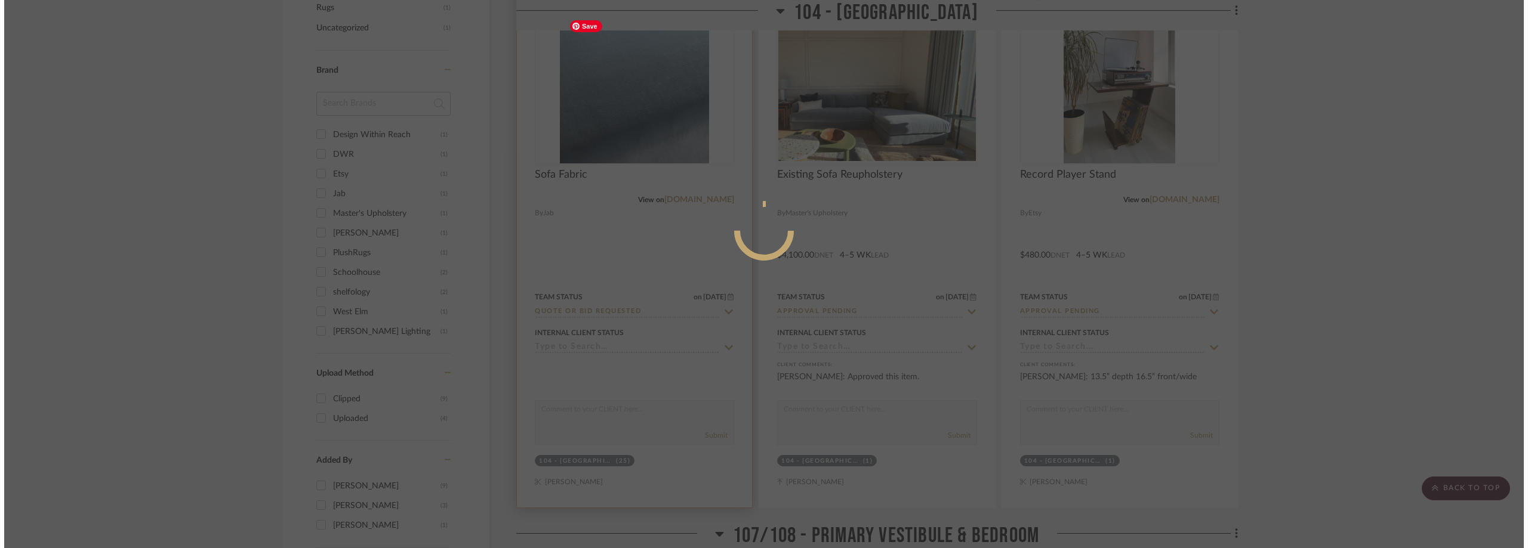
scroll to position [0, 0]
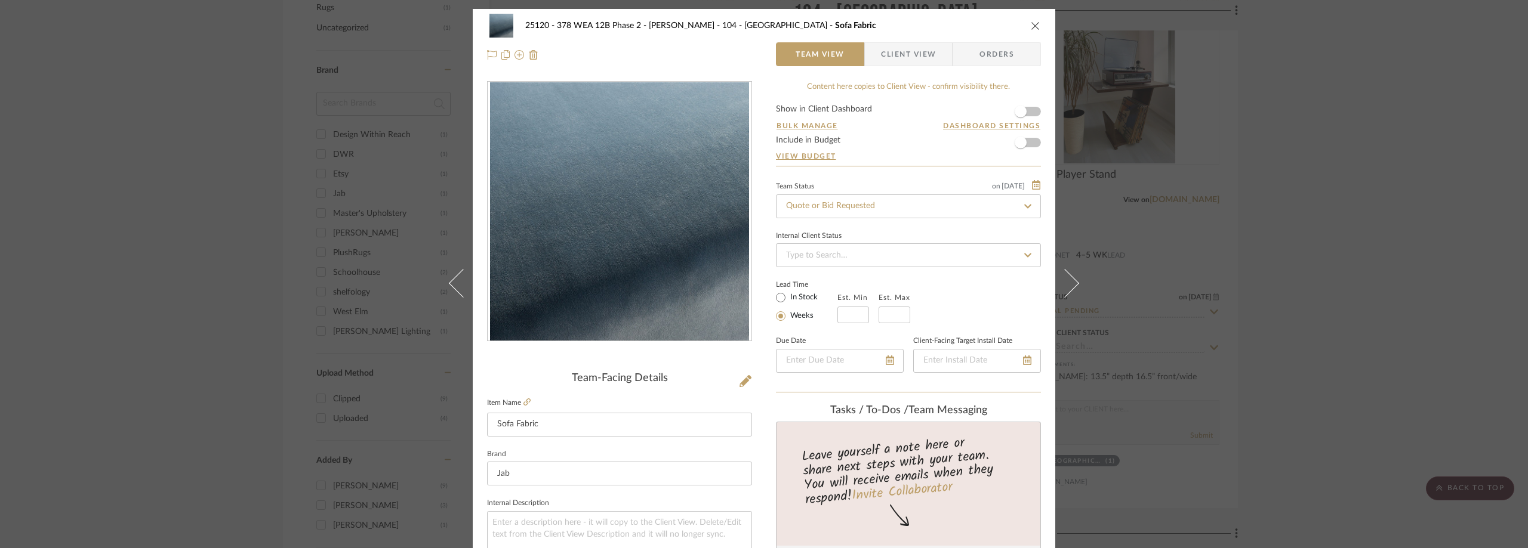
click at [1319, 230] on div "25120 - 378 WEA 12B Phase 2 - [PERSON_NAME] 104 - Grand Room Sofa Fabric Team V…" at bounding box center [764, 274] width 1528 height 548
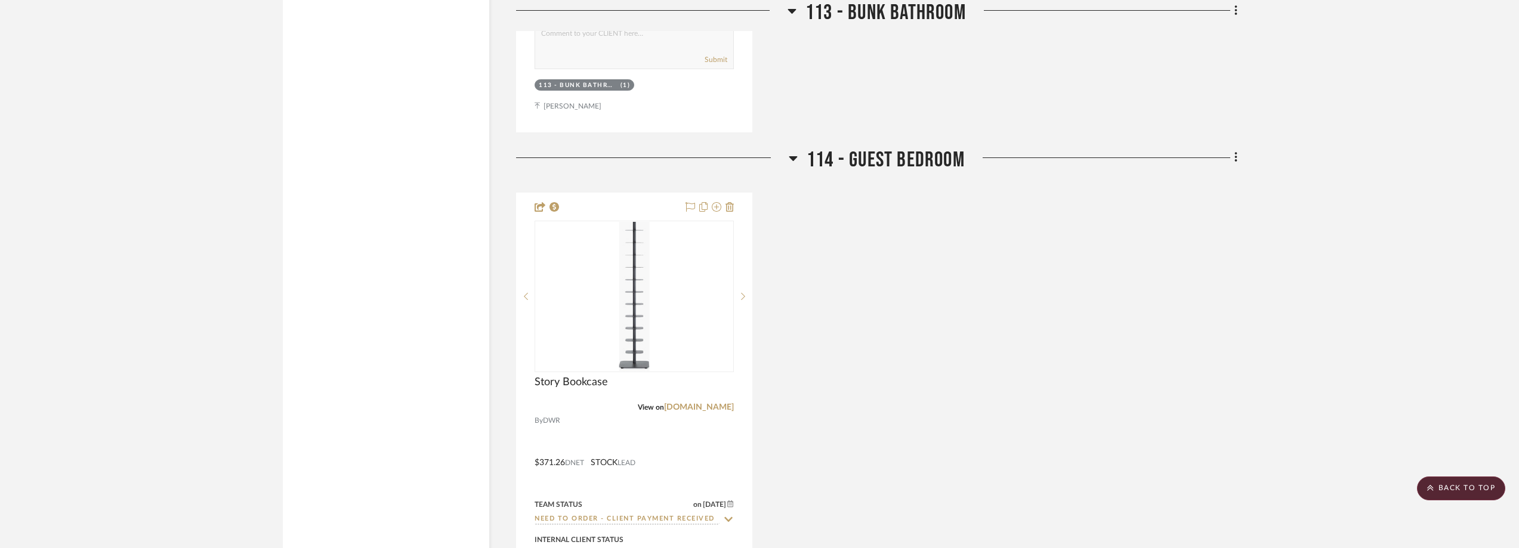
scroll to position [3342, 0]
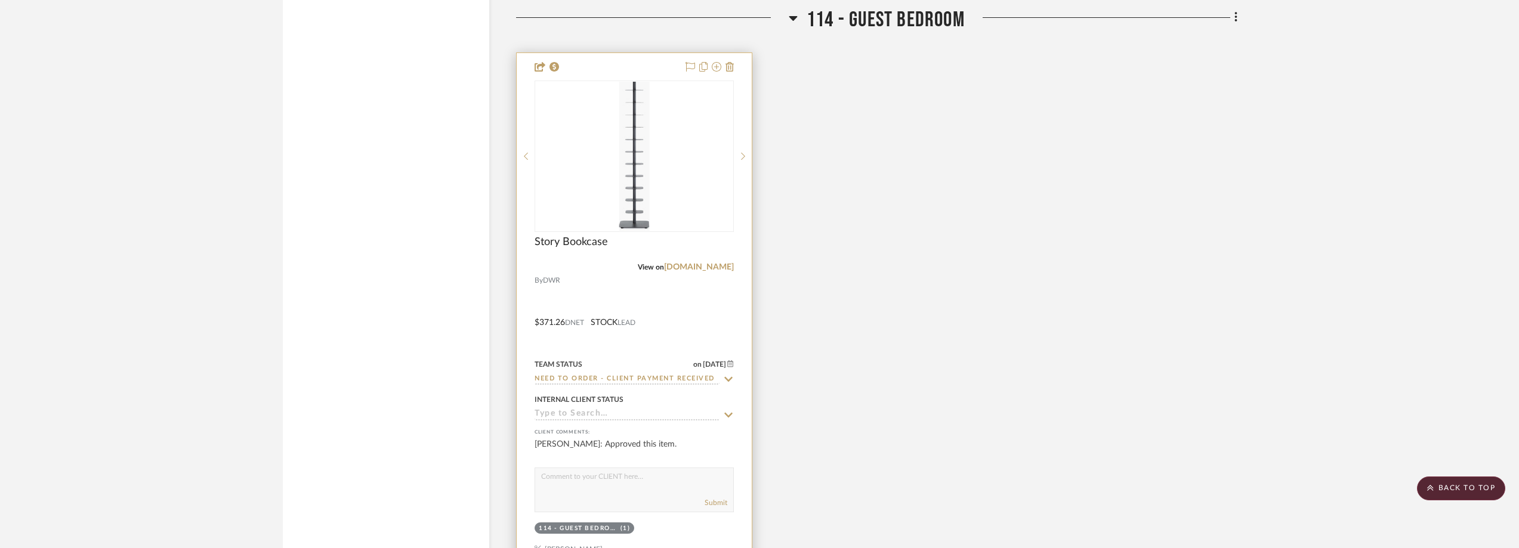
click at [671, 154] on div "0" at bounding box center [634, 156] width 198 height 150
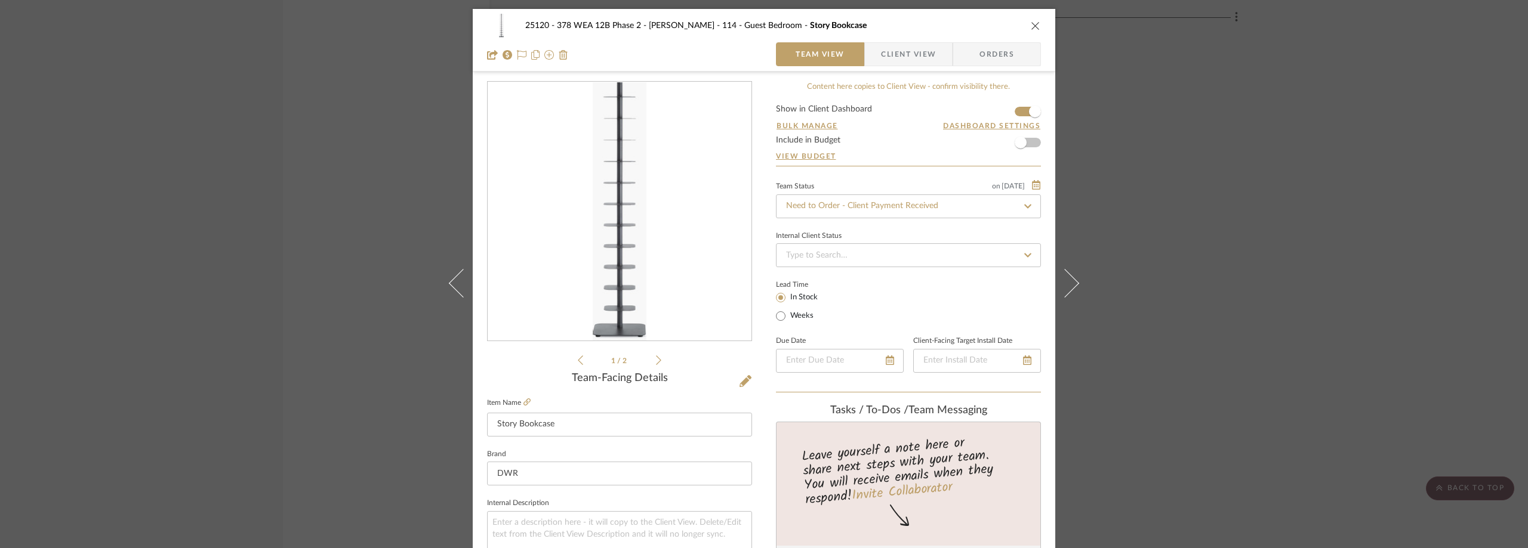
scroll to position [119, 0]
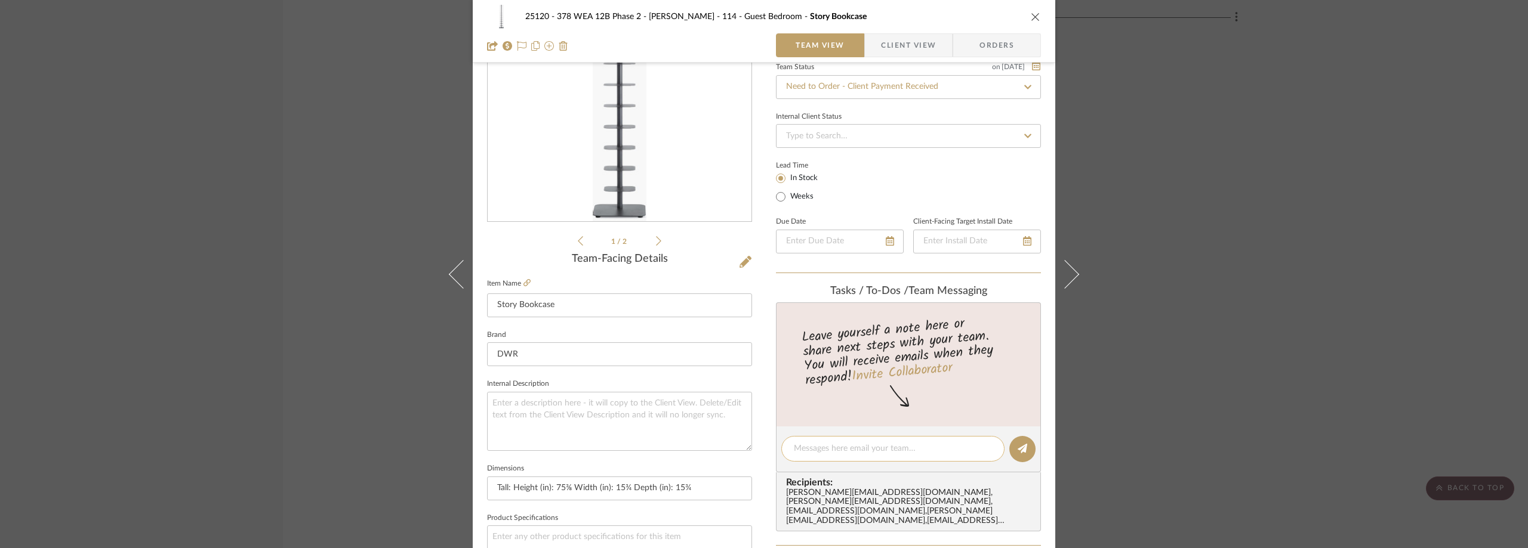
click at [840, 447] on textarea at bounding box center [893, 449] width 198 height 13
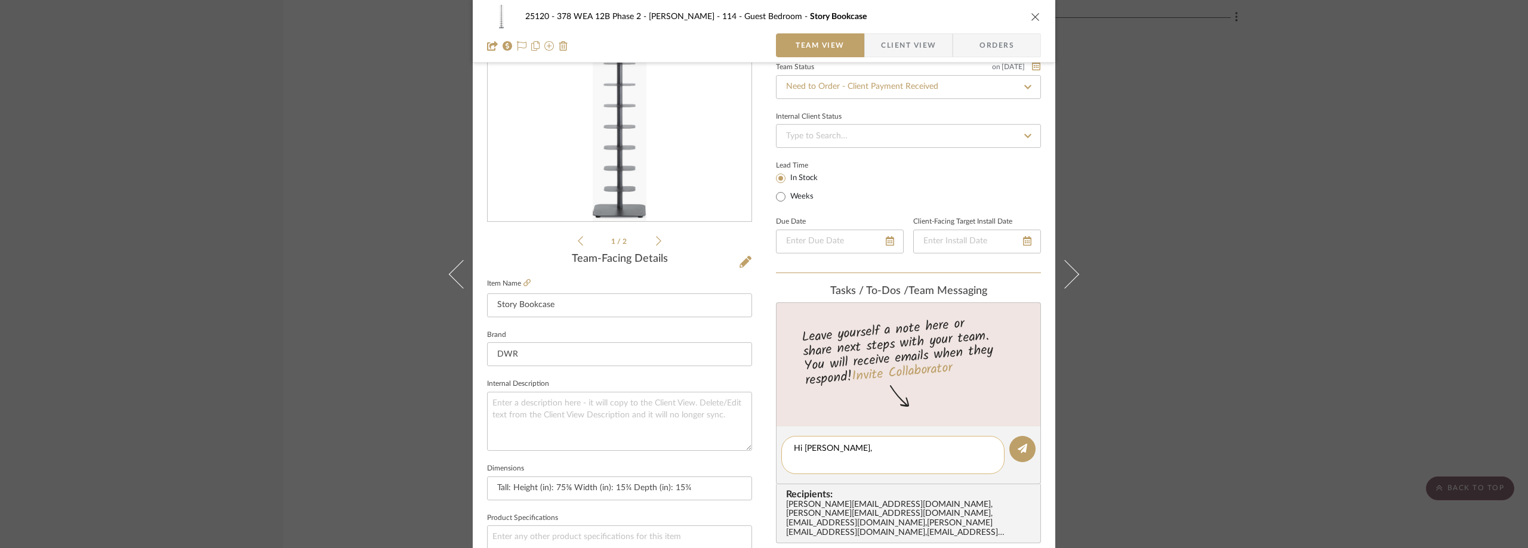
scroll to position [0, 0]
type textarea "Hi [PERSON_NAME], Should I go ahead and purchase this? Thanks!"
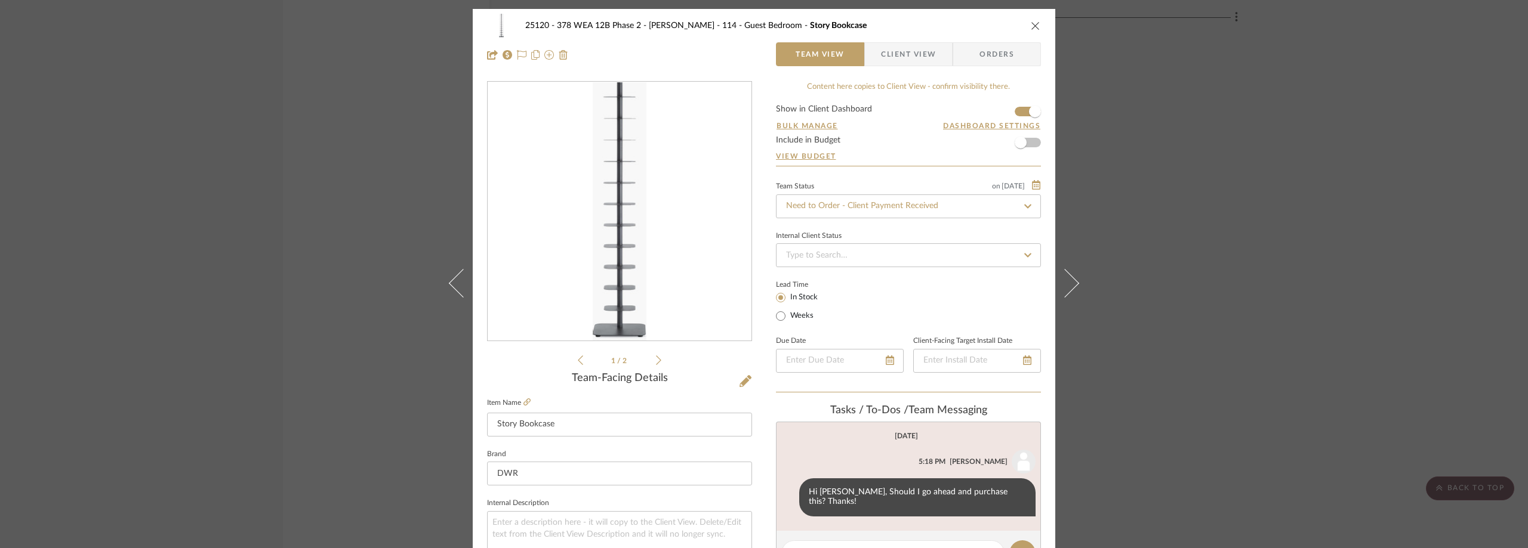
click at [270, 155] on div "25120 - 378 WEA 12B Phase 2 - [PERSON_NAME] 114 - Guest Bedroom Story Bookcase …" at bounding box center [764, 274] width 1528 height 548
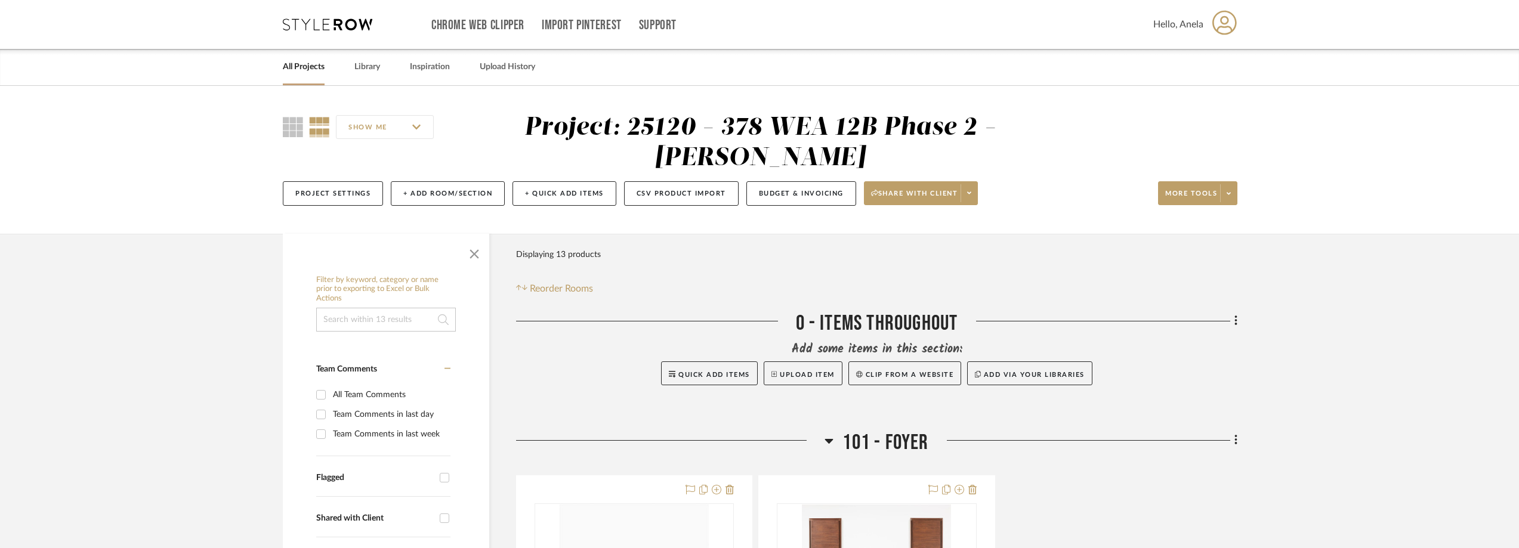
click at [292, 27] on icon at bounding box center [328, 24] width 90 height 12
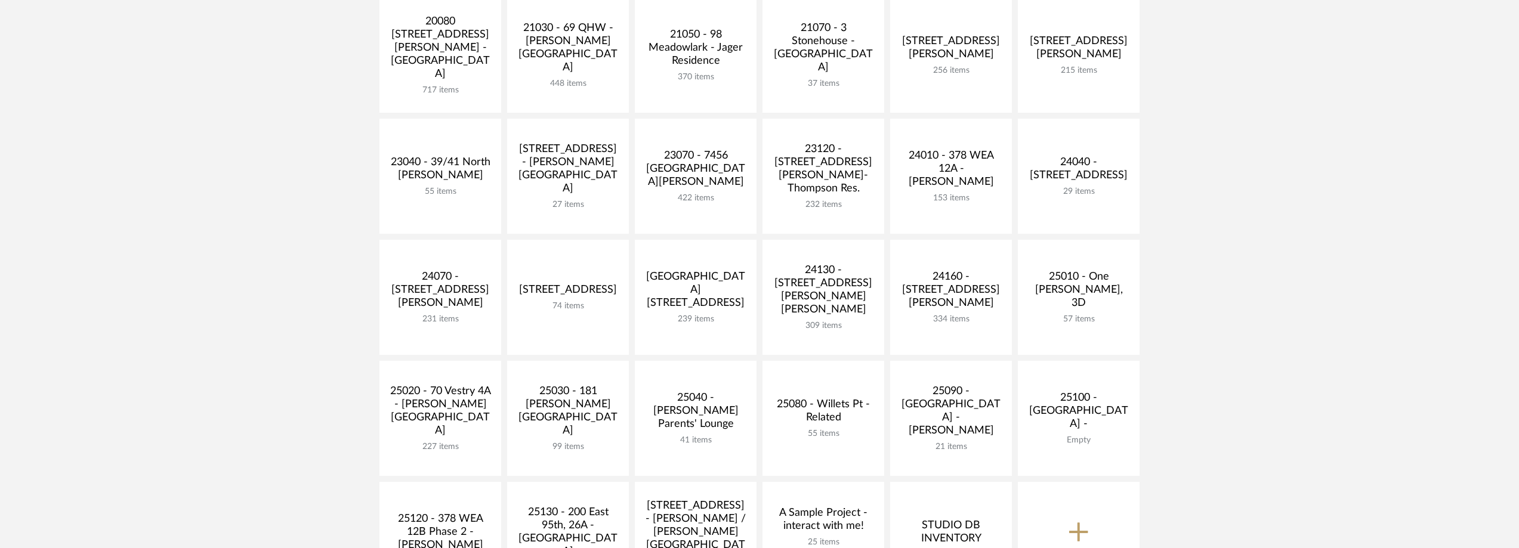
scroll to position [358, 0]
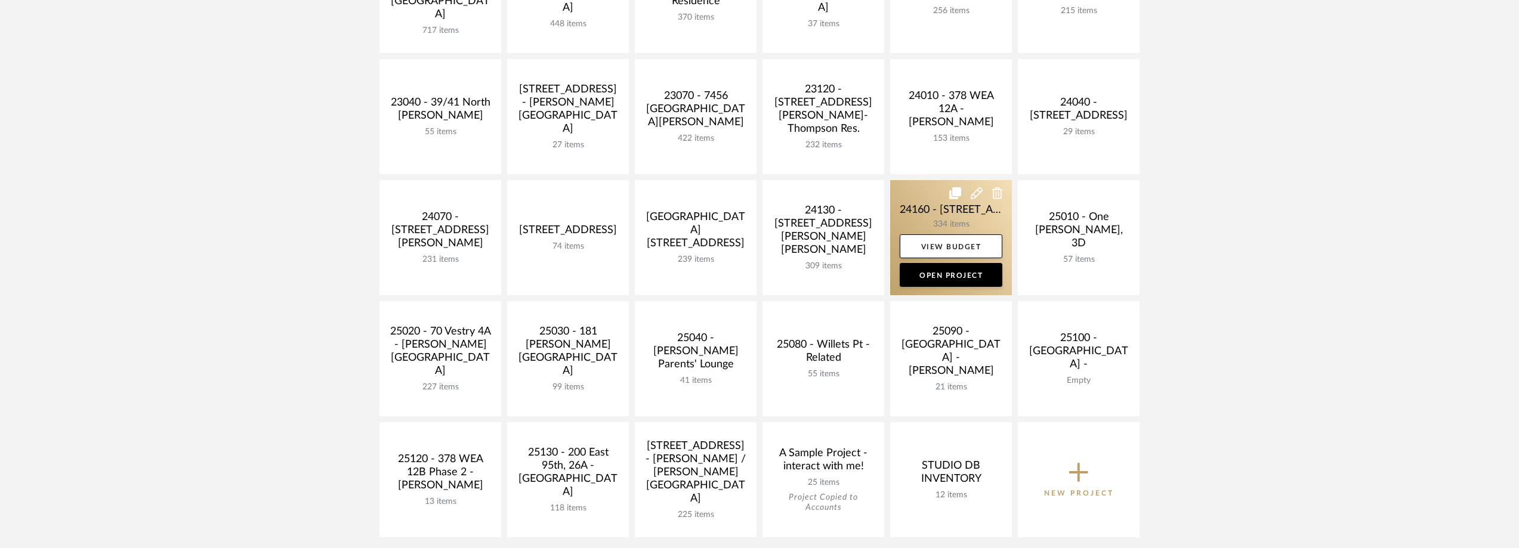
click at [907, 207] on link at bounding box center [951, 237] width 122 height 115
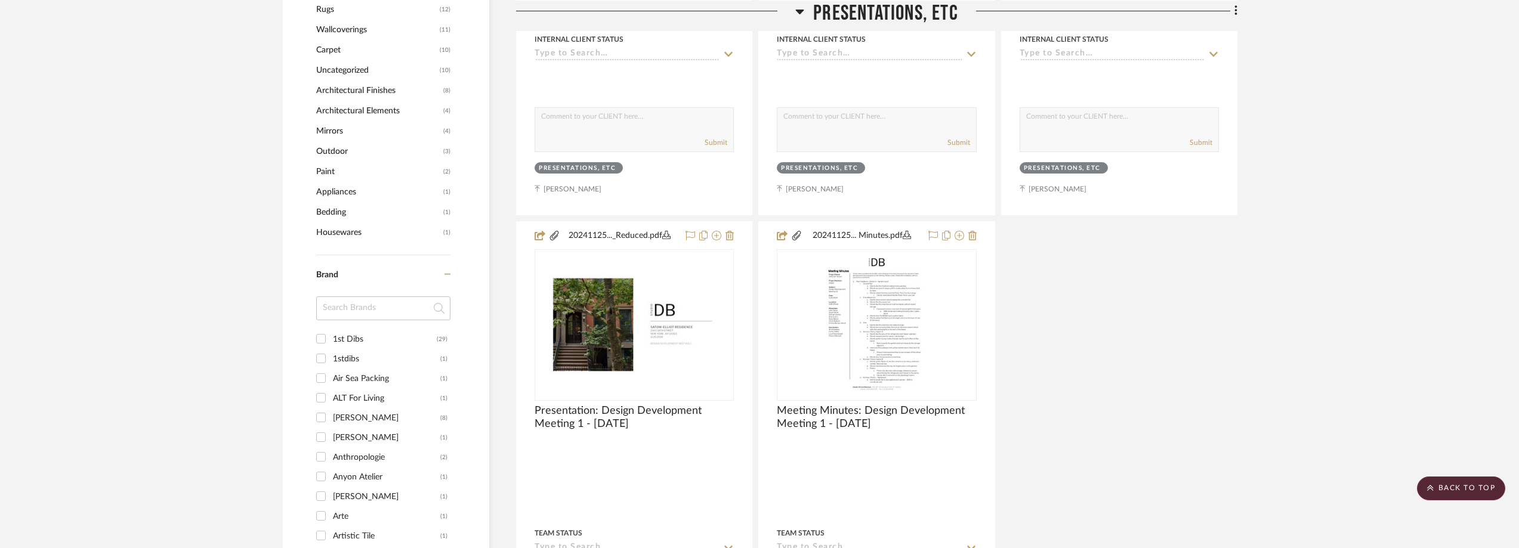
scroll to position [1253, 0]
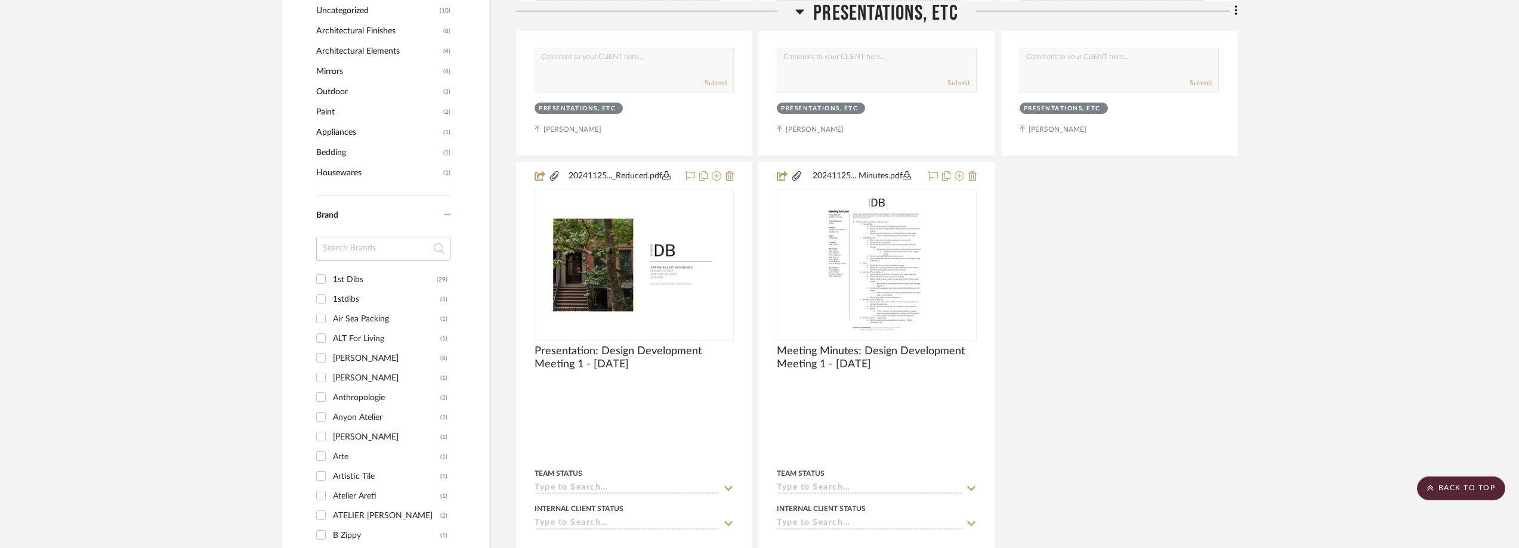
click at [363, 251] on input at bounding box center [383, 249] width 134 height 24
type input "phi"
click at [363, 278] on div "[PERSON_NAME]" at bounding box center [386, 279] width 107 height 19
click at [331, 278] on input "[PERSON_NAME] (1)" at bounding box center [320, 279] width 19 height 19
checkbox input "true"
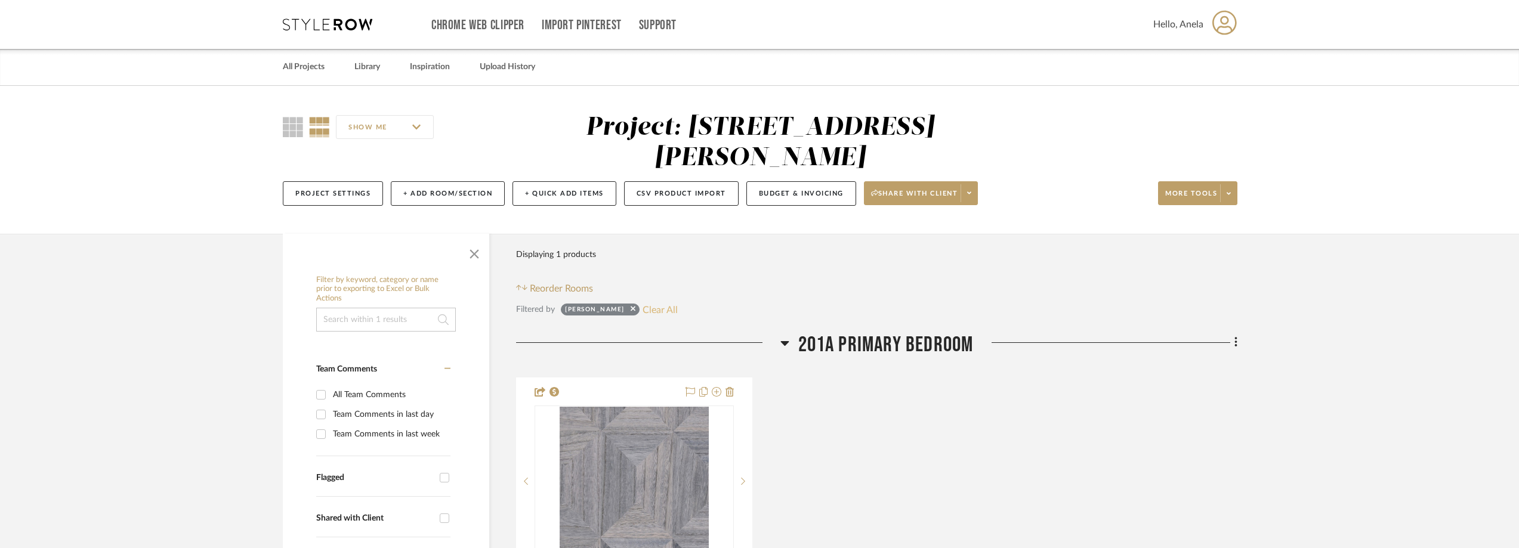
click at [663, 304] on button "Clear All" at bounding box center [660, 310] width 35 height 16
checkbox input "false"
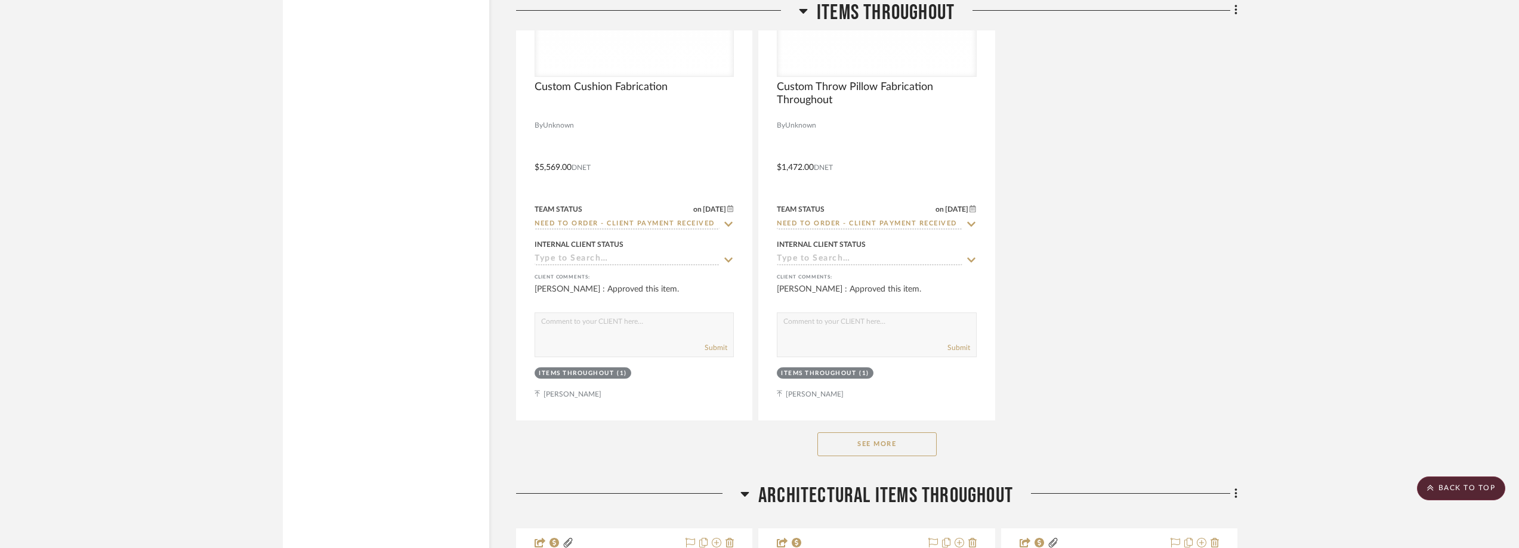
scroll to position [3043, 0]
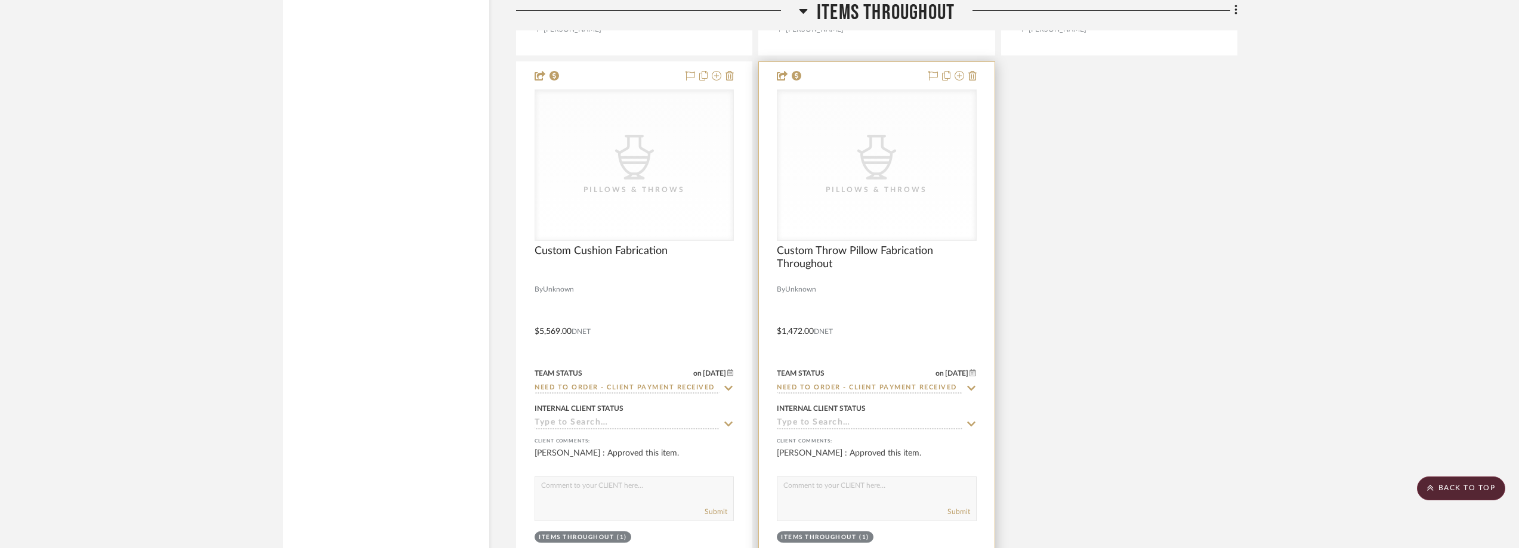
click at [0, 0] on div "Pillows & Throws" at bounding box center [0, 0] width 0 height 0
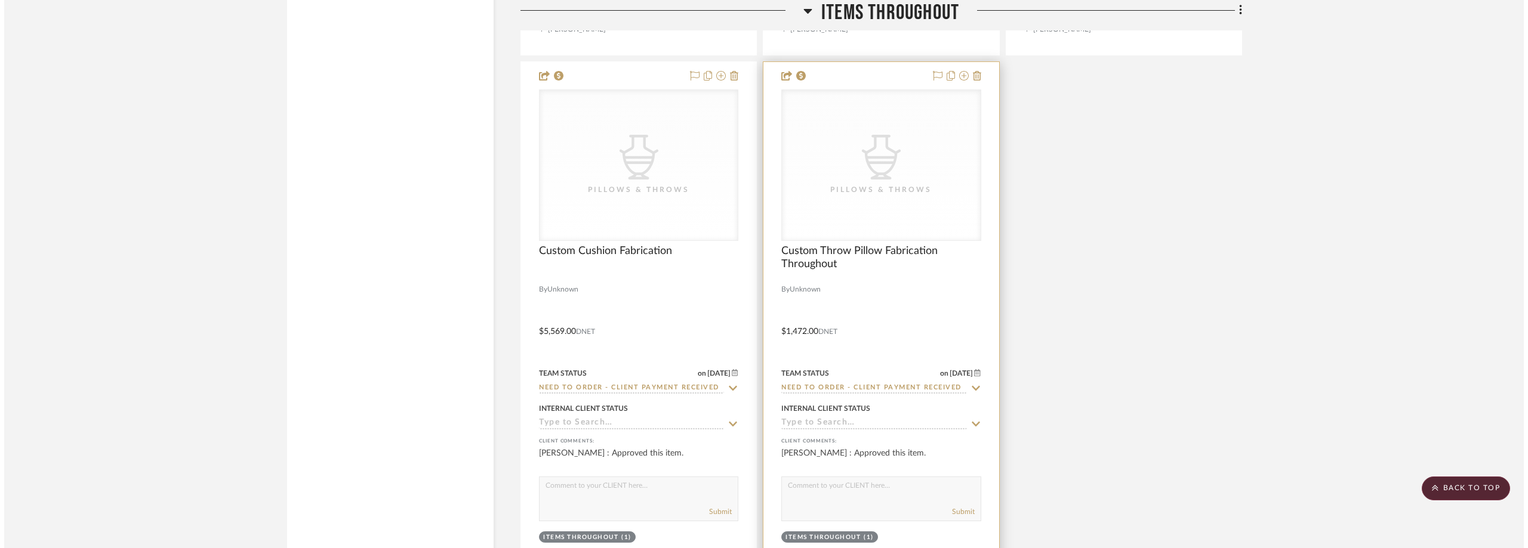
scroll to position [0, 0]
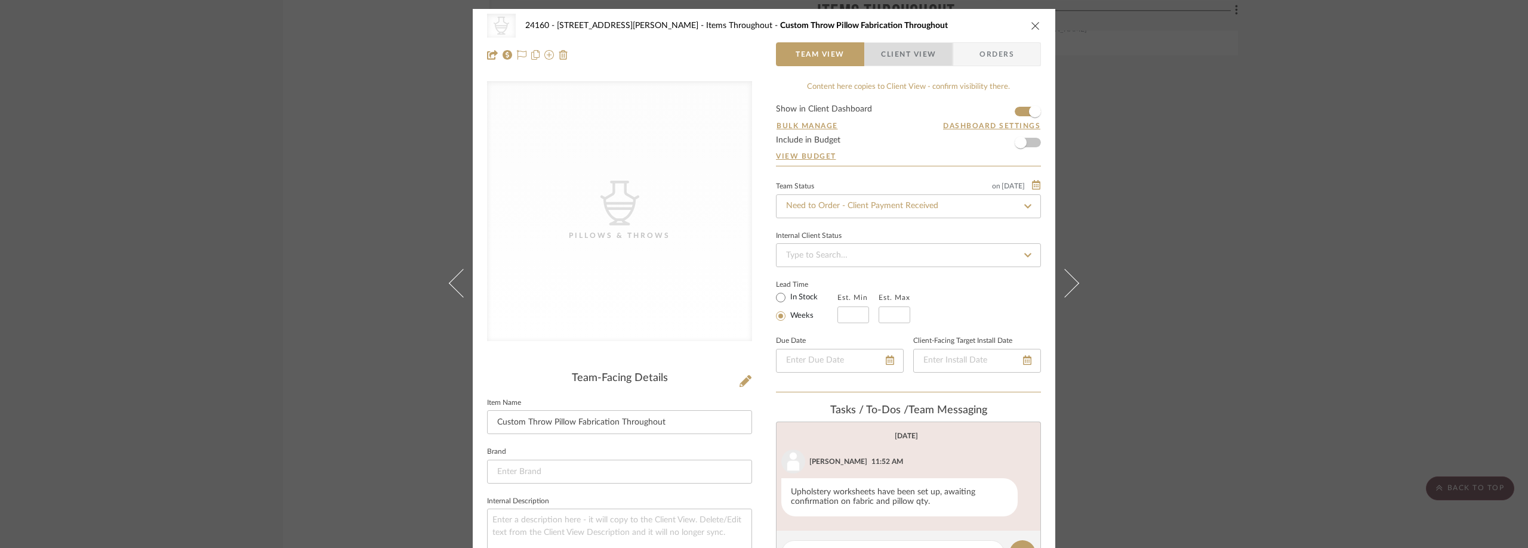
click at [889, 53] on span "Client View" at bounding box center [908, 54] width 55 height 24
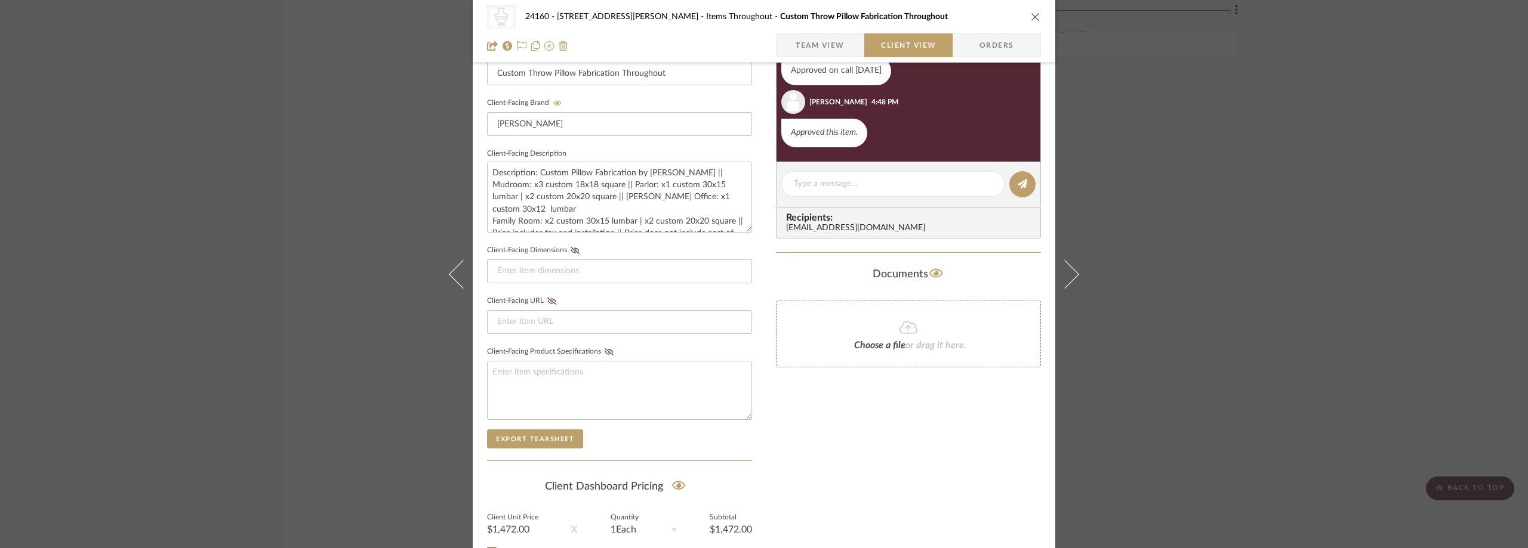
scroll to position [358, 0]
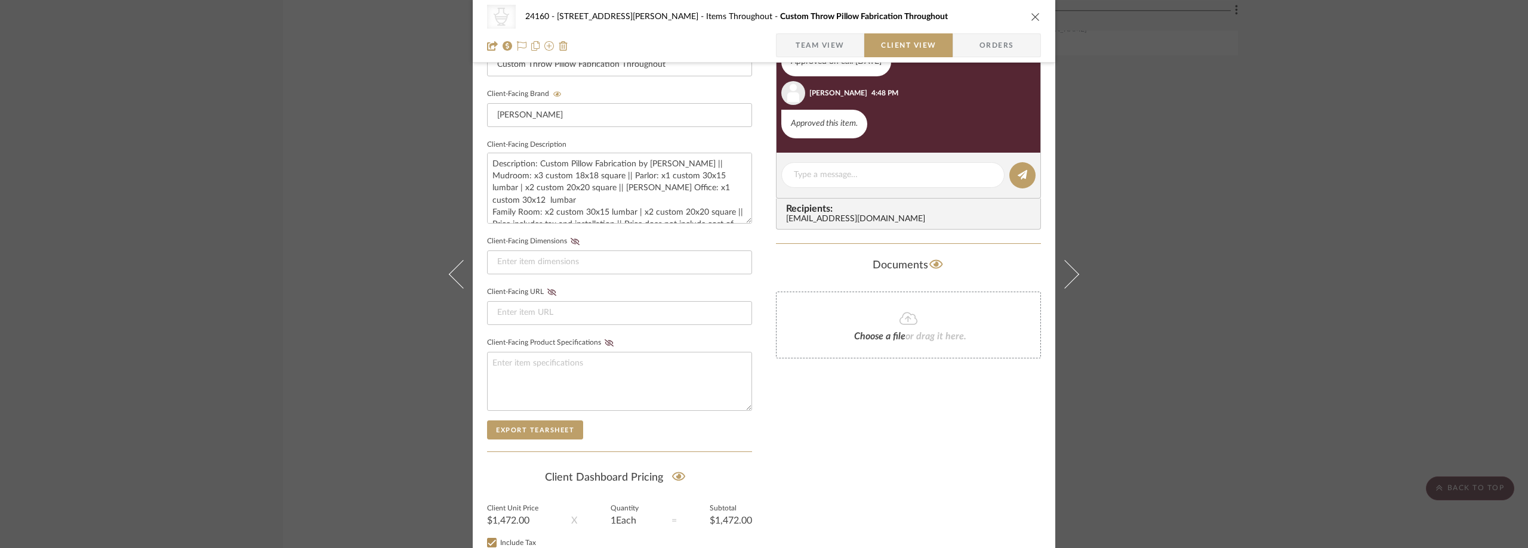
click at [1386, 259] on div "CategoryIconAccessories Created with Sketch. Pillows & Throws 24160 - 214 E 18t…" at bounding box center [764, 274] width 1528 height 548
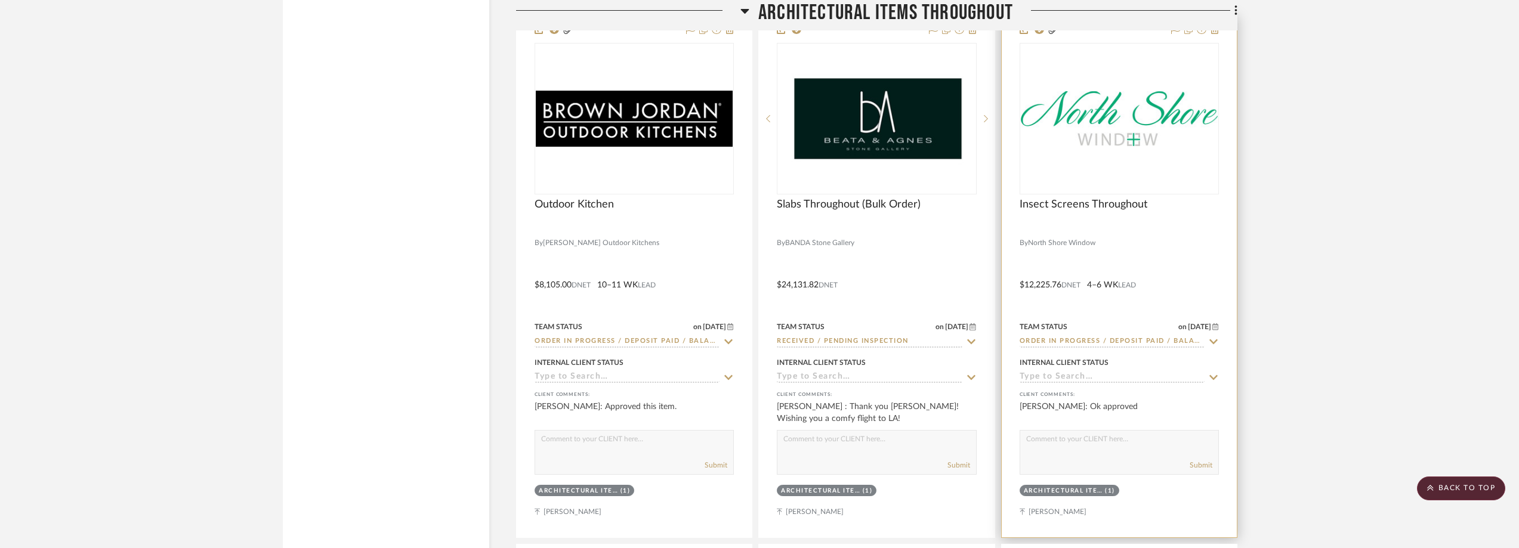
scroll to position [3759, 0]
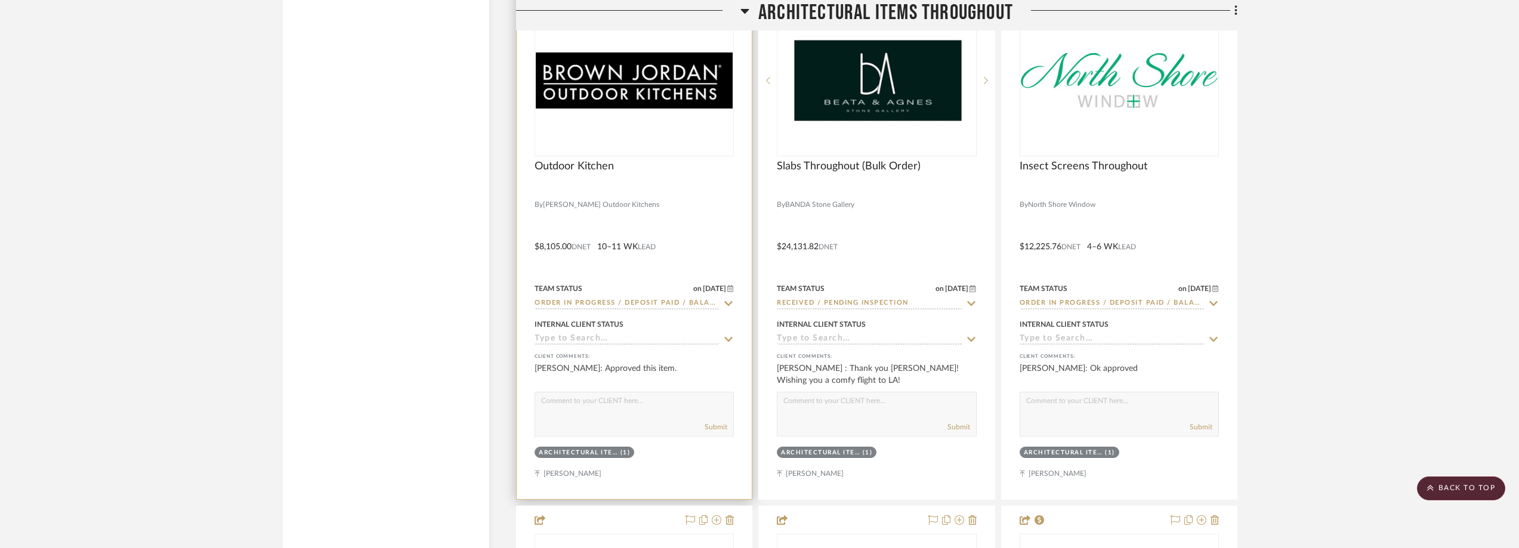
click at [630, 120] on div "0" at bounding box center [634, 80] width 198 height 150
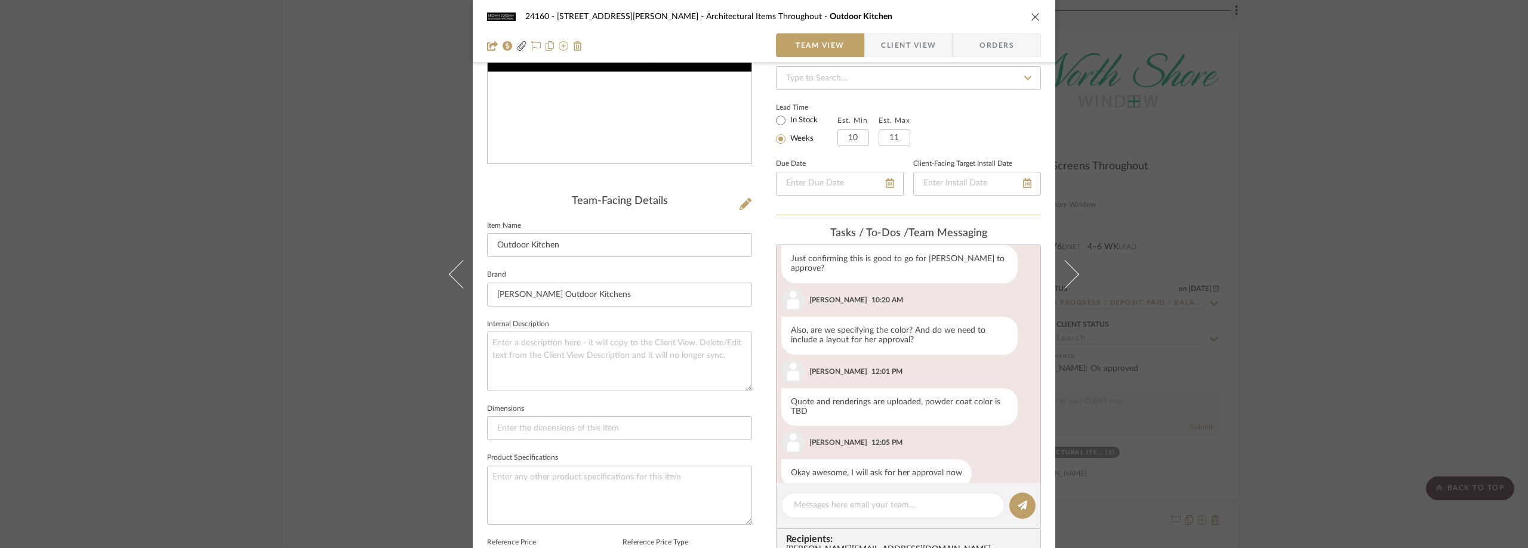
scroll to position [0, 0]
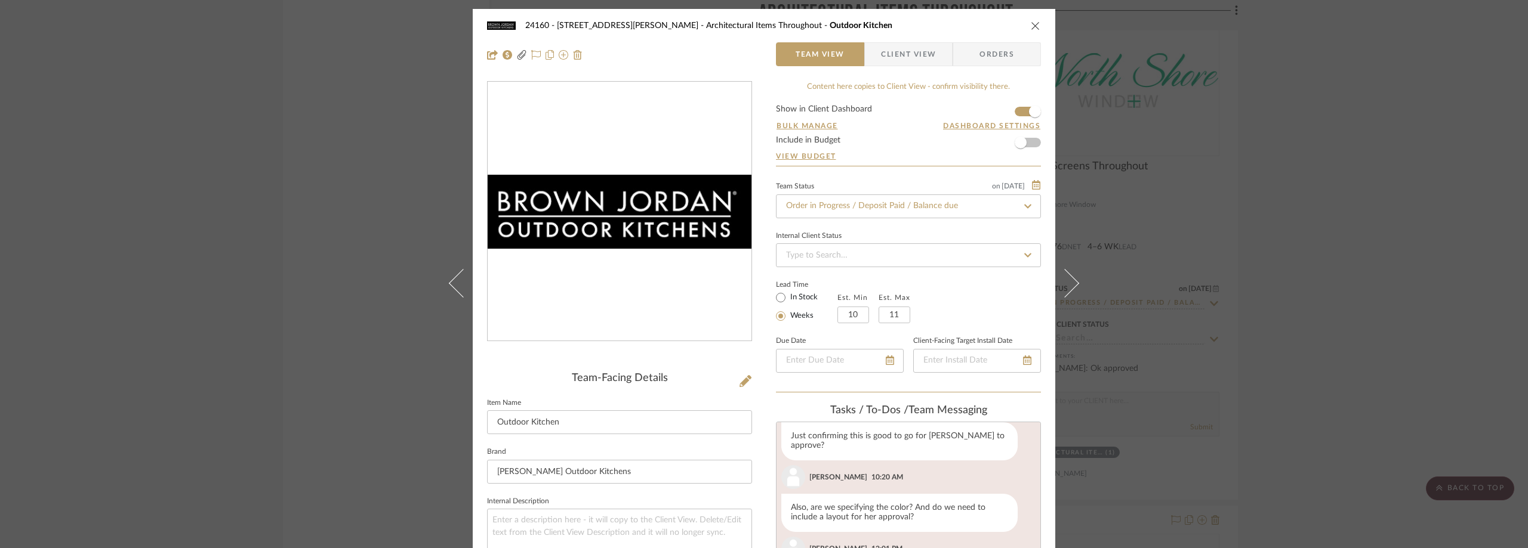
click at [246, 138] on div "24160 - 214 E 18th Street - Satow Elliot Architectural Items Throughout Outdoor…" at bounding box center [764, 274] width 1528 height 548
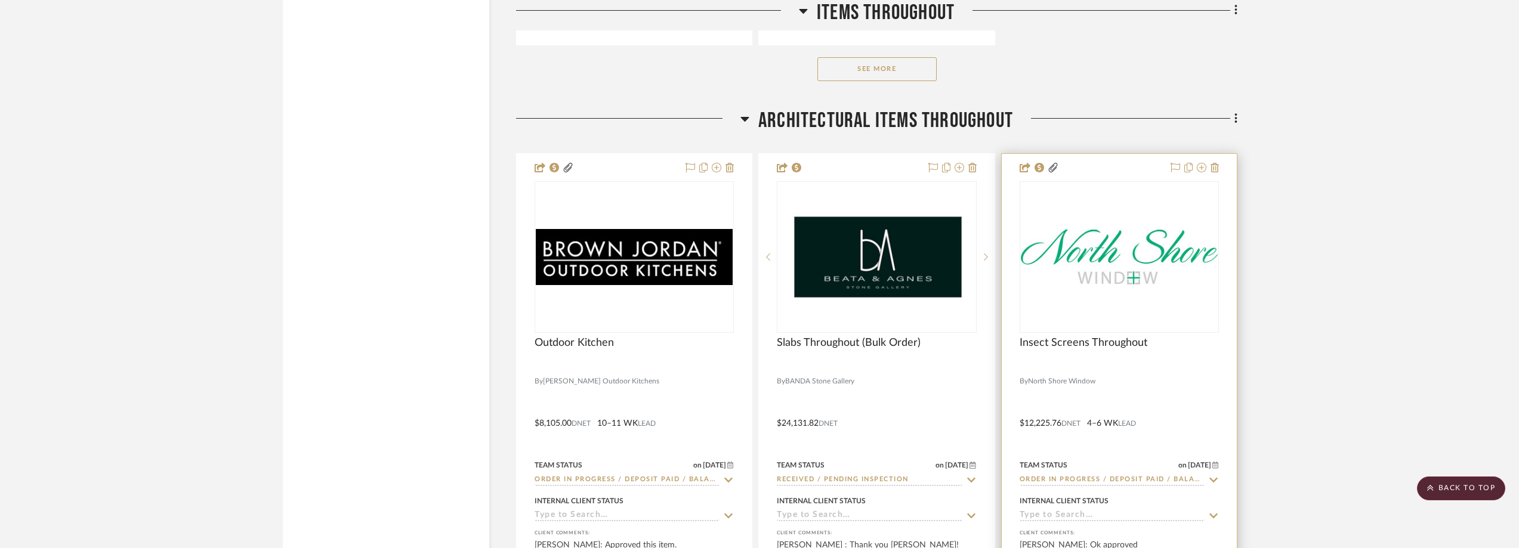
scroll to position [3580, 0]
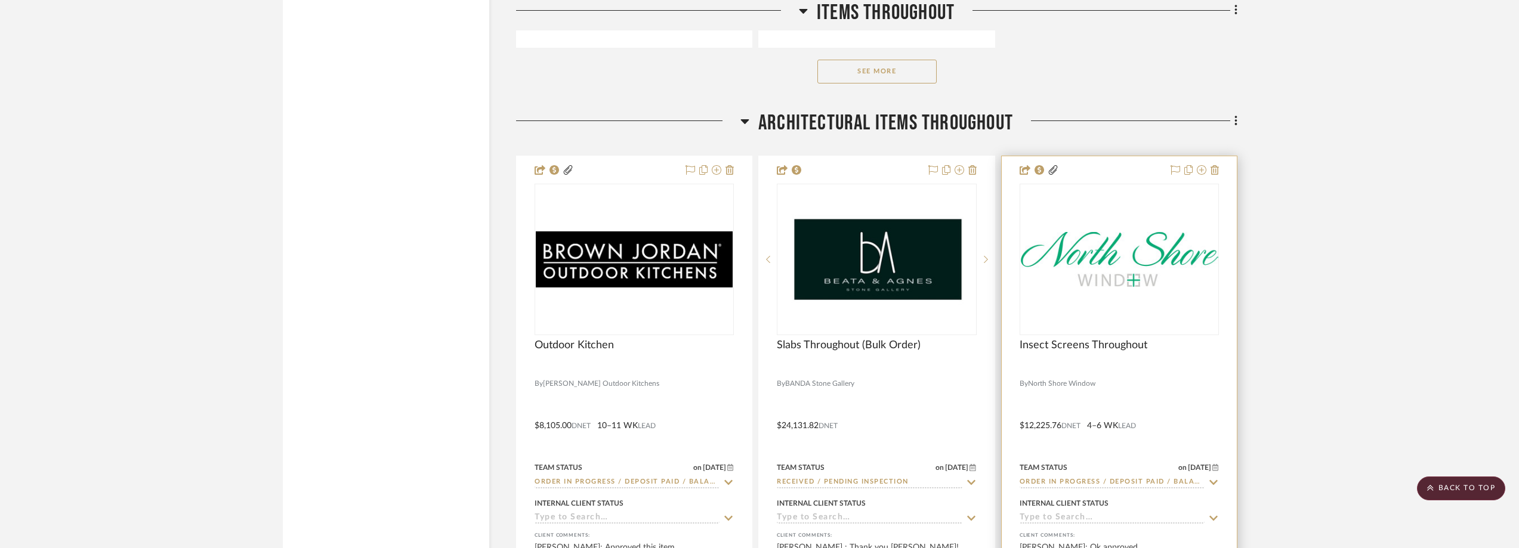
click at [1136, 255] on div at bounding box center [1119, 260] width 199 height 152
click at [1136, 255] on img "0" at bounding box center [1119, 259] width 197 height 55
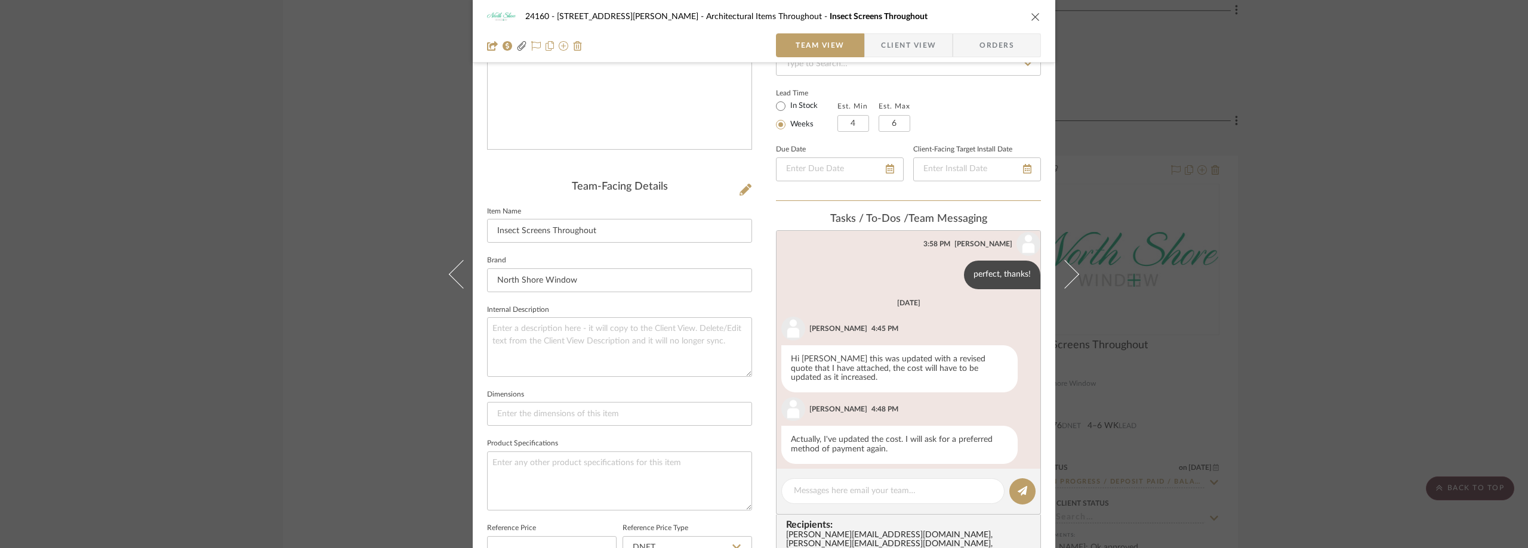
scroll to position [297, 0]
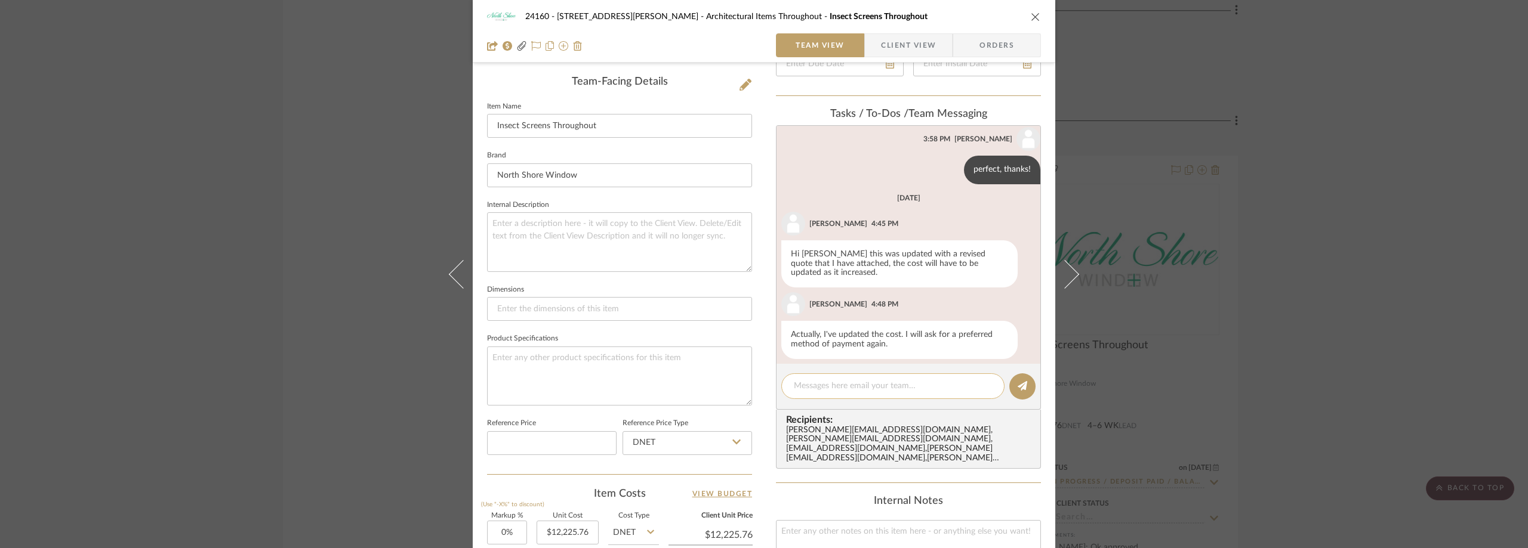
click at [834, 389] on textarea at bounding box center [893, 386] width 198 height 13
type textarea "Was this delivered today? Thanks!"
click at [1017, 389] on icon at bounding box center [1022, 386] width 10 height 10
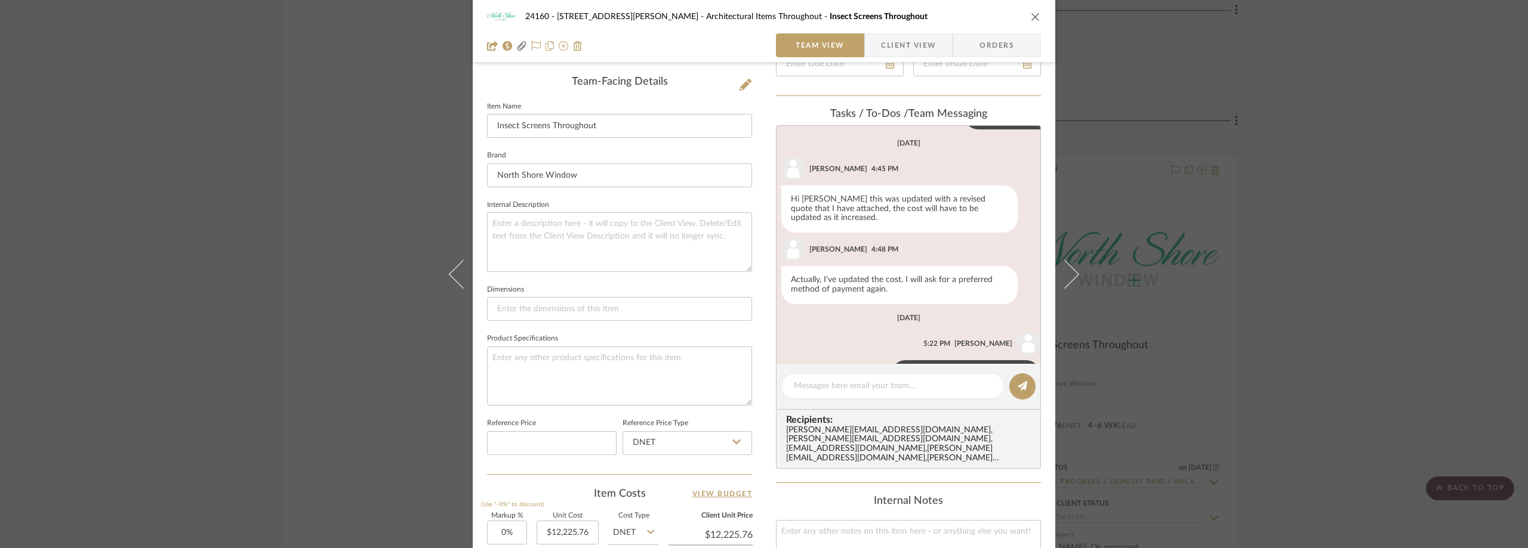
scroll to position [530, 0]
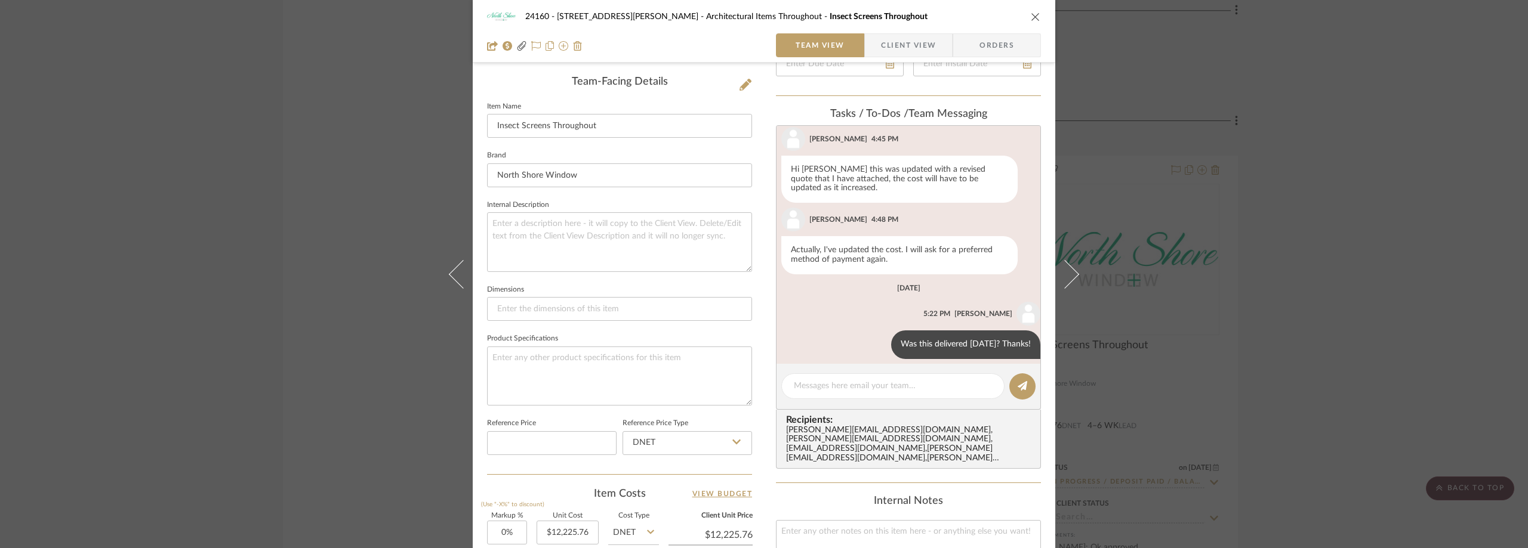
click at [1312, 313] on div "24160 - 214 E 18th Street - Satow Elliot Architectural Items Throughout Insect …" at bounding box center [764, 274] width 1528 height 548
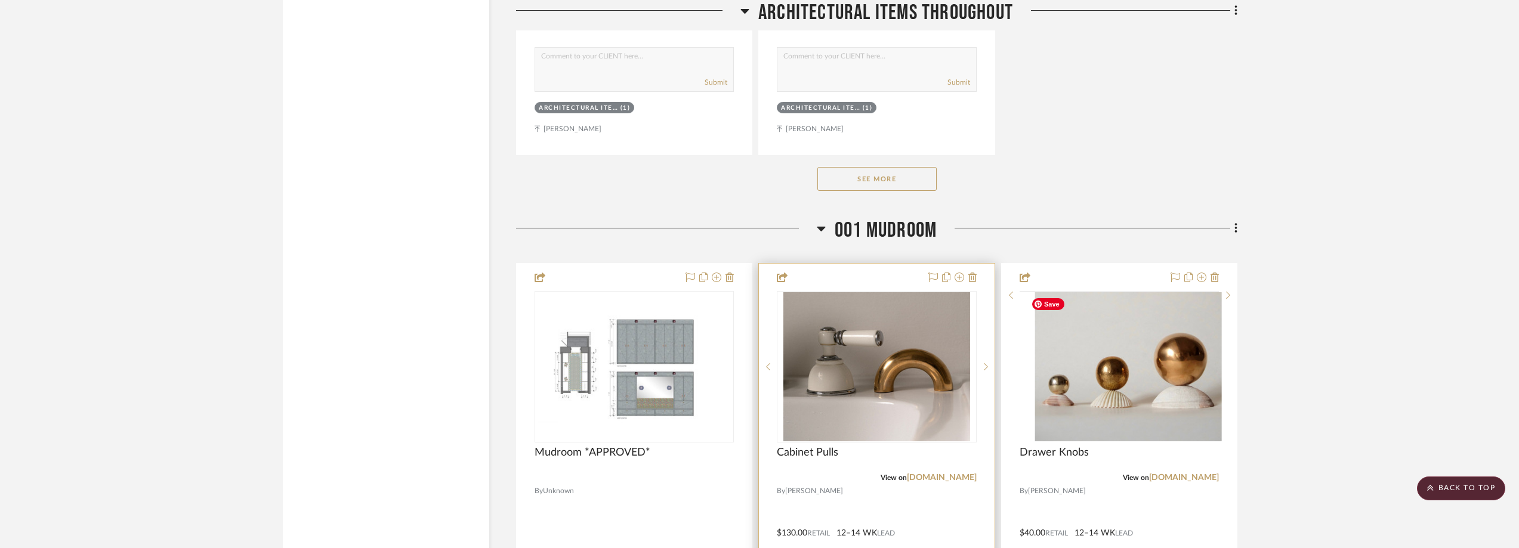
scroll to position [5132, 0]
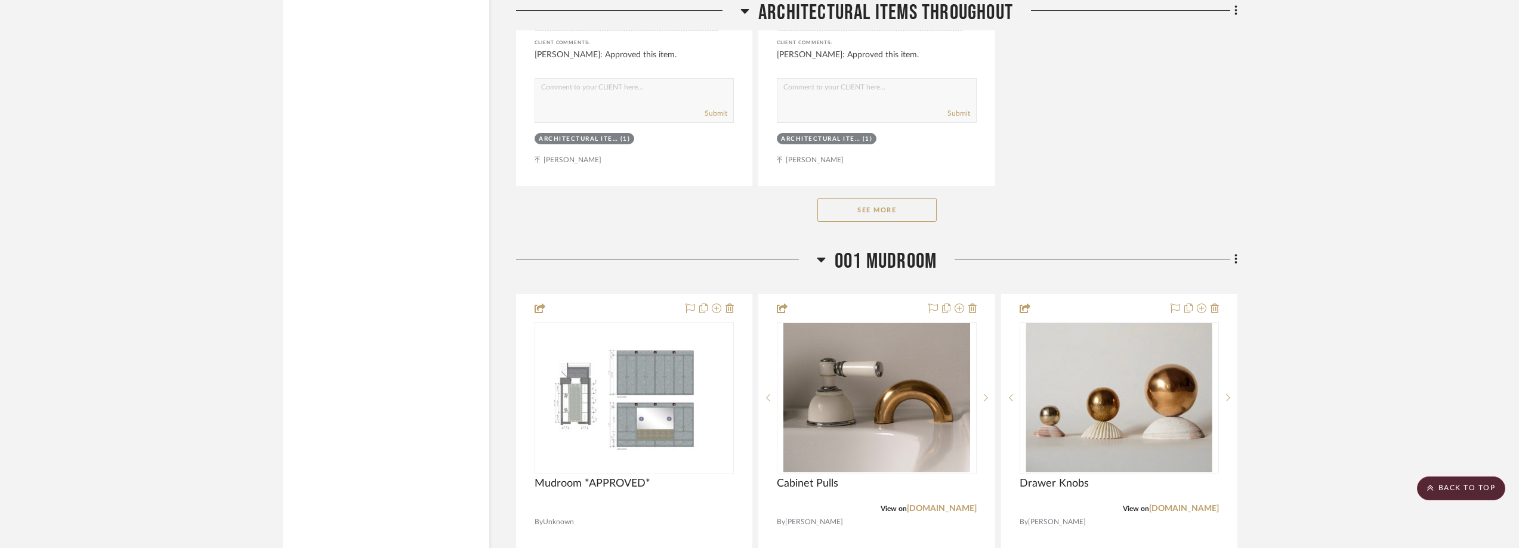
click at [879, 199] on button "See More" at bounding box center [876, 210] width 119 height 24
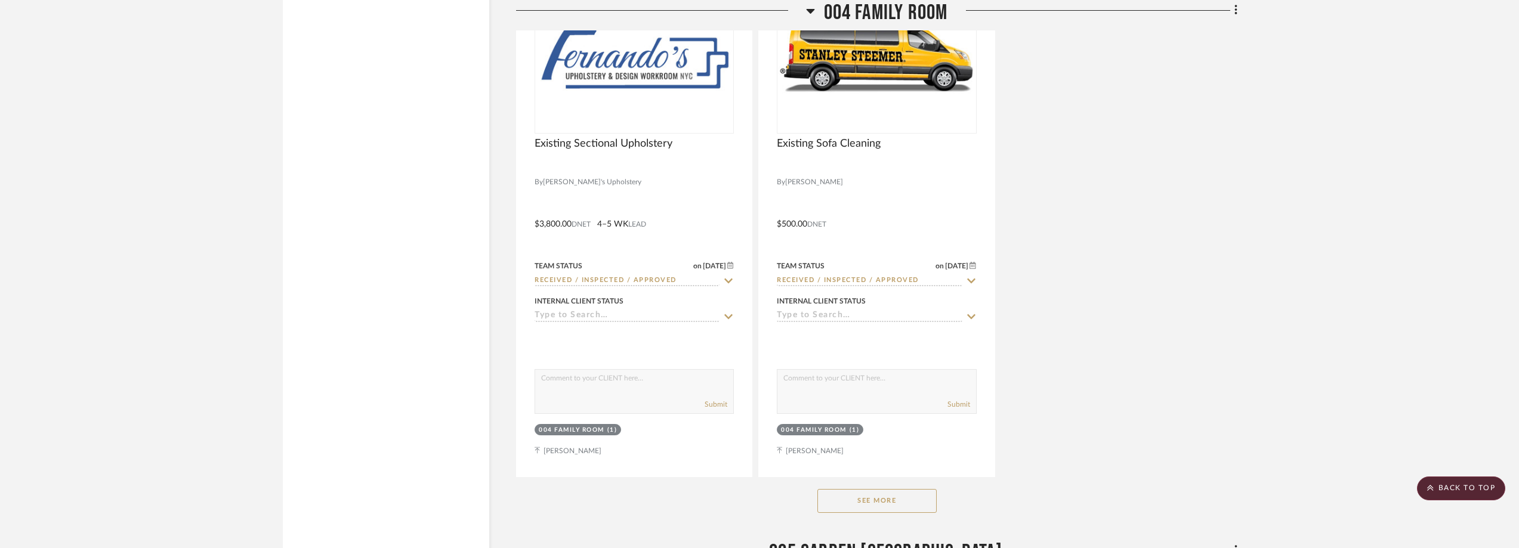
scroll to position [11755, 0]
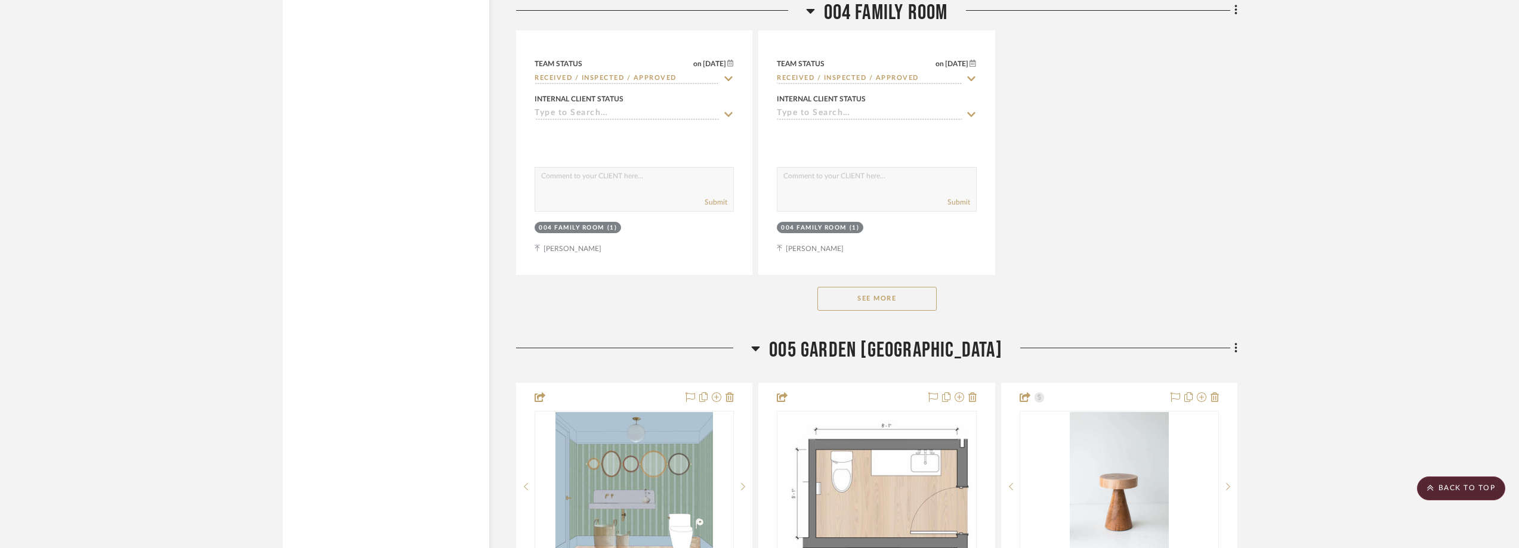
click at [920, 314] on div "See More" at bounding box center [876, 299] width 721 height 48
click at [920, 310] on button "See More" at bounding box center [876, 299] width 119 height 24
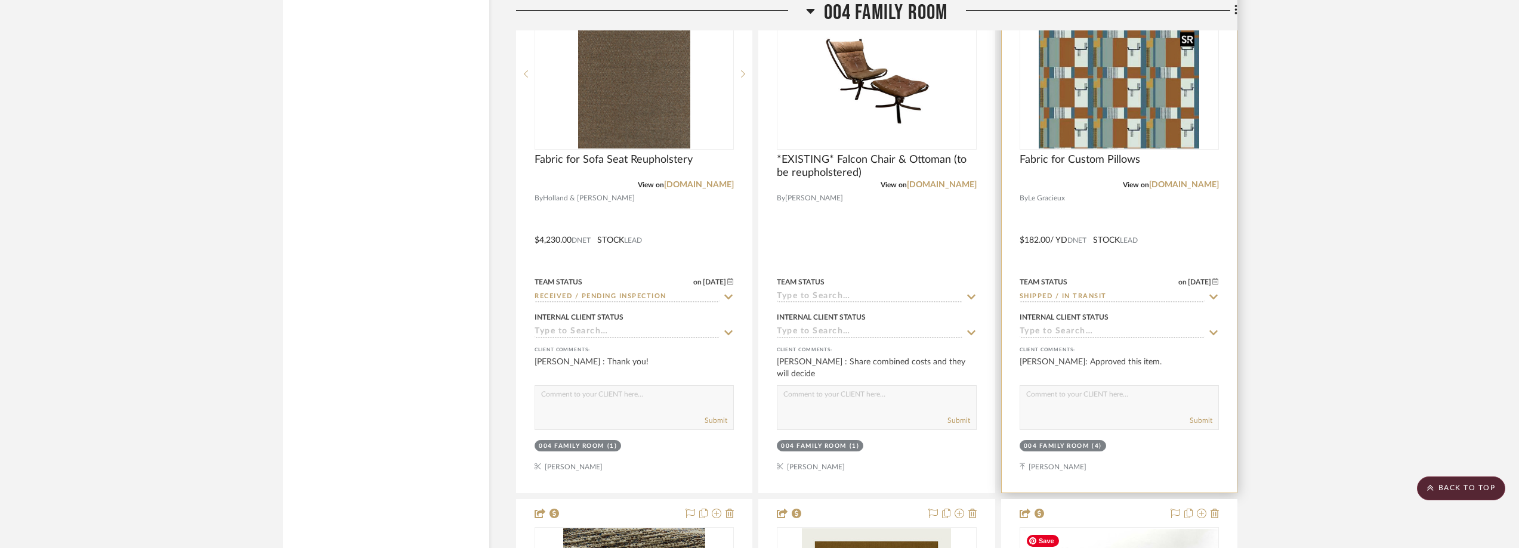
scroll to position [11934, 0]
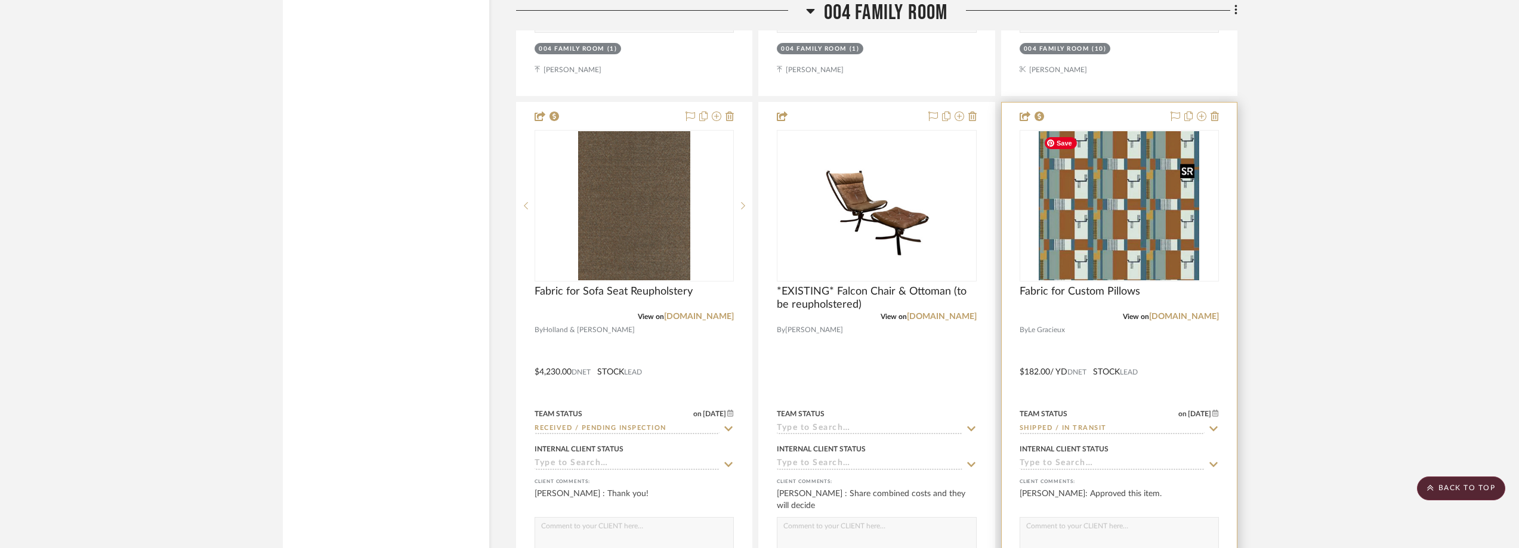
click at [1165, 257] on img "0" at bounding box center [1119, 205] width 161 height 149
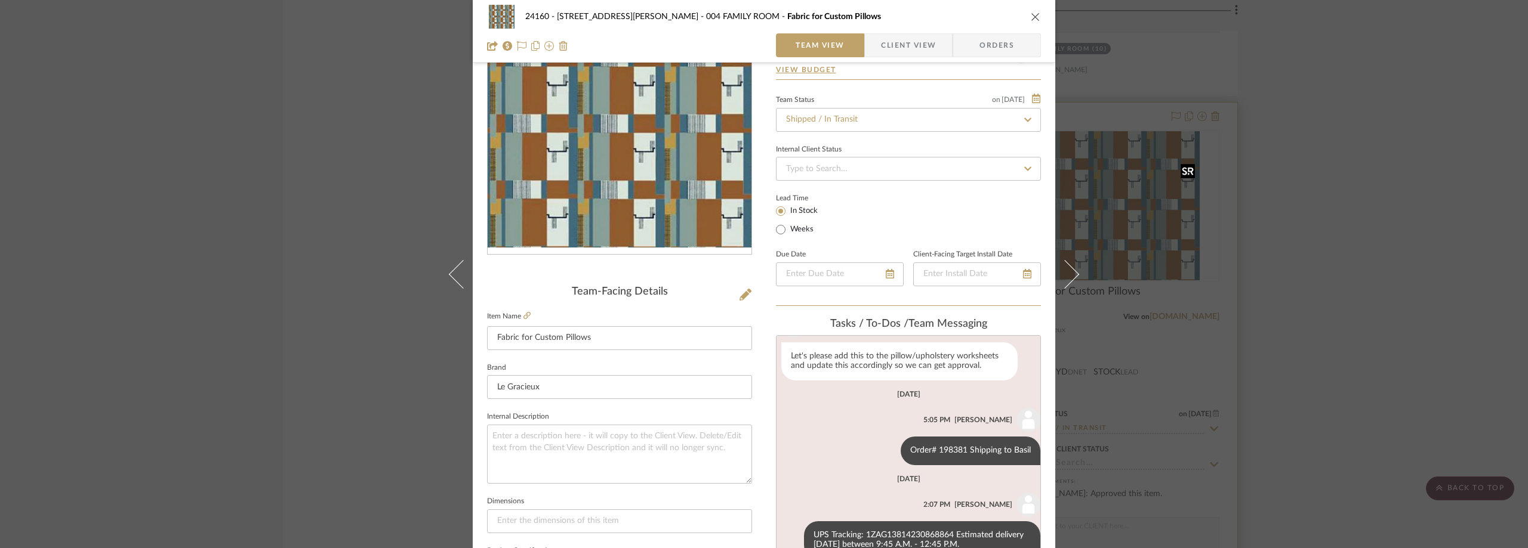
scroll to position [179, 0]
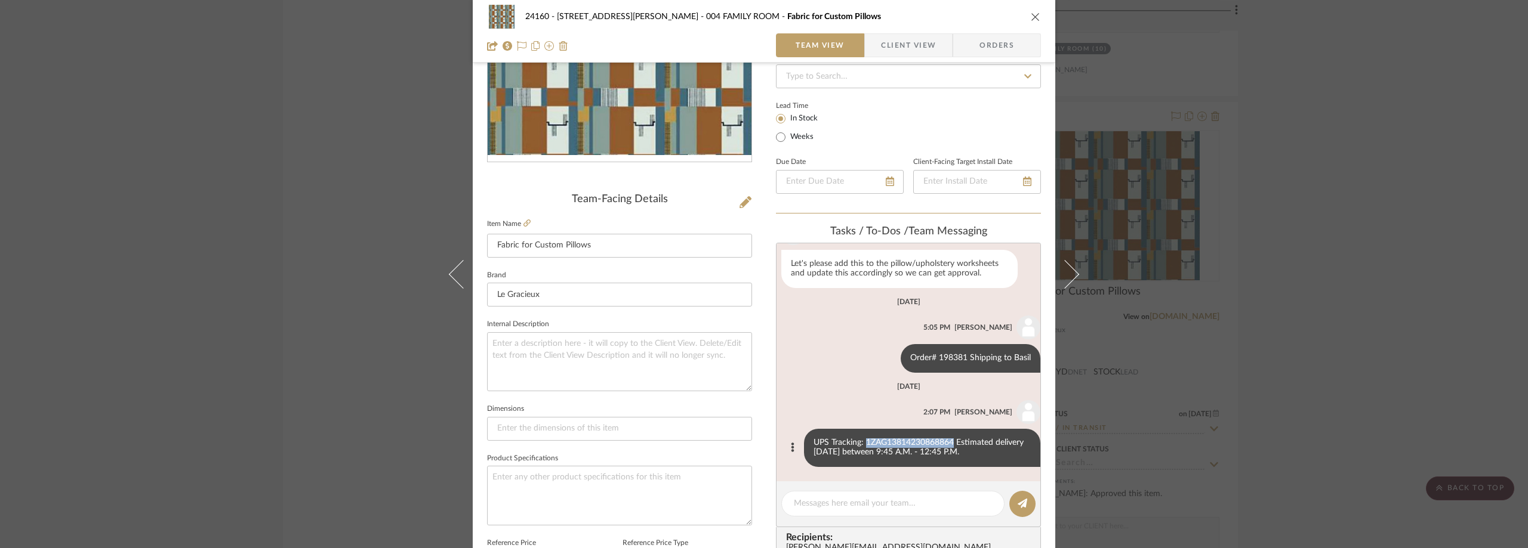
drag, startPoint x: 945, startPoint y: 443, endPoint x: 856, endPoint y: 443, distance: 88.9
click at [856, 443] on div "UPS Tracking: 1ZAG13814230868864 Estimated delivery Friday, September 05 betwee…" at bounding box center [922, 448] width 236 height 38
copy div "1ZAG13814230868864"
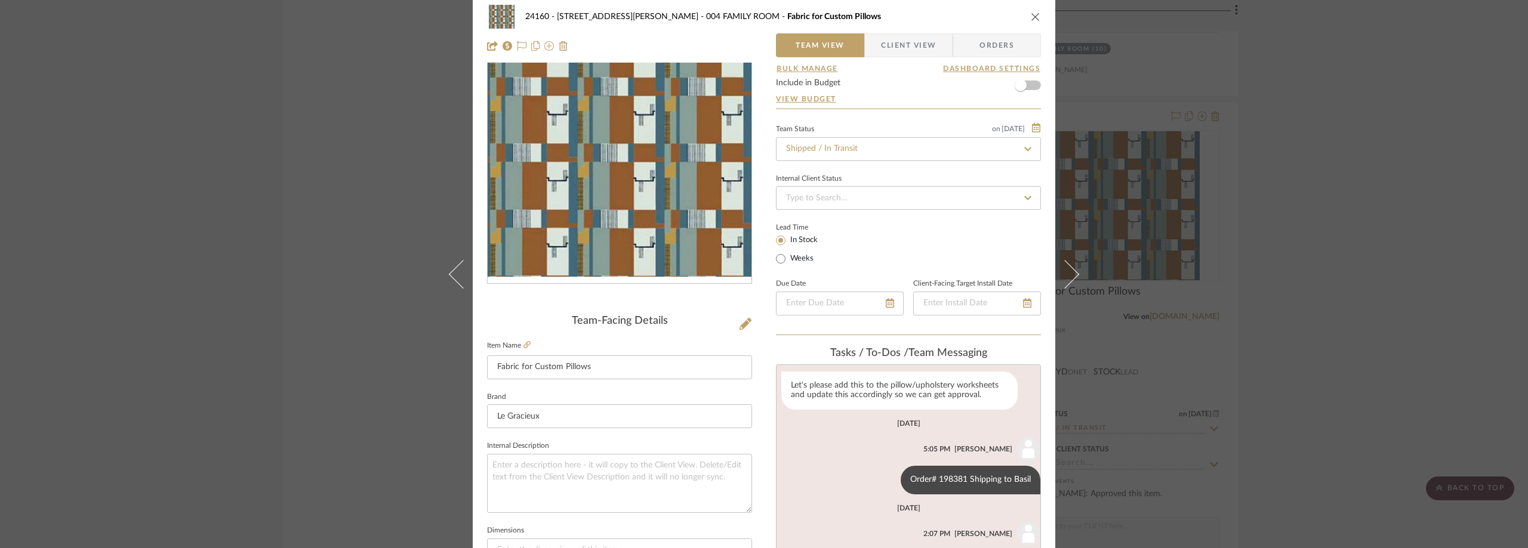
scroll to position [0, 0]
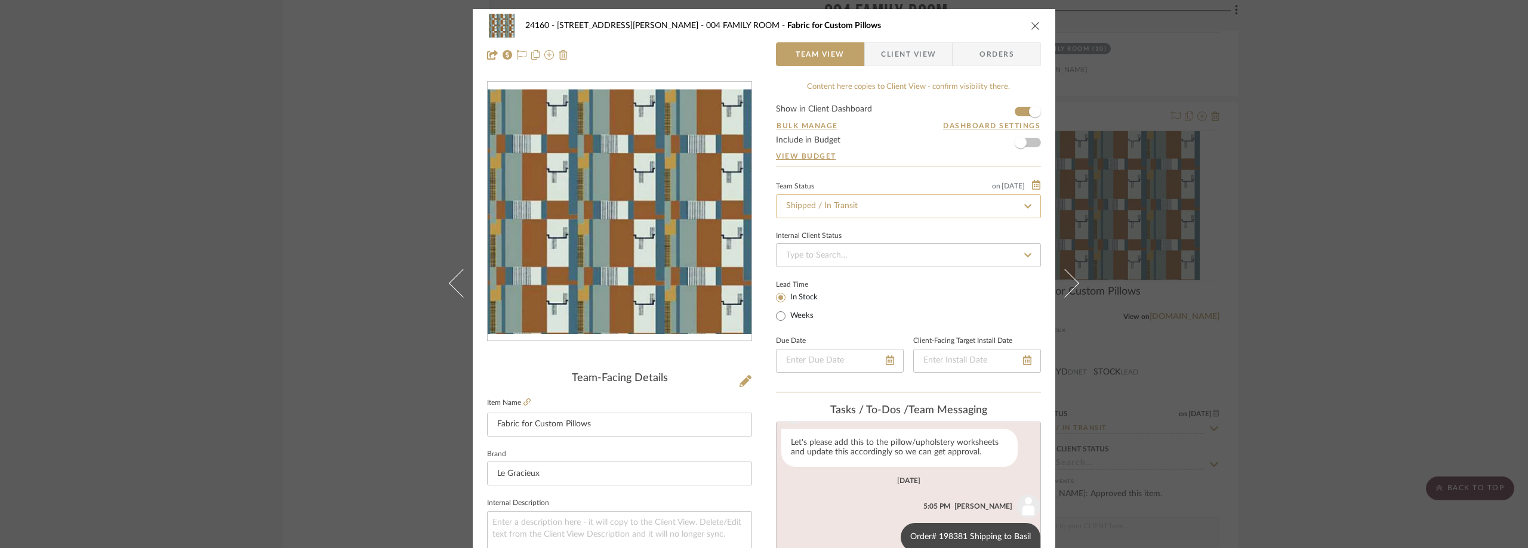
click at [801, 209] on input "Shipped / In Transit" at bounding box center [908, 207] width 265 height 24
type input "rece"
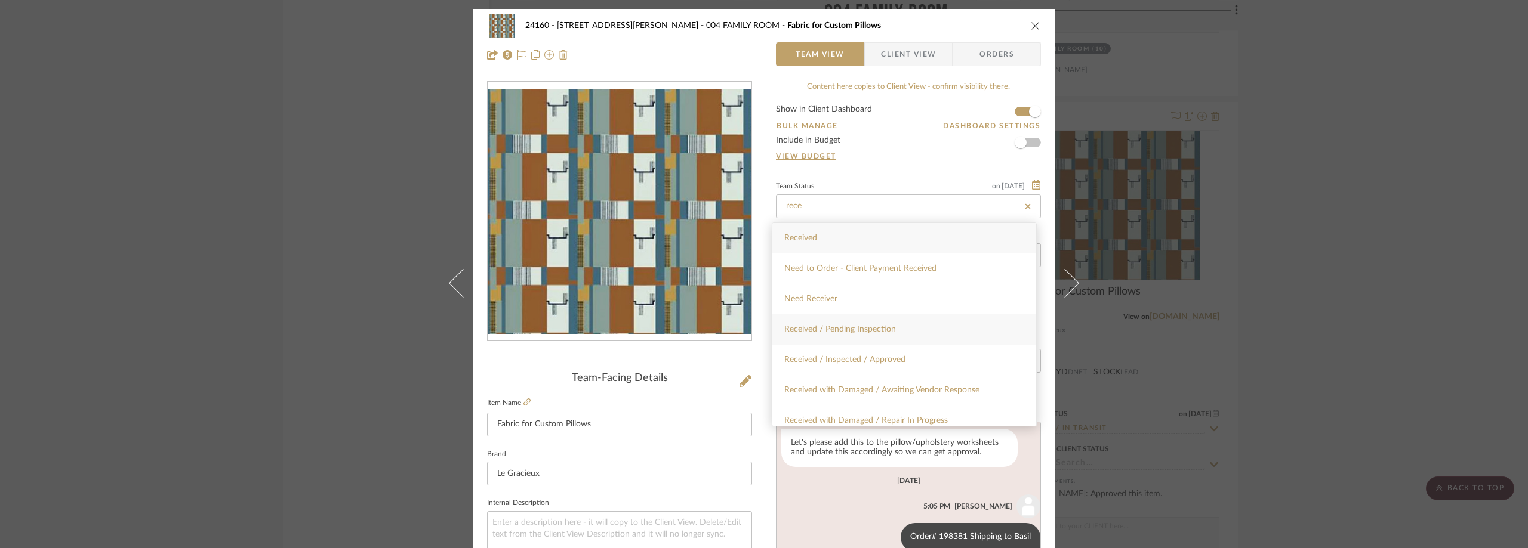
click at [876, 339] on div "Received / Pending Inspection" at bounding box center [904, 329] width 264 height 30
type input "[DATE]"
type input "Received / Pending Inspection"
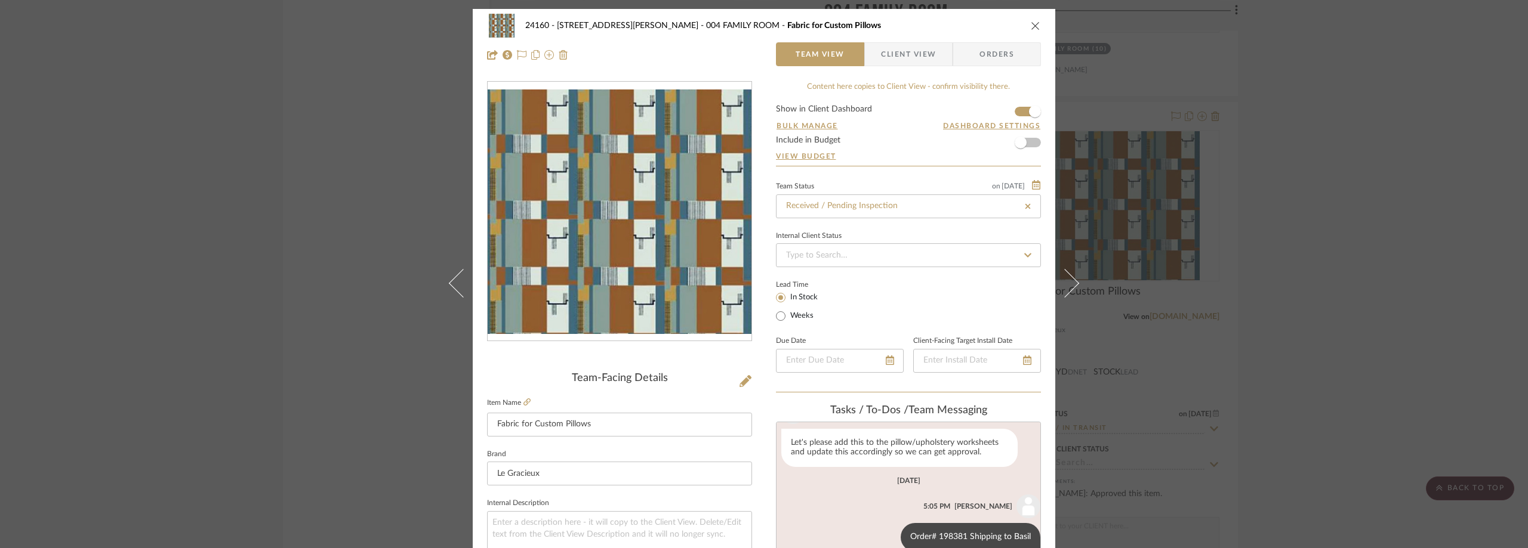
click at [916, 281] on div "Lead Time In Stock Weeks" at bounding box center [908, 300] width 265 height 47
type input "[DATE]"
type input "Received / Pending Inspection"
click at [1352, 208] on div "24160 - 214 E 18th Street - Satow Elliot 004 FAMILY ROOM Fabric for Custom Pill…" at bounding box center [764, 274] width 1528 height 548
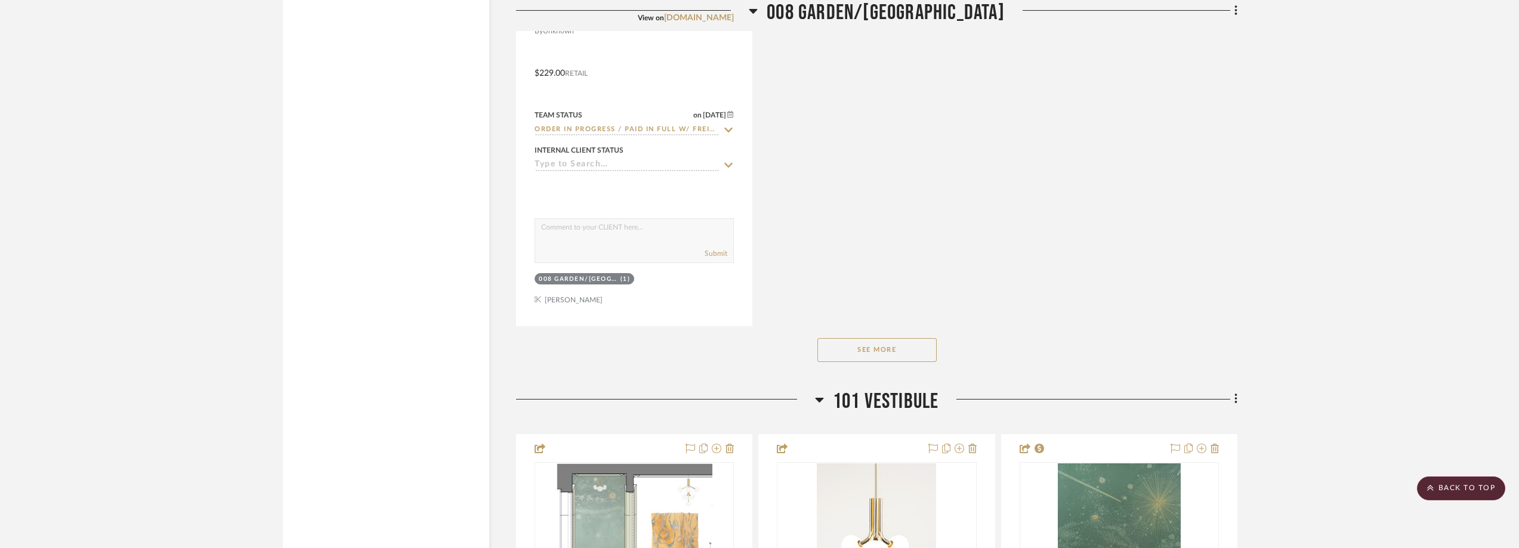
scroll to position [18856, 0]
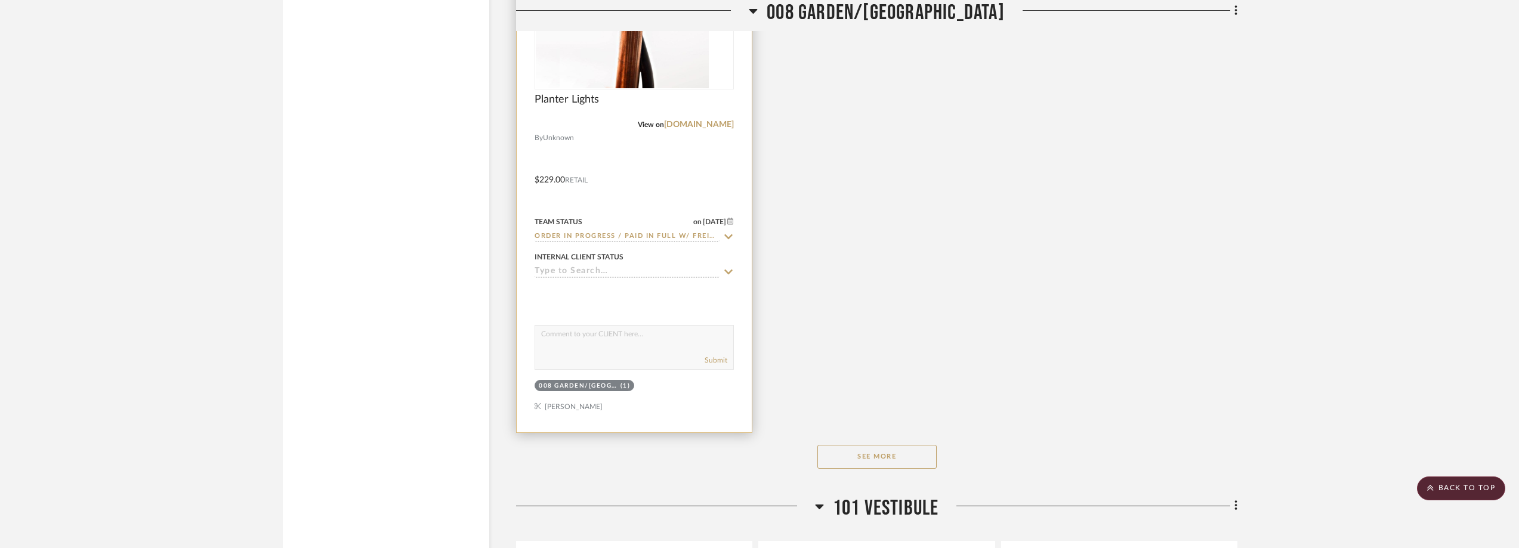
click at [618, 41] on div at bounding box center [634, 14] width 199 height 152
click at [618, 41] on img "0" at bounding box center [634, 13] width 149 height 149
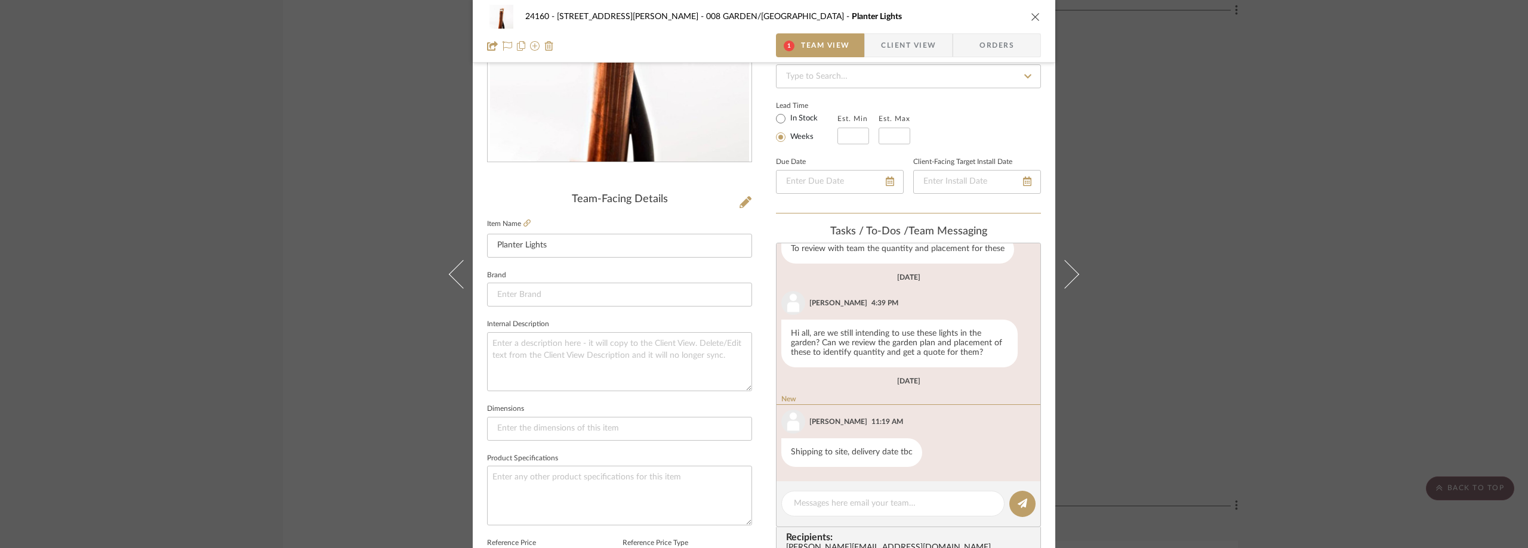
scroll to position [571, 0]
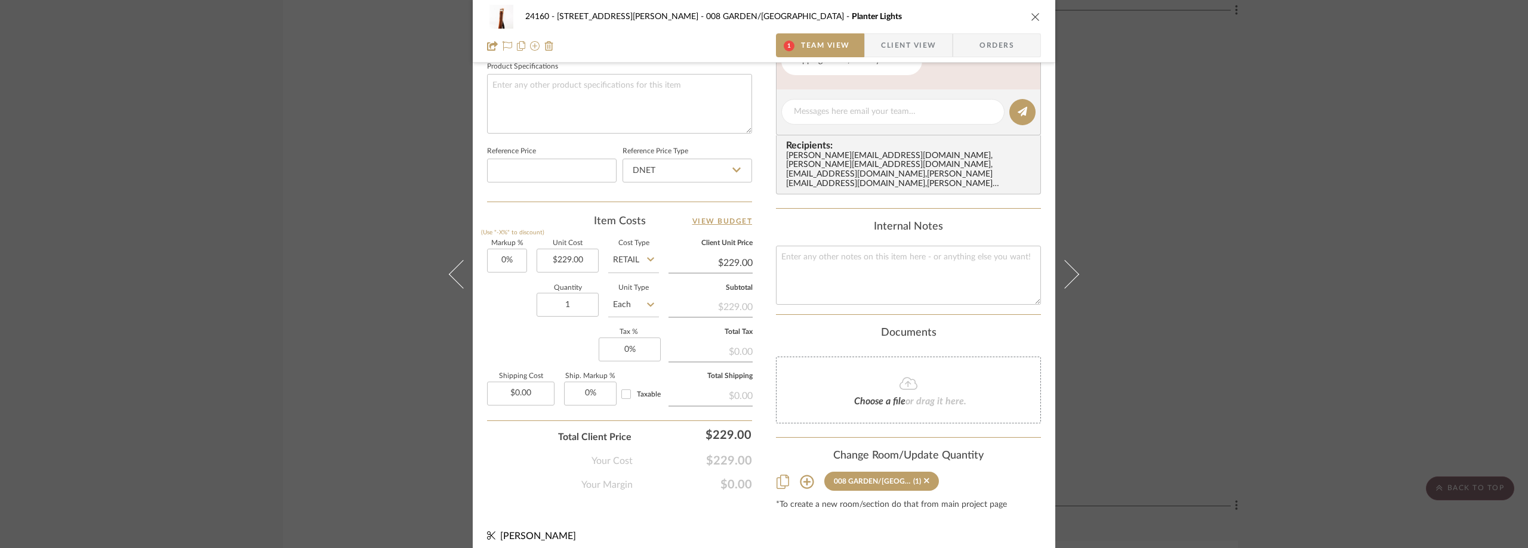
click at [1290, 270] on div "24160 - 214 E 18th Street - Satow Elliot 008 GARDEN/TERRACE Planter Lights 1 Te…" at bounding box center [764, 274] width 1528 height 548
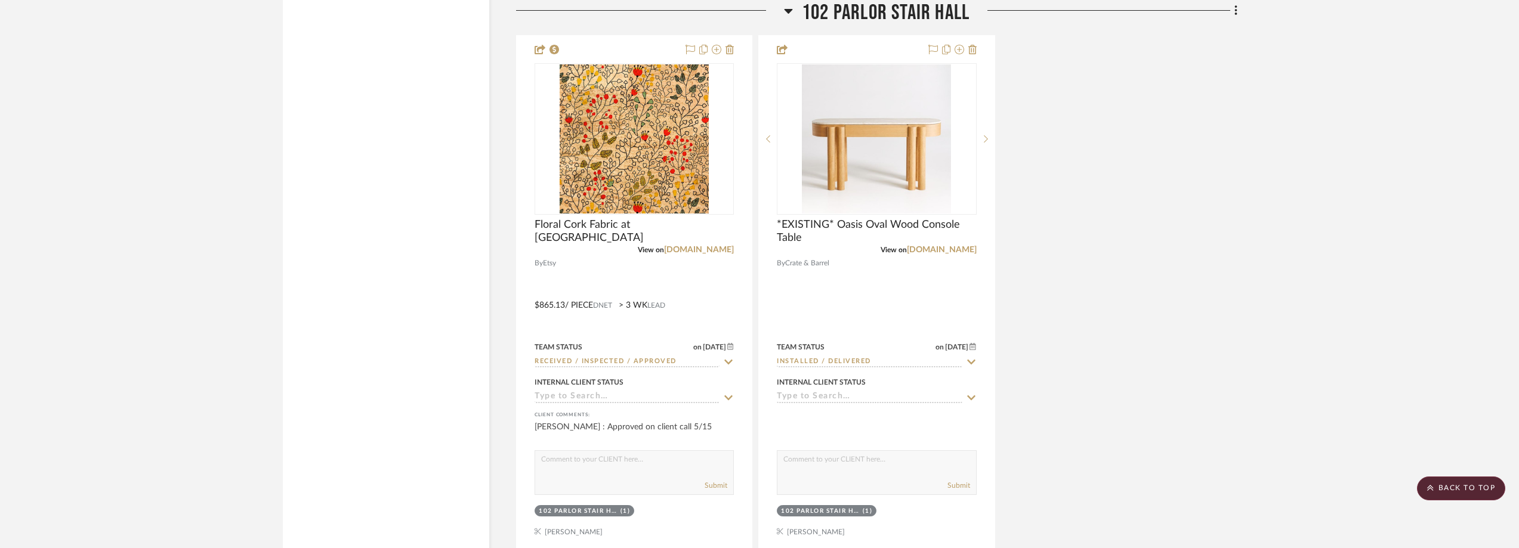
scroll to position [21541, 0]
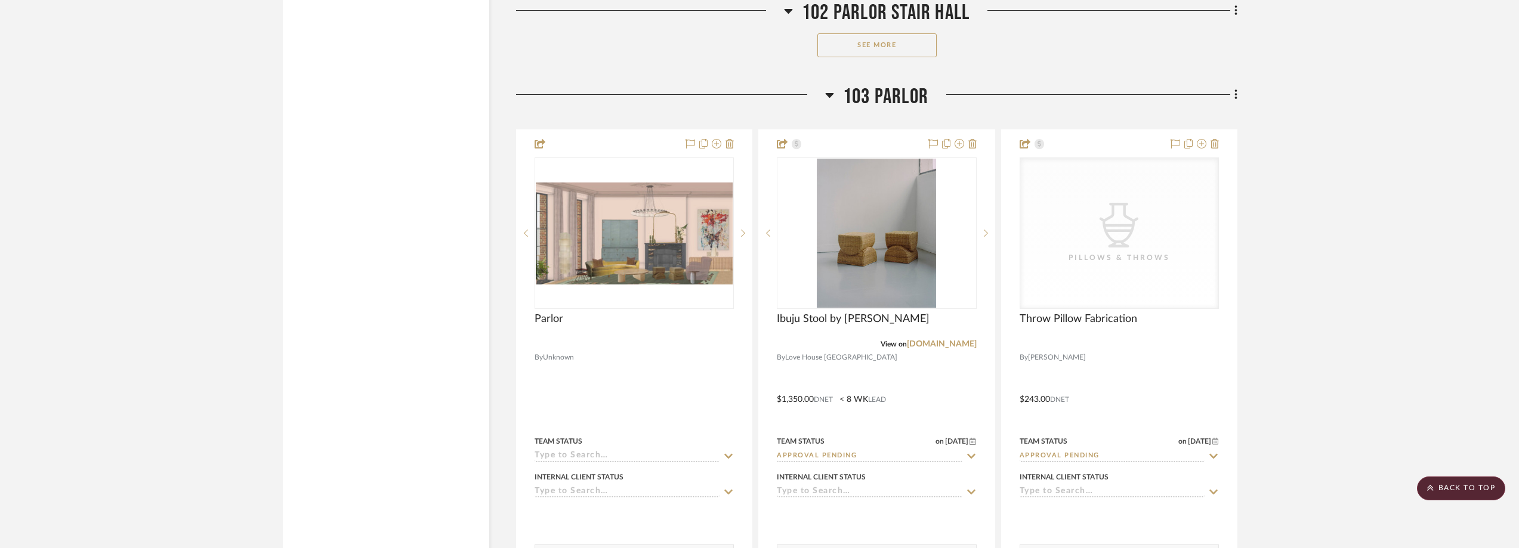
click at [865, 49] on button "See More" at bounding box center [876, 45] width 119 height 24
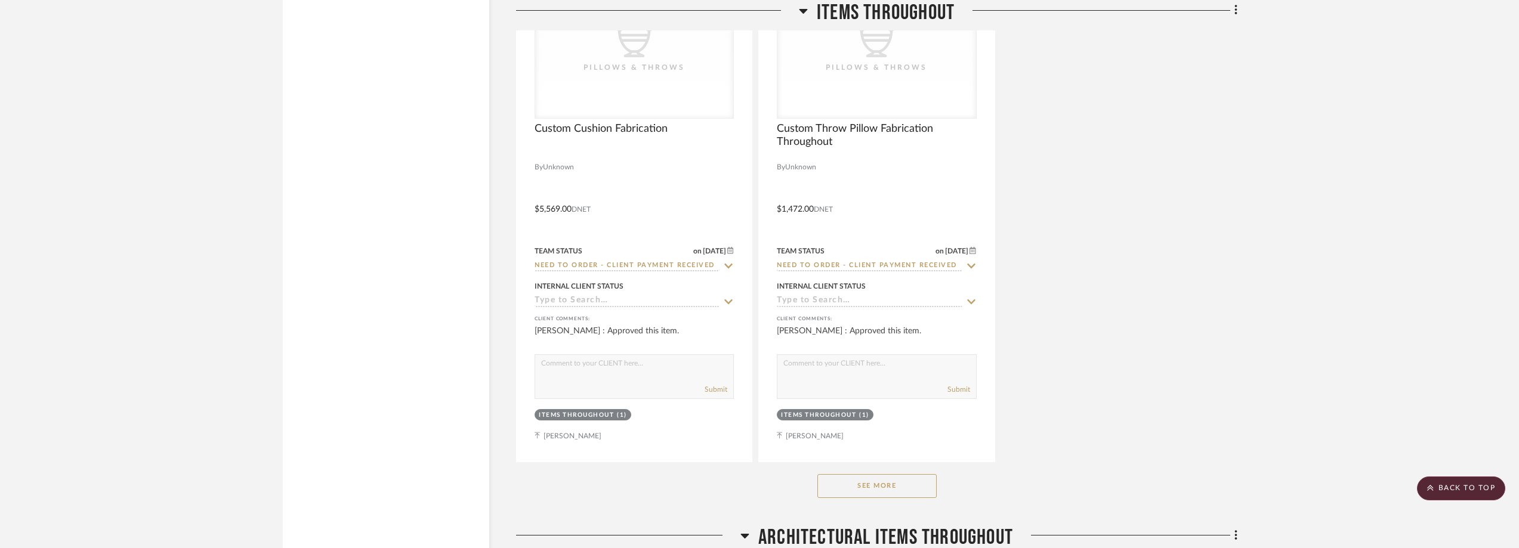
scroll to position [0, 0]
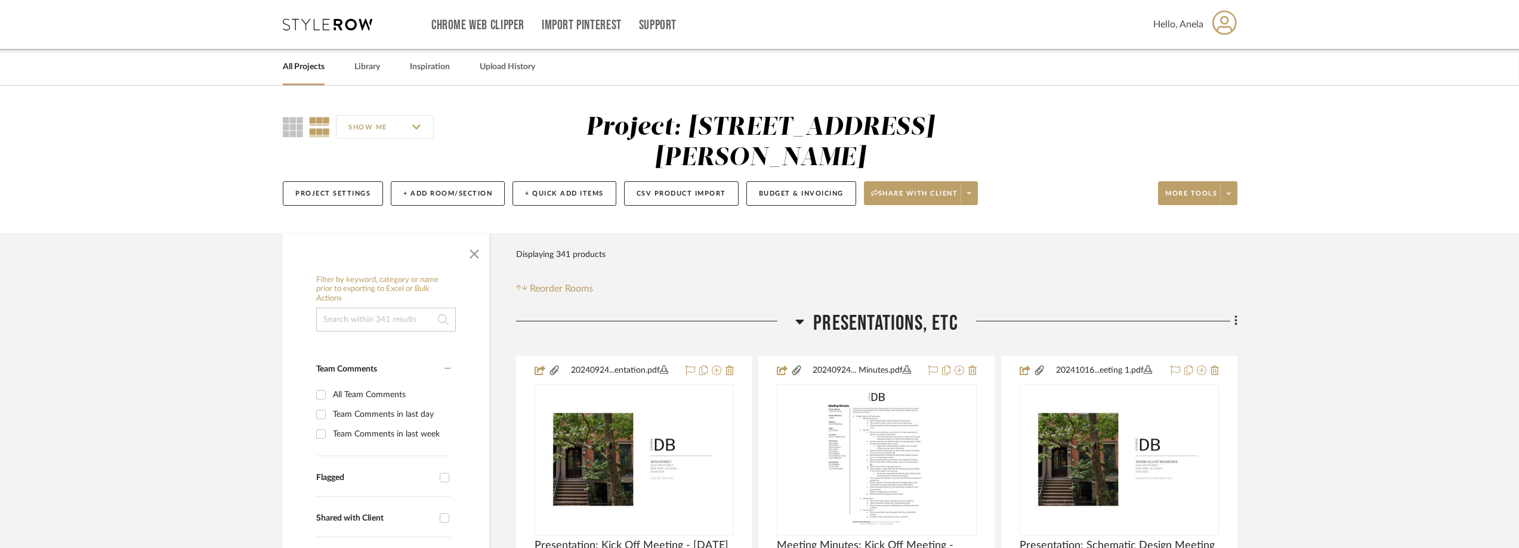
click at [367, 32] on div "Chrome Web Clipper Import Pinterest Support All Projects Library Inspiration Up…" at bounding box center [760, 24] width 955 height 49
click at [332, 21] on icon at bounding box center [328, 24] width 90 height 12
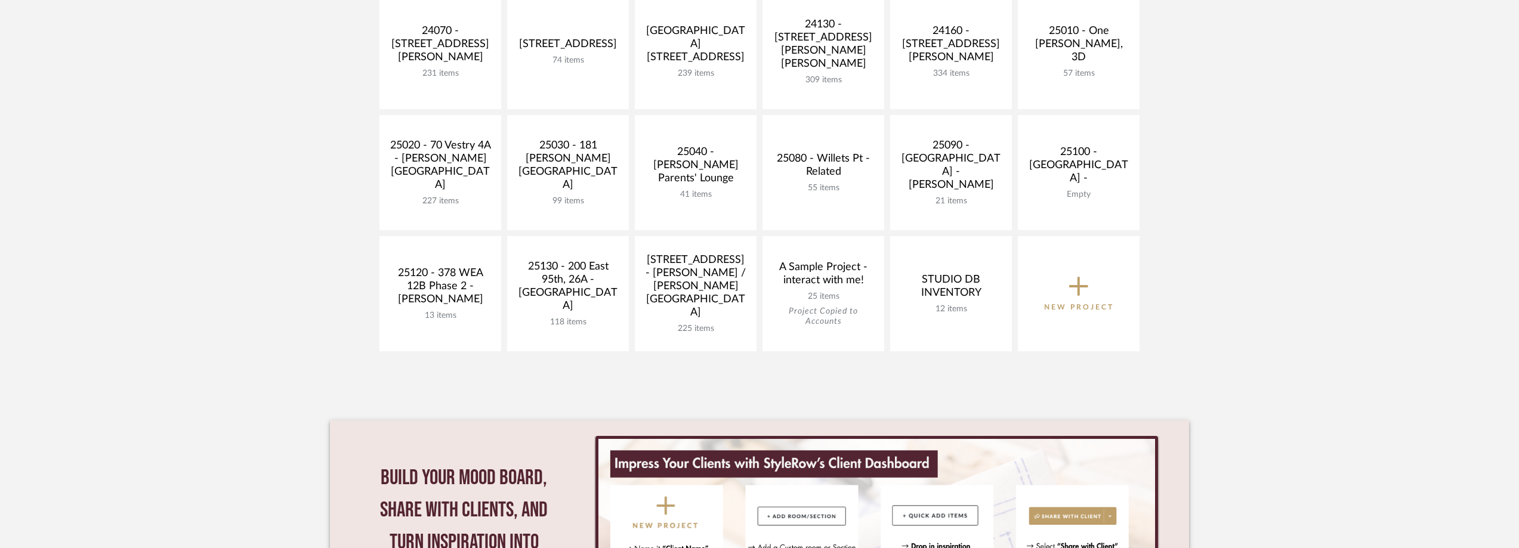
scroll to position [597, 0]
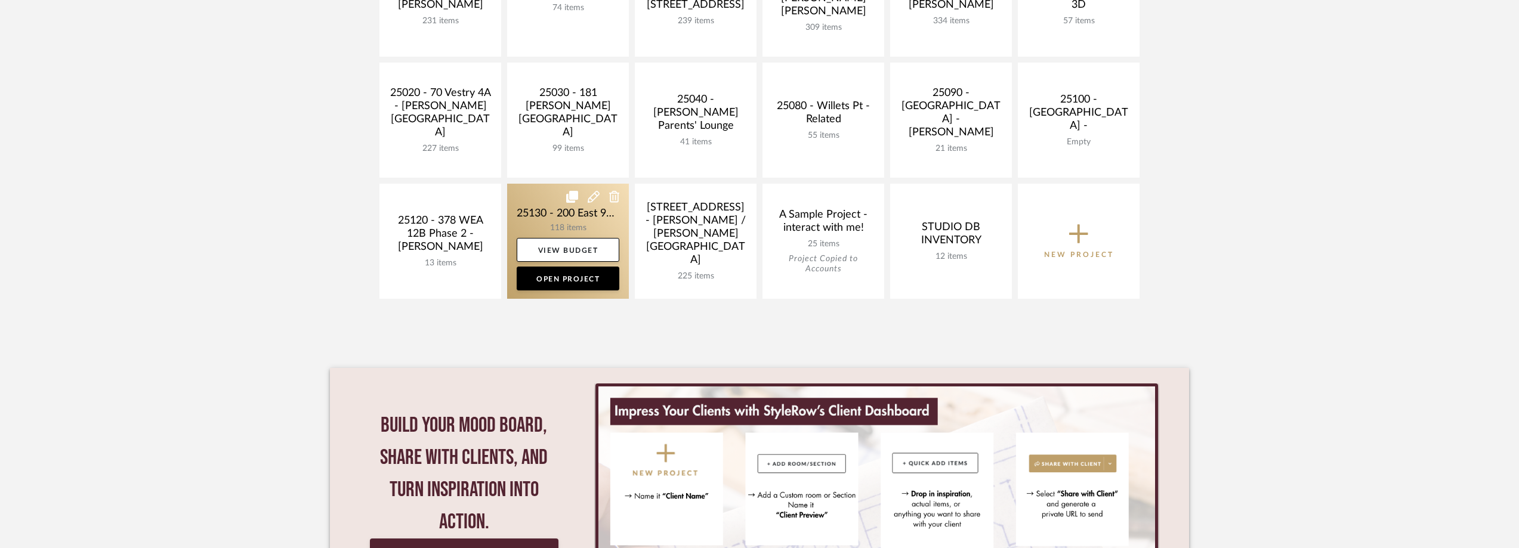
click at [522, 221] on link at bounding box center [568, 241] width 122 height 115
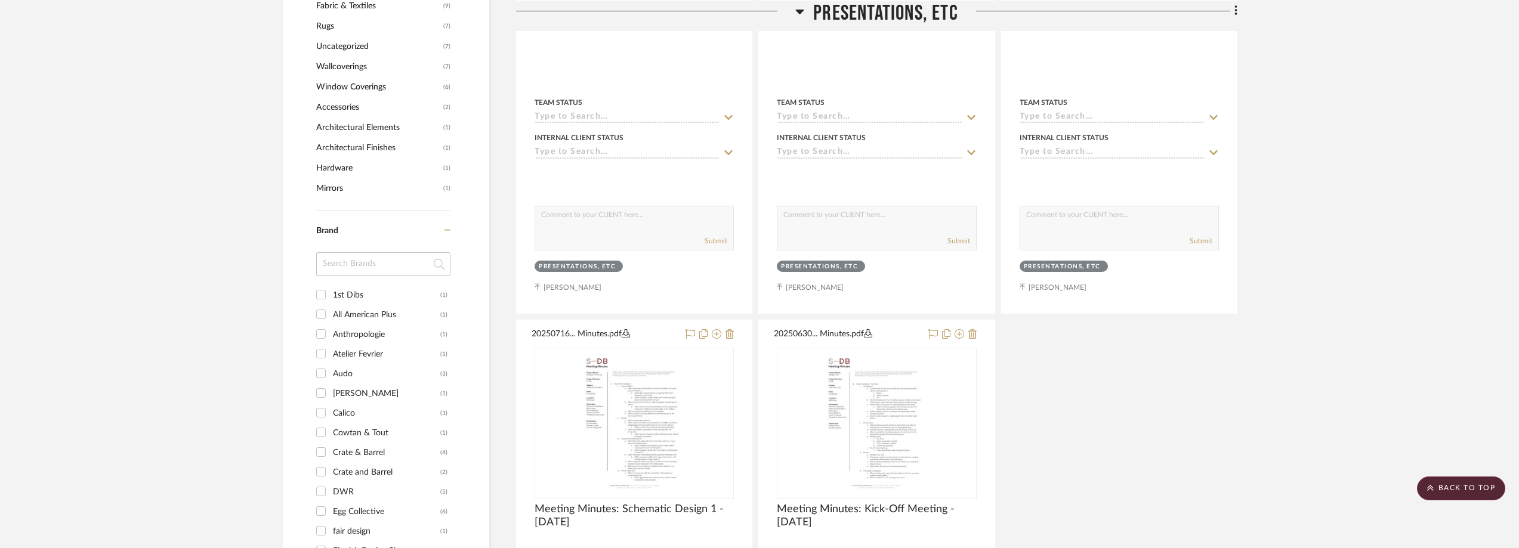
scroll to position [1134, 0]
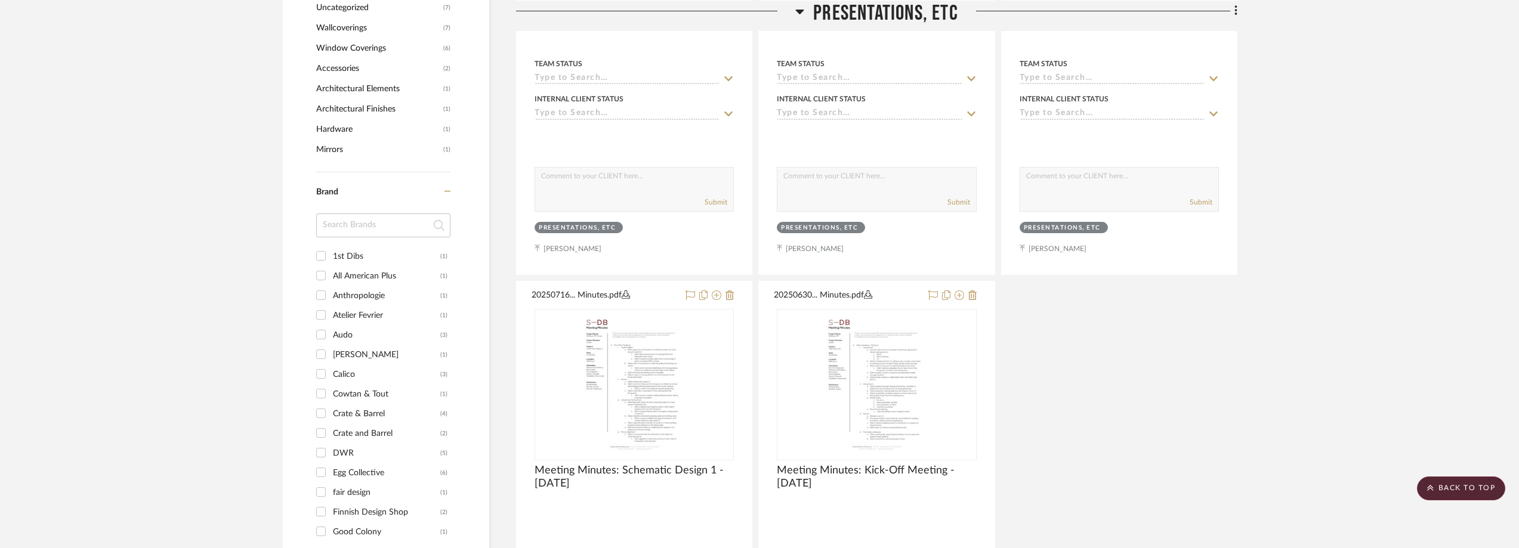
click at [369, 231] on input at bounding box center [383, 226] width 134 height 24
type input "wes"
click at [369, 258] on div "West Elm" at bounding box center [386, 256] width 107 height 19
click at [331, 258] on input "West Elm (3)" at bounding box center [320, 255] width 19 height 19
checkbox input "true"
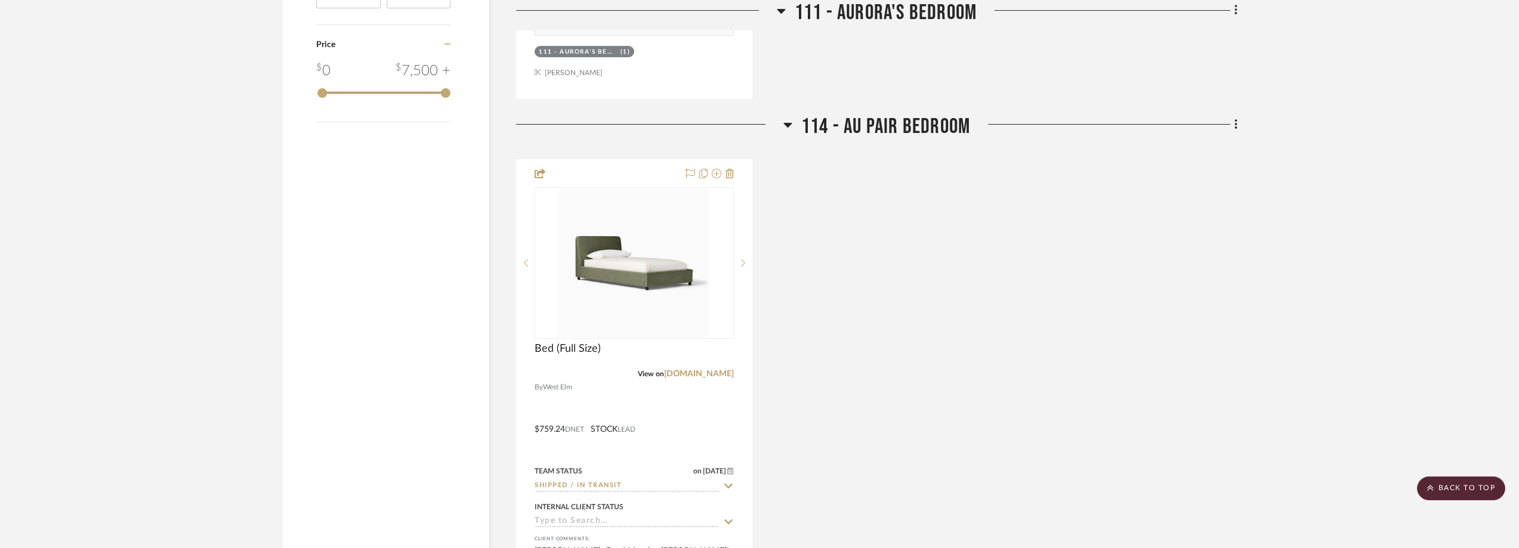
scroll to position [1391, 0]
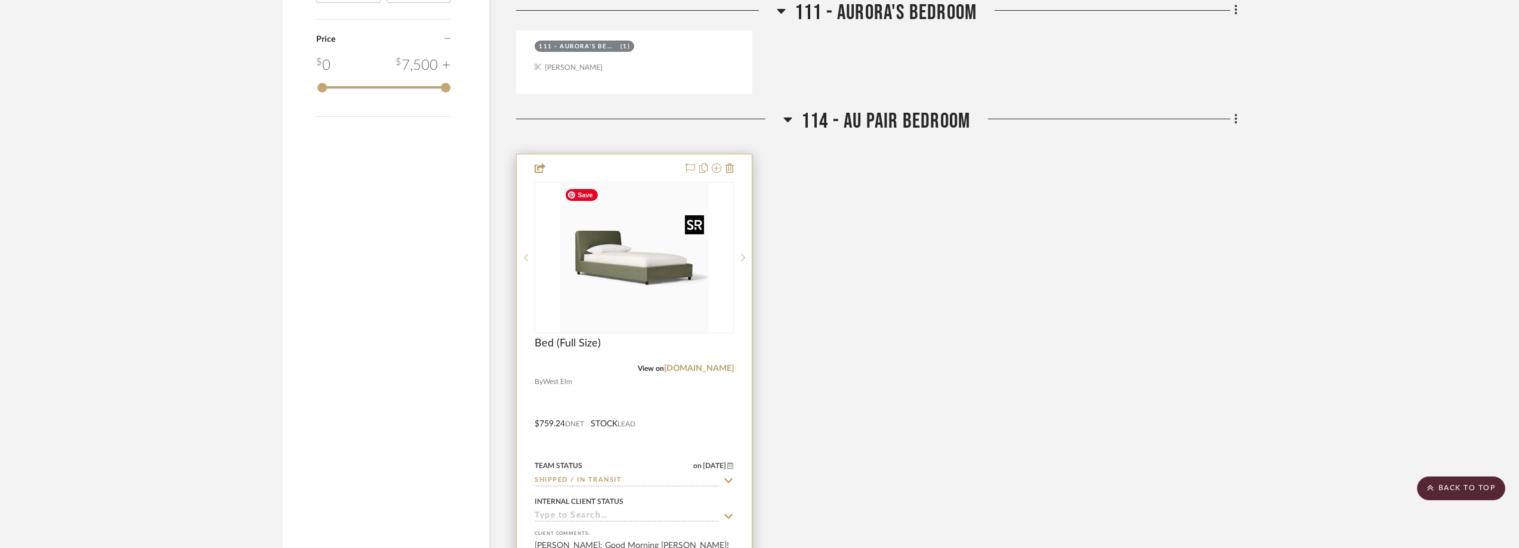
click at [0, 0] on img at bounding box center [0, 0] width 0 height 0
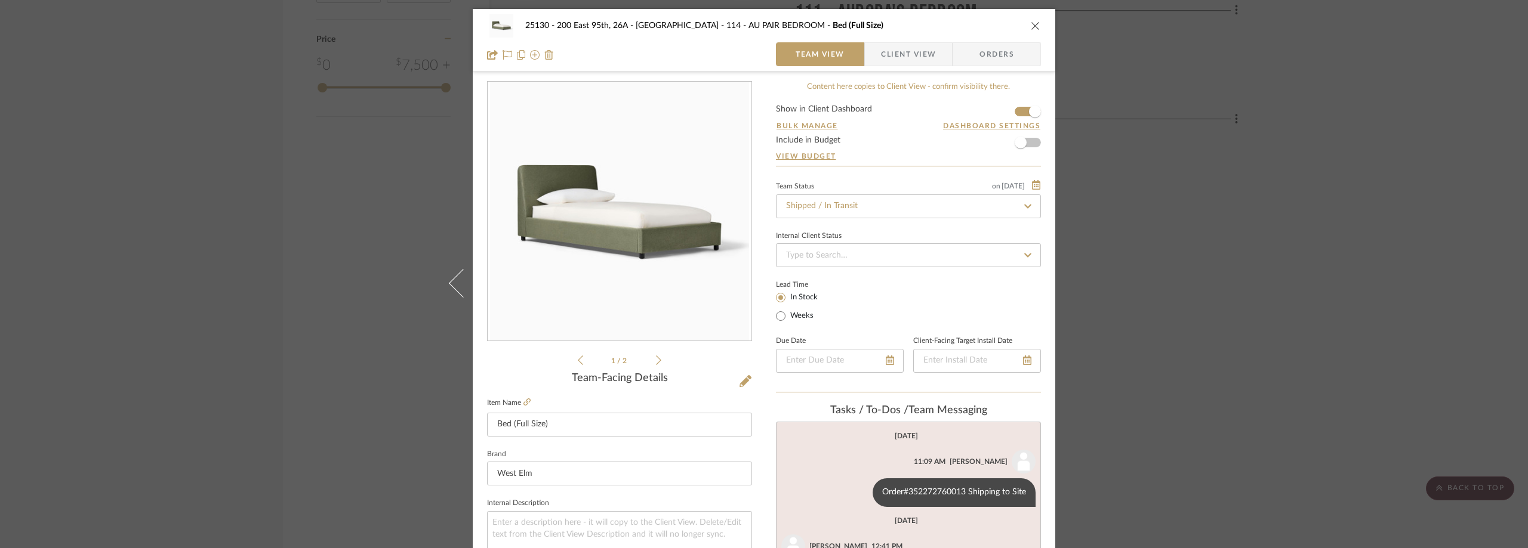
scroll to position [239, 0]
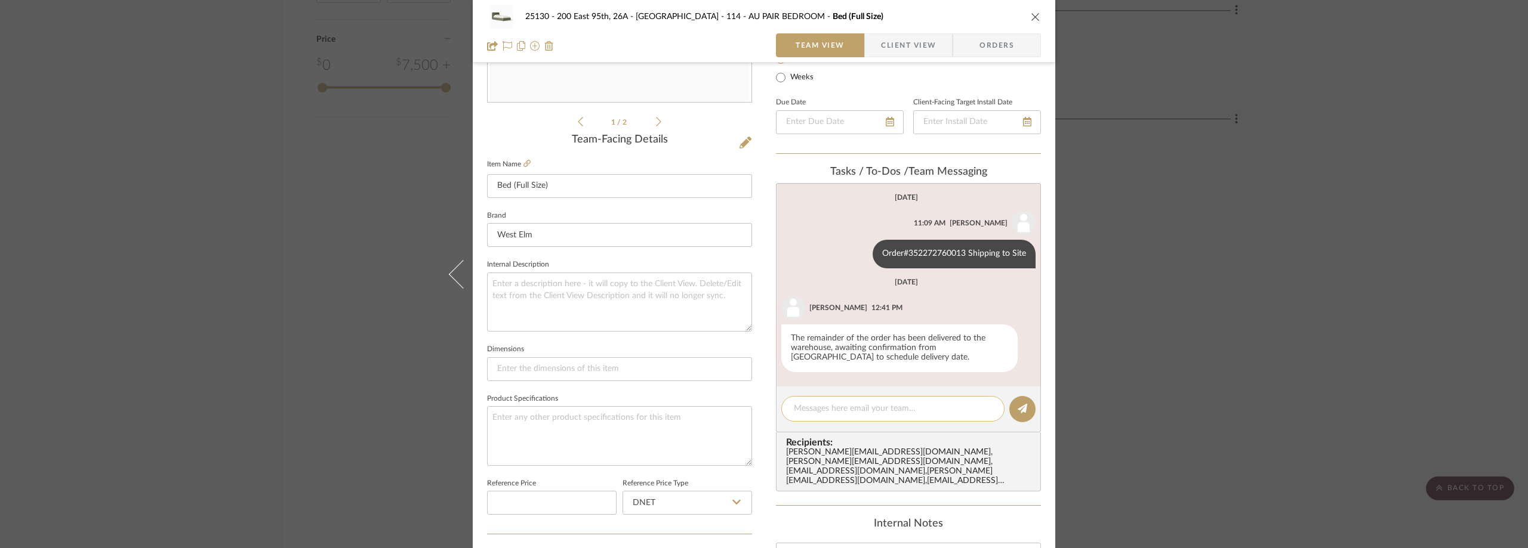
click at [848, 410] on textarea at bounding box center [893, 409] width 198 height 13
paste textarea "September 09, 2025 between 12:00 PM and 2:00 PM"
click at [794, 409] on textarea "September 09, 2025 between 12:00 PM and 2:00 PM" at bounding box center [893, 409] width 198 height 13
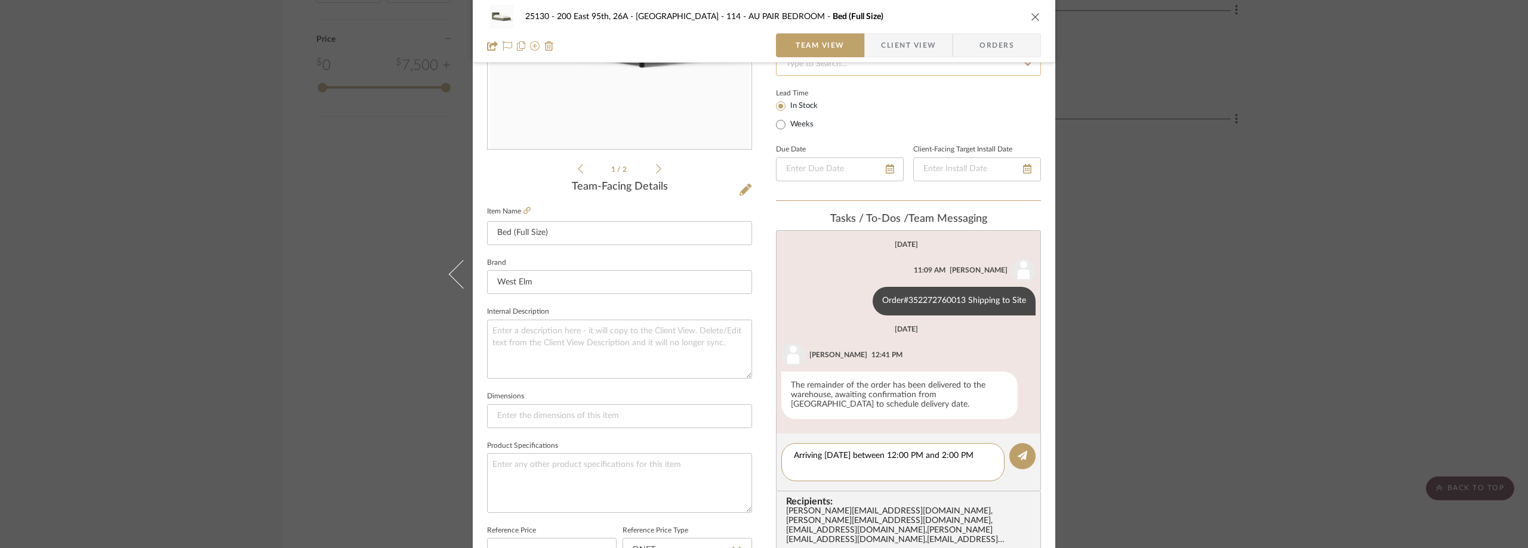
scroll to position [298, 0]
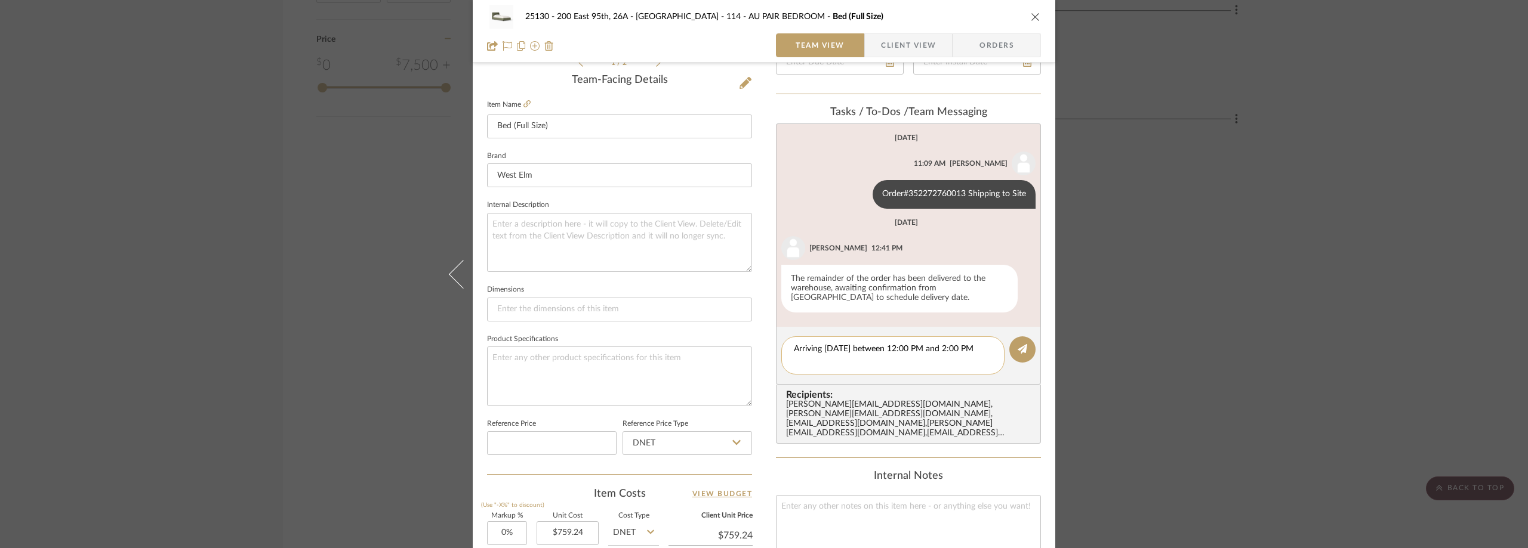
click at [862, 366] on textarea "Arriving September 09, 2025 between 12:00 PM and 2:00 PM" at bounding box center [893, 355] width 198 height 25
paste textarea "COIs are processed 1-2 day prior to delivery."
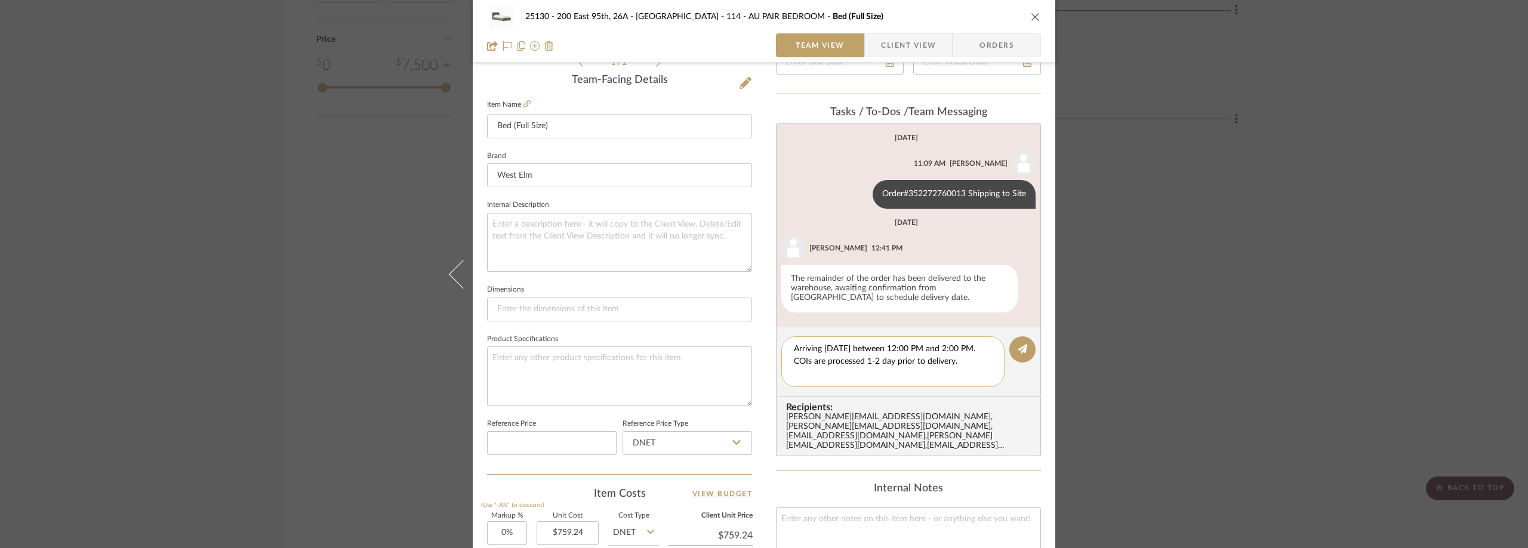
drag, startPoint x: 856, startPoint y: 363, endPoint x: 846, endPoint y: 363, distance: 9.6
click at [846, 363] on textarea "Arriving September 09, 2025 between 12:00 PM and 2:00 PM. COIs are processed 1-…" at bounding box center [893, 362] width 198 height 38
click at [902, 381] on textarea "Arriving September 09, 2025 between 12:00 PM and 2:00 PM. COIs will be processe…" at bounding box center [893, 362] width 198 height 38
type textarea "Arriving September 09, 2025 between 12:00 PM and 2:00 PM. COIs will be processe…"
click at [1025, 349] on button at bounding box center [1022, 350] width 26 height 26
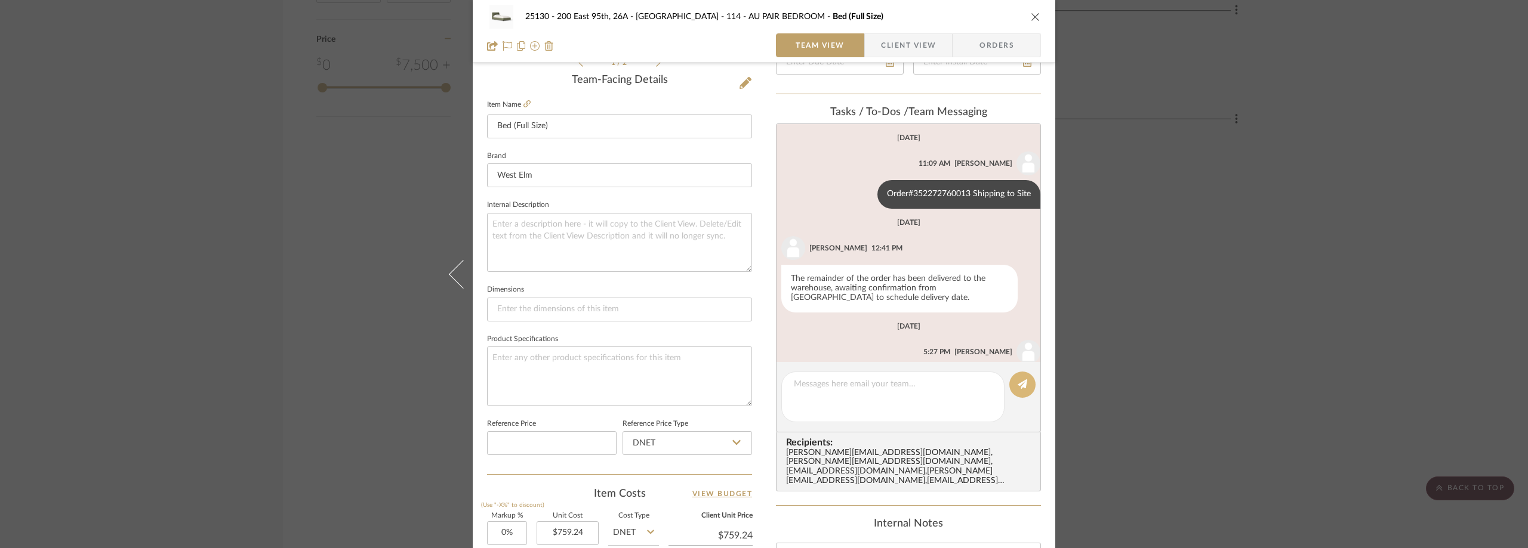
scroll to position [59, 0]
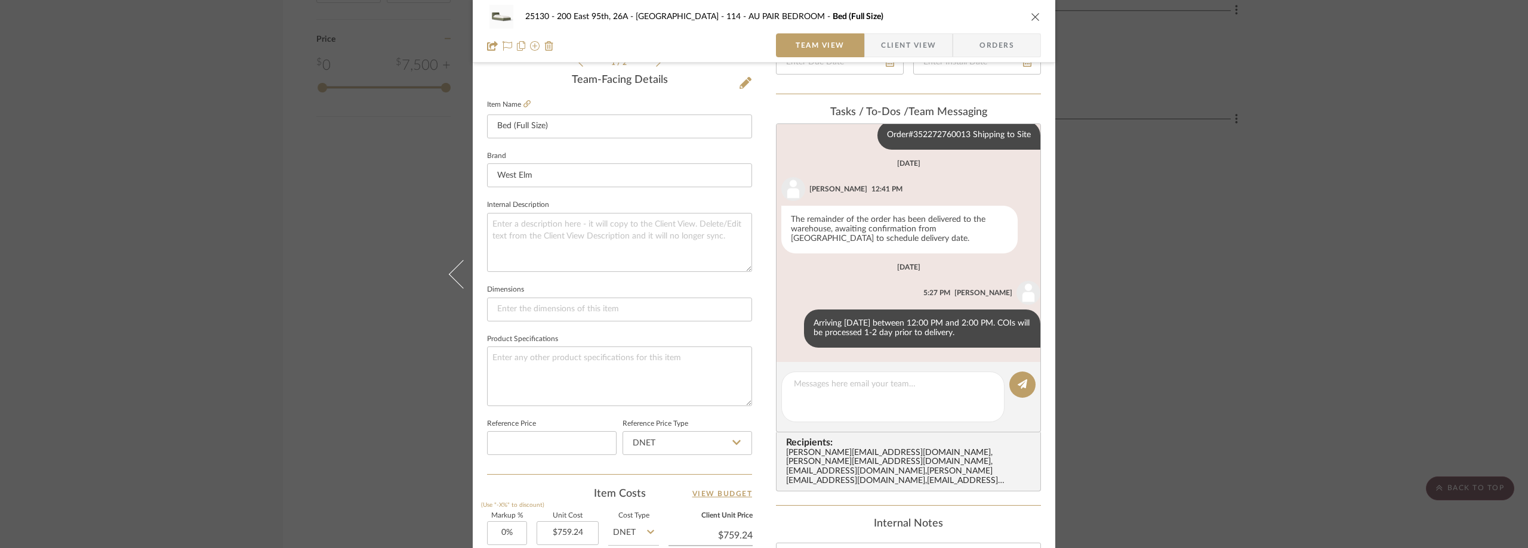
click at [341, 168] on div "25130 - 200 East 95th, 26A - Kosheleva 114 - AU PAIR BEDROOM Bed (Full Size) Te…" at bounding box center [764, 274] width 1528 height 548
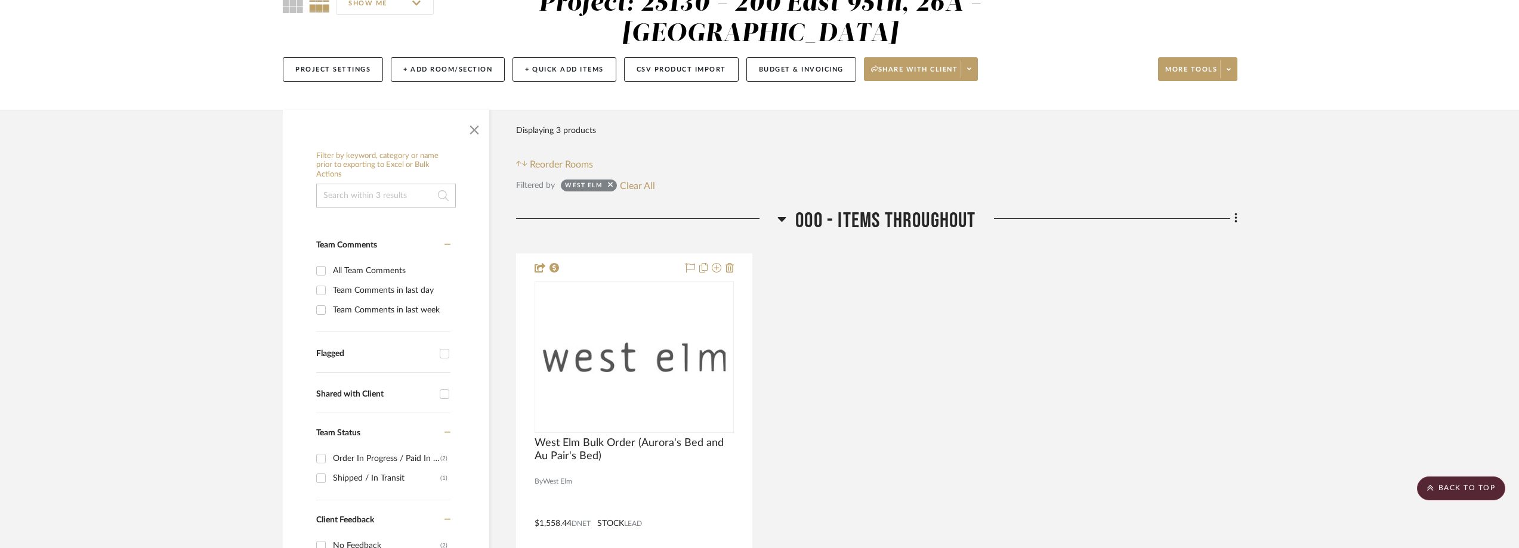
scroll to position [0, 0]
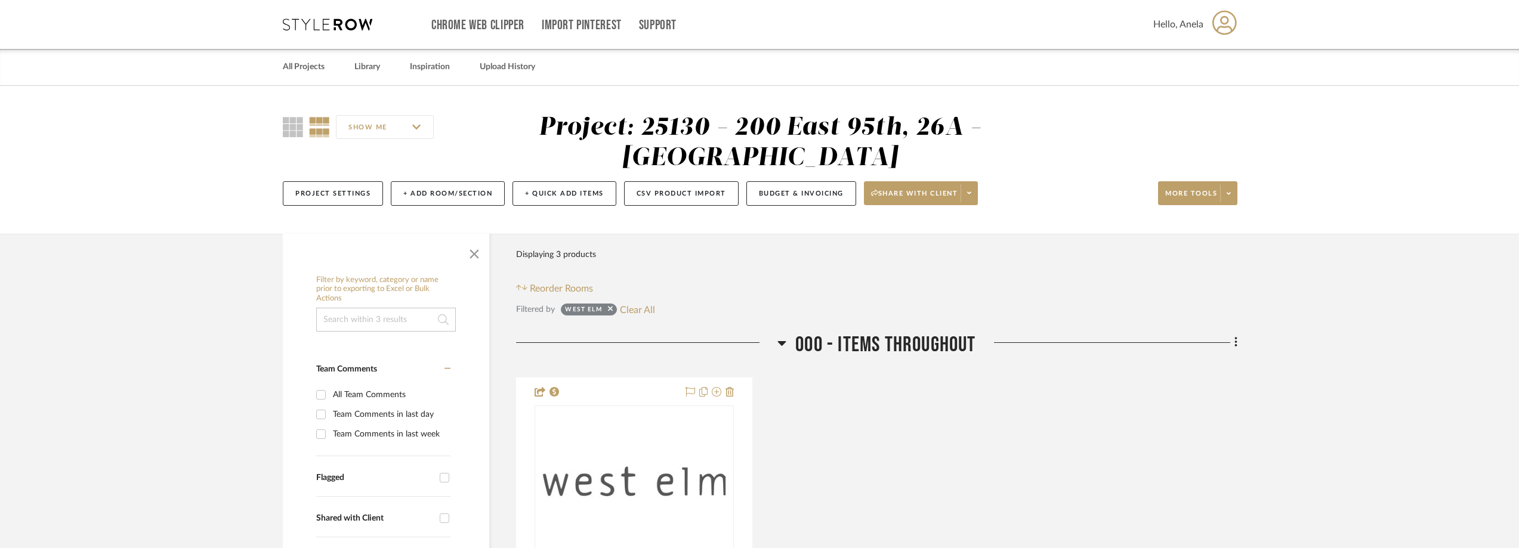
click at [350, 25] on icon at bounding box center [328, 24] width 90 height 12
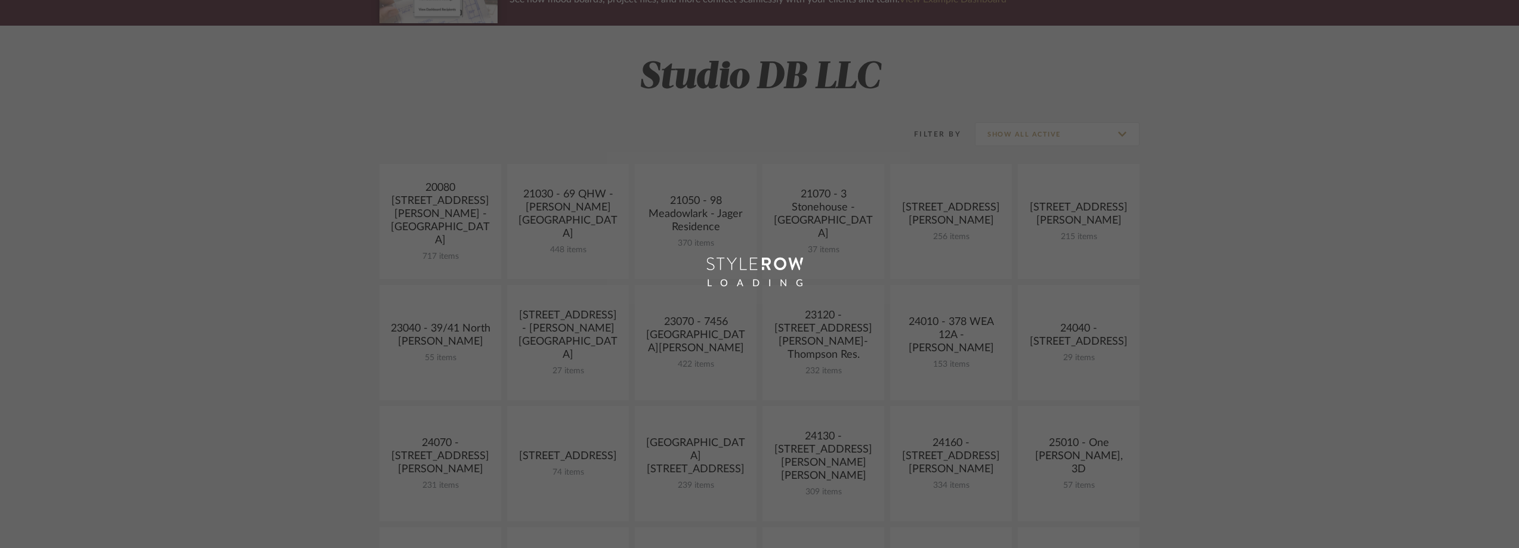
scroll to position [298, 0]
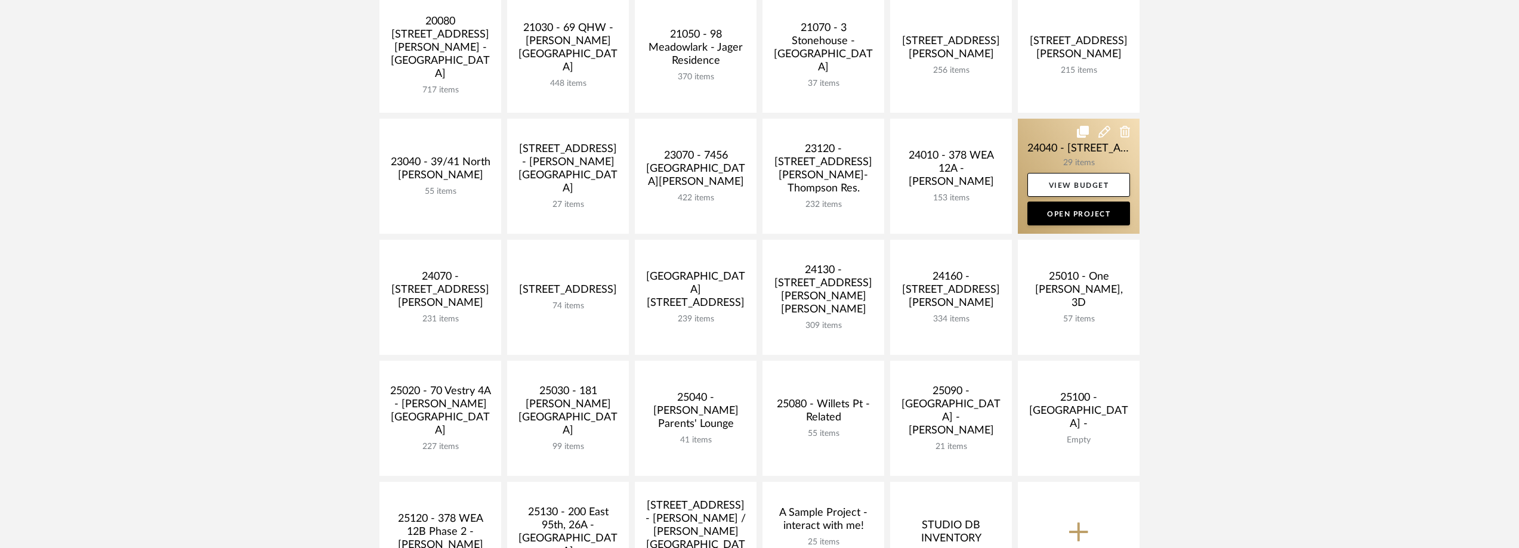
click at [1038, 157] on link at bounding box center [1079, 176] width 122 height 115
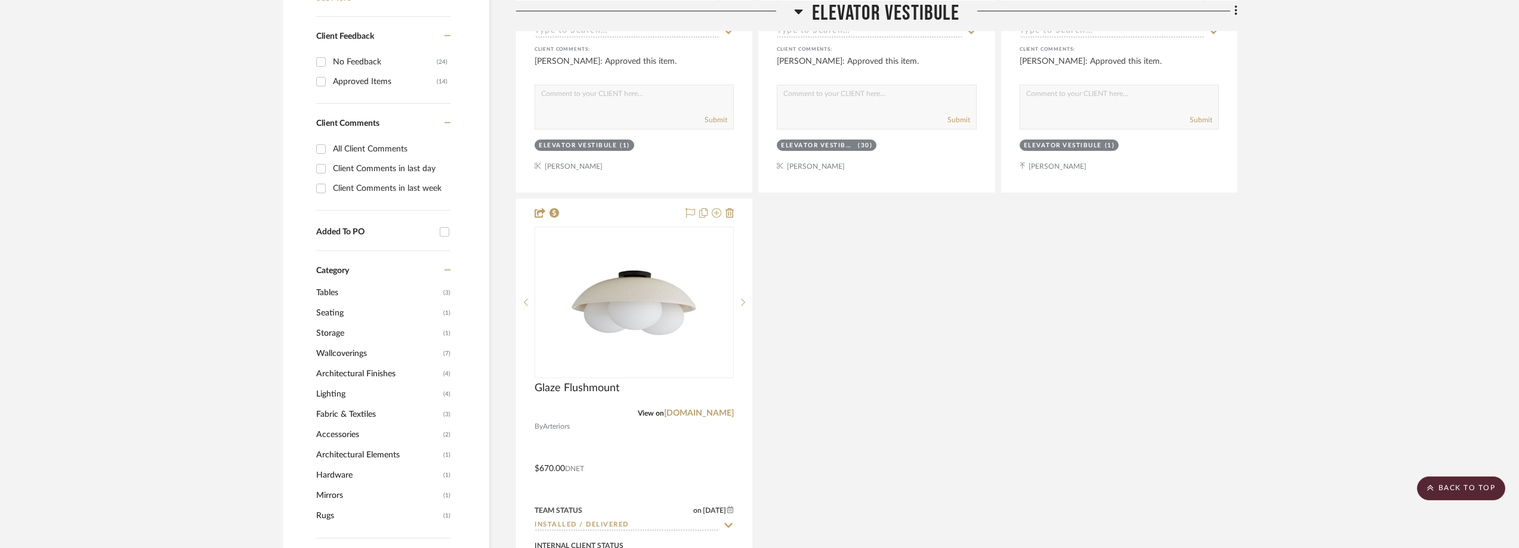
scroll to position [1074, 0]
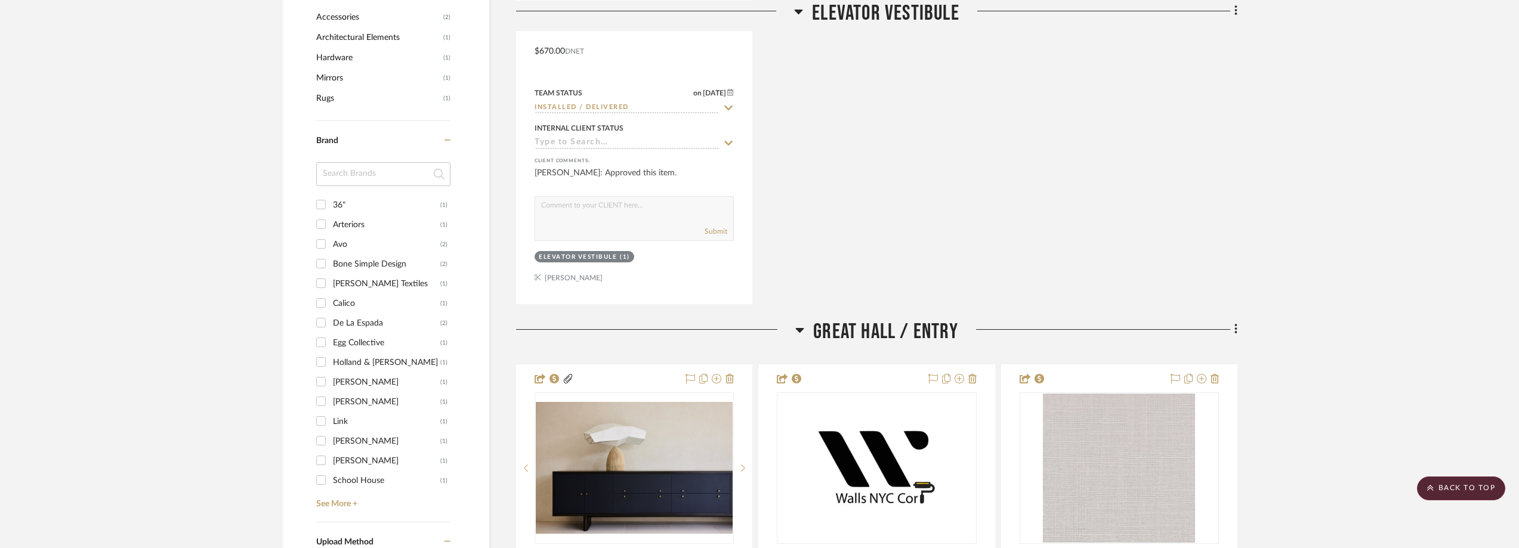
click at [377, 345] on div "Egg Collective" at bounding box center [386, 343] width 107 height 19
click at [331, 345] on input "Egg Collective (1)" at bounding box center [320, 342] width 19 height 19
checkbox input "true"
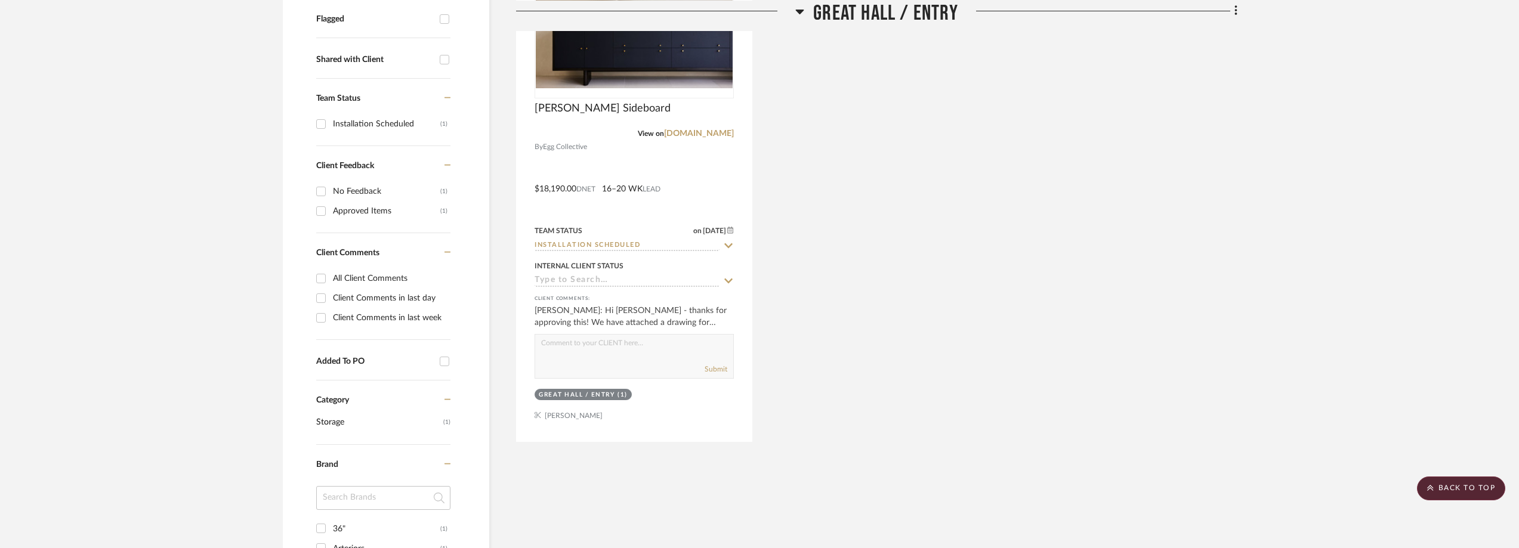
scroll to position [319, 0]
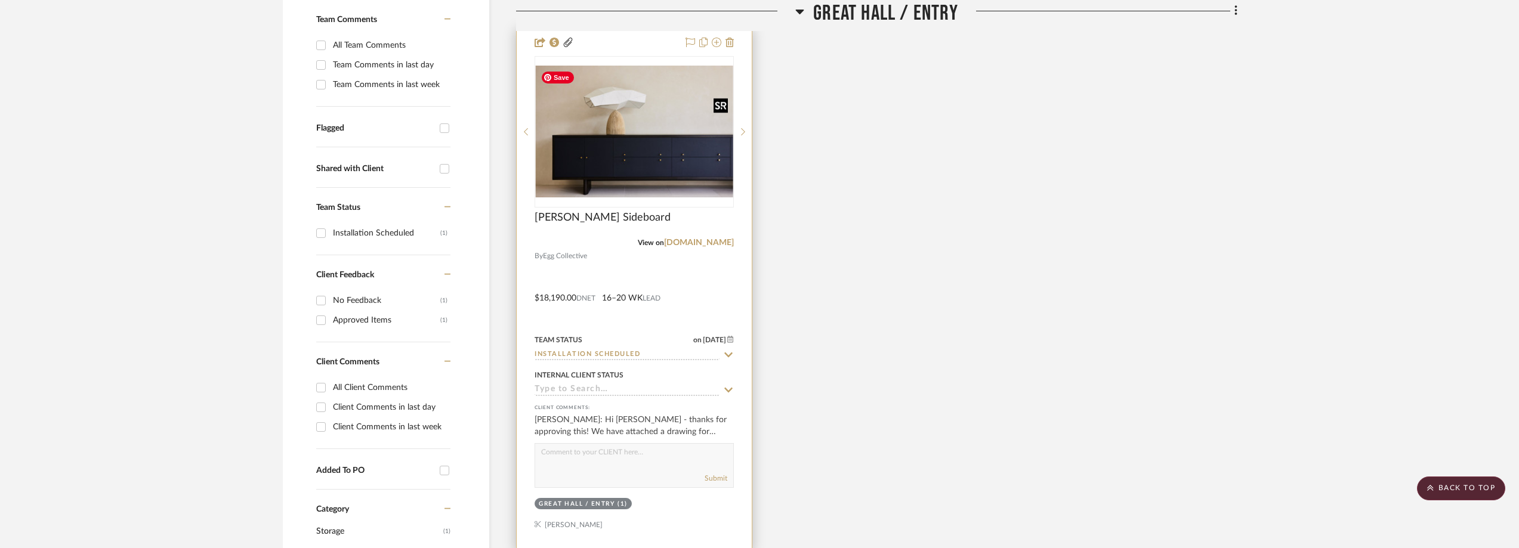
click at [591, 151] on img "0" at bounding box center [634, 132] width 197 height 132
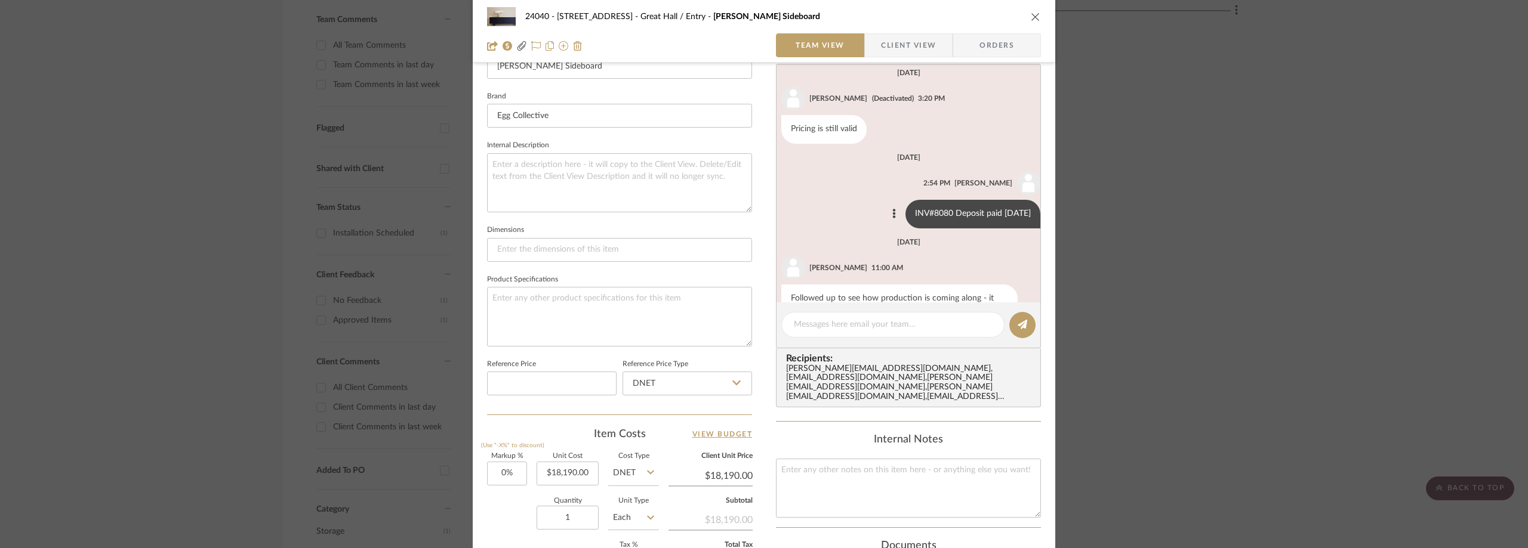
scroll to position [125, 0]
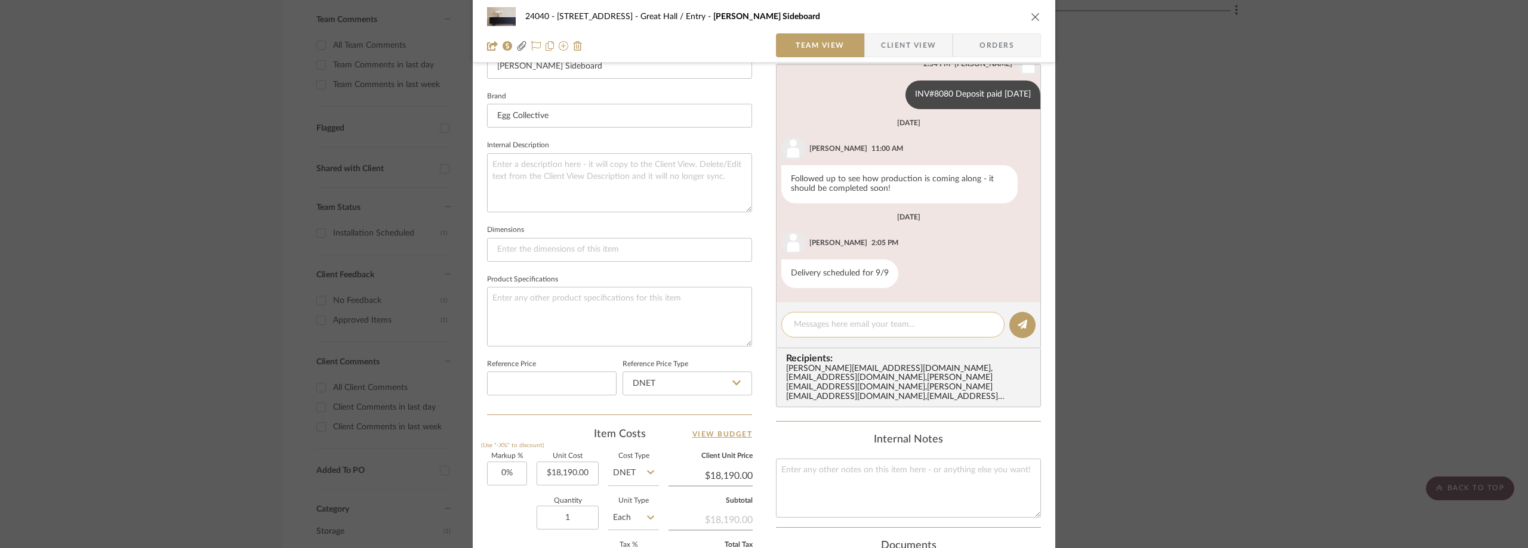
click at [850, 319] on textarea at bounding box center [893, 325] width 198 height 13
type textarea "Balance Paid 9/5/25"
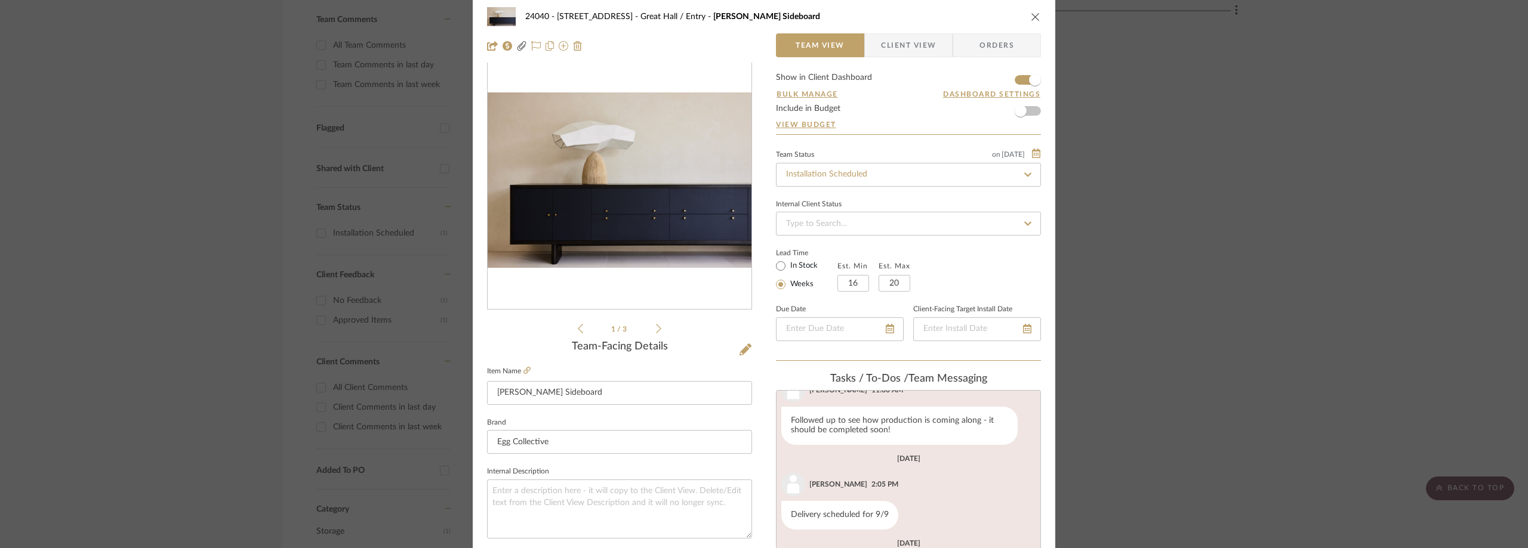
scroll to position [0, 0]
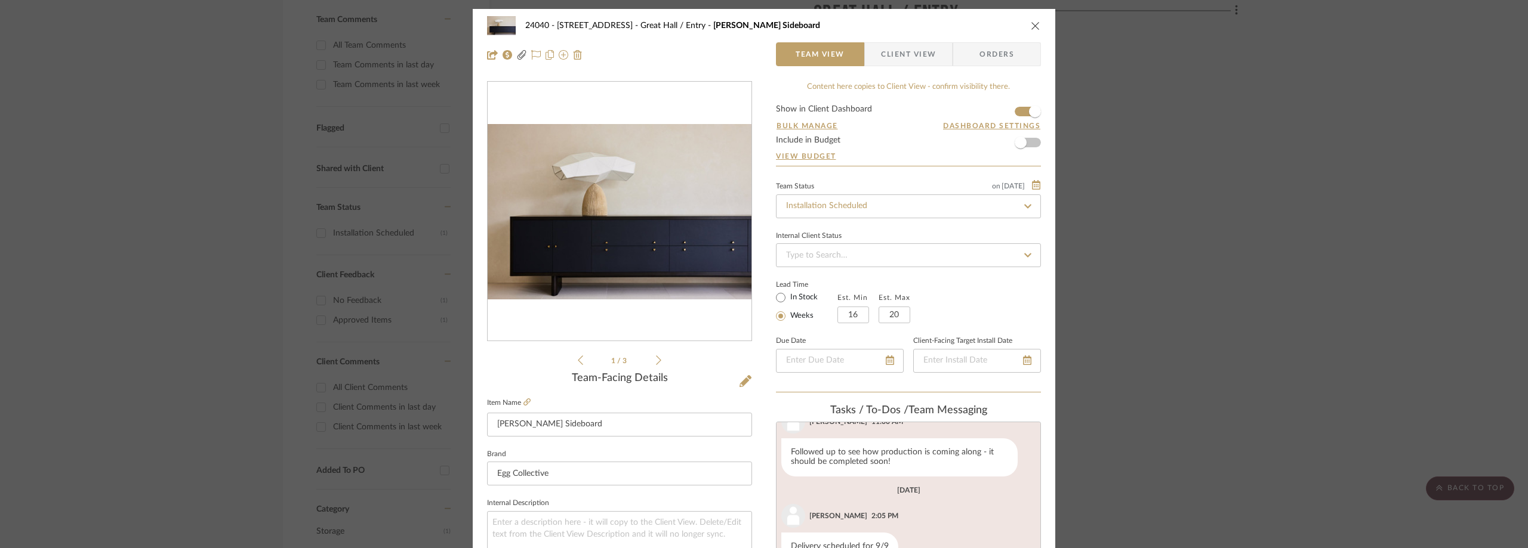
click at [314, 182] on div "24040 - 171 Columbia Heights Great Hall / Entry Turner Sideboard Team View Clie…" at bounding box center [764, 274] width 1528 height 548
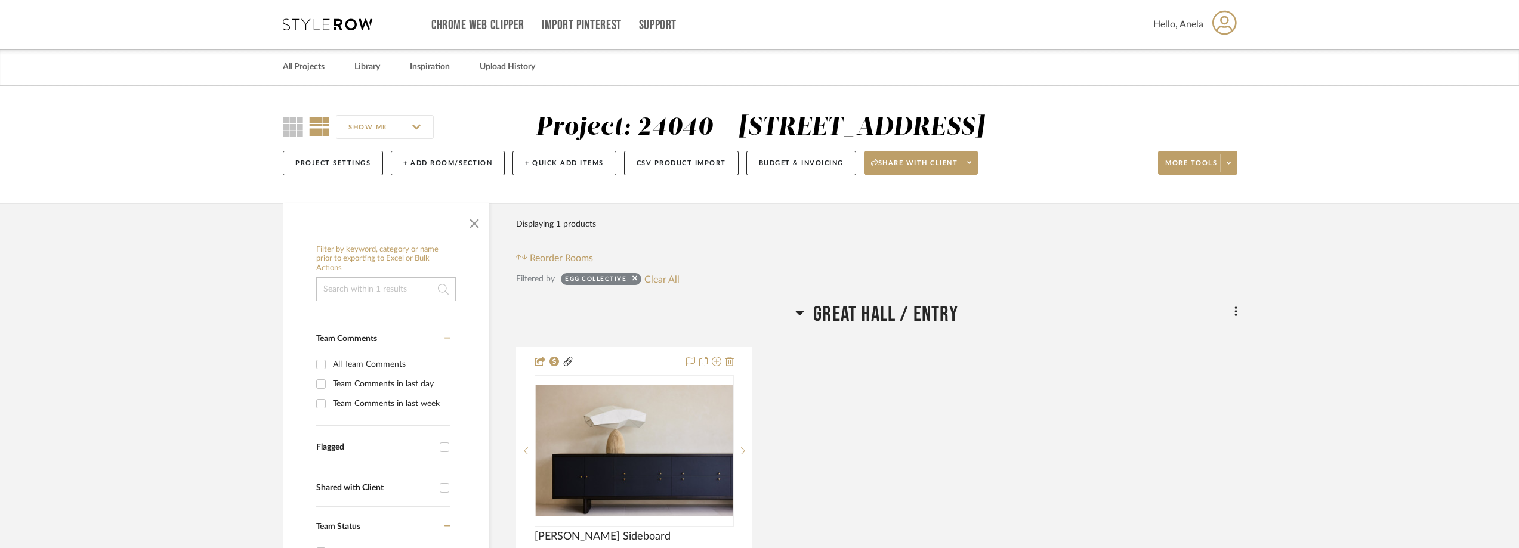
click at [329, 26] on icon at bounding box center [328, 24] width 90 height 12
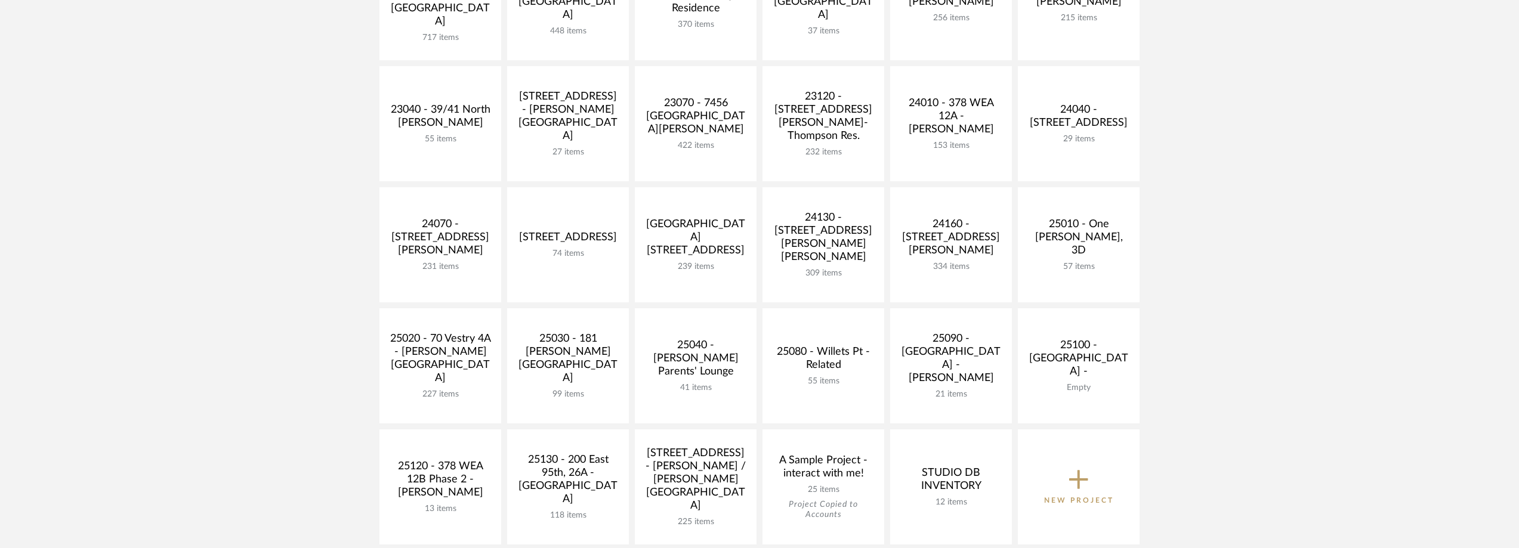
scroll to position [418, 0]
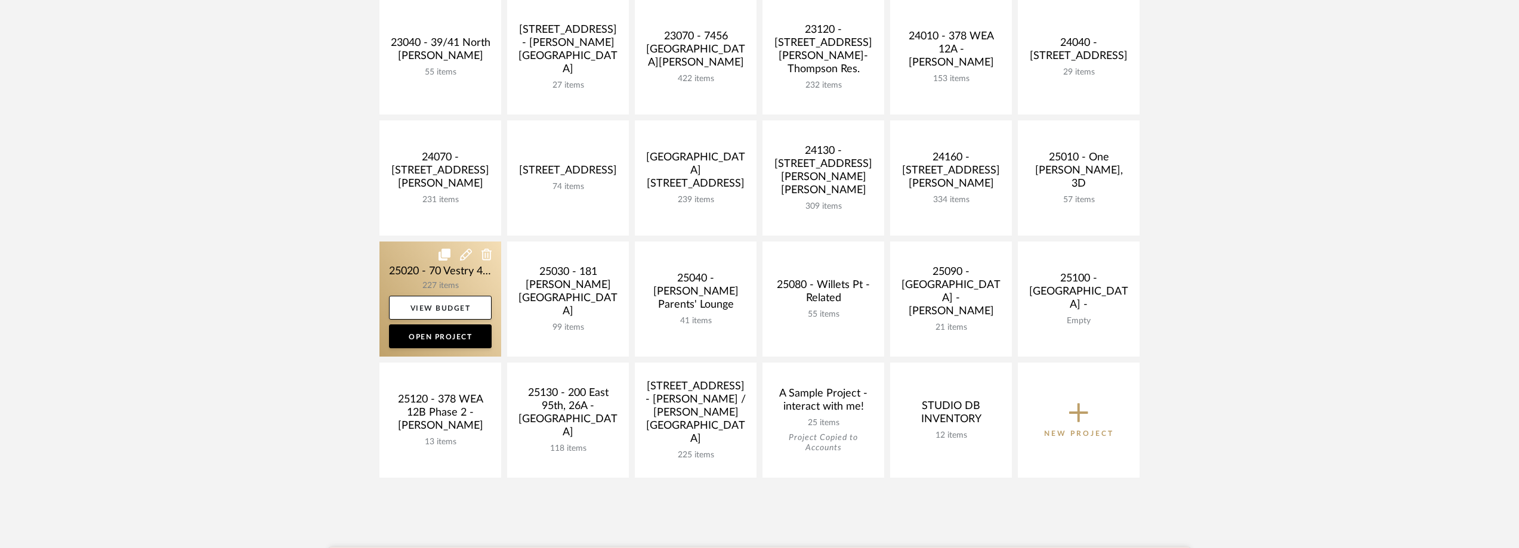
click at [424, 285] on link at bounding box center [441, 299] width 122 height 115
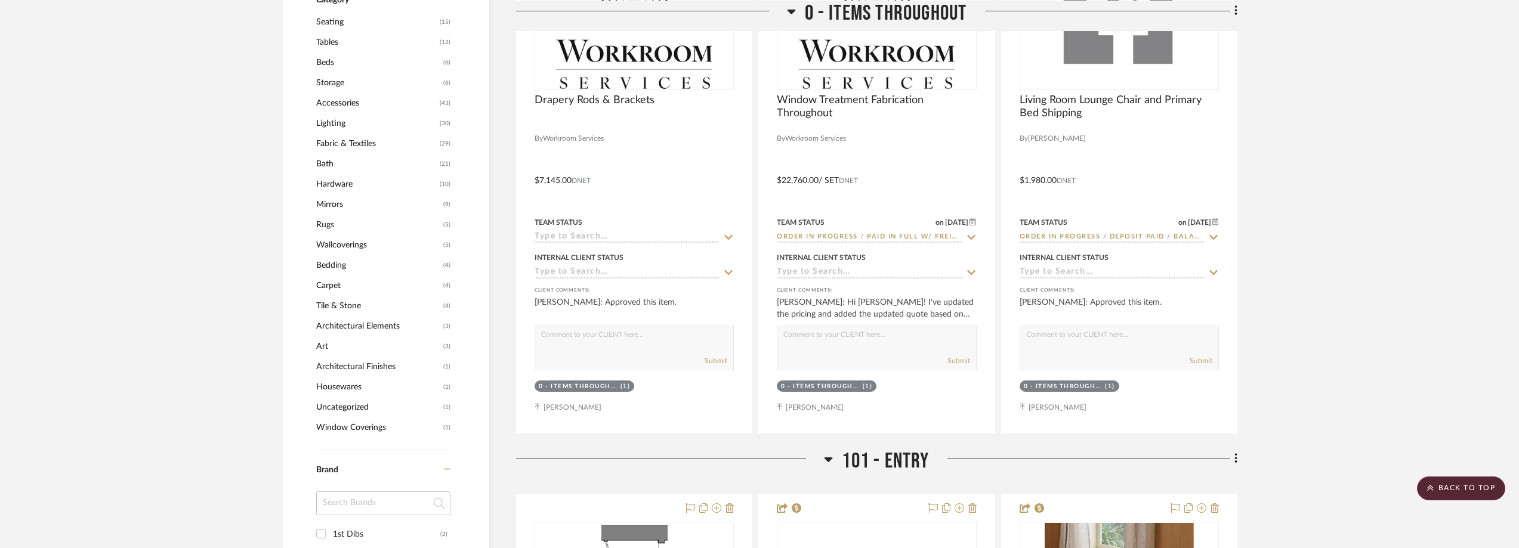
scroll to position [1125, 0]
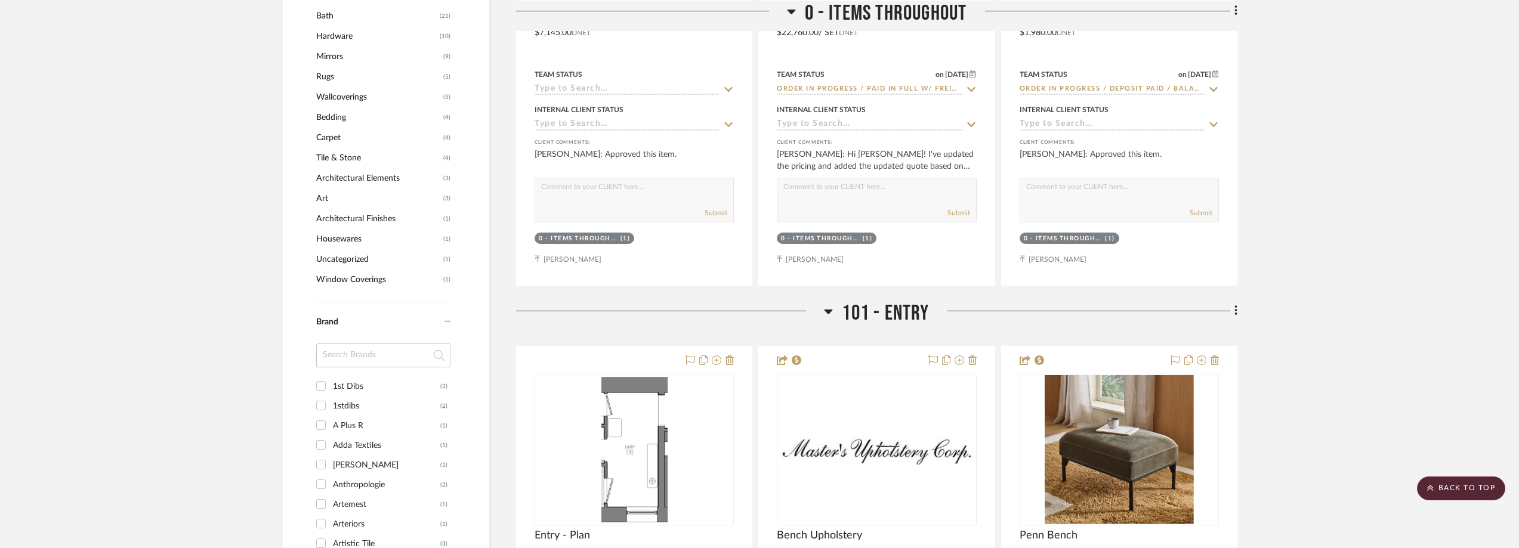
click at [371, 357] on input at bounding box center [383, 356] width 134 height 24
type input "citt"
click at [329, 389] on input "Citta (1)" at bounding box center [320, 386] width 19 height 19
checkbox input "true"
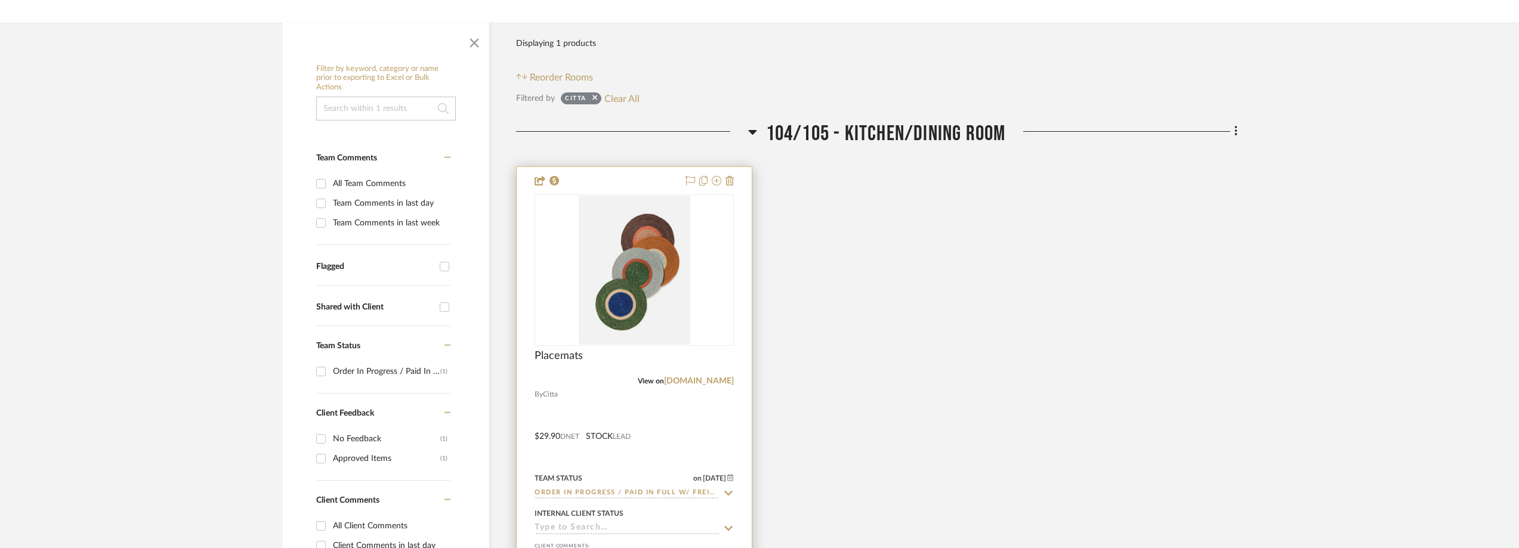
scroll to position [224, 0]
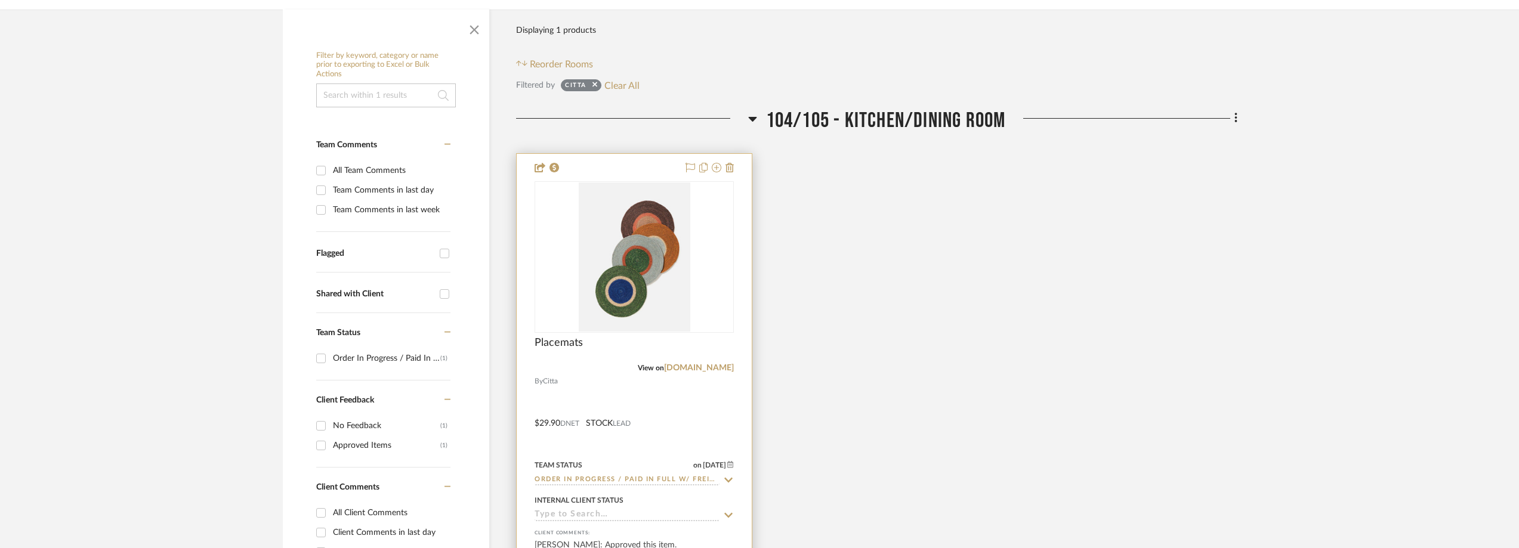
click at [730, 478] on icon at bounding box center [728, 481] width 11 height 10
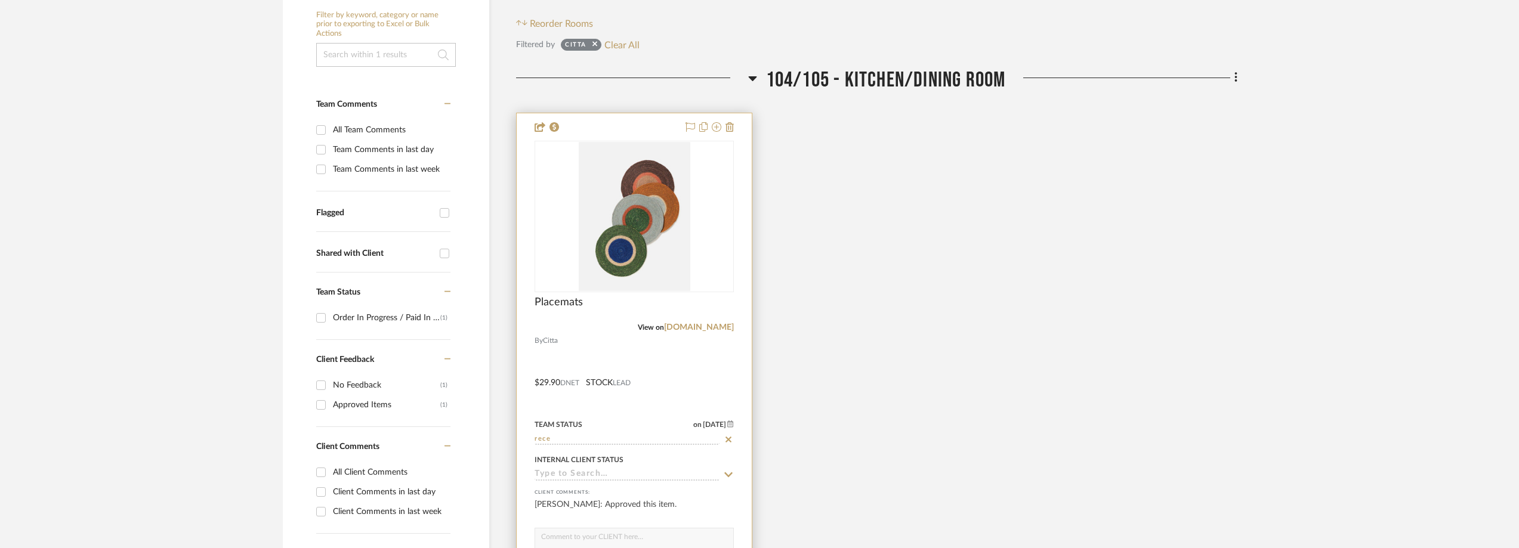
scroll to position [344, 0]
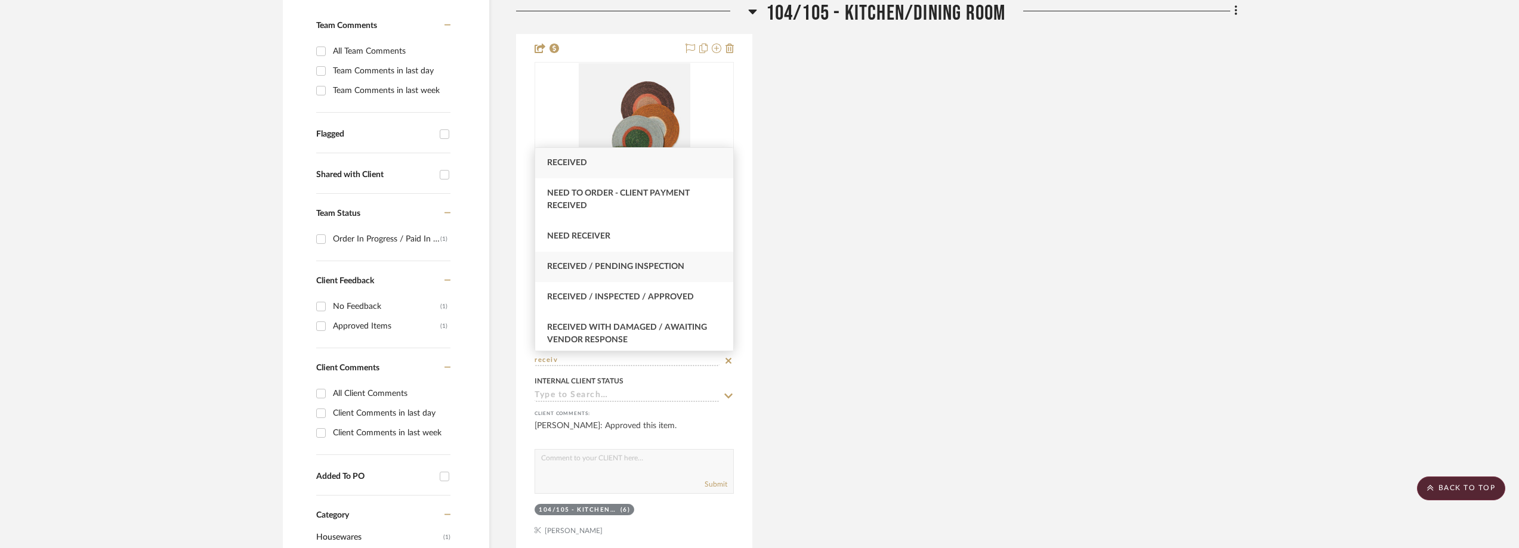
type input "receiv"
click at [644, 274] on div "Received / Pending Inspection" at bounding box center [634, 267] width 198 height 30
type input "[DATE]"
type input "Received / Pending Inspection"
